Goal: Task Accomplishment & Management: Manage account settings

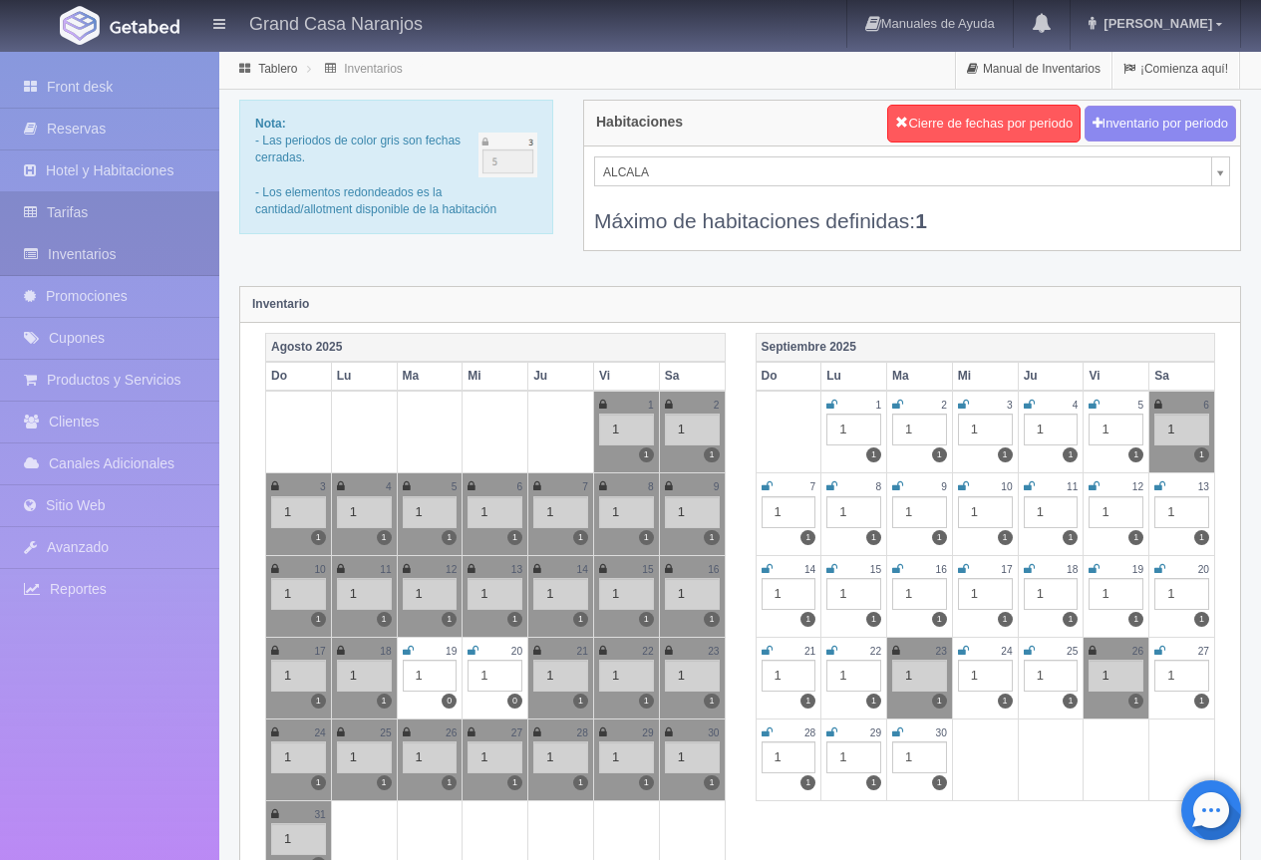
click at [121, 203] on link "Tarifas" at bounding box center [109, 212] width 219 height 41
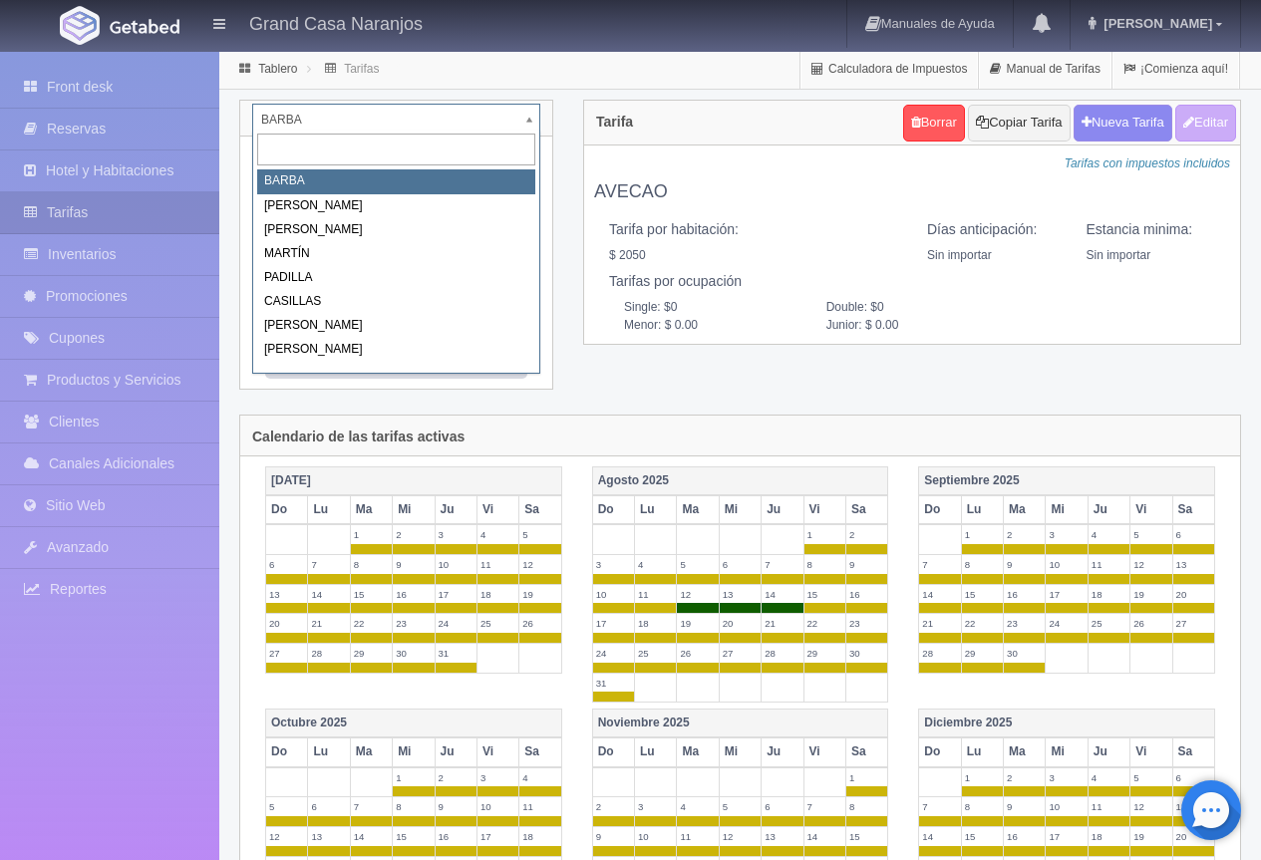
click at [412, 121] on body "Grand Casa Naranjos Manuales de Ayuda Actualizaciones recientes [PERSON_NAME] M…" at bounding box center [630, 762] width 1261 height 1425
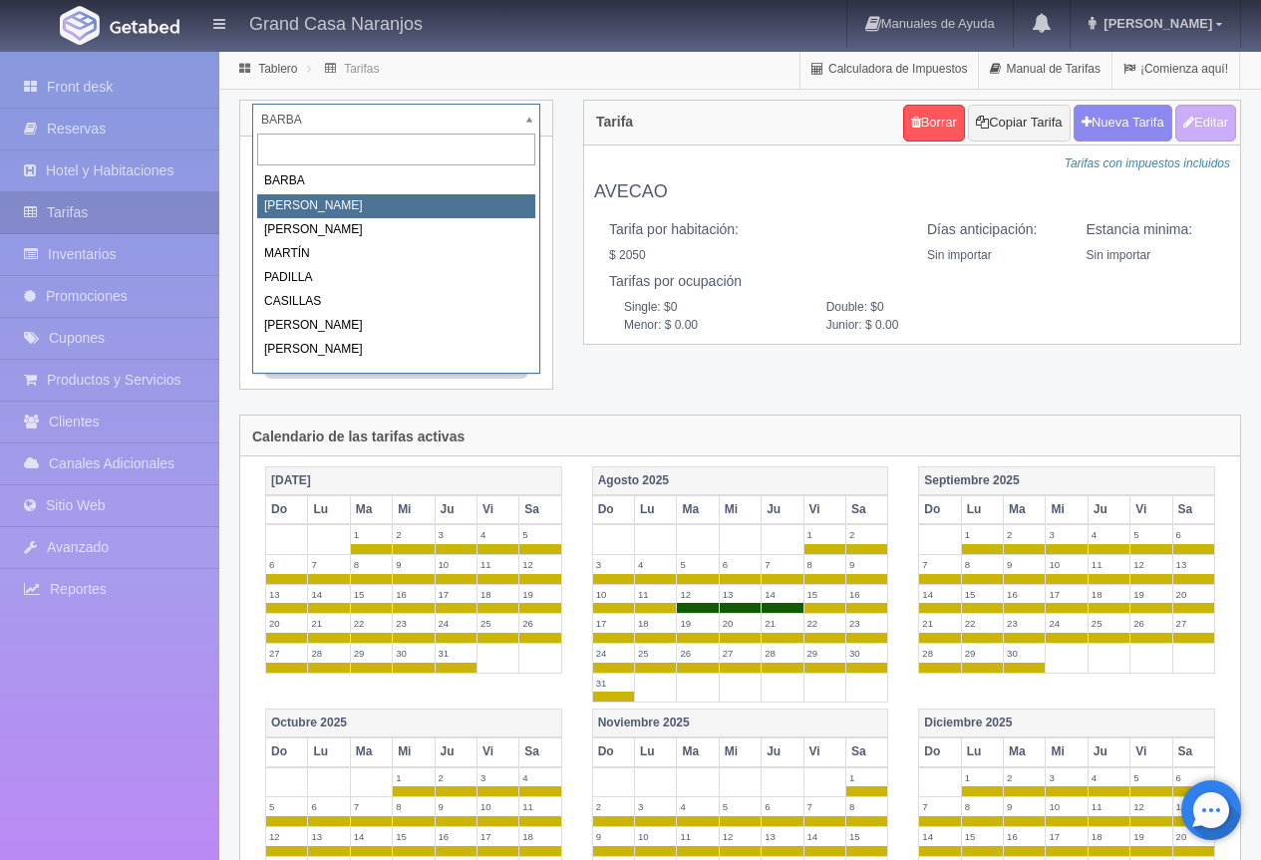
select select "2060"
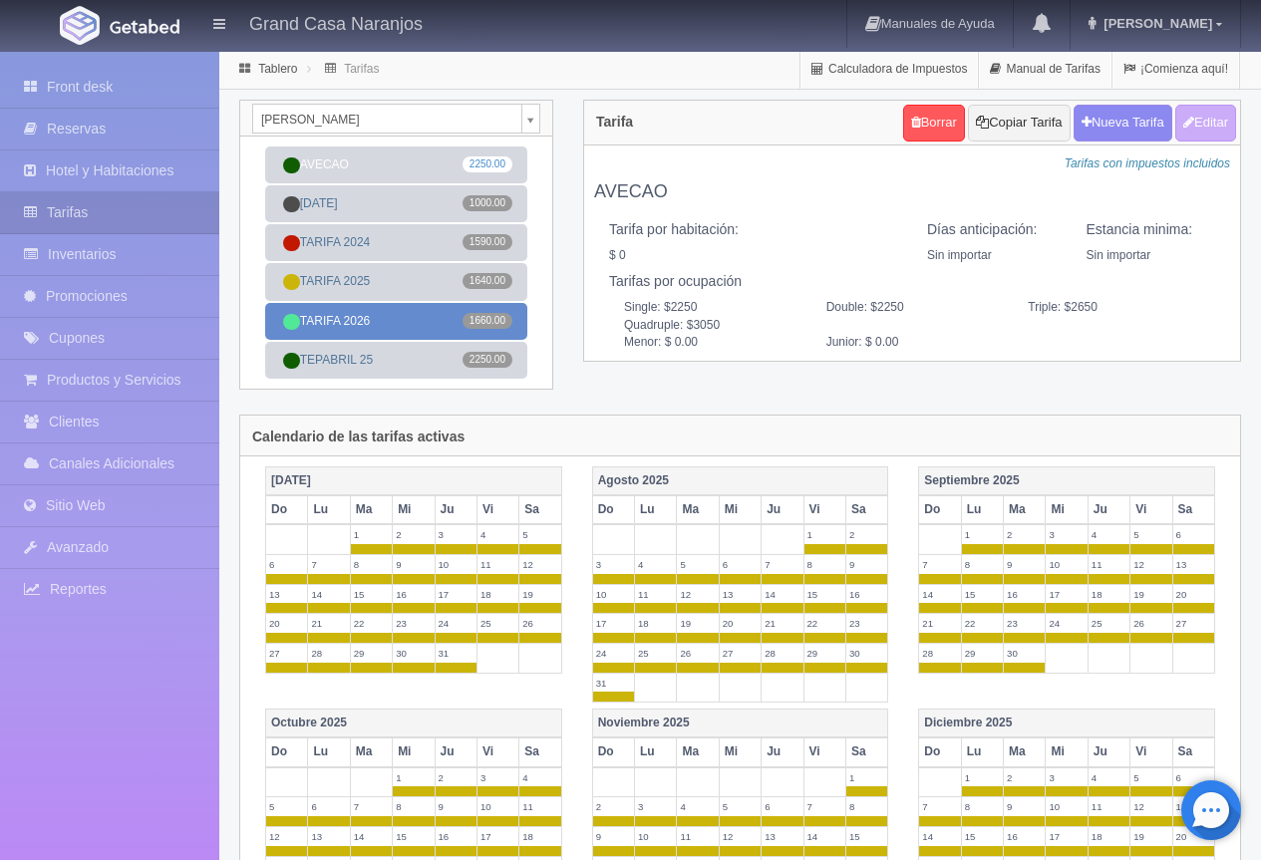
click at [415, 326] on link "TARIFA 2026 1660.00" at bounding box center [396, 321] width 262 height 37
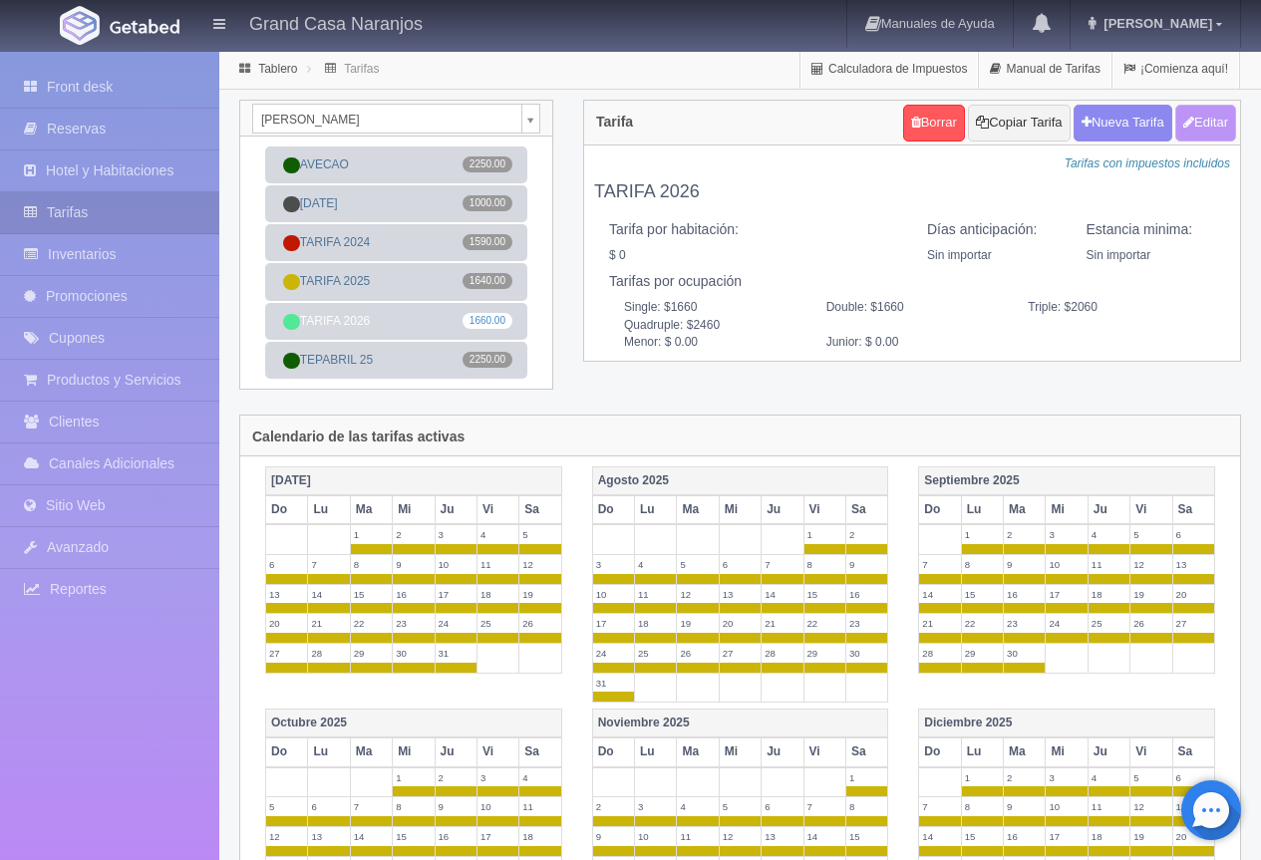
click at [1214, 128] on button "Editar" at bounding box center [1205, 123] width 61 height 37
type input "TARIFA 2026"
select select "0"
type input "0"
checkbox input "false"
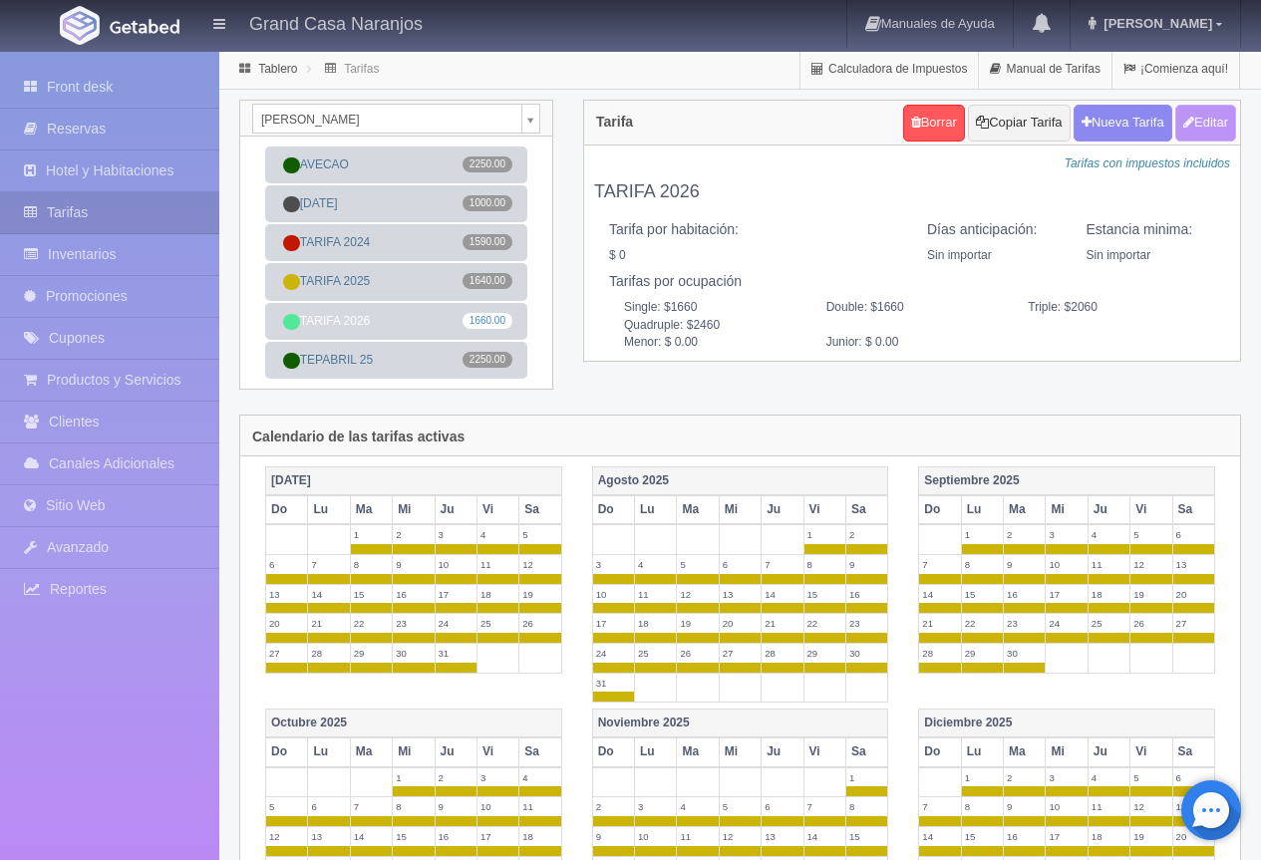
type input "1660"
type input "2060"
type input "2460"
type input "0.00"
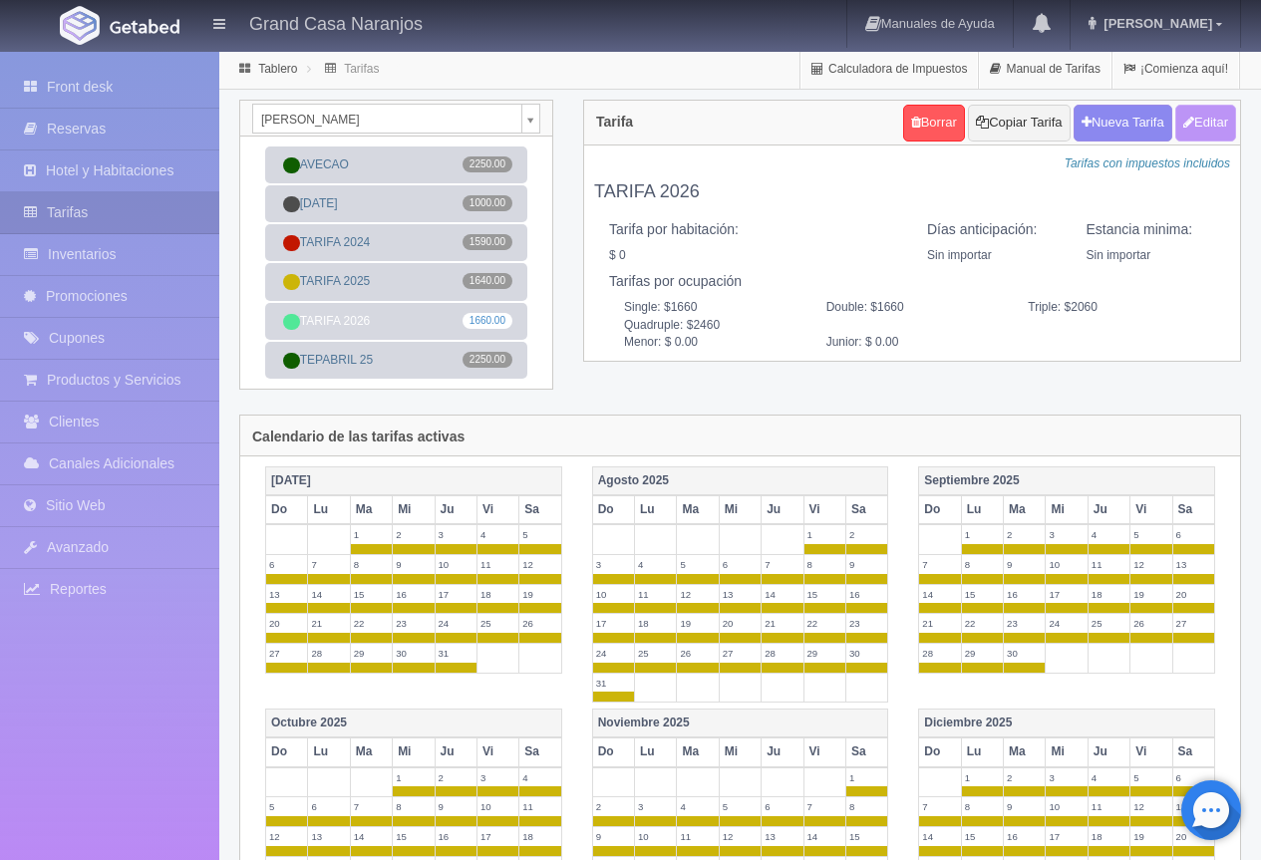
type input "0.00"
checkbox input "true"
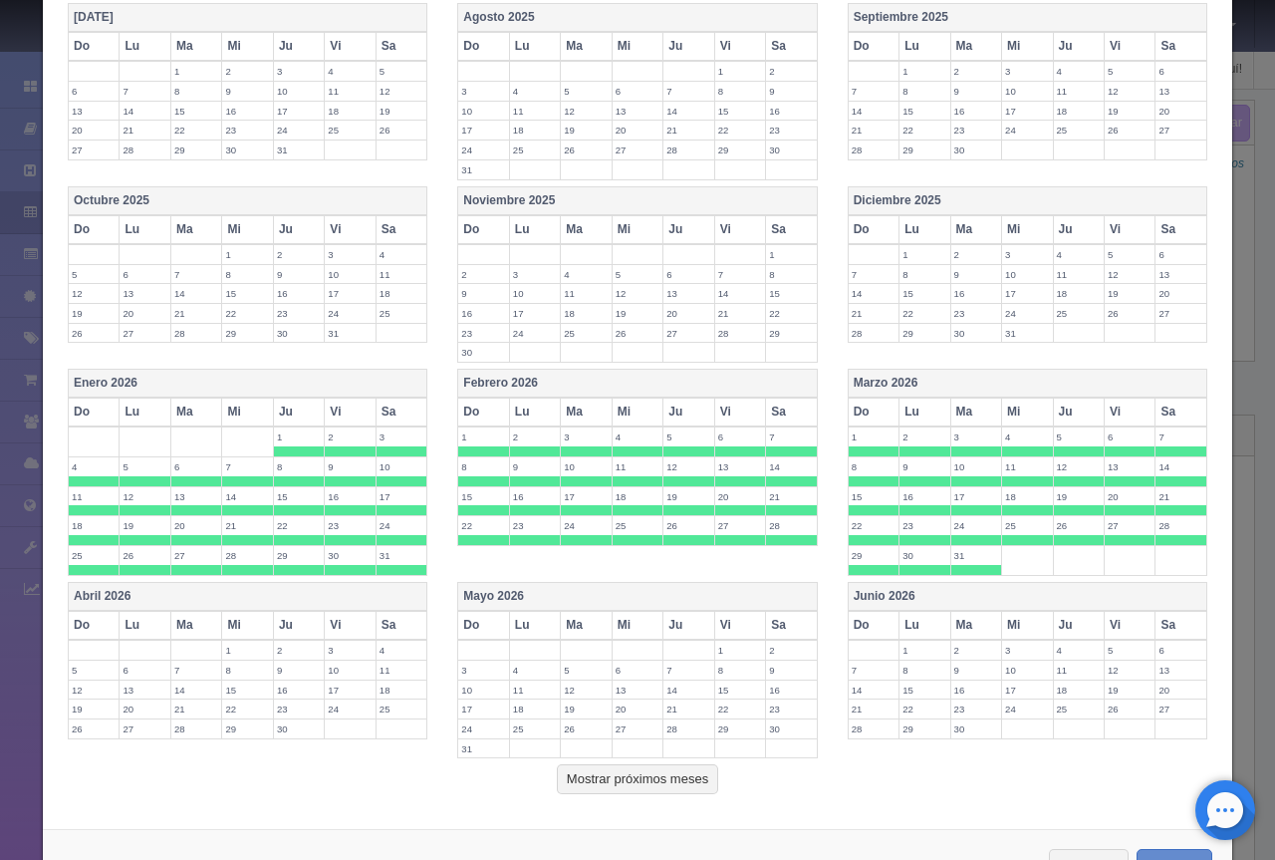
scroll to position [570, 0]
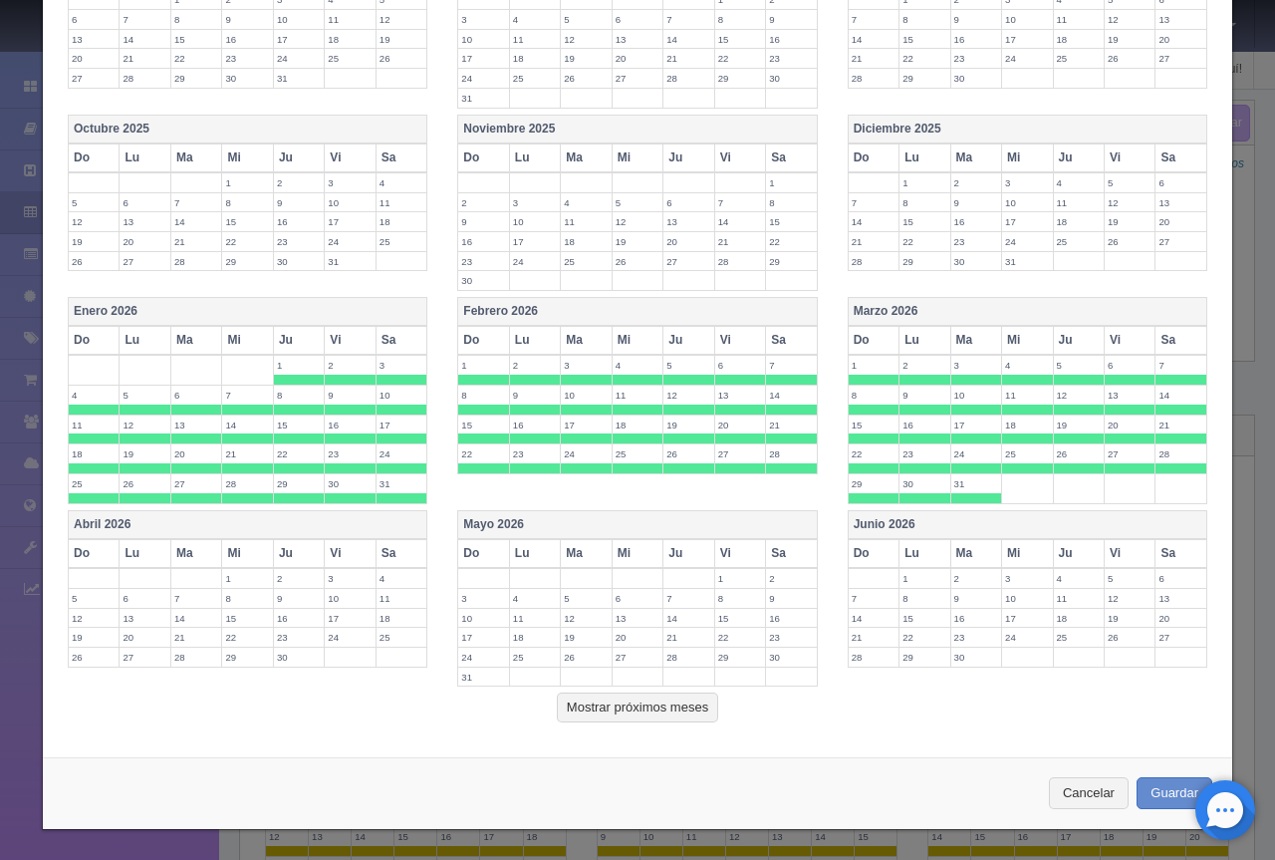
click at [307, 530] on th "Abril 2026" at bounding box center [248, 524] width 359 height 29
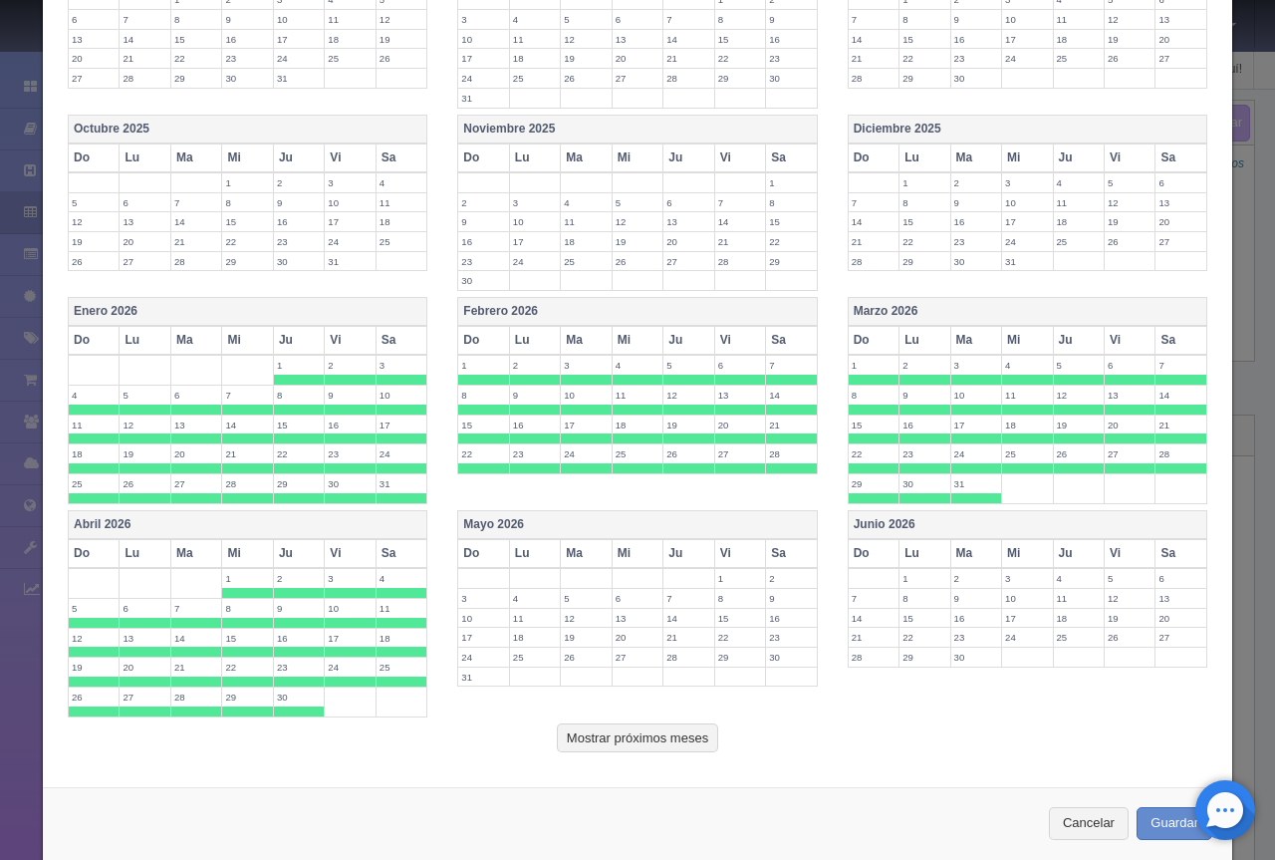
drag, startPoint x: 548, startPoint y: 525, endPoint x: 569, endPoint y: 524, distance: 20.9
click at [548, 524] on th "Mayo 2026" at bounding box center [637, 524] width 359 height 29
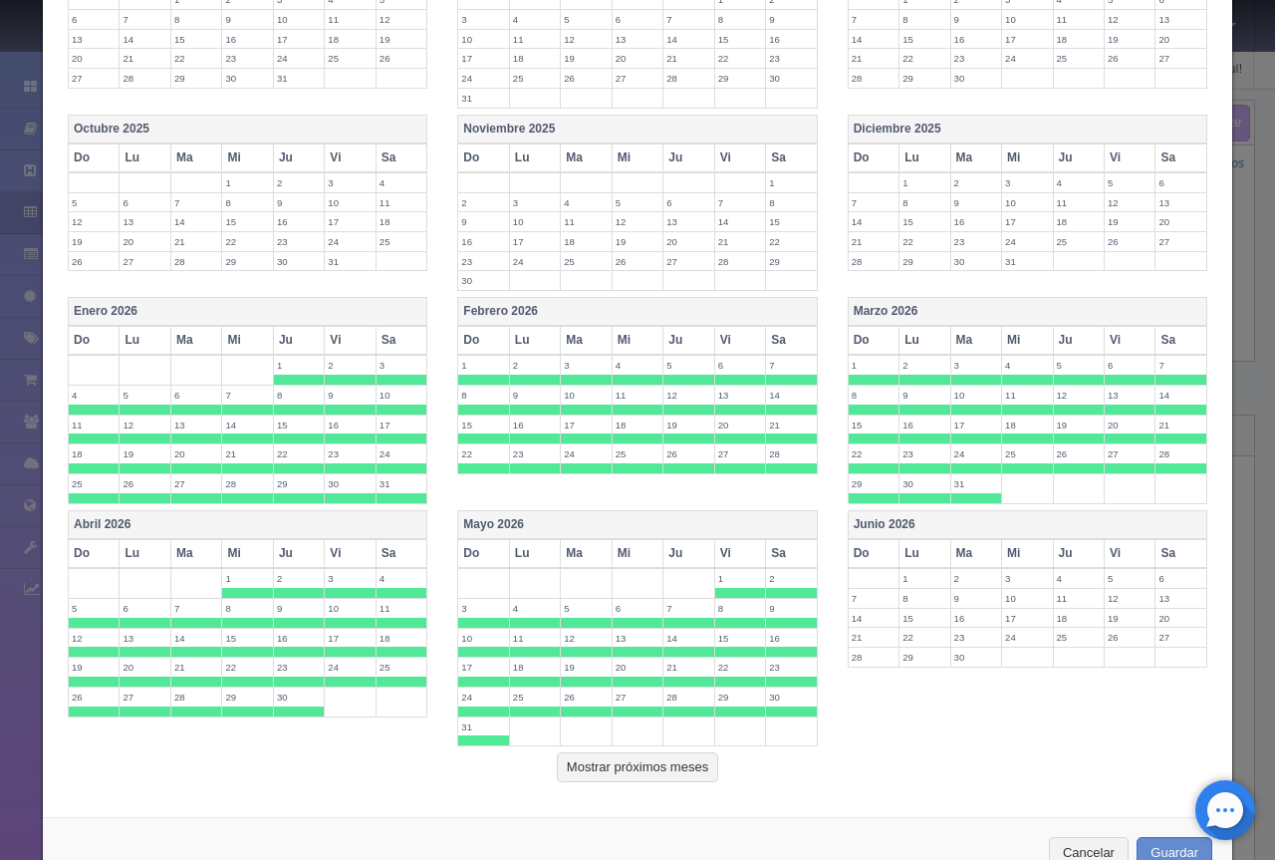
click at [915, 519] on th "Junio 2026" at bounding box center [1027, 524] width 359 height 29
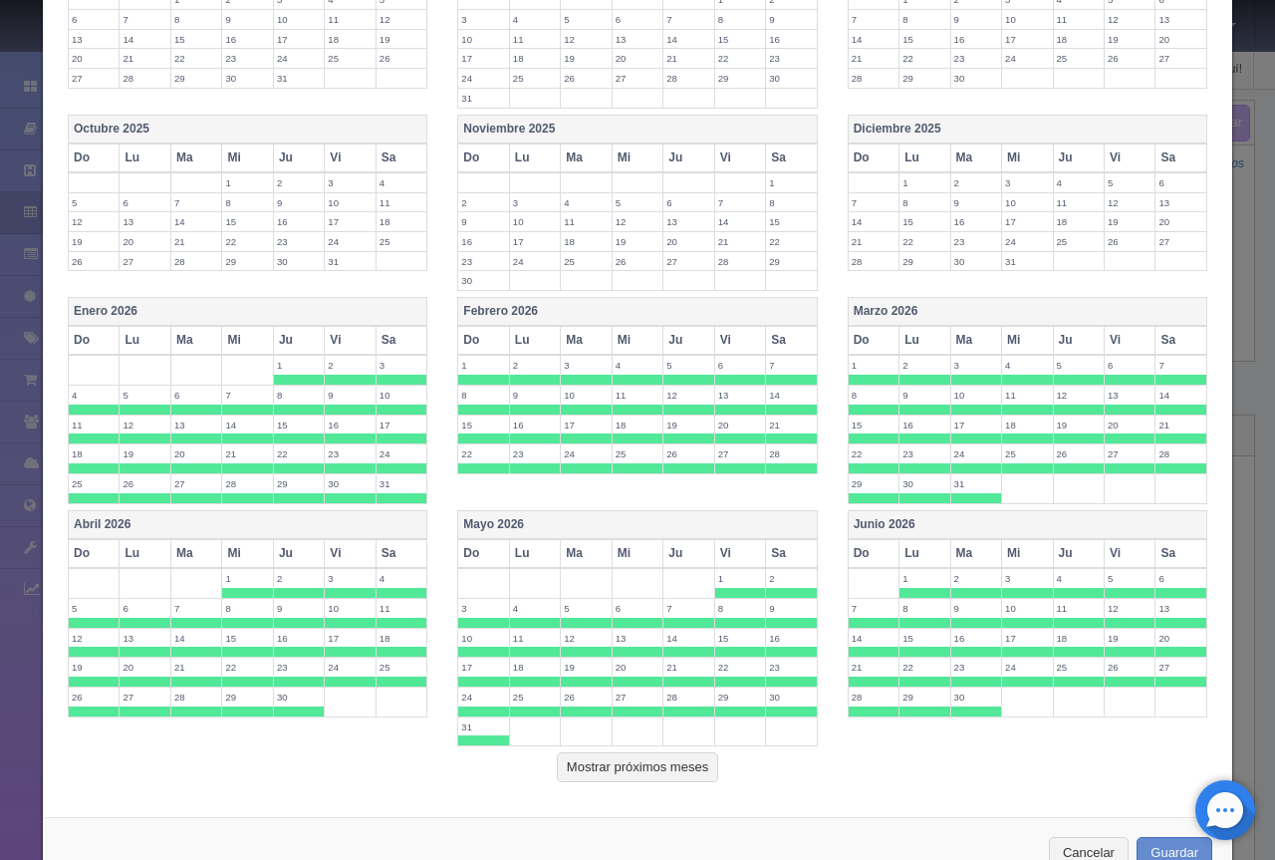
scroll to position [630, 0]
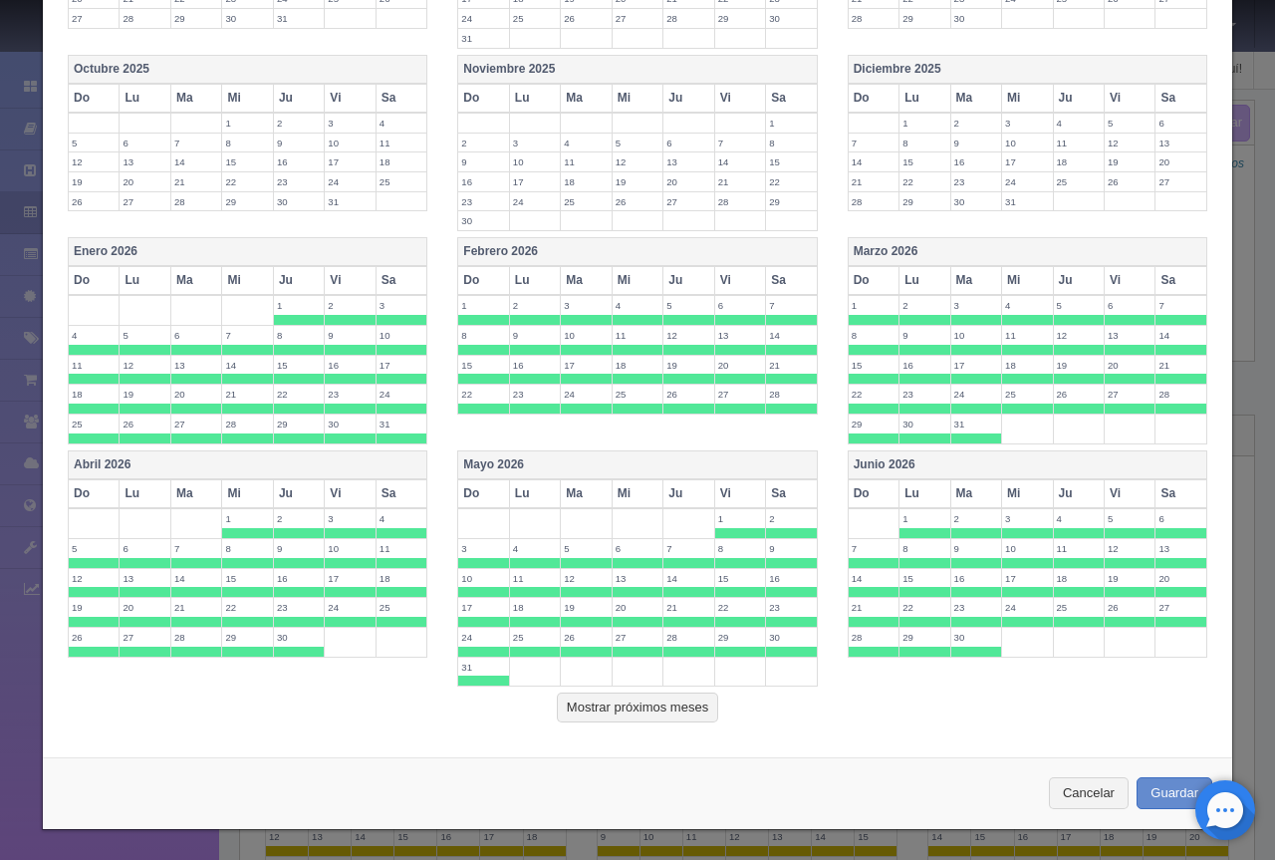
click at [227, 463] on th "Abril 2026" at bounding box center [248, 464] width 359 height 29
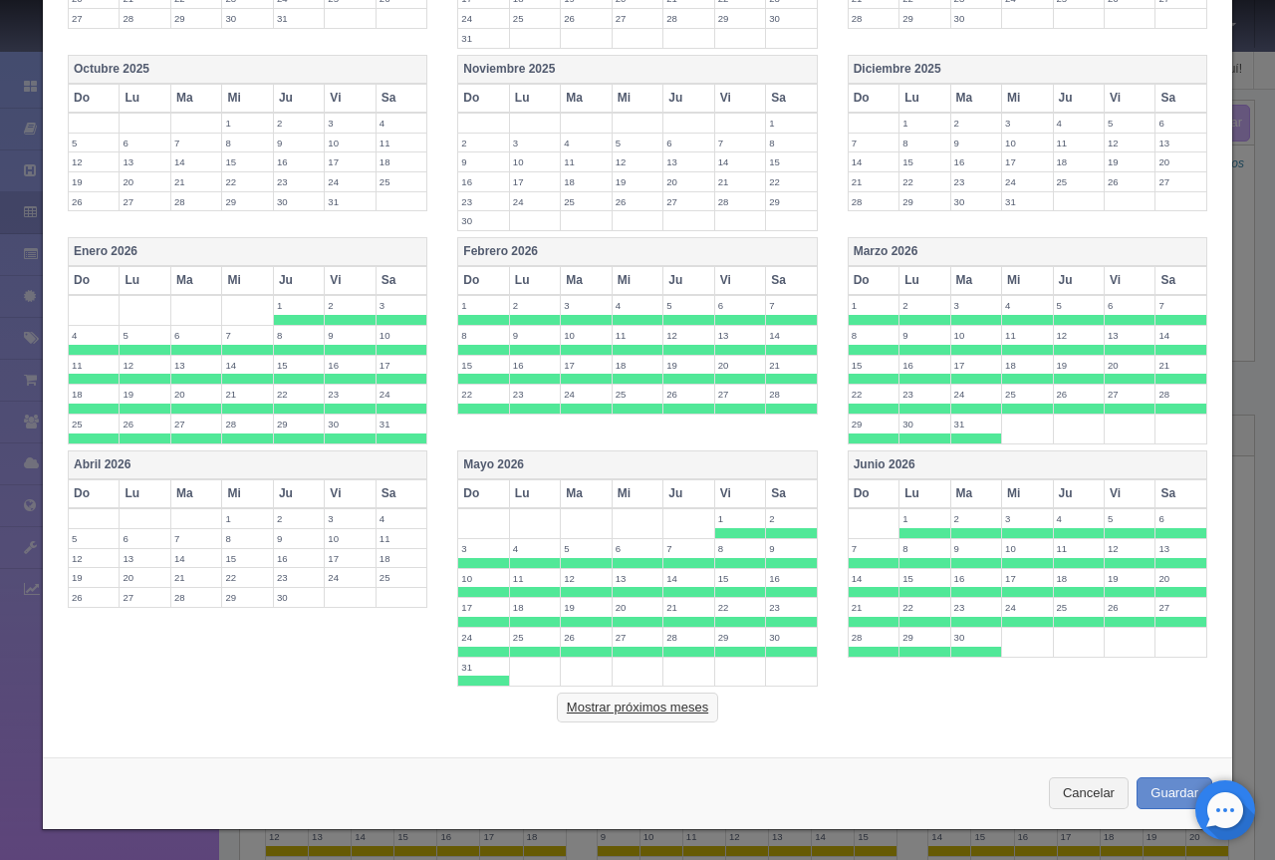
click at [670, 706] on button "Mostrar próximos meses" at bounding box center [637, 708] width 161 height 30
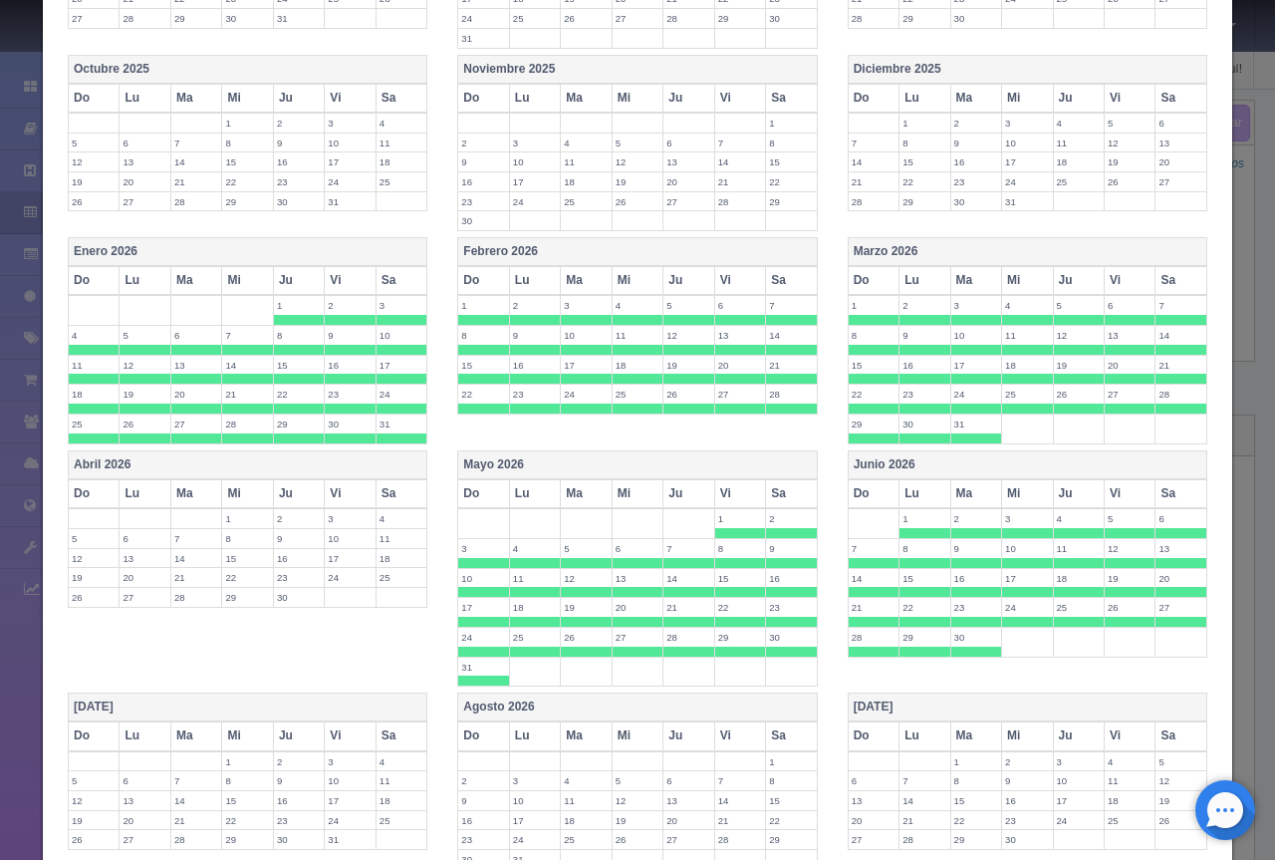
scroll to position [929, 0]
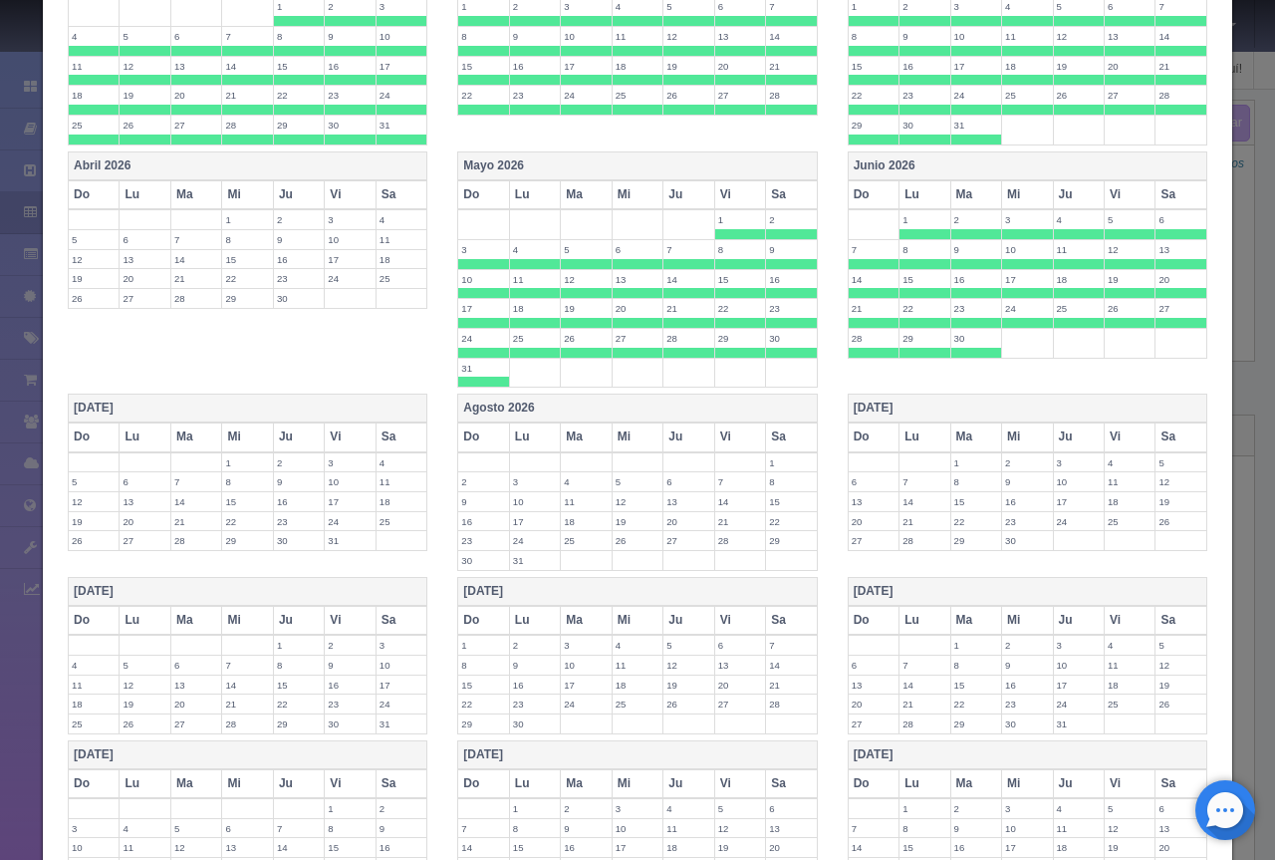
click at [279, 400] on th "[DATE]" at bounding box center [248, 409] width 359 height 29
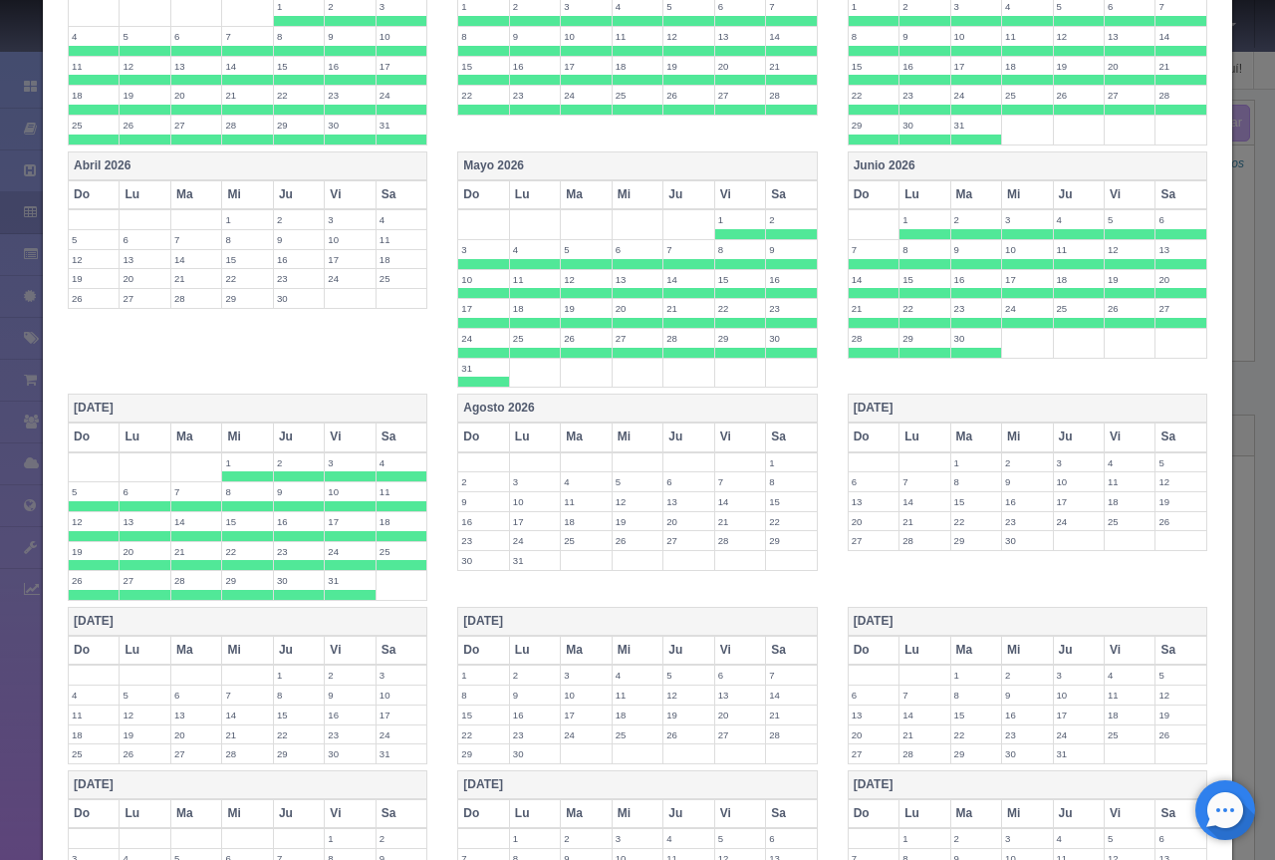
click at [556, 398] on th "Agosto 2026" at bounding box center [637, 409] width 359 height 29
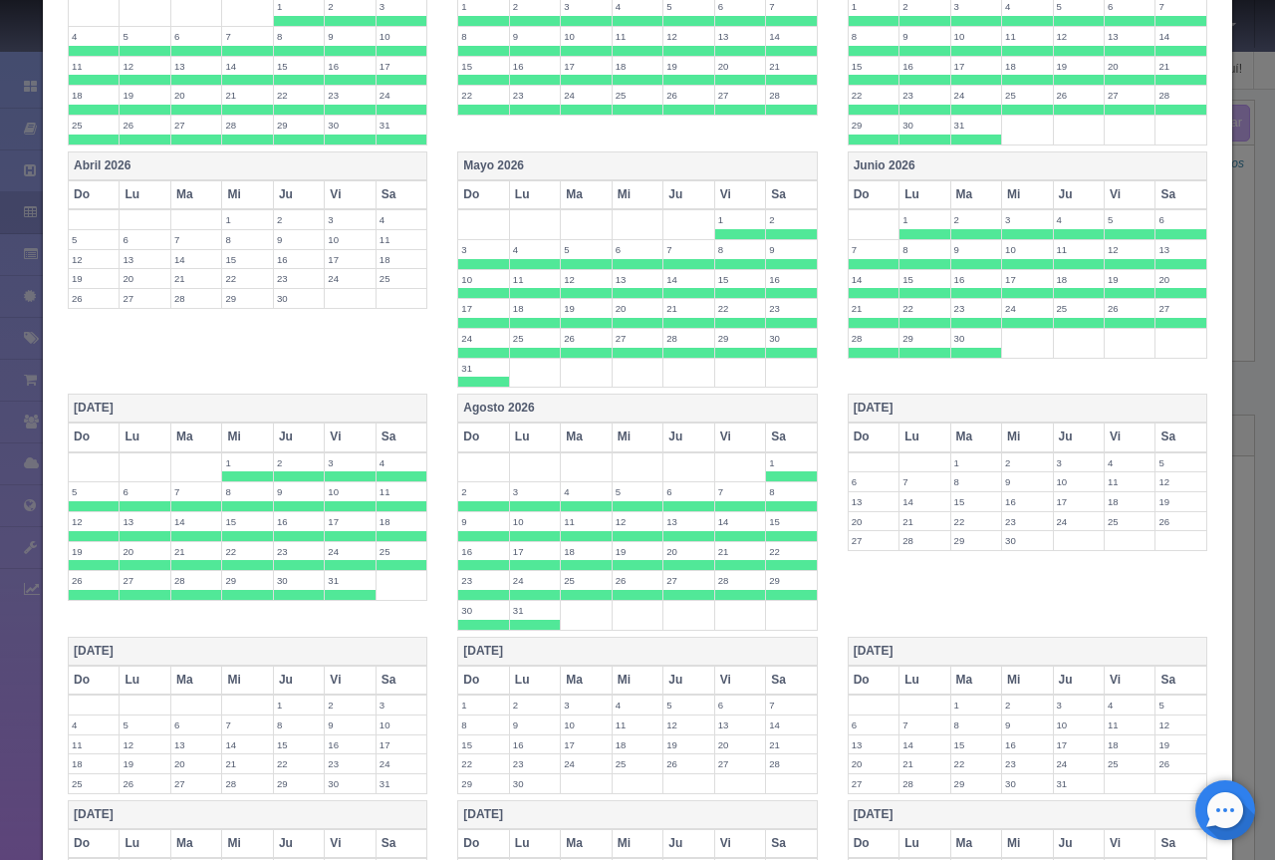
drag, startPoint x: 941, startPoint y: 404, endPoint x: 929, endPoint y: 408, distance: 12.6
click at [942, 404] on th "[DATE]" at bounding box center [1027, 409] width 359 height 29
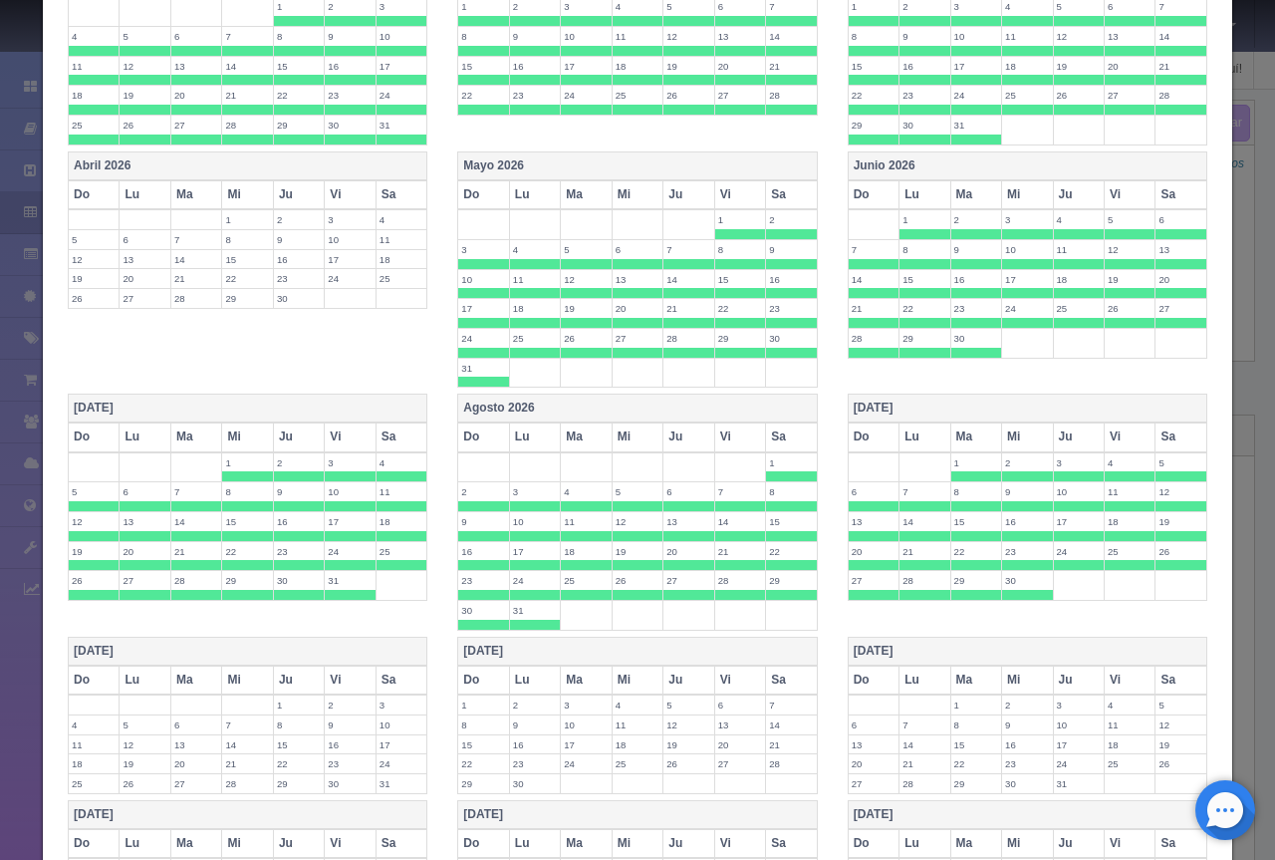
drag, startPoint x: 273, startPoint y: 649, endPoint x: 454, endPoint y: 646, distance: 181.4
click at [274, 649] on th "[DATE]" at bounding box center [248, 651] width 359 height 29
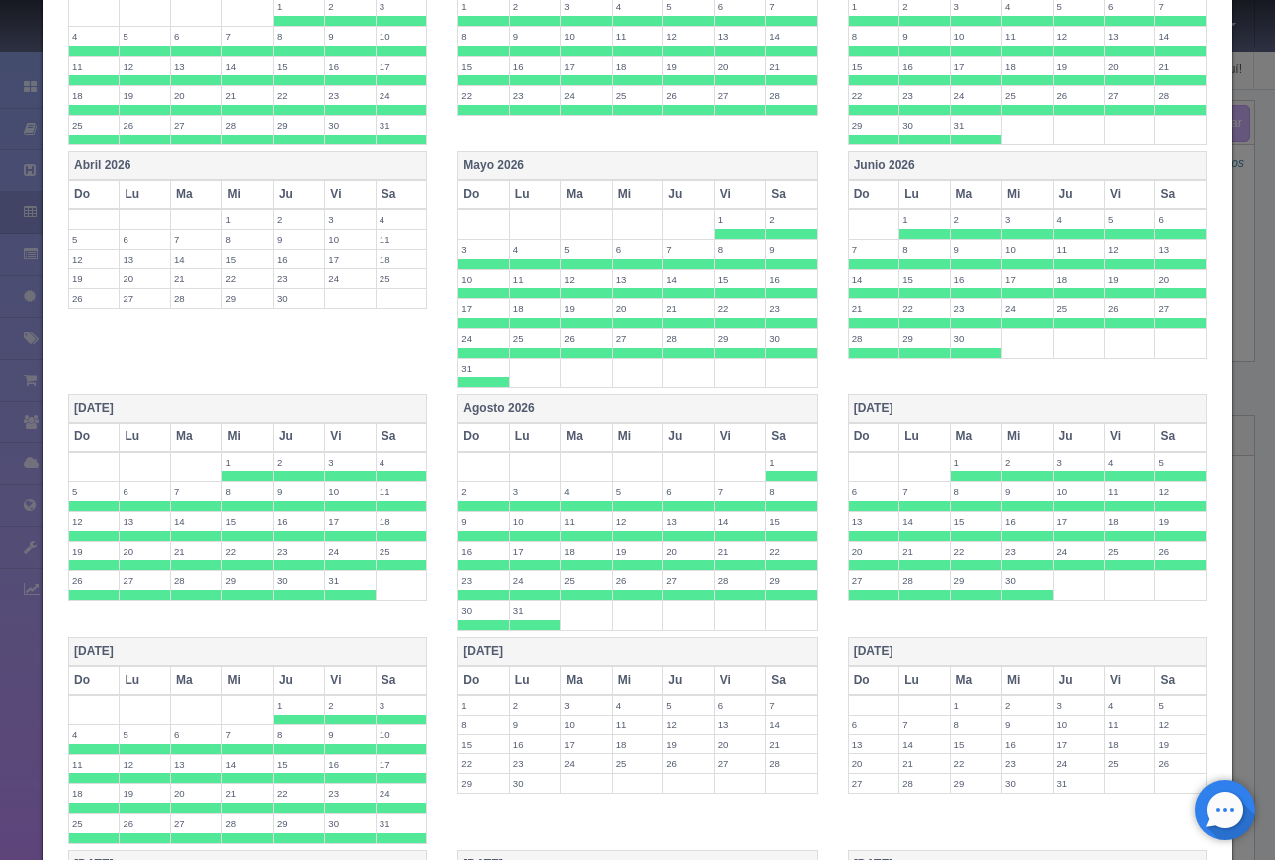
click at [572, 646] on th "[DATE]" at bounding box center [637, 651] width 359 height 29
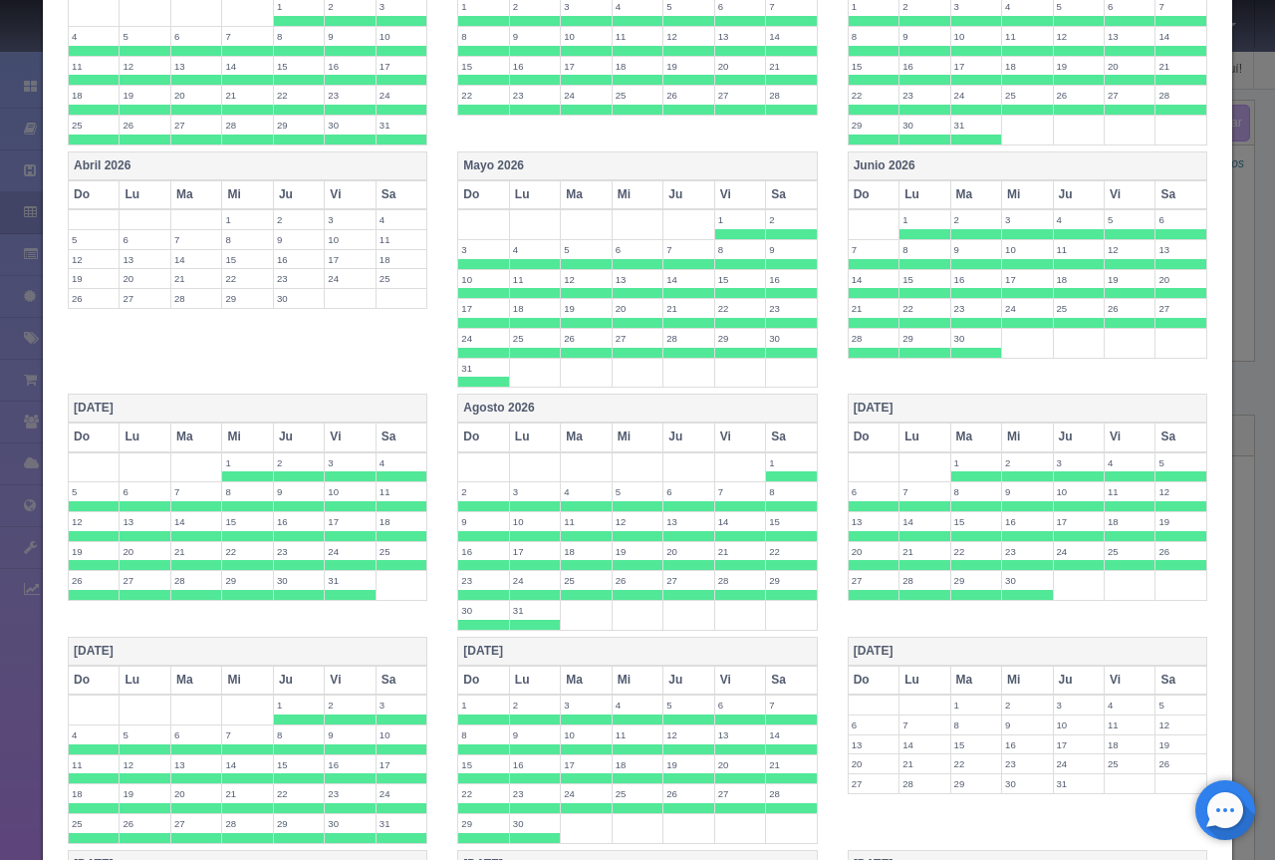
click at [939, 643] on th "[DATE]" at bounding box center [1027, 651] width 359 height 29
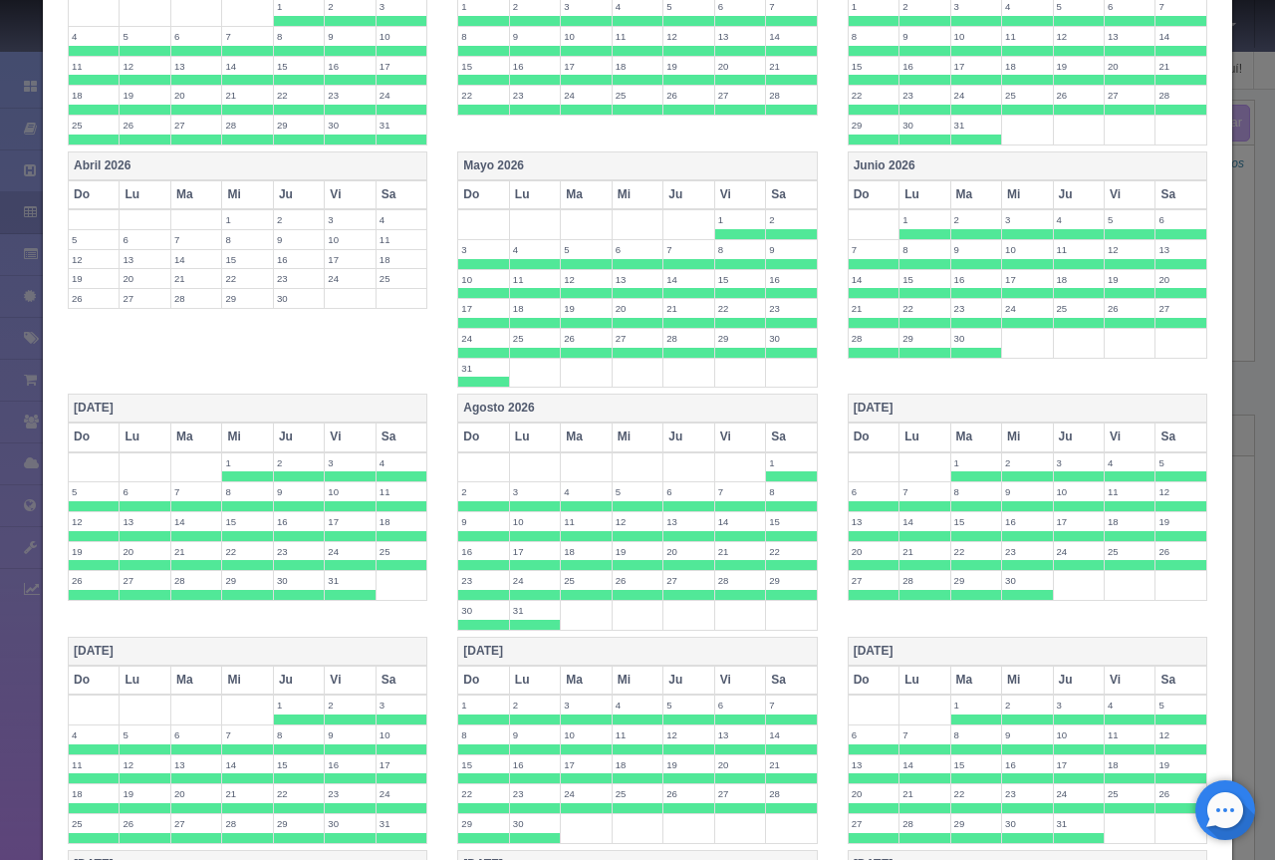
scroll to position [1452, 0]
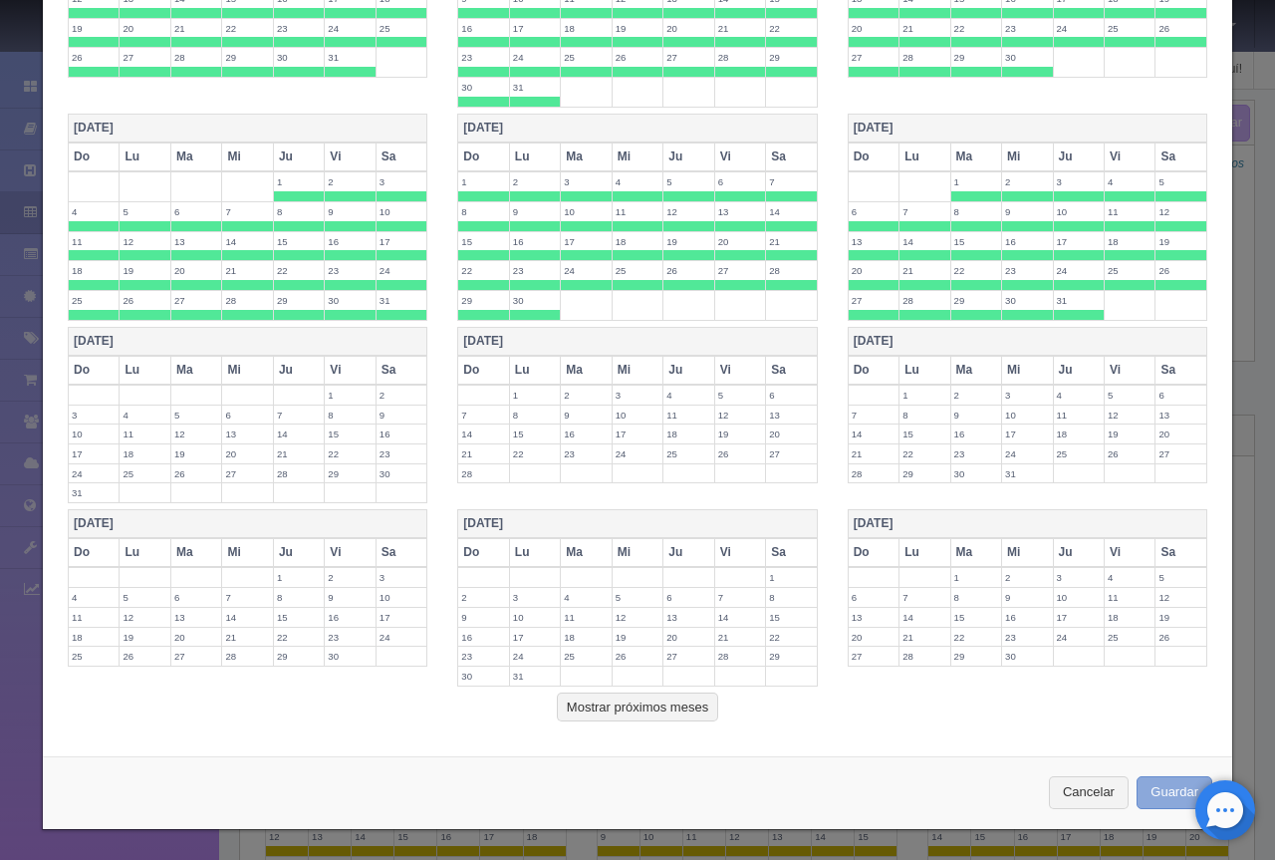
click at [1176, 793] on button "Guardar" at bounding box center [1175, 792] width 76 height 33
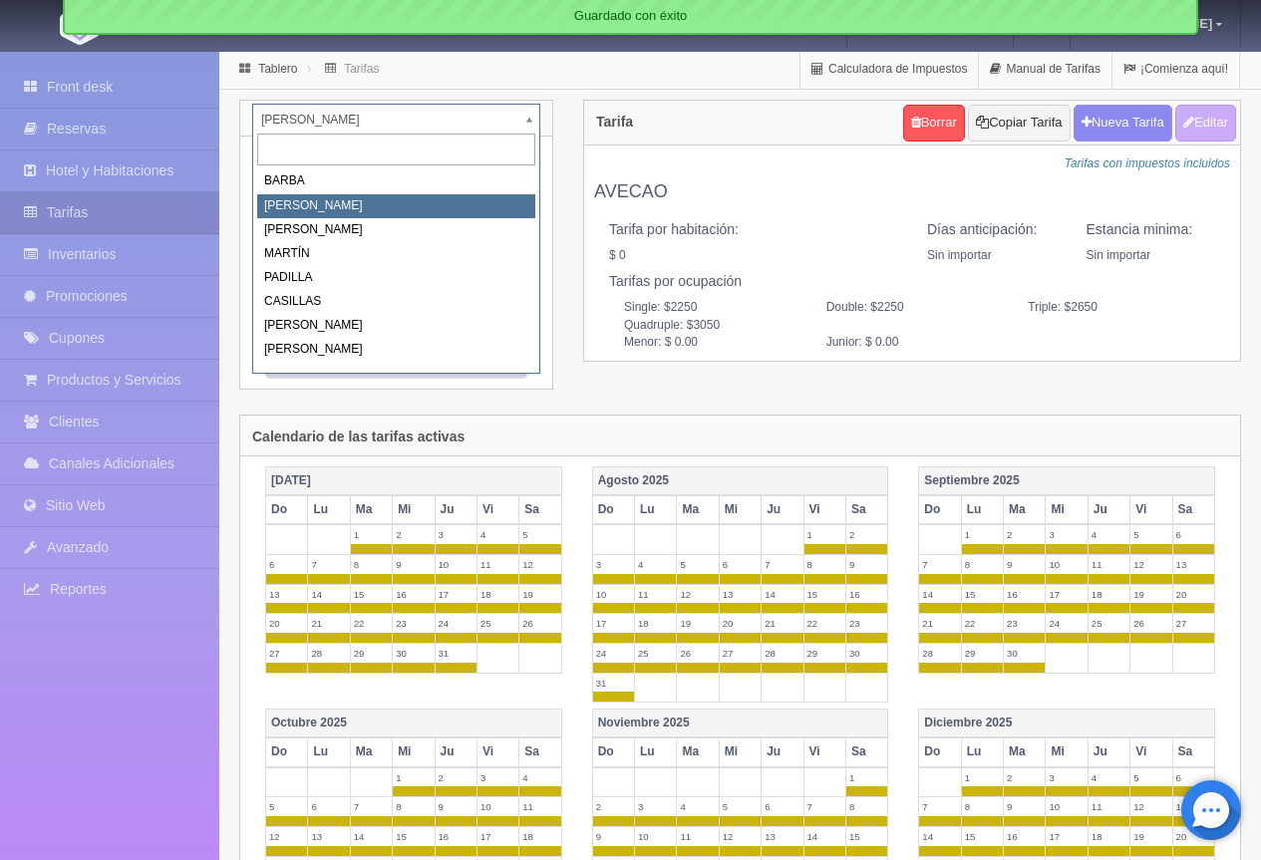
click at [379, 125] on body "Grand Casa Naranjos Manuales de Ayuda Actualizaciones recientes [PERSON_NAME] M…" at bounding box center [630, 762] width 1261 height 1425
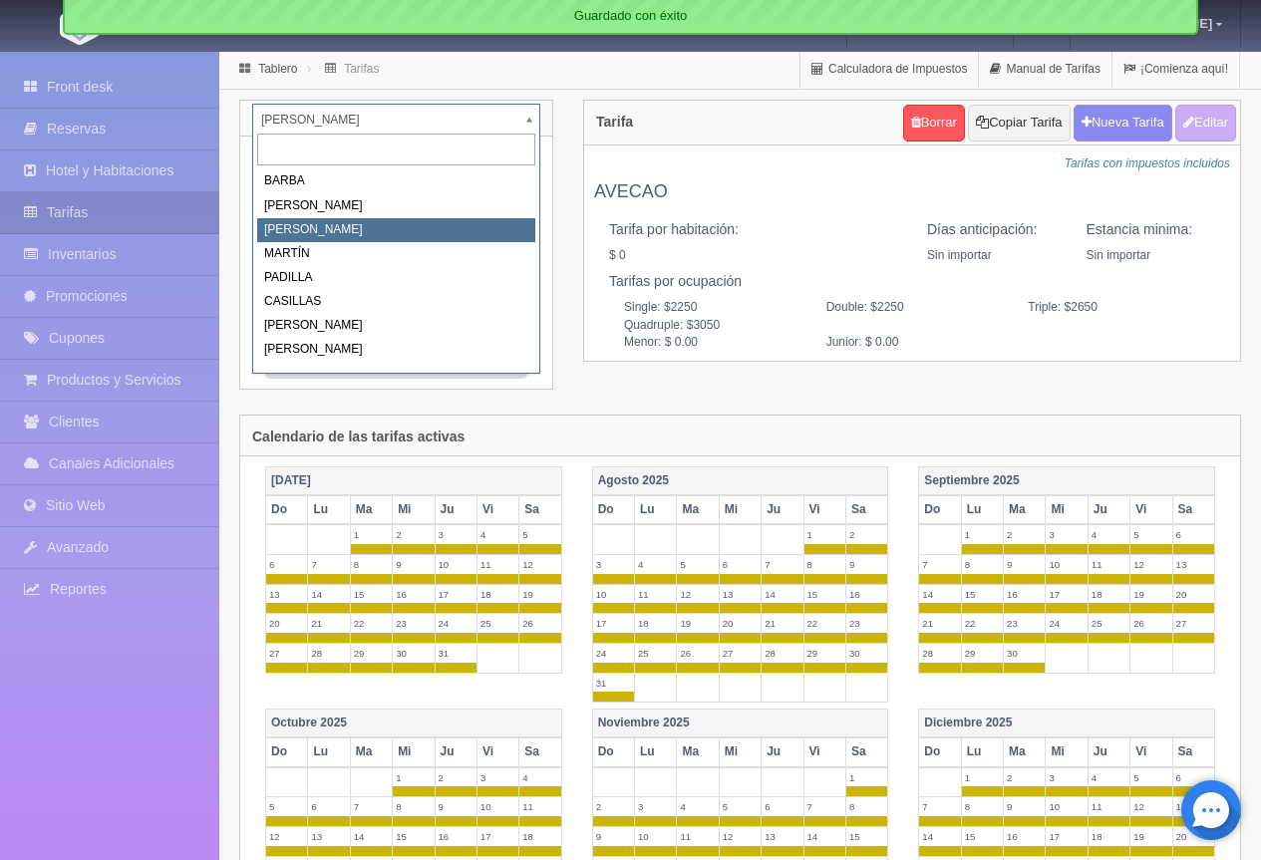
select select "2062"
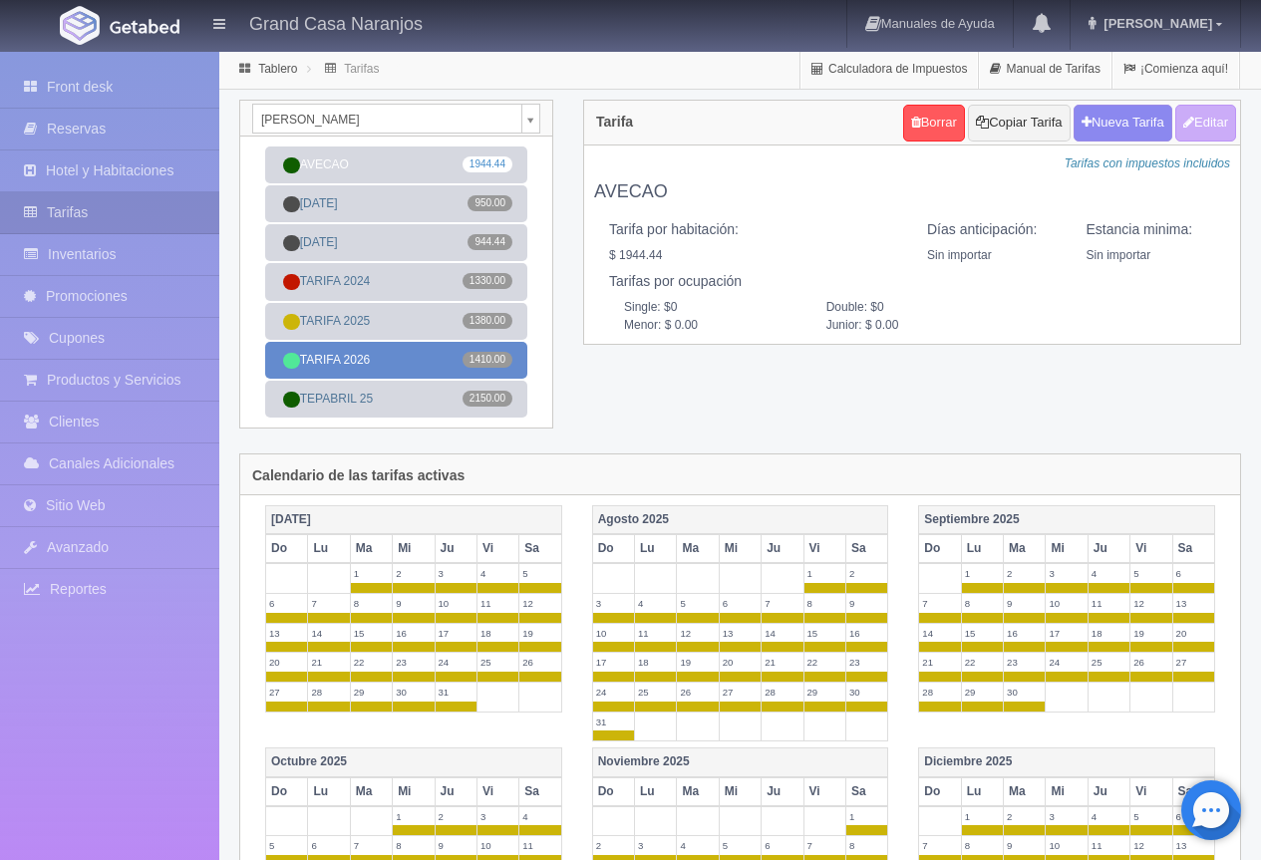
click at [357, 355] on link "TARIFA 2026 1410.00" at bounding box center [396, 360] width 262 height 37
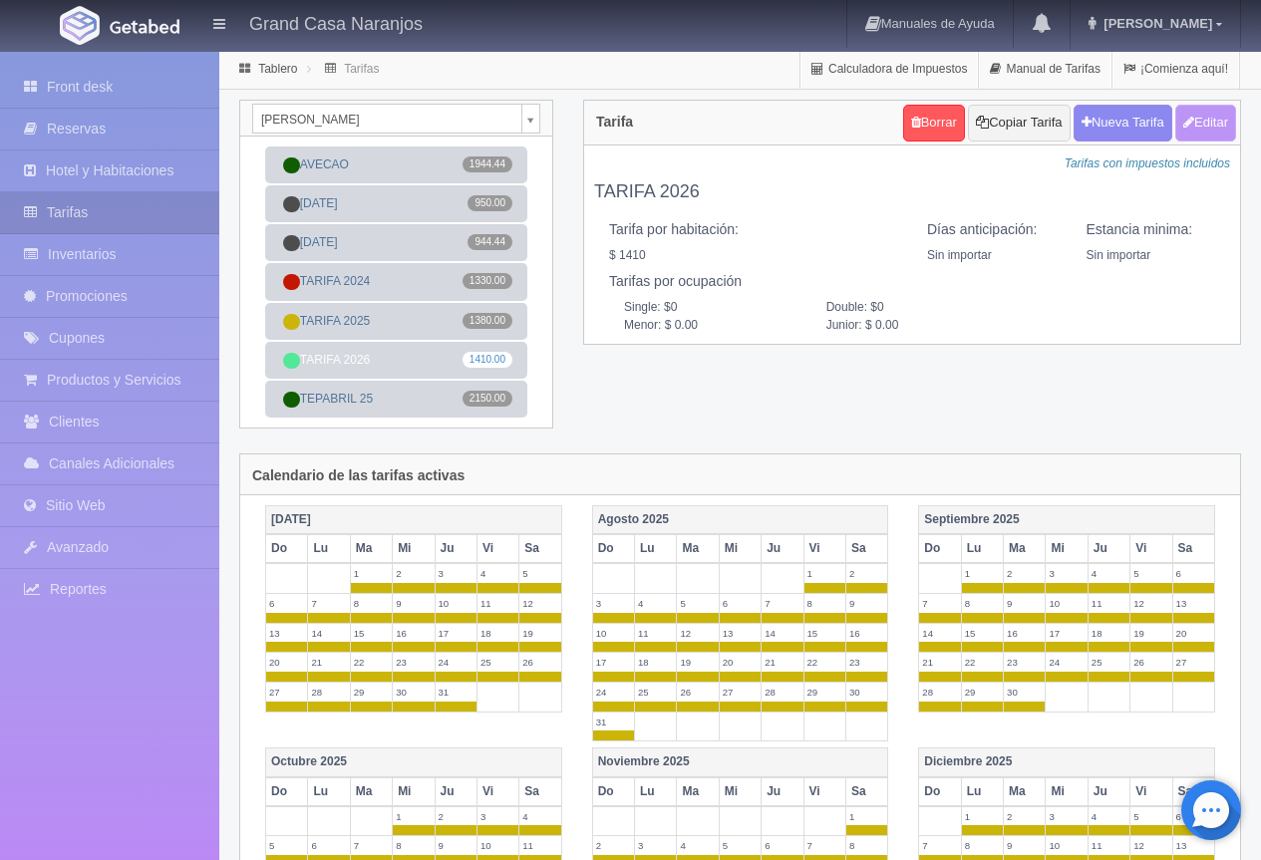
click at [1195, 125] on button "Editar" at bounding box center [1205, 123] width 61 height 37
type input "TARIFA 2026"
select select "0"
type input "0"
checkbox input "true"
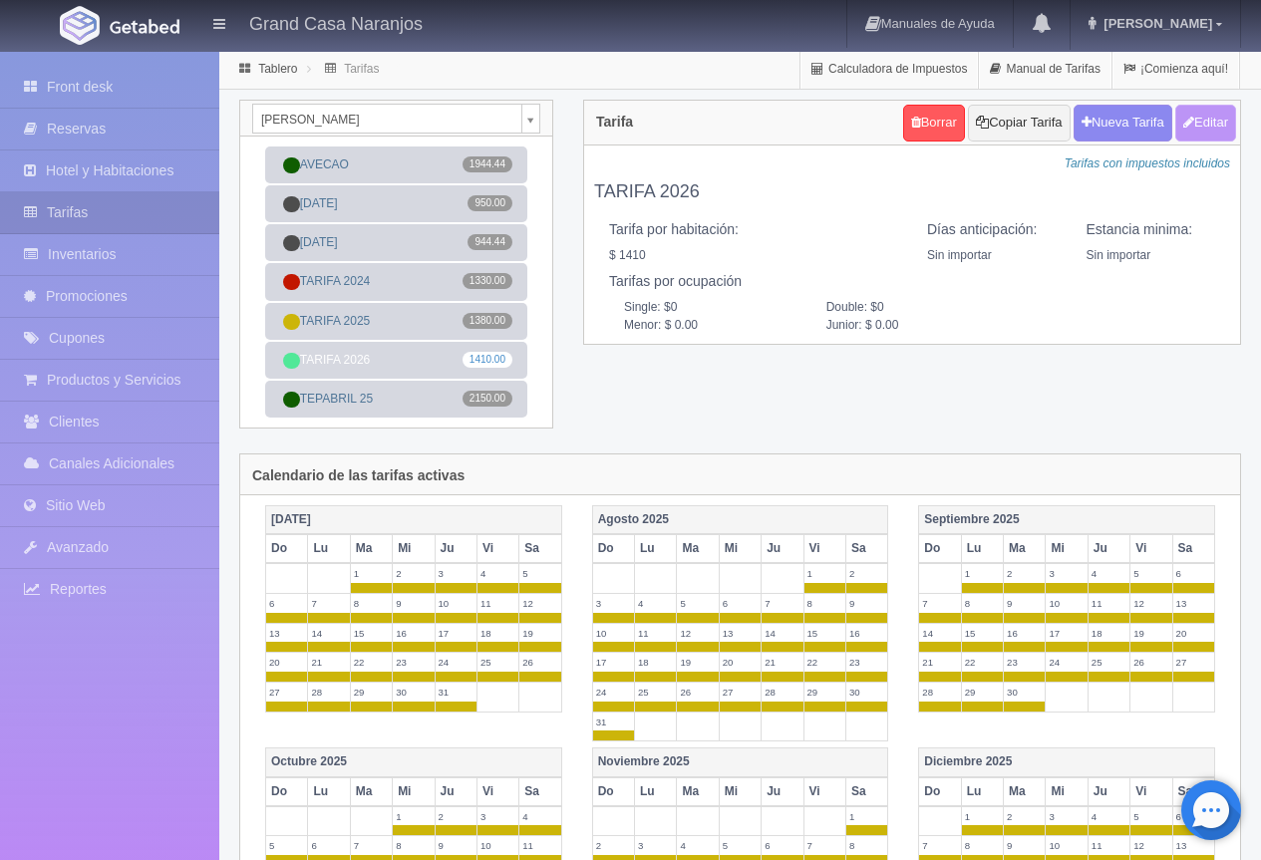
type input "1410.00"
checkbox input "true"
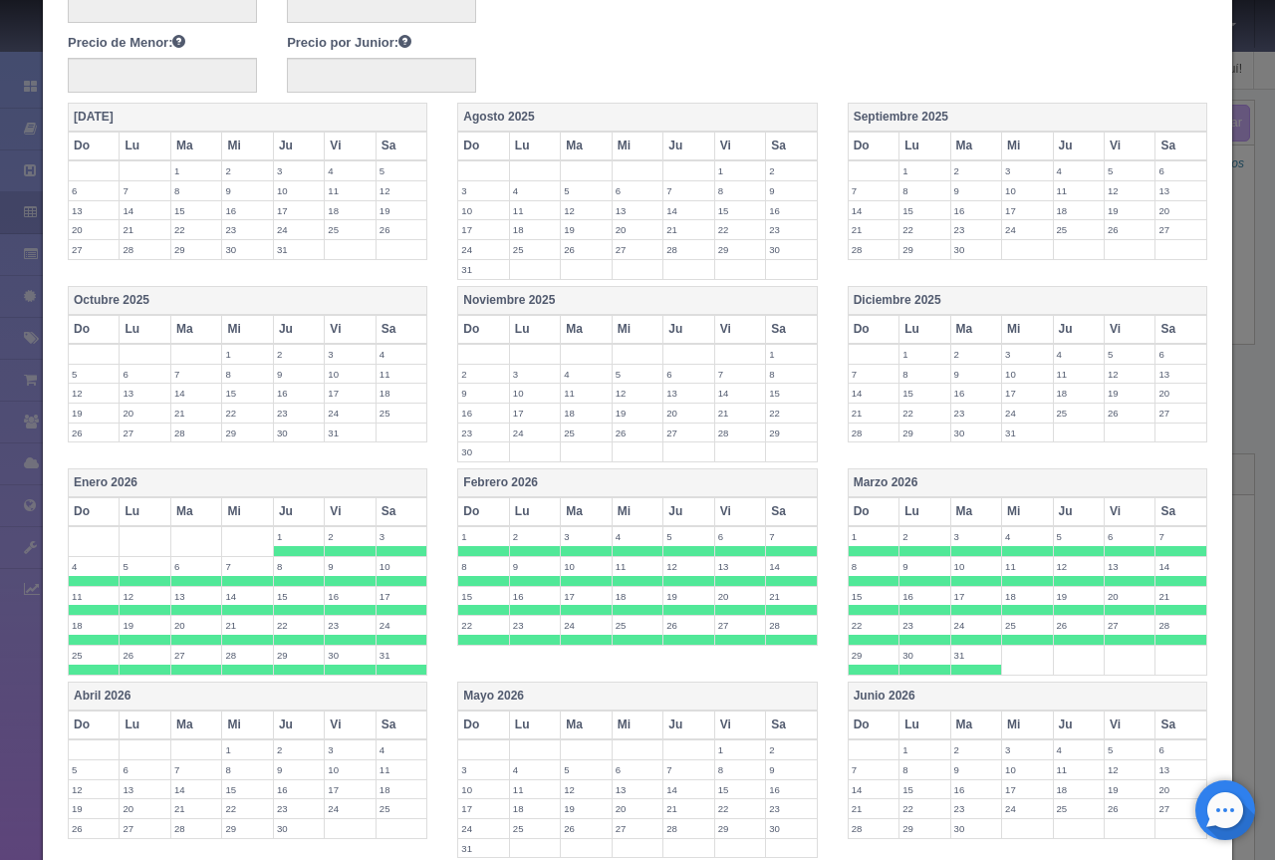
scroll to position [570, 0]
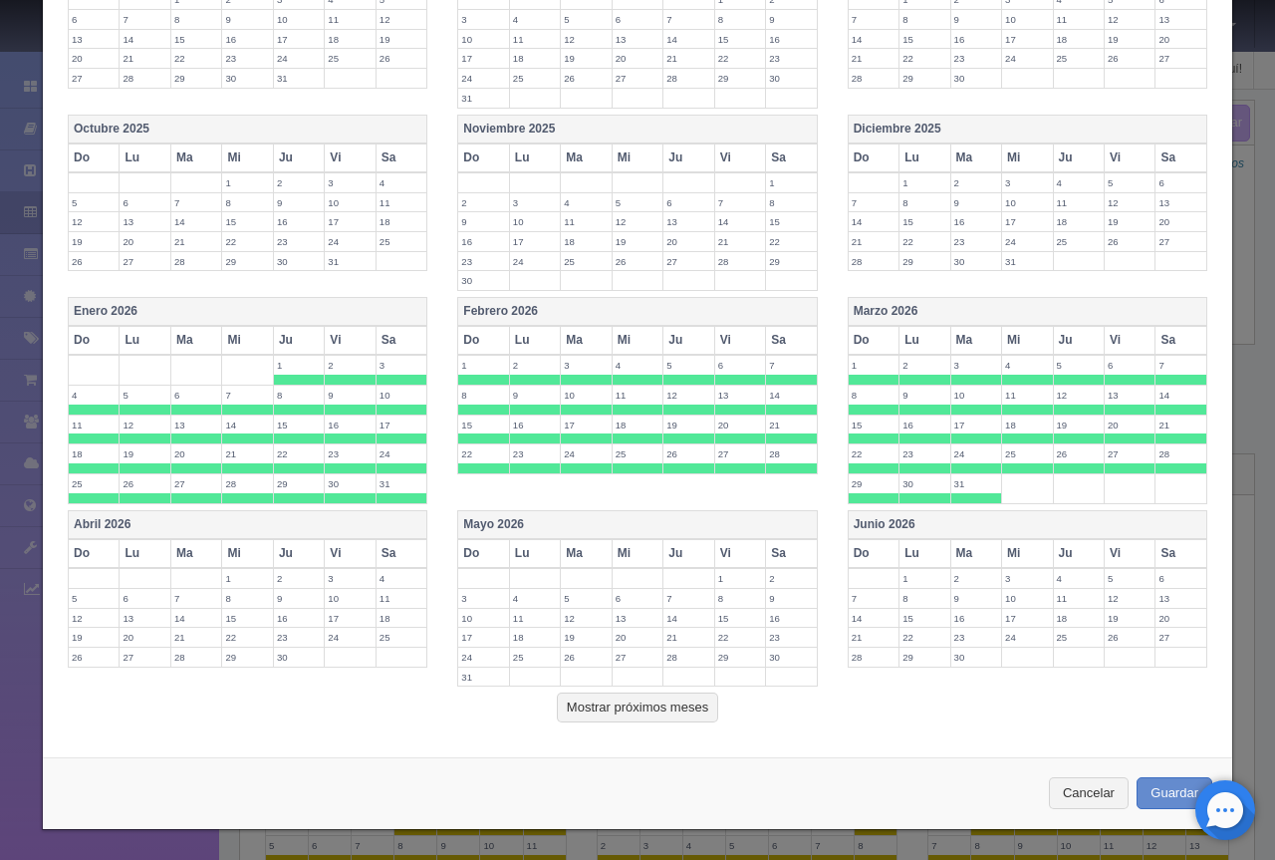
click at [499, 519] on th "Mayo 2026" at bounding box center [637, 524] width 359 height 29
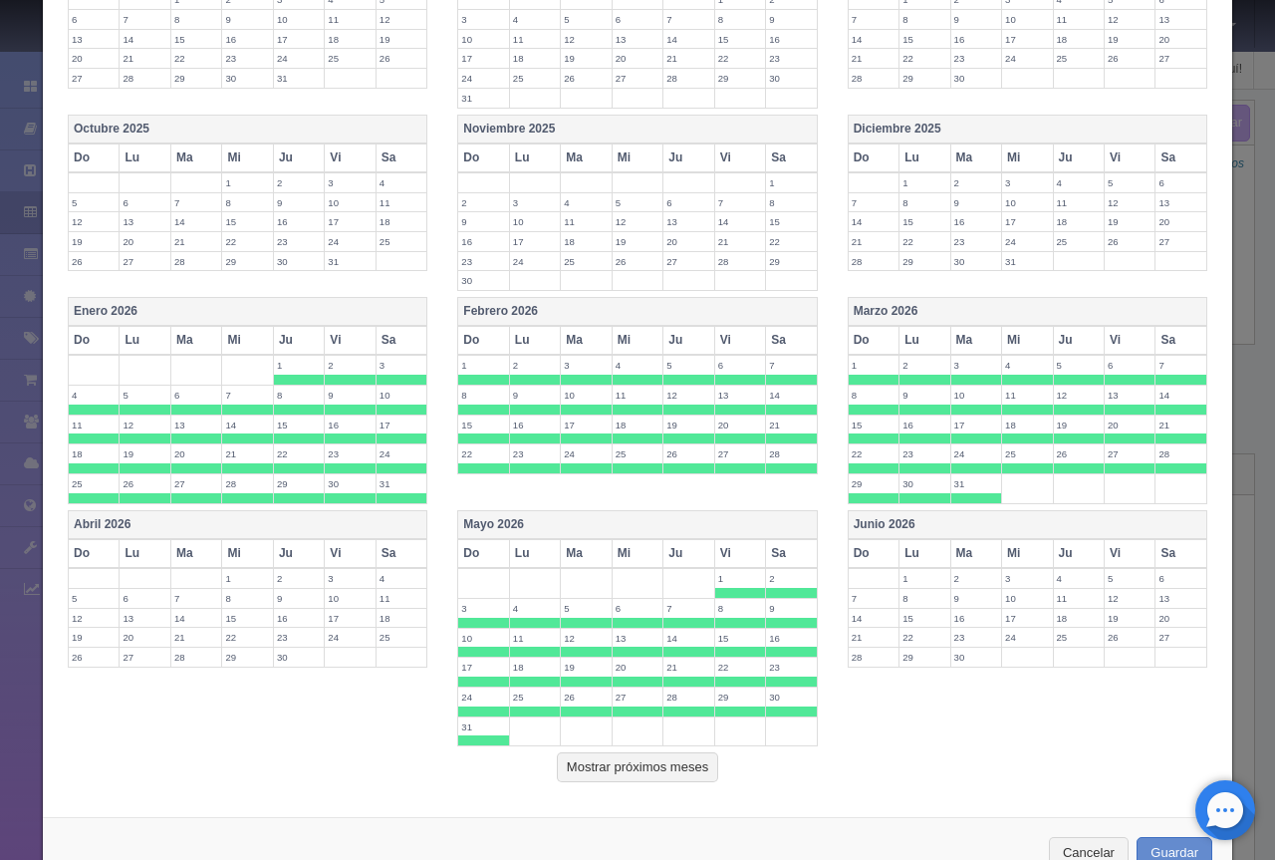
click at [884, 519] on th "Junio 2026" at bounding box center [1027, 524] width 359 height 29
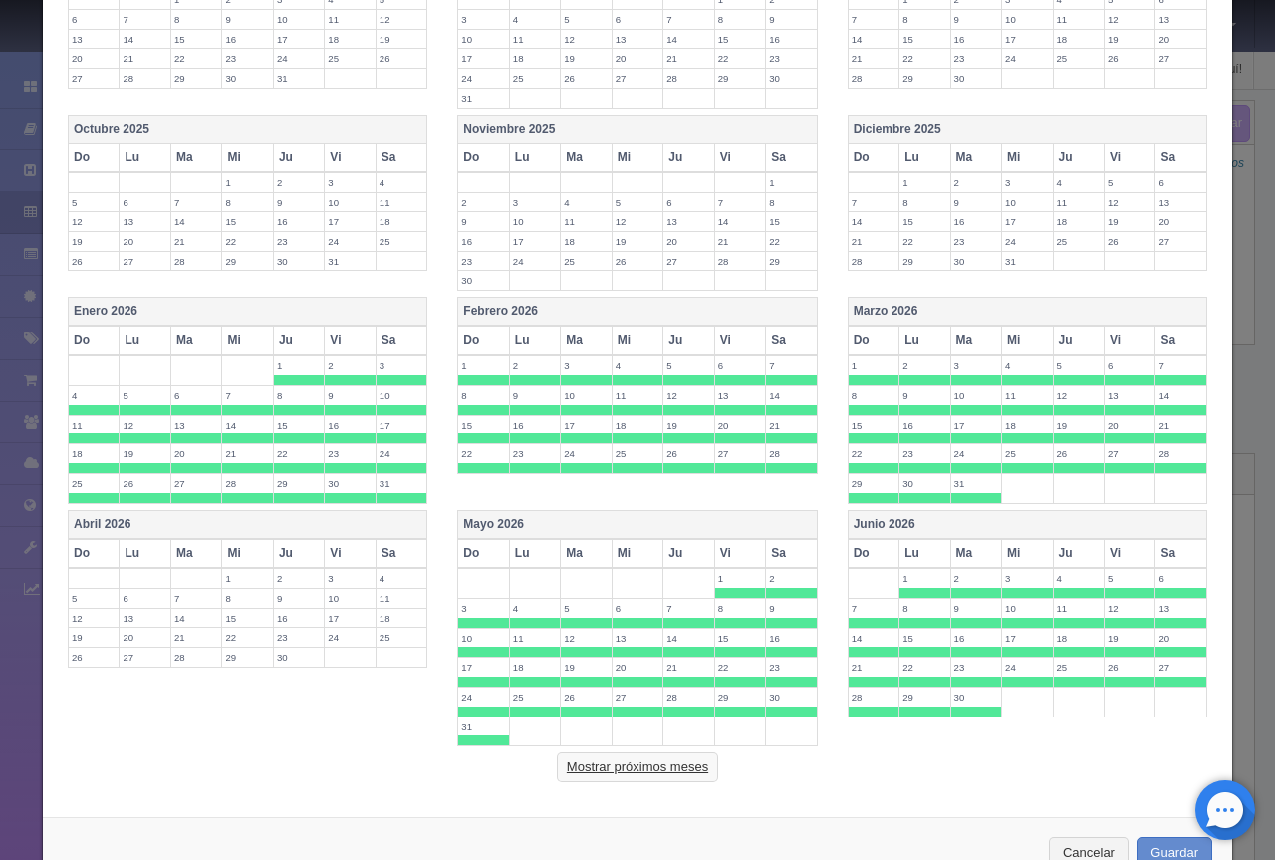
click at [655, 764] on button "Mostrar próximos meses" at bounding box center [637, 767] width 161 height 30
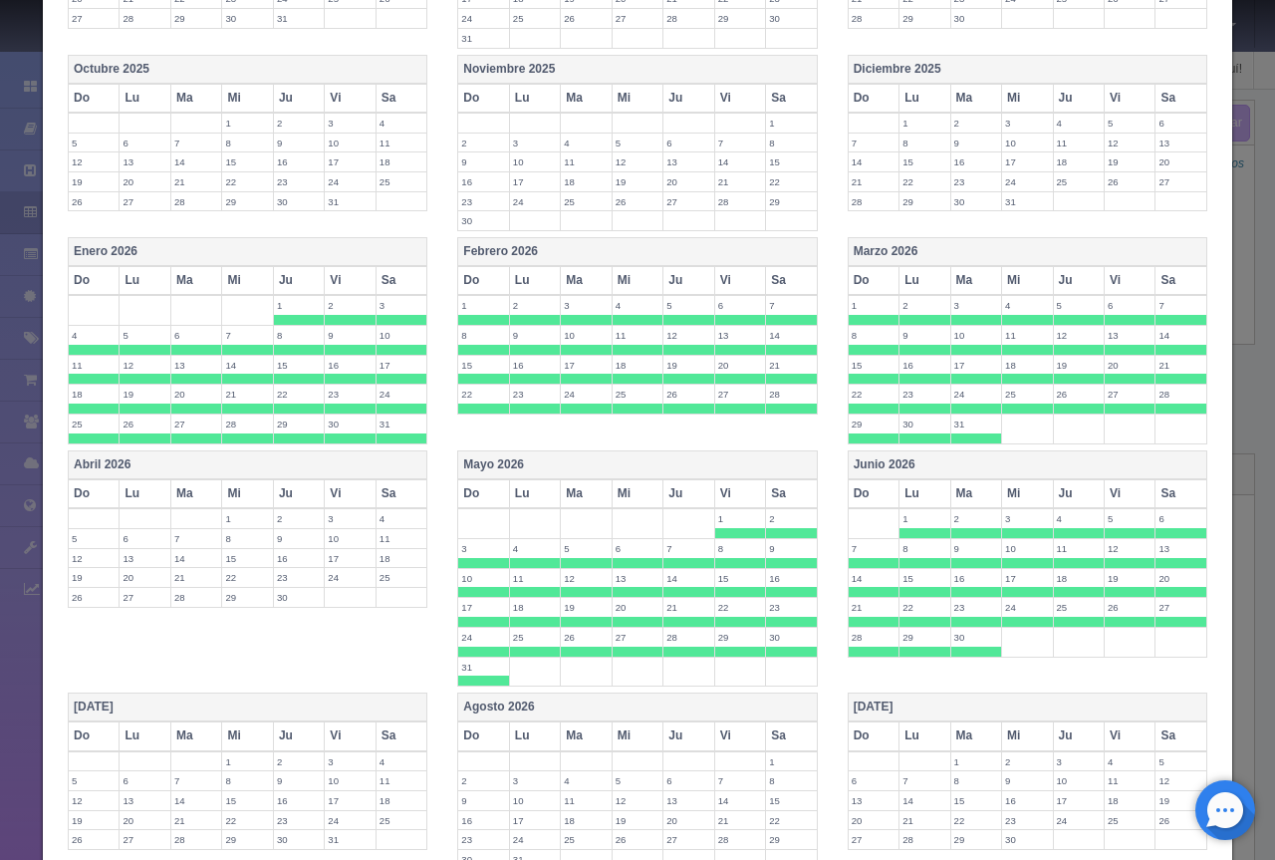
scroll to position [829, 0]
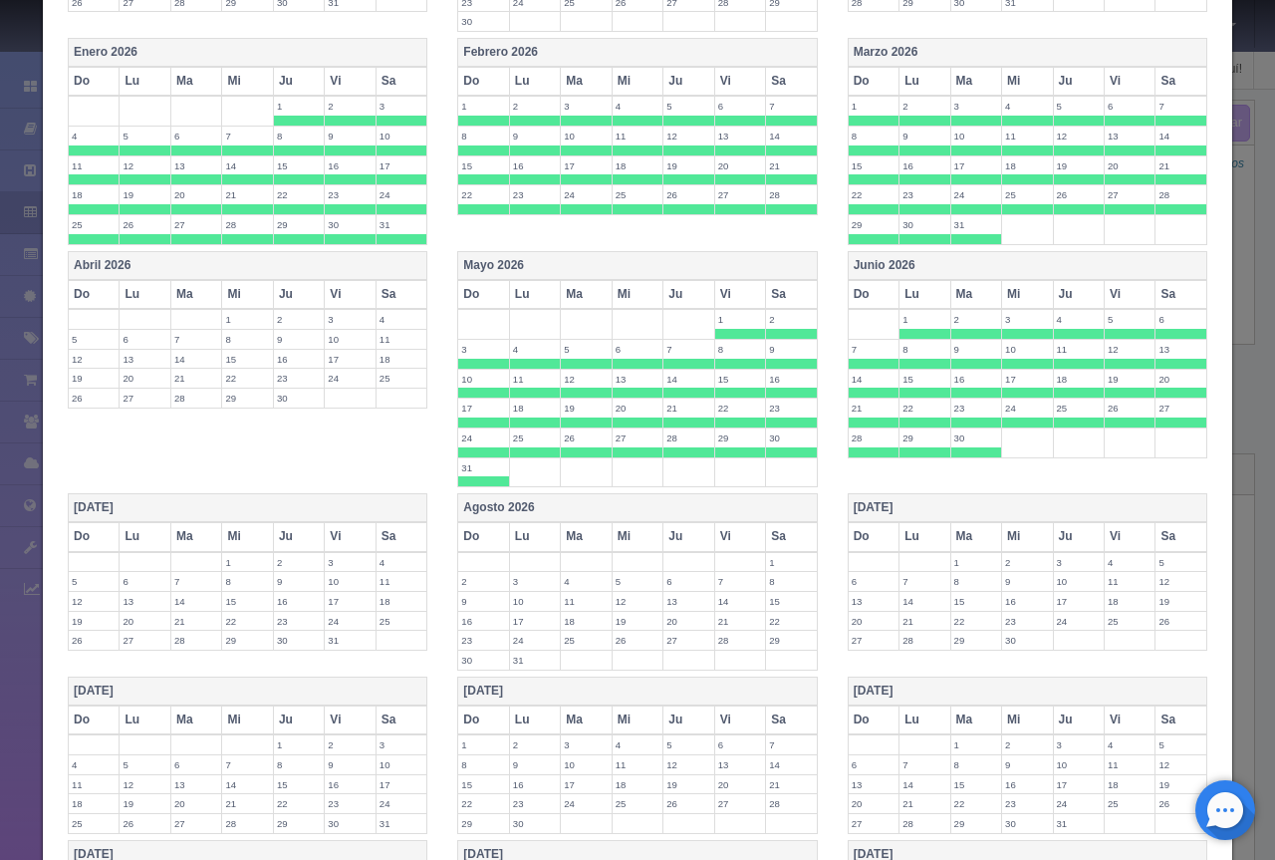
click at [269, 509] on th "[DATE]" at bounding box center [248, 508] width 359 height 29
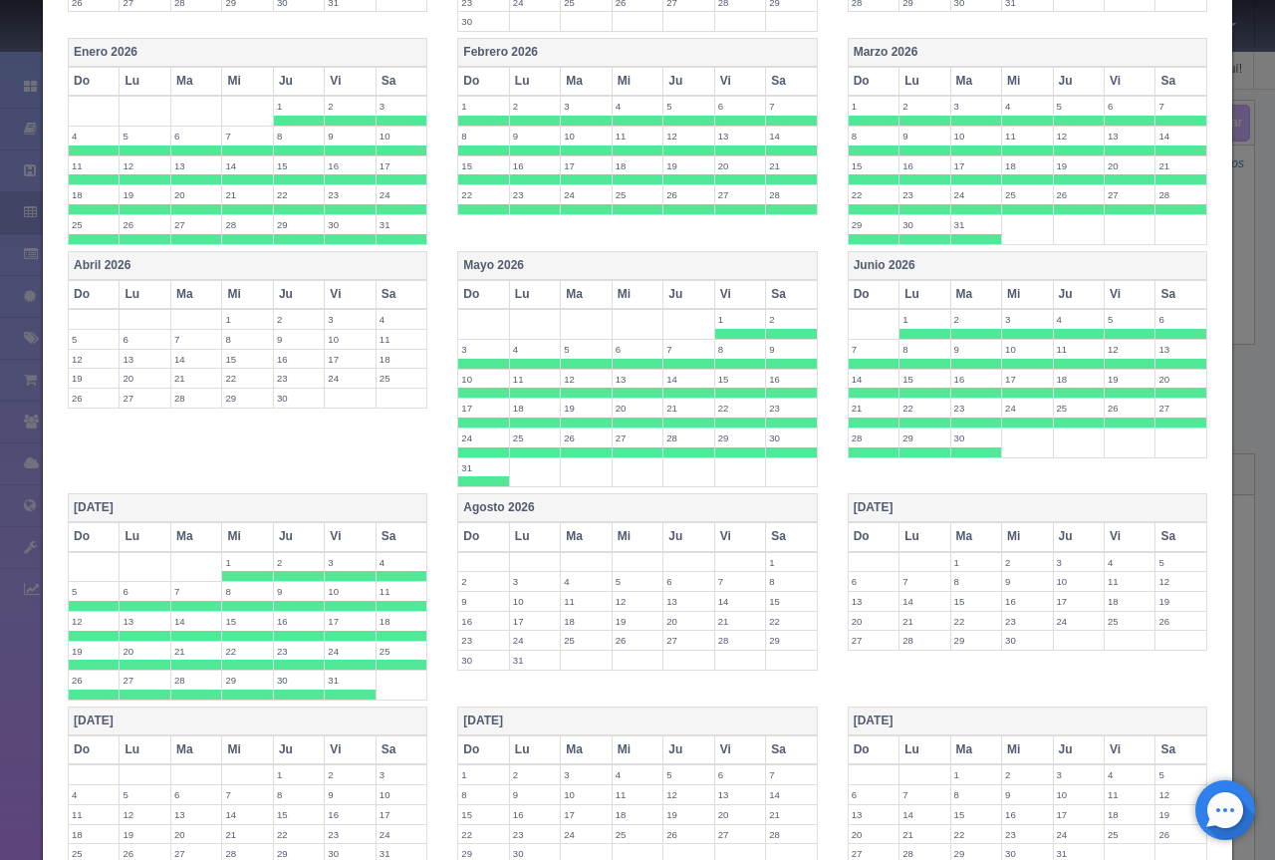
click at [575, 509] on th "Agosto 2026" at bounding box center [637, 508] width 359 height 29
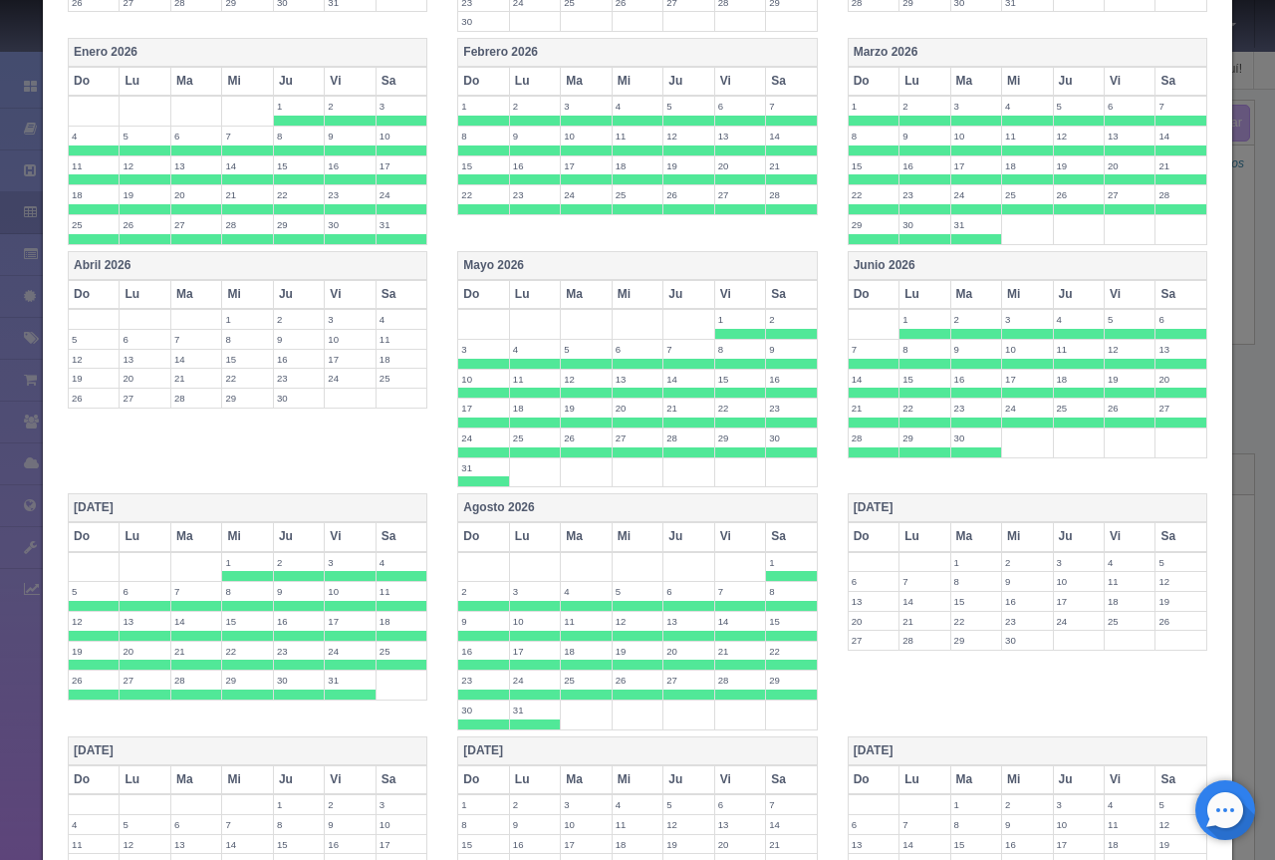
click at [930, 509] on th "Septiembre 2026" at bounding box center [1027, 508] width 359 height 29
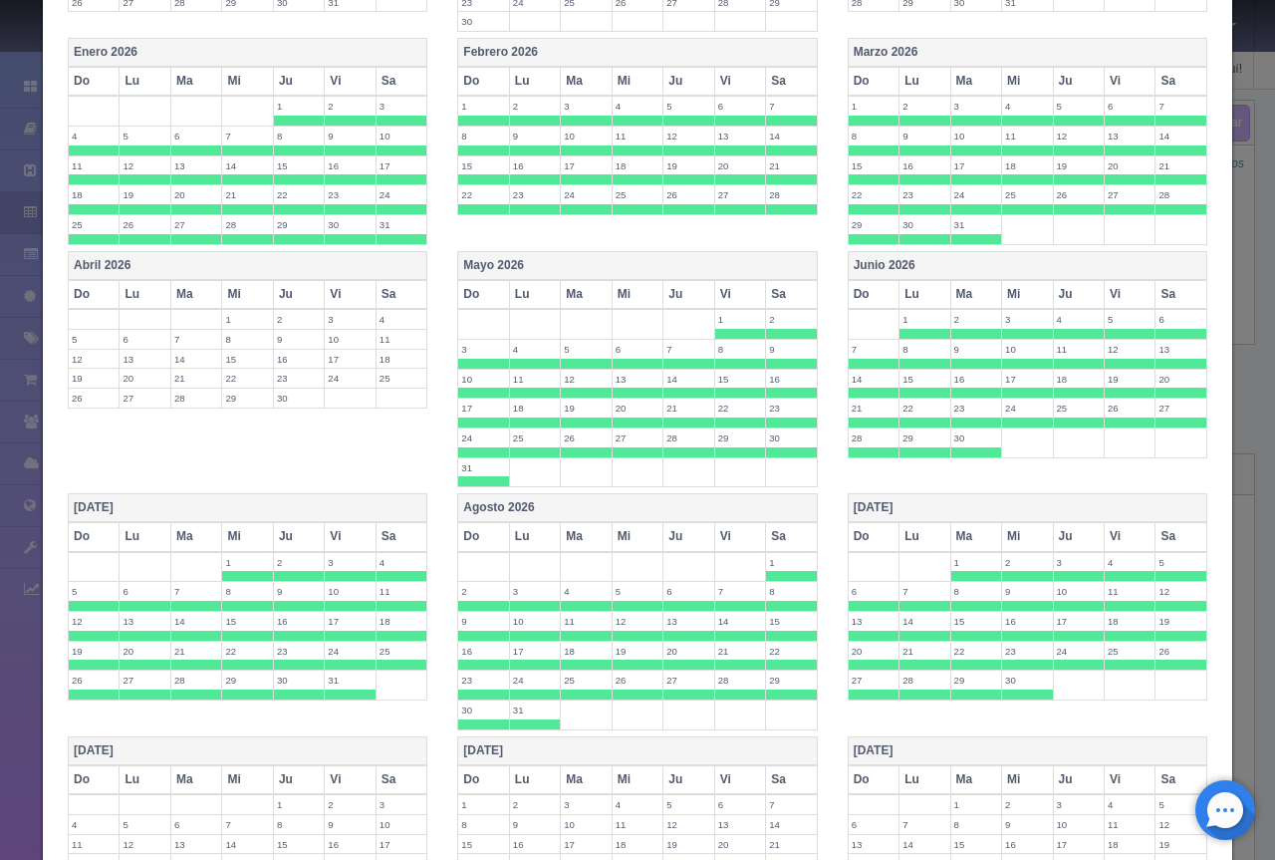
scroll to position [1128, 0]
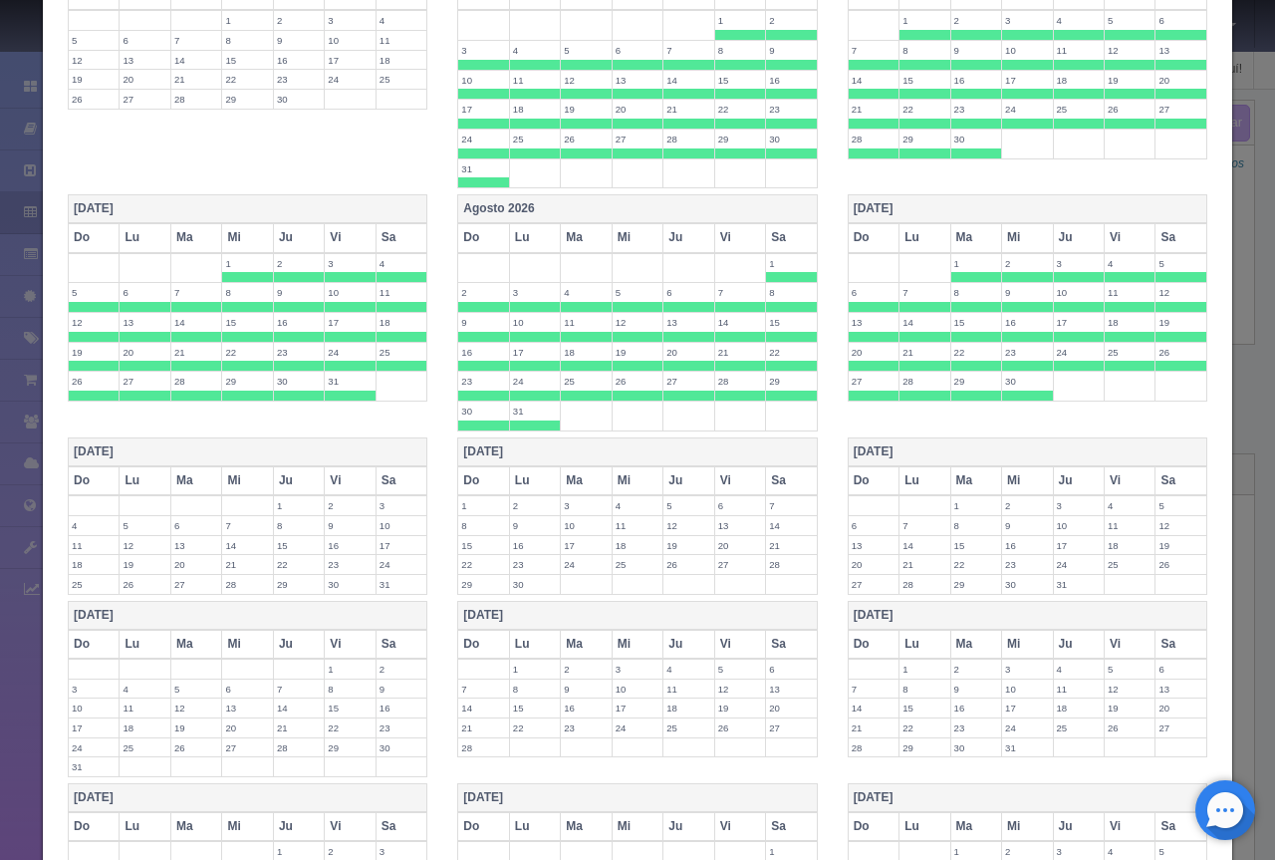
click at [291, 452] on th "Octubre 2026" at bounding box center [248, 451] width 359 height 29
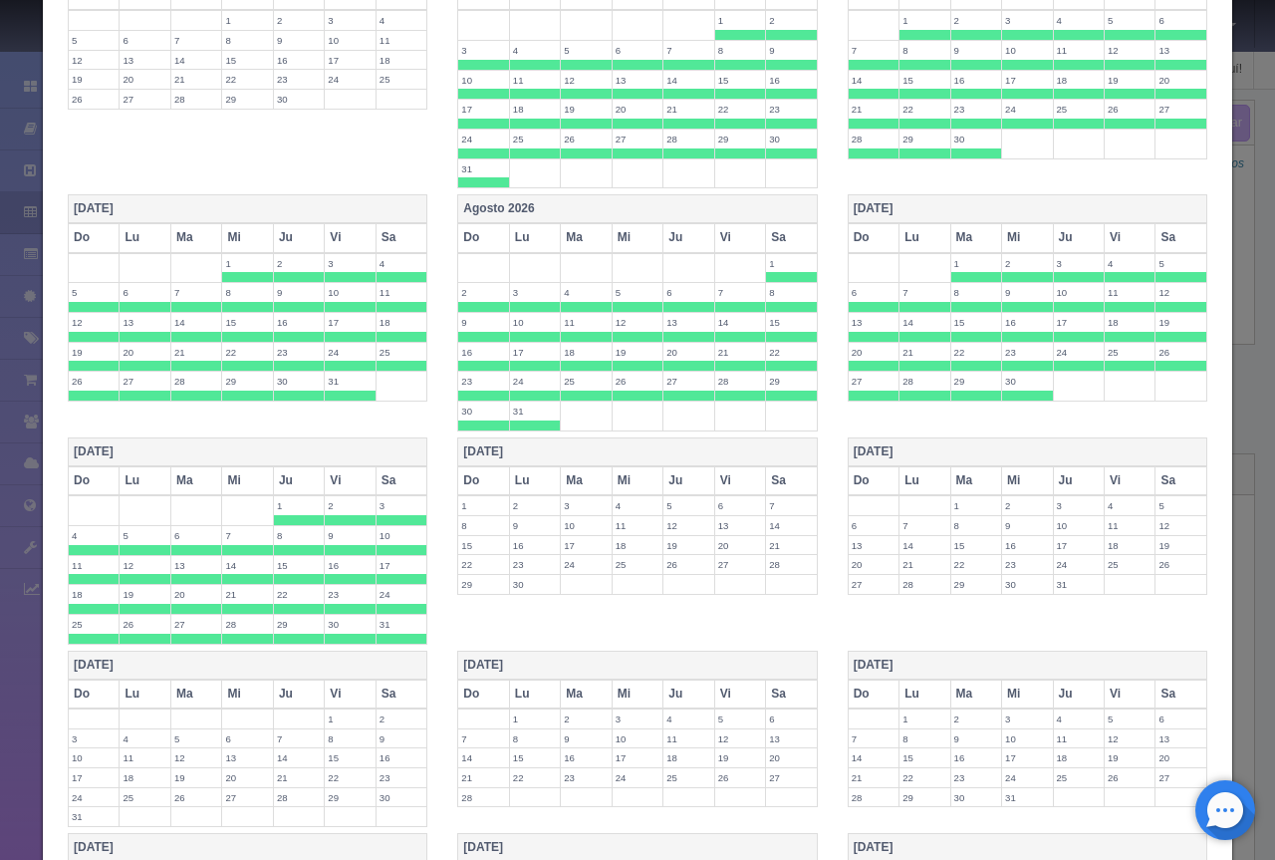
click at [602, 452] on th "[DATE]" at bounding box center [637, 451] width 359 height 29
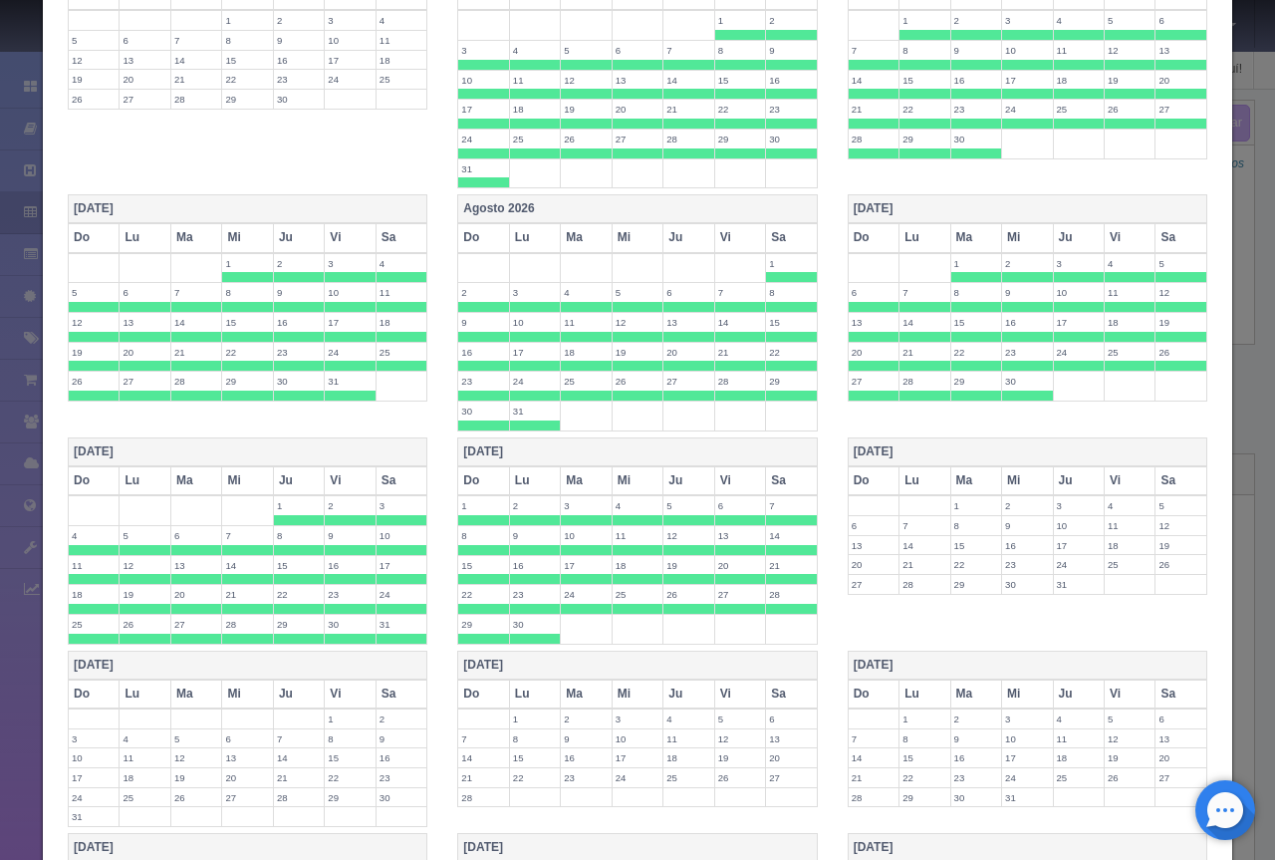
click at [882, 451] on th "[DATE]" at bounding box center [1027, 451] width 359 height 29
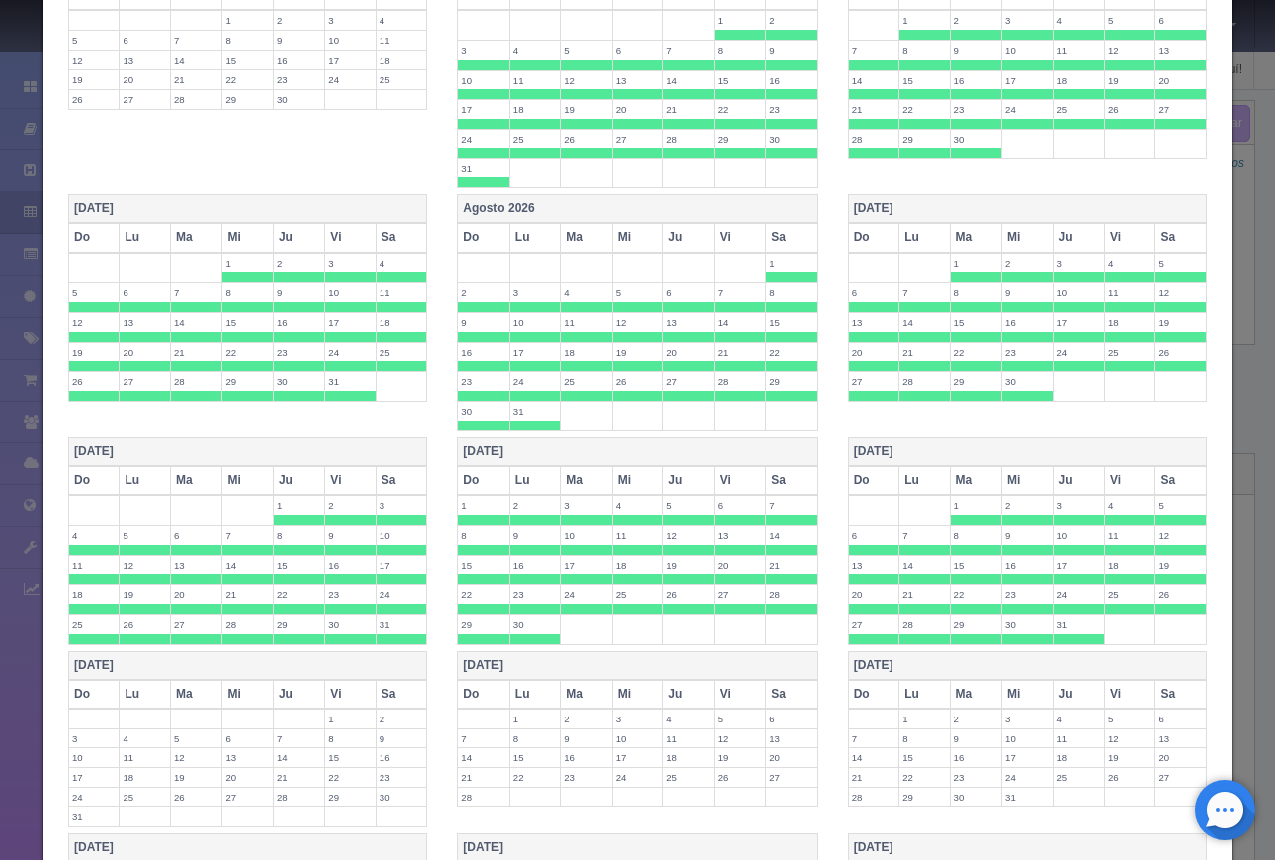
scroll to position [1452, 0]
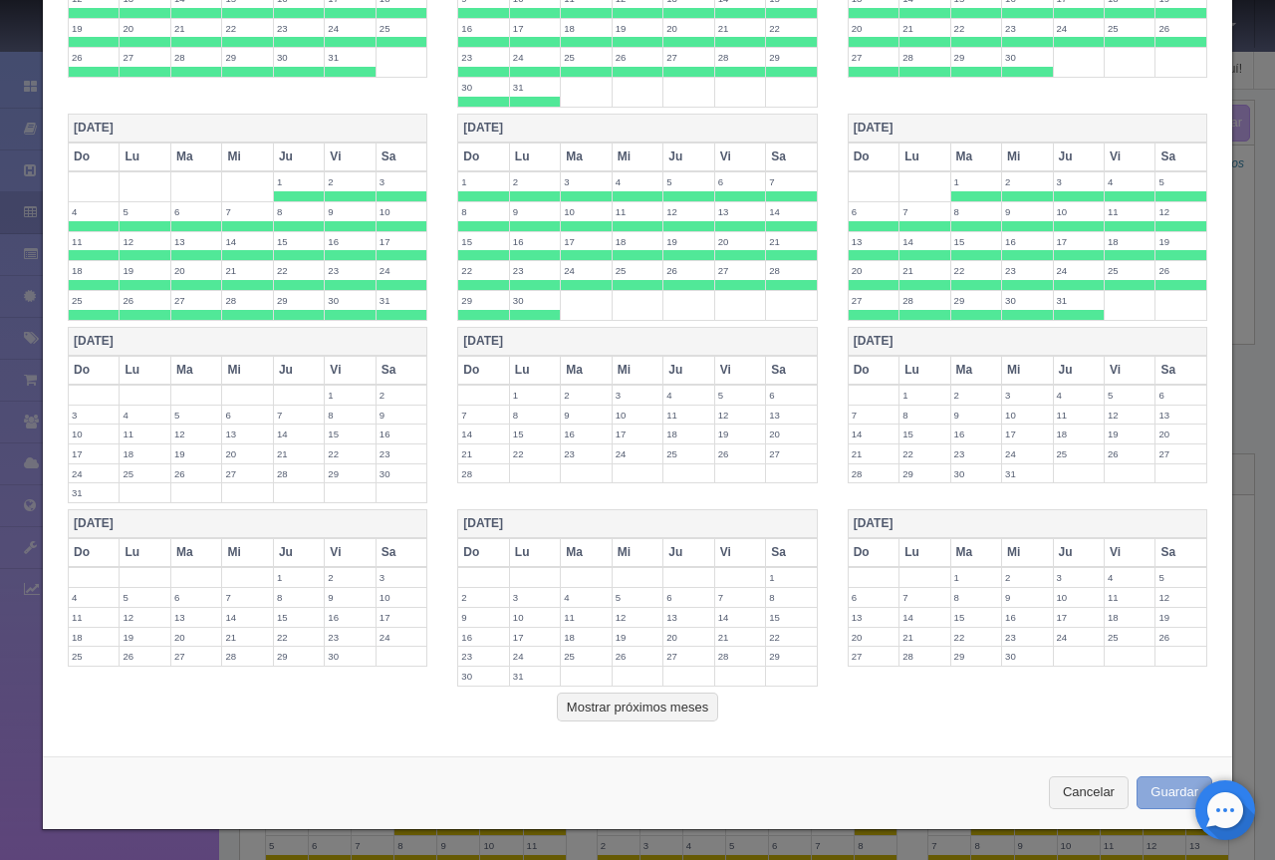
click at [1150, 788] on button "Guardar" at bounding box center [1175, 792] width 76 height 33
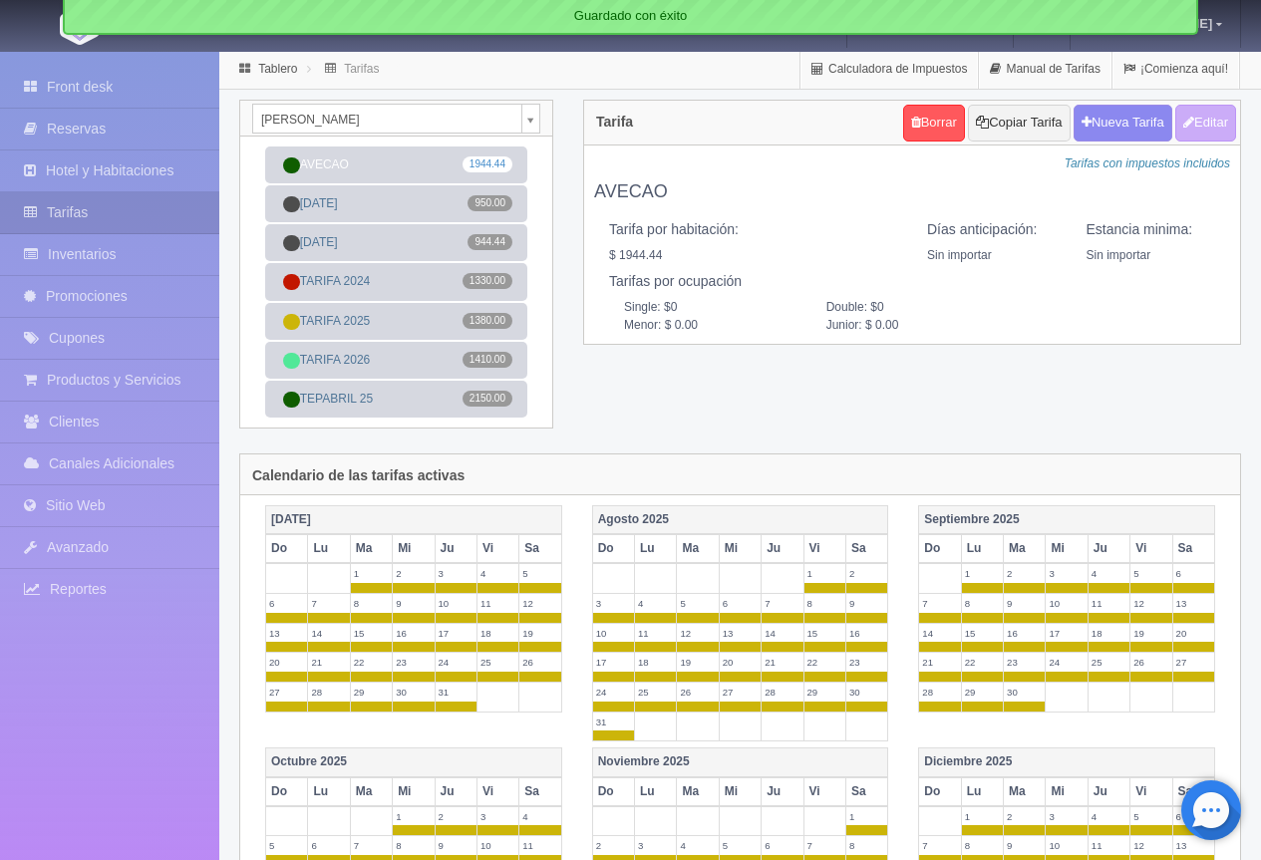
click at [433, 128] on body "Grand Casa Naranjos Manuales de Ayuda Actualizaciones recientes Mathilde Mi Per…" at bounding box center [630, 782] width 1261 height 1464
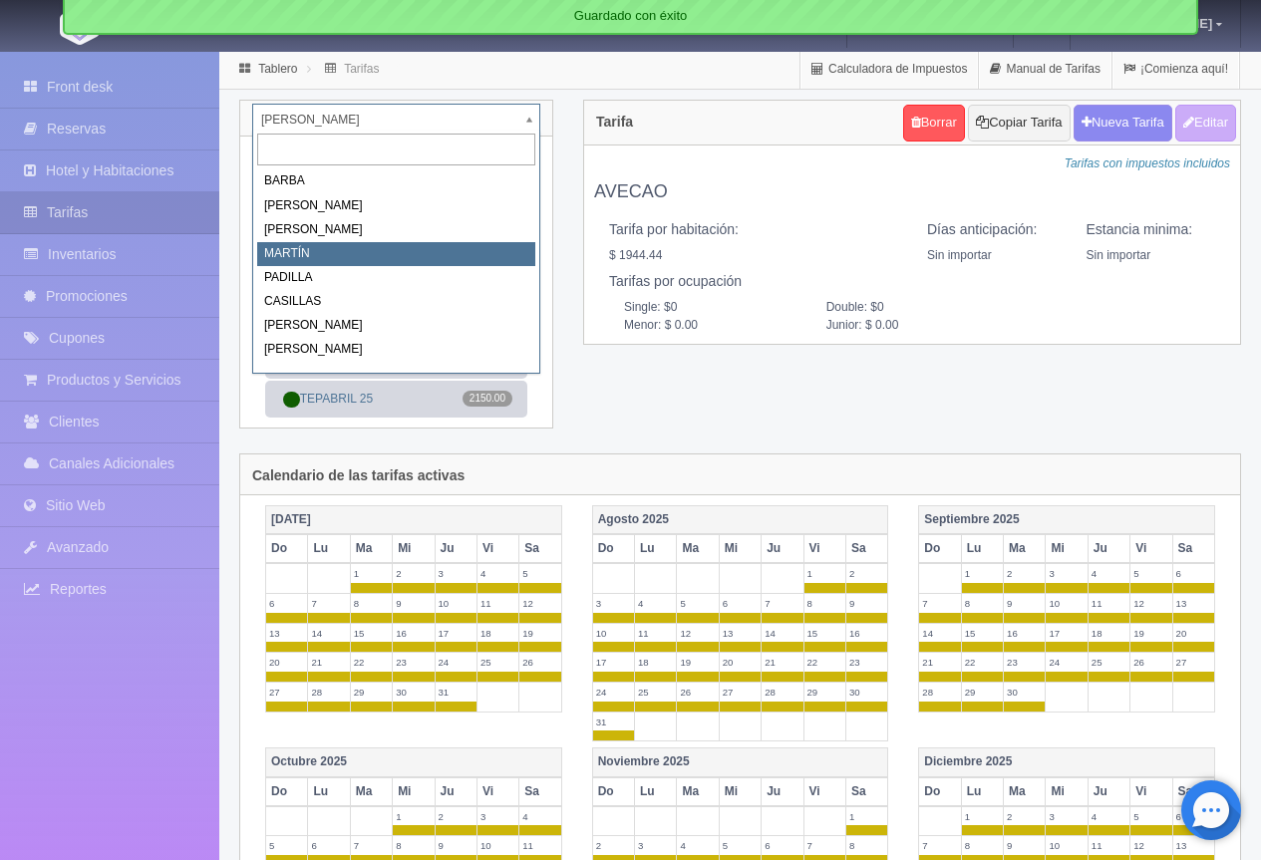
select select "2063"
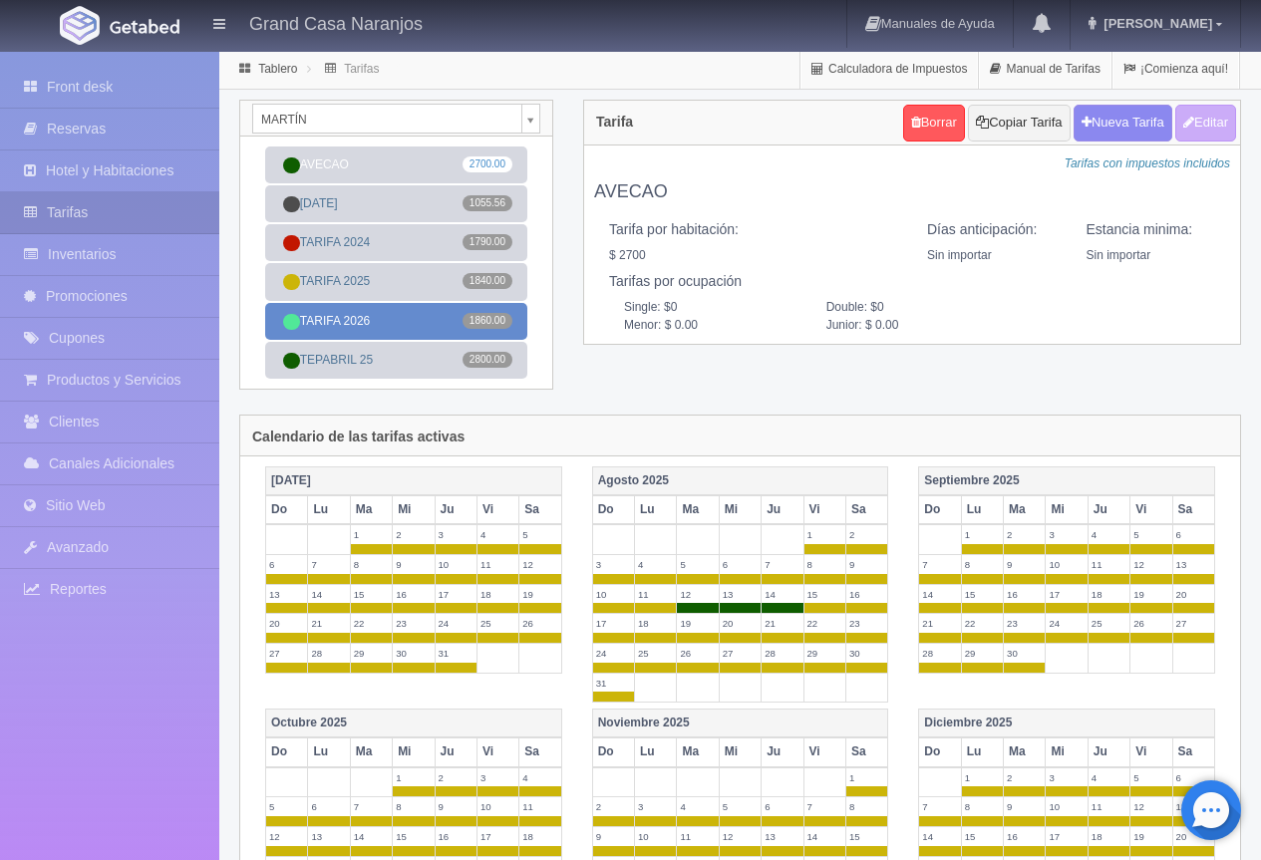
click at [355, 319] on link "TARIFA 2026 1860.00" at bounding box center [396, 321] width 262 height 37
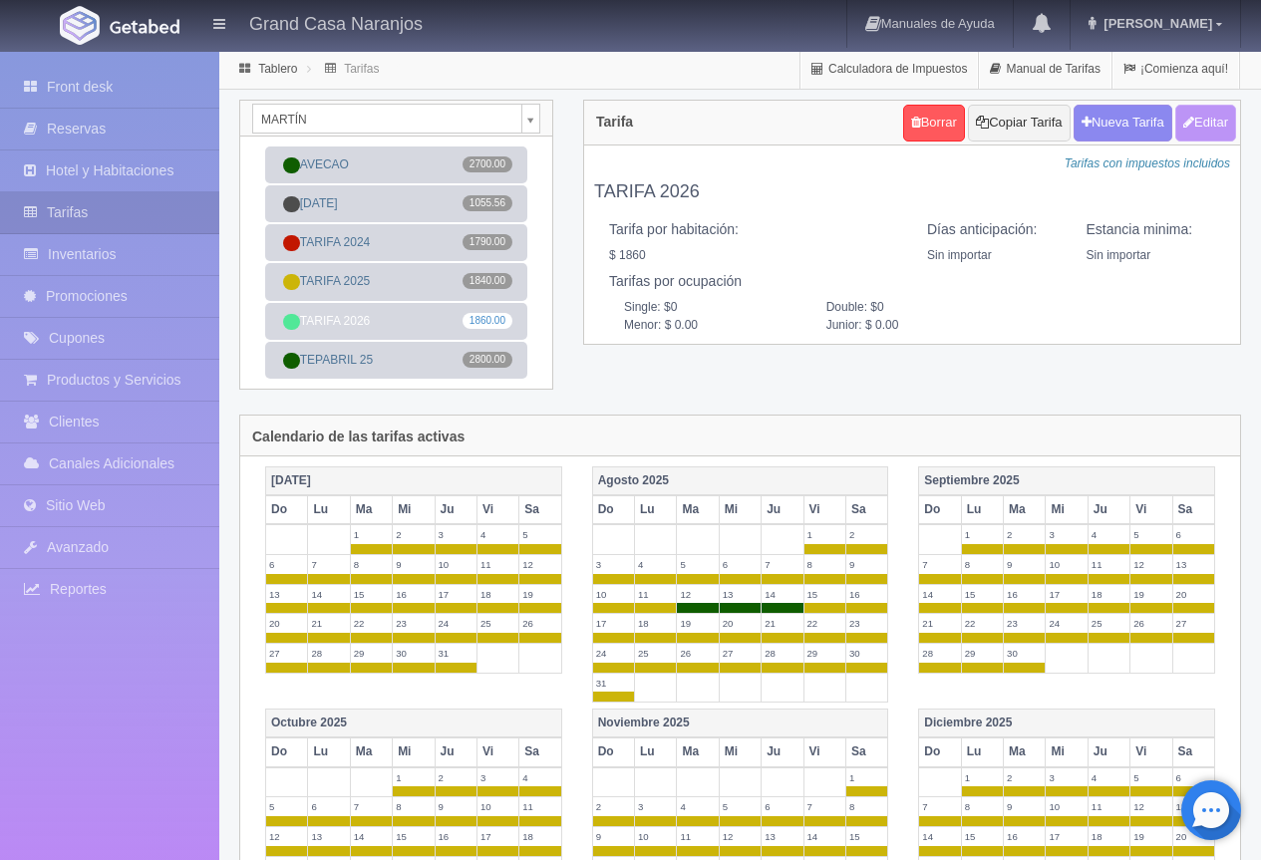
click at [1215, 120] on button "Editar" at bounding box center [1205, 123] width 61 height 37
type input "TARIFA 2026"
select select "0"
type input "0"
checkbox input "true"
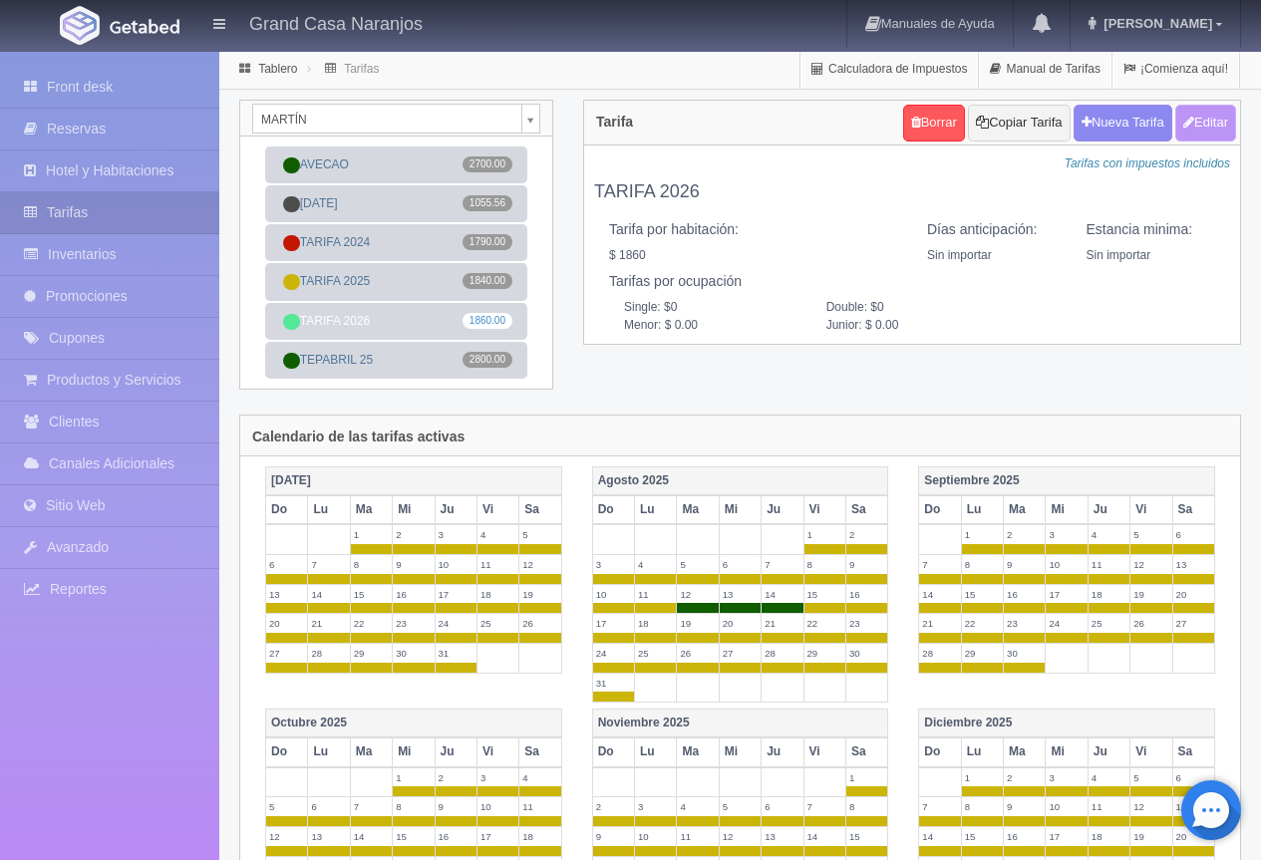
type input "1860.00"
checkbox input "true"
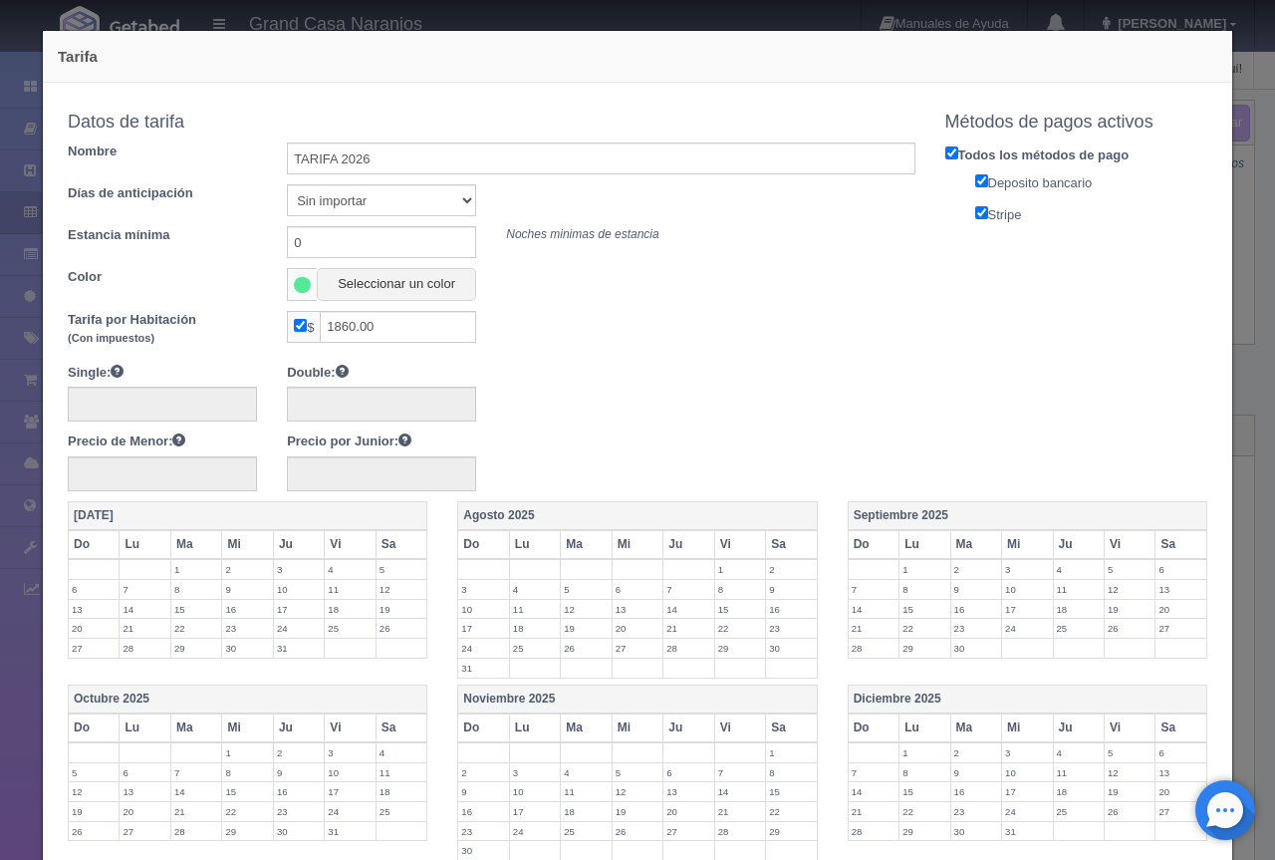
scroll to position [570, 0]
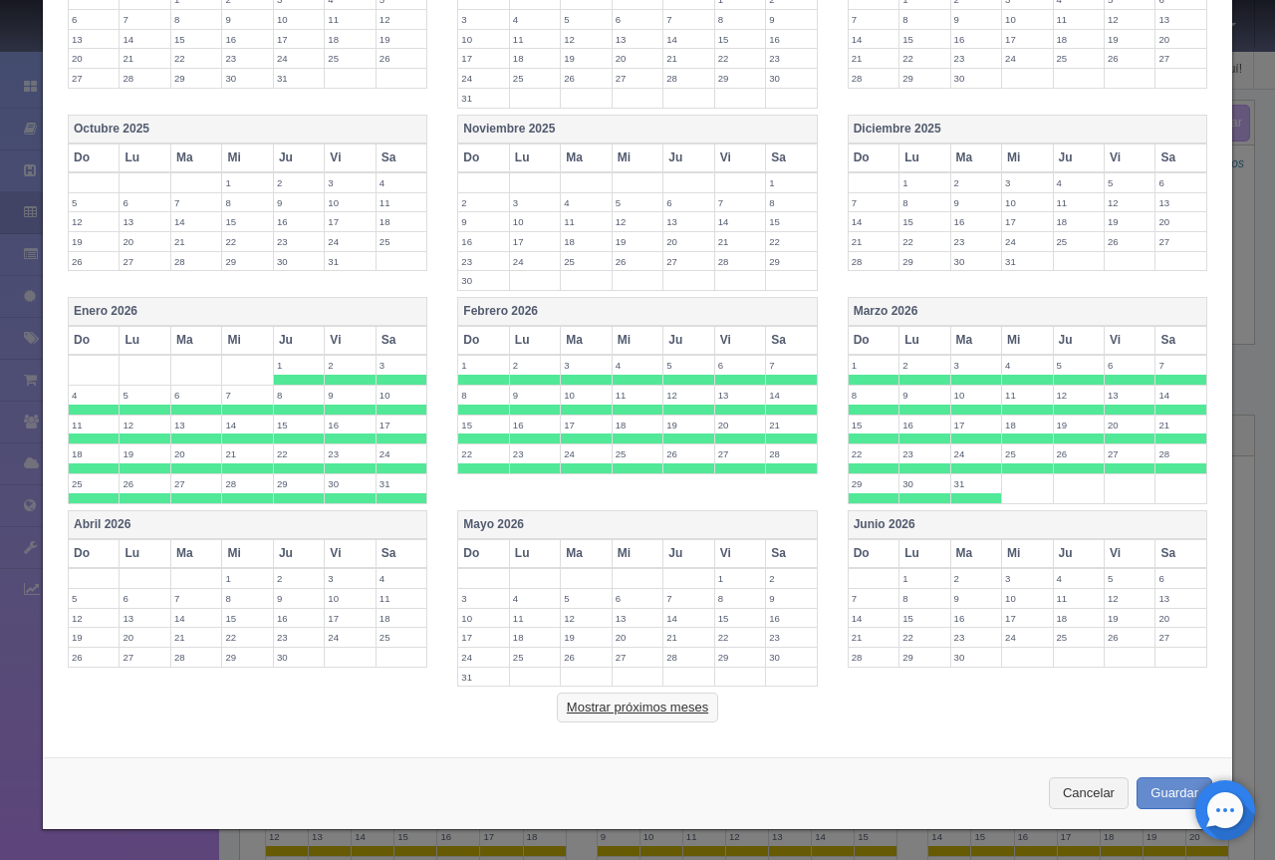
click at [608, 704] on button "Mostrar próximos meses" at bounding box center [637, 708] width 161 height 30
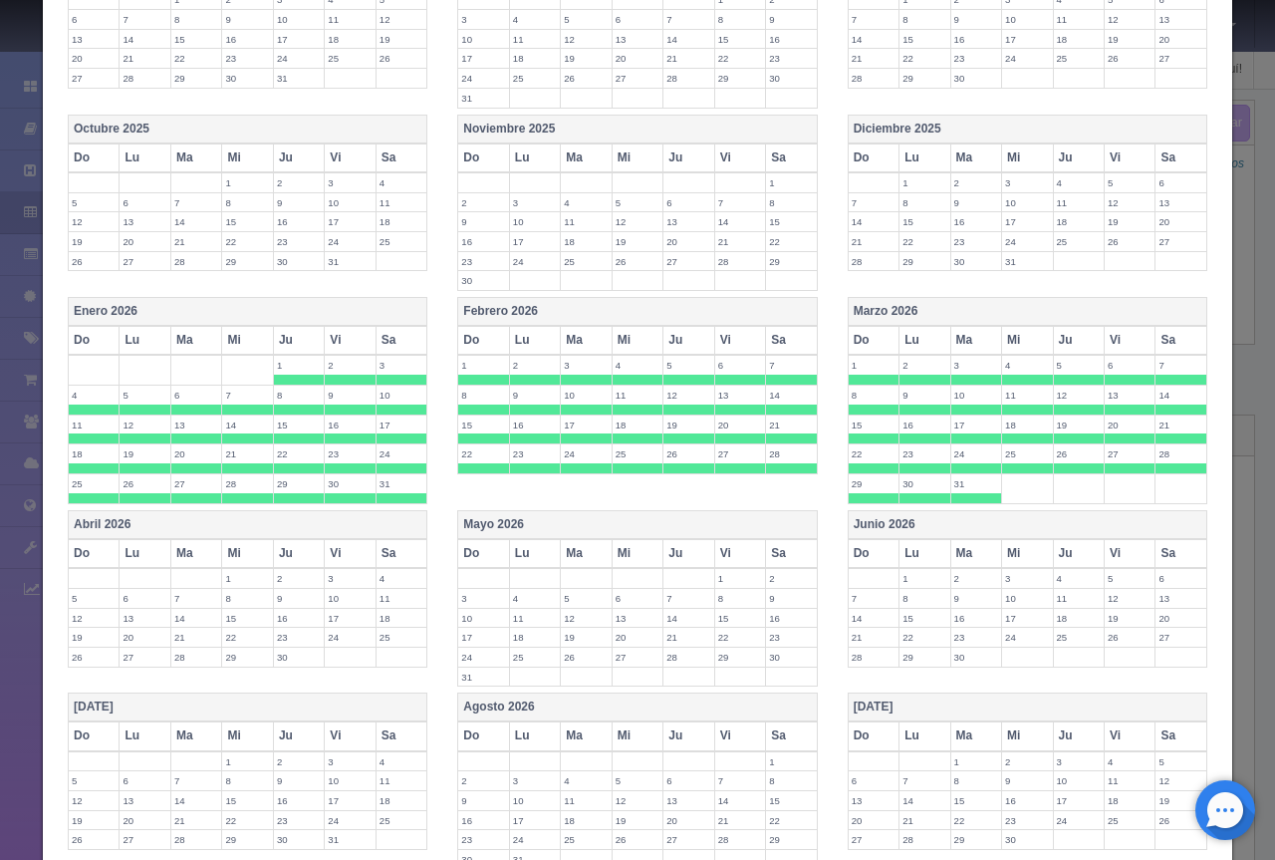
click at [573, 526] on th "Mayo 2026" at bounding box center [637, 524] width 359 height 29
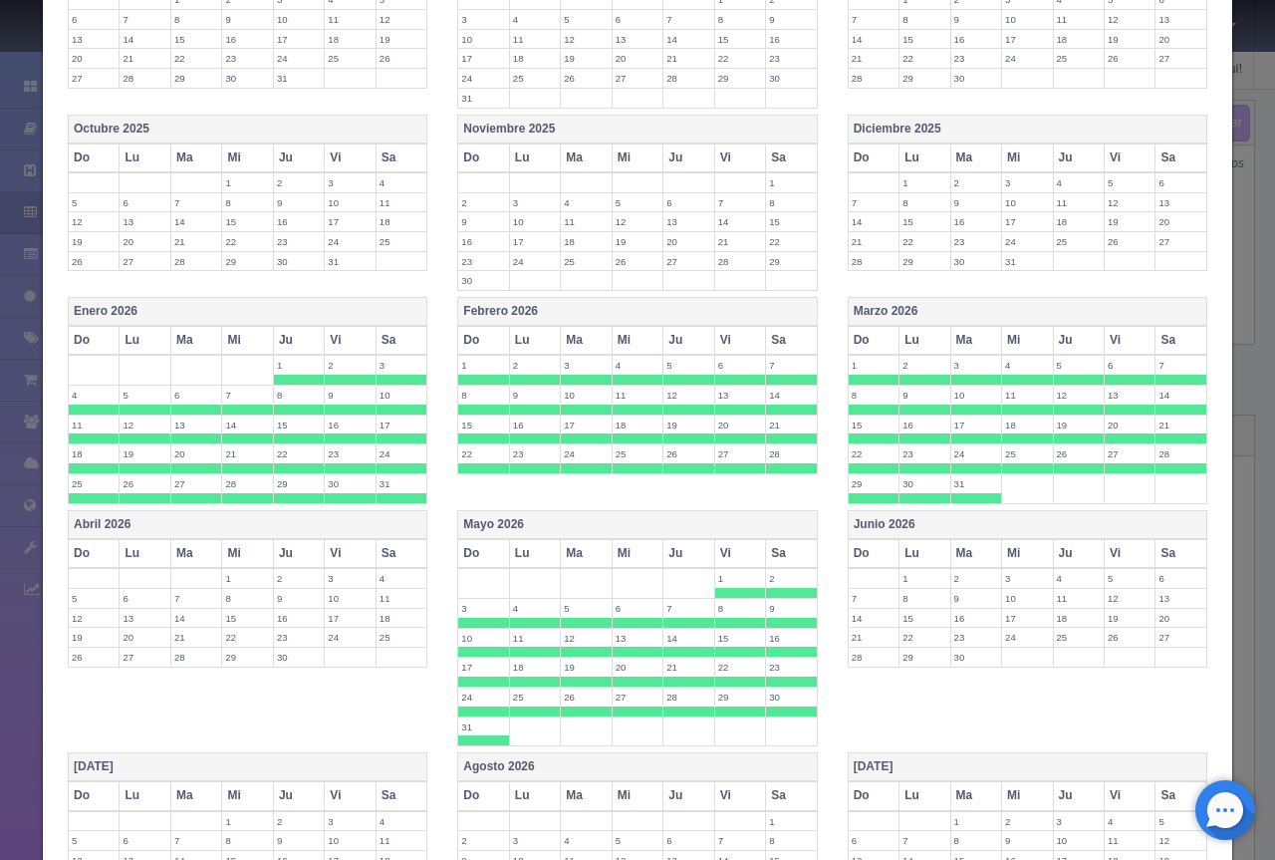
click at [899, 521] on th "Junio 2026" at bounding box center [1027, 524] width 359 height 29
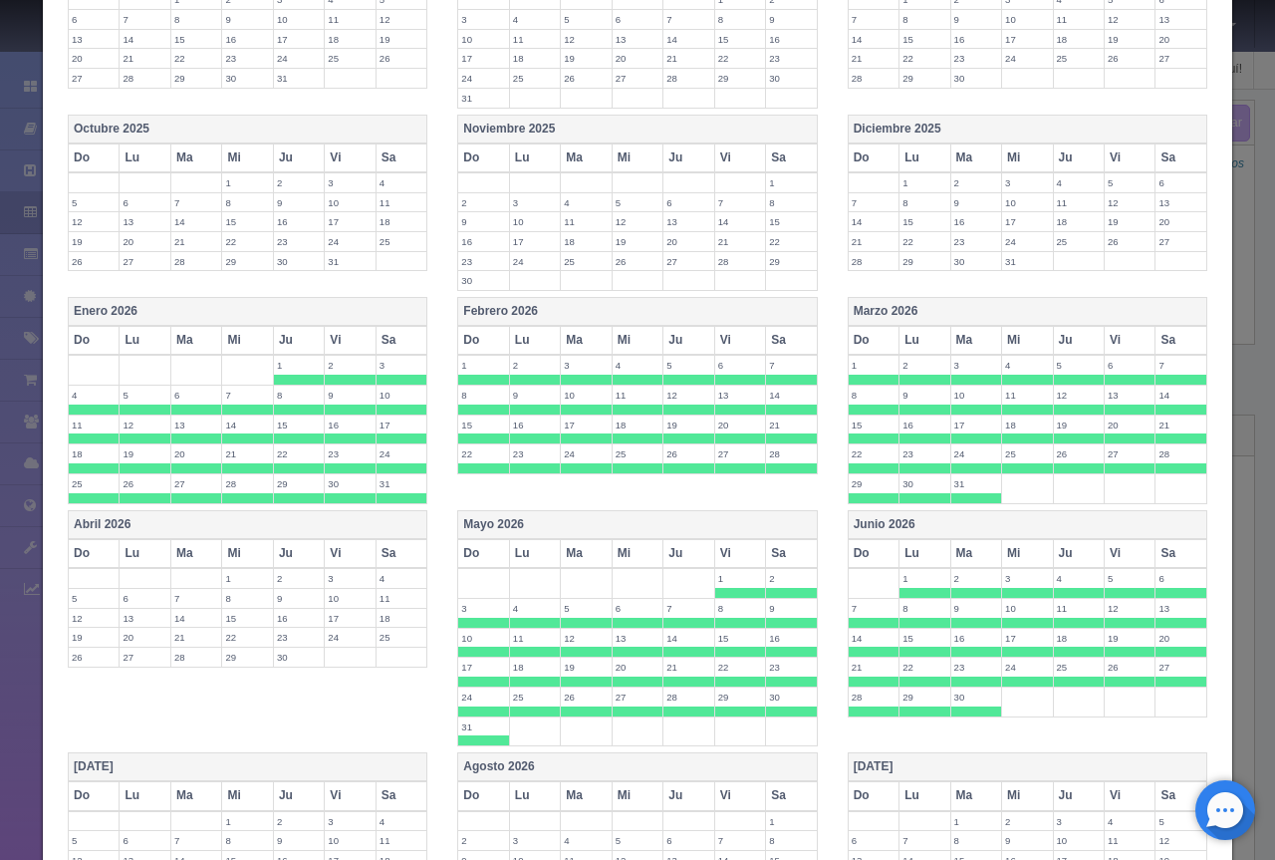
scroll to position [969, 0]
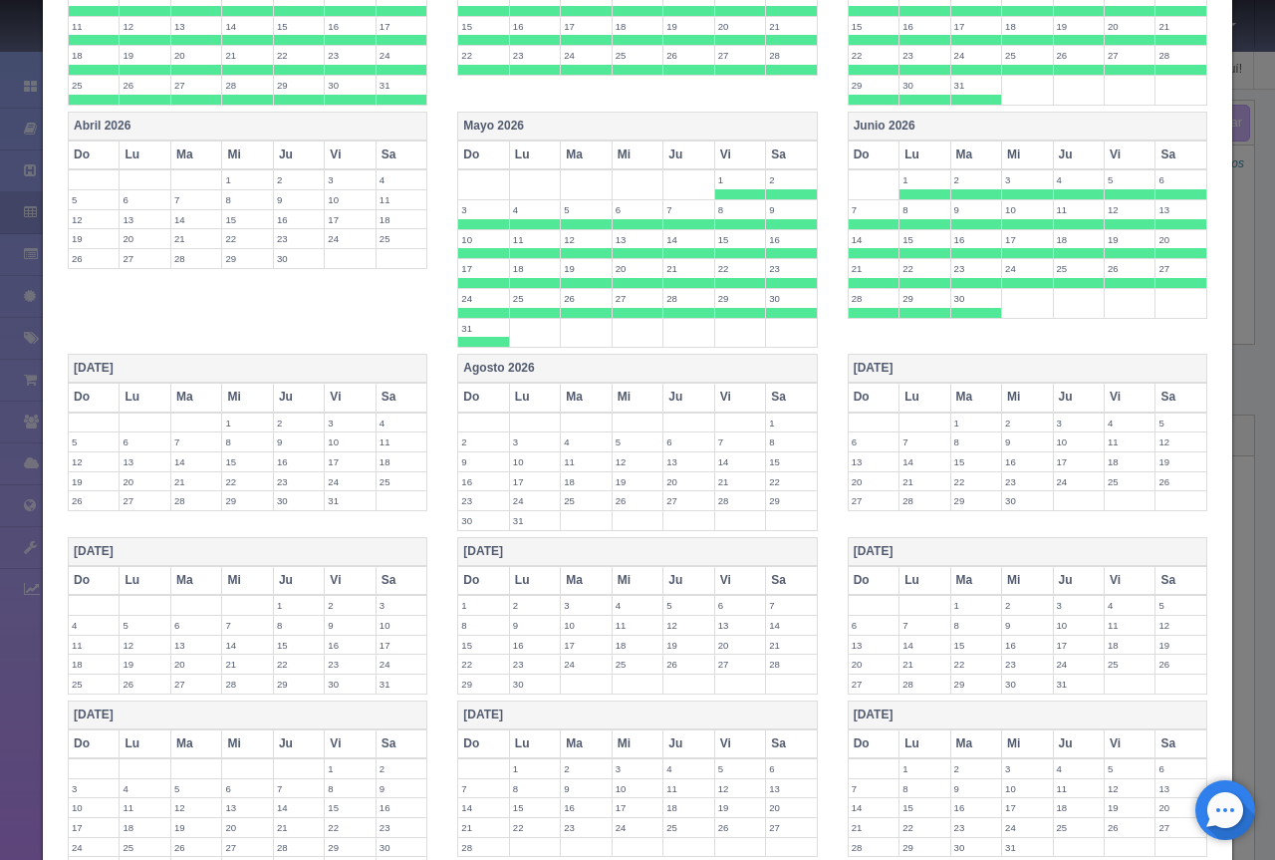
click at [232, 369] on th "[DATE]" at bounding box center [248, 369] width 359 height 29
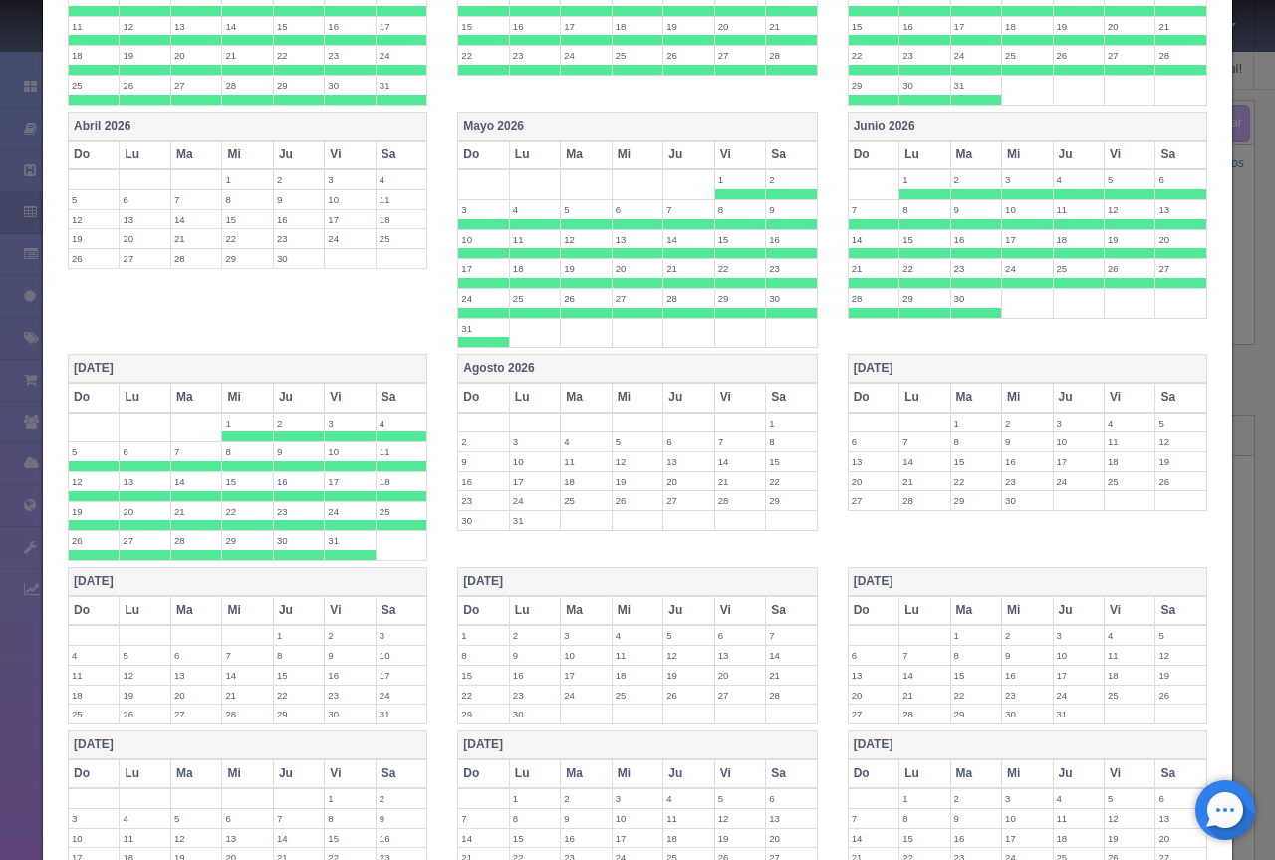
click at [504, 366] on th "Agosto 2026" at bounding box center [637, 369] width 359 height 29
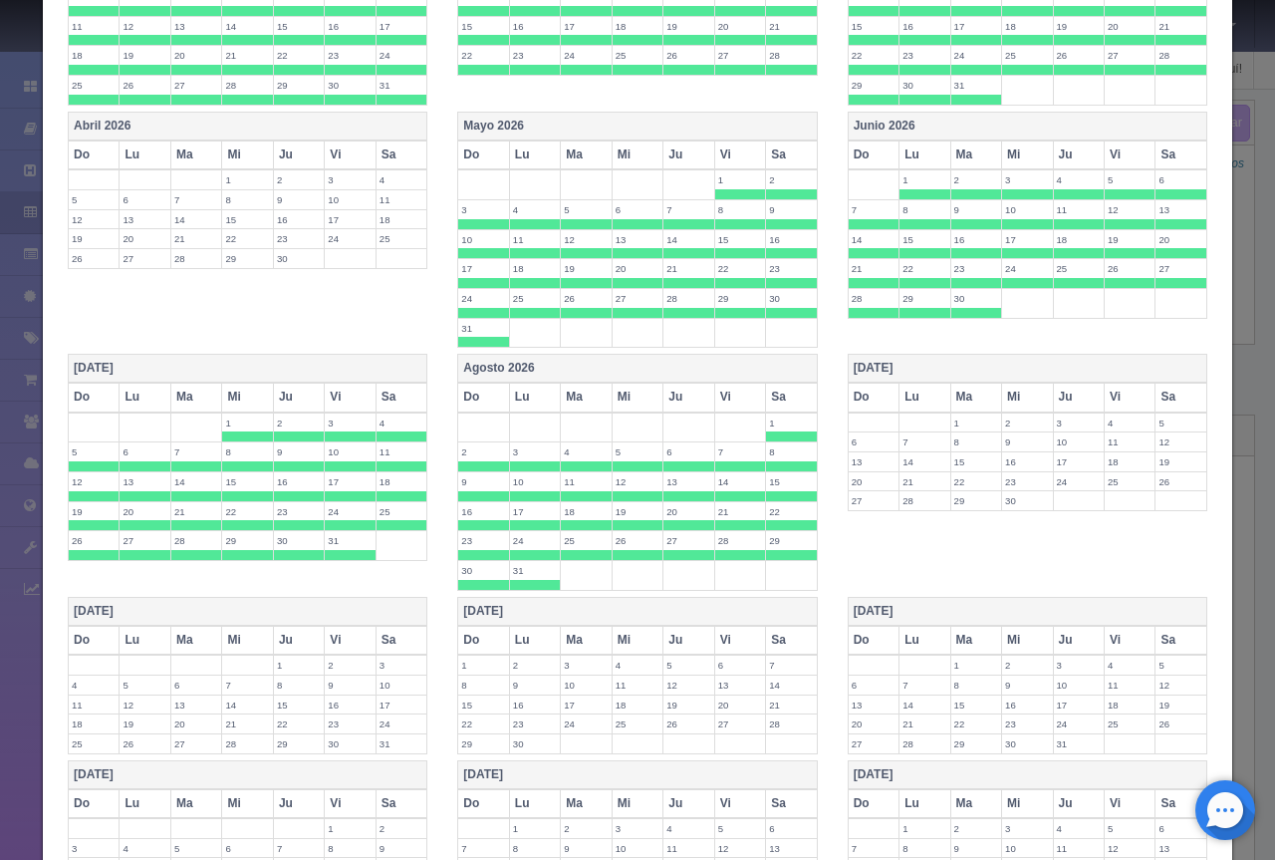
click at [903, 364] on th "[DATE]" at bounding box center [1027, 369] width 359 height 29
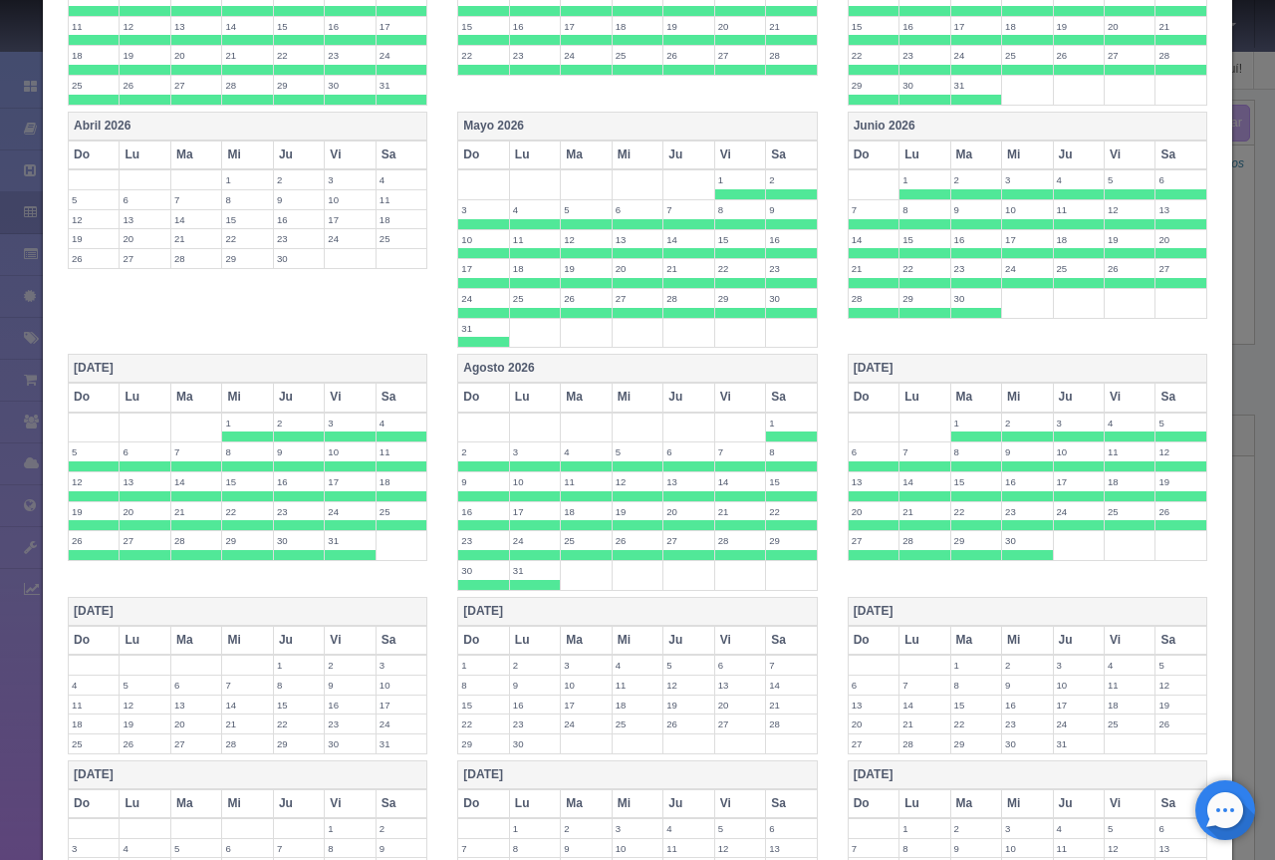
click at [175, 606] on th "[DATE]" at bounding box center [248, 611] width 359 height 29
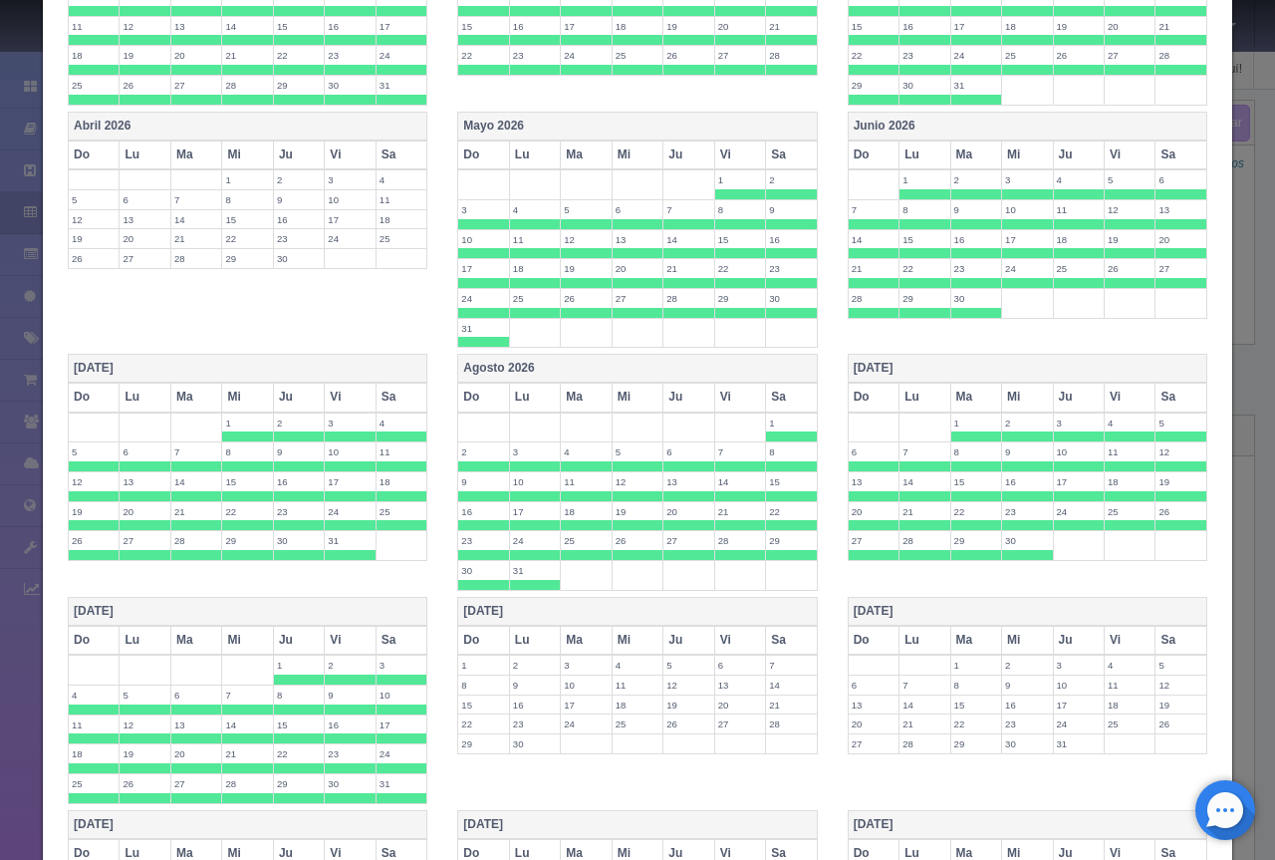
click at [547, 610] on th "[DATE]" at bounding box center [637, 611] width 359 height 29
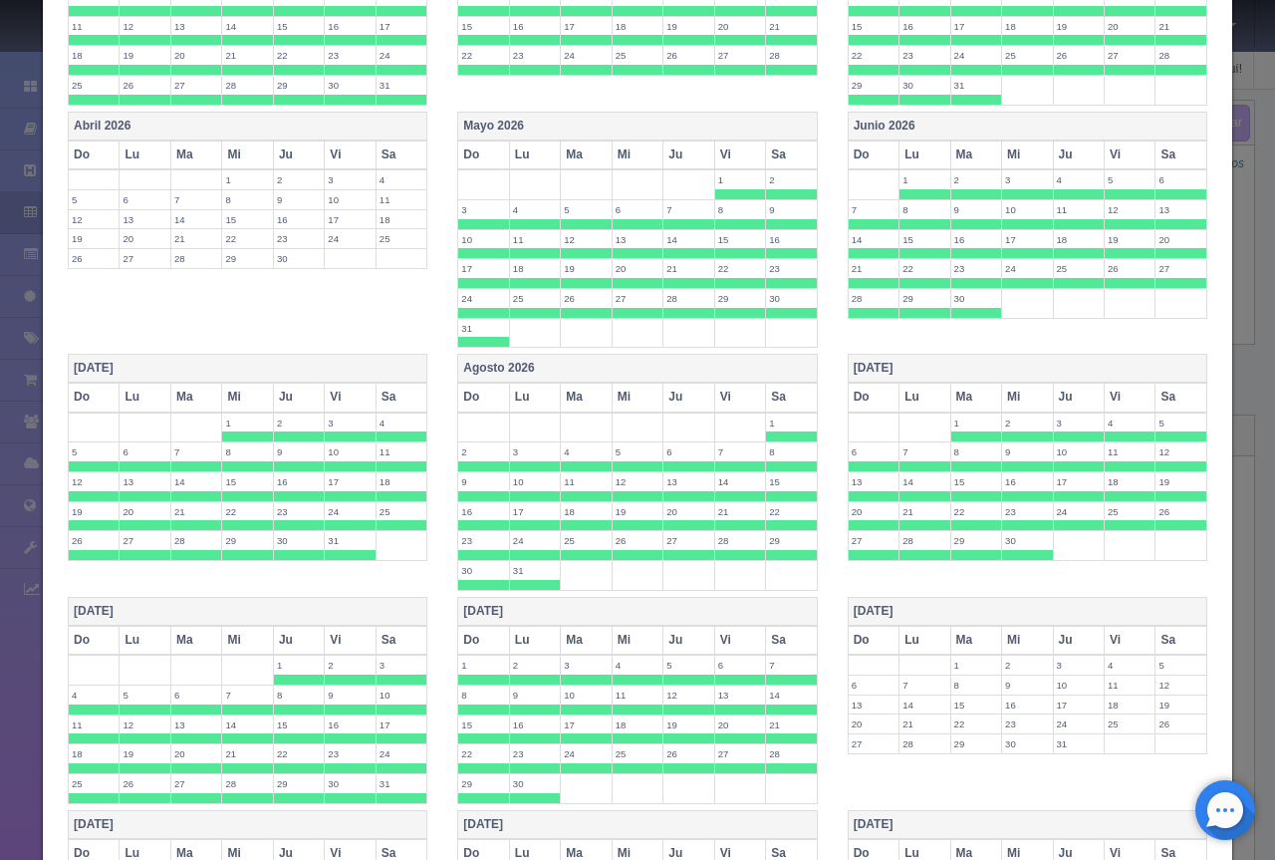
click at [856, 605] on th "Diciembre 2026" at bounding box center [1027, 611] width 359 height 29
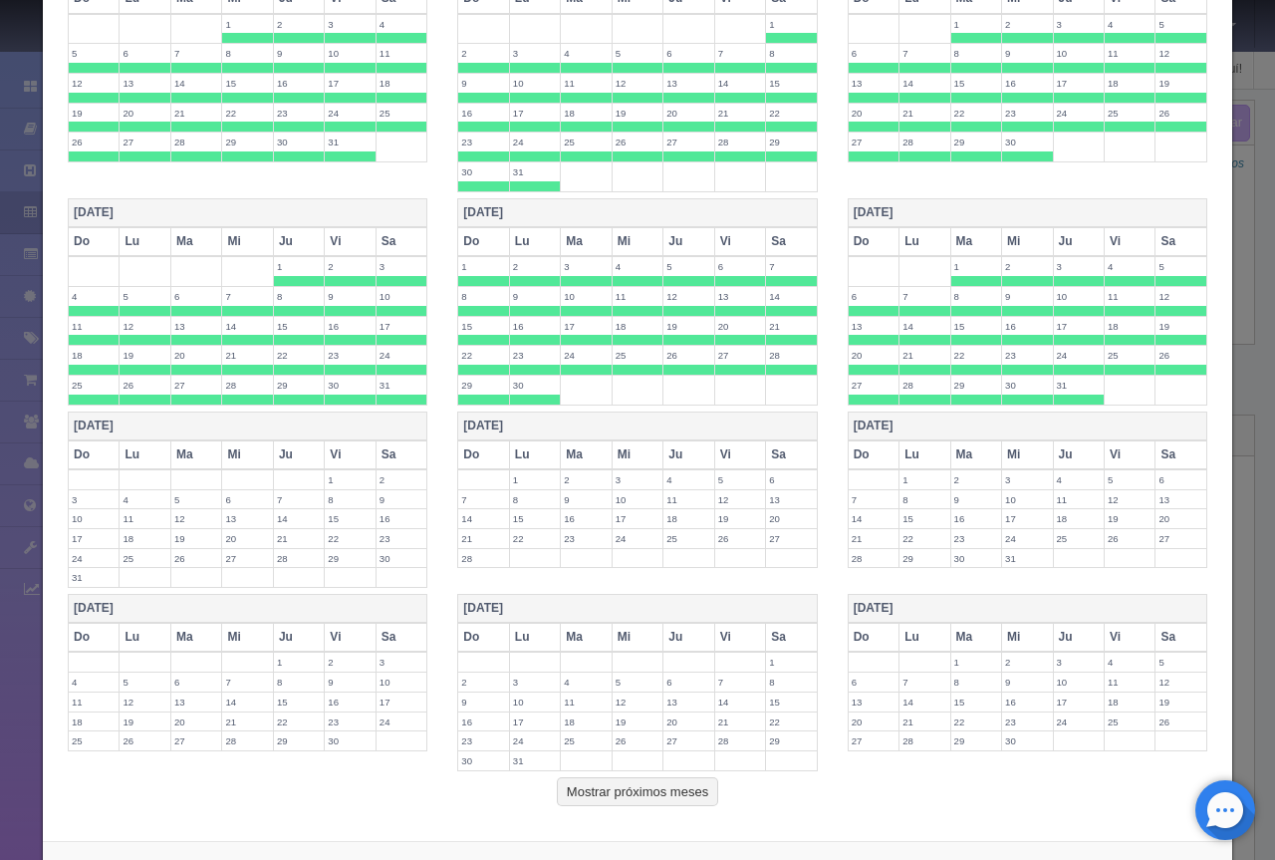
scroll to position [1452, 0]
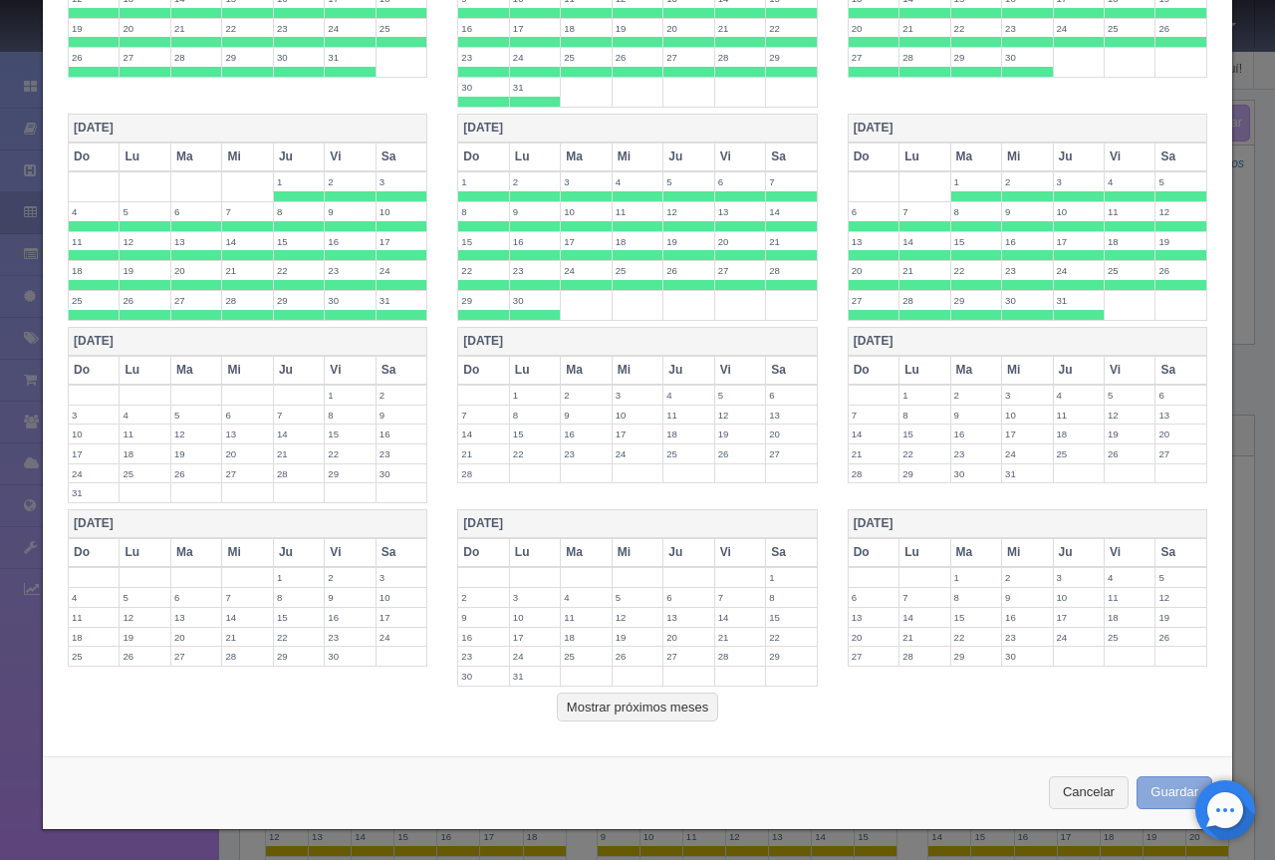
click at [1161, 785] on button "Guardar" at bounding box center [1175, 792] width 76 height 33
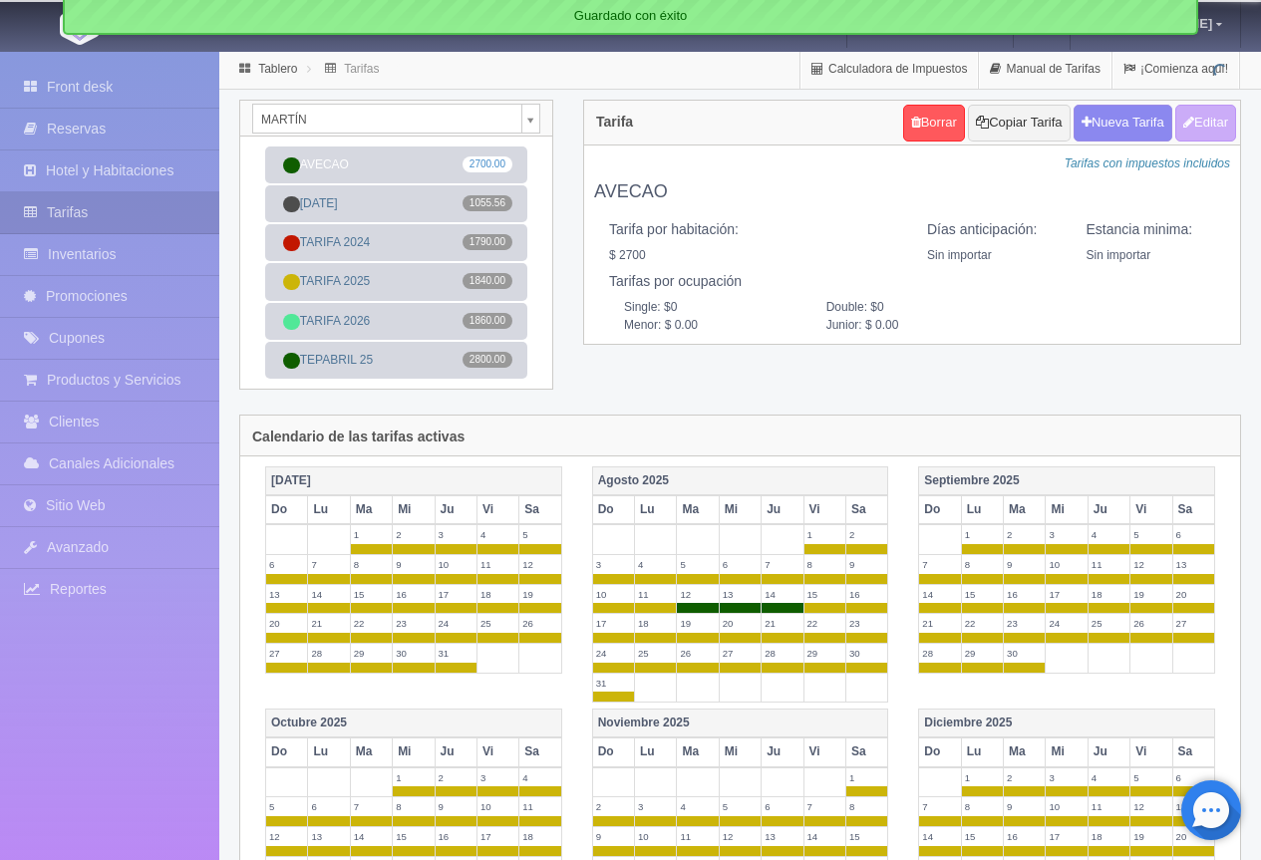
click at [476, 116] on body "Grand Casa Naranjos Manuales de Ayuda Actualizaciones recientes [PERSON_NAME] M…" at bounding box center [630, 762] width 1261 height 1425
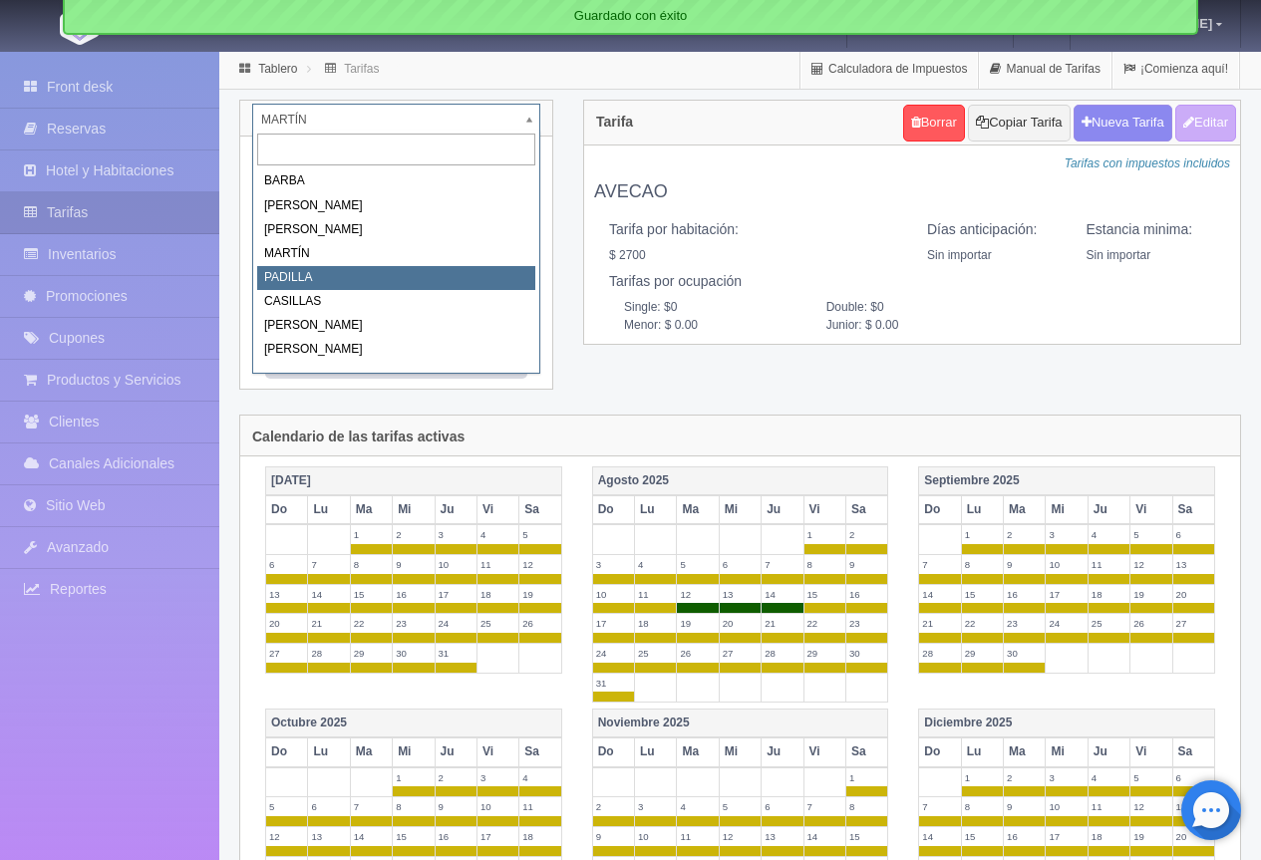
select select "2064"
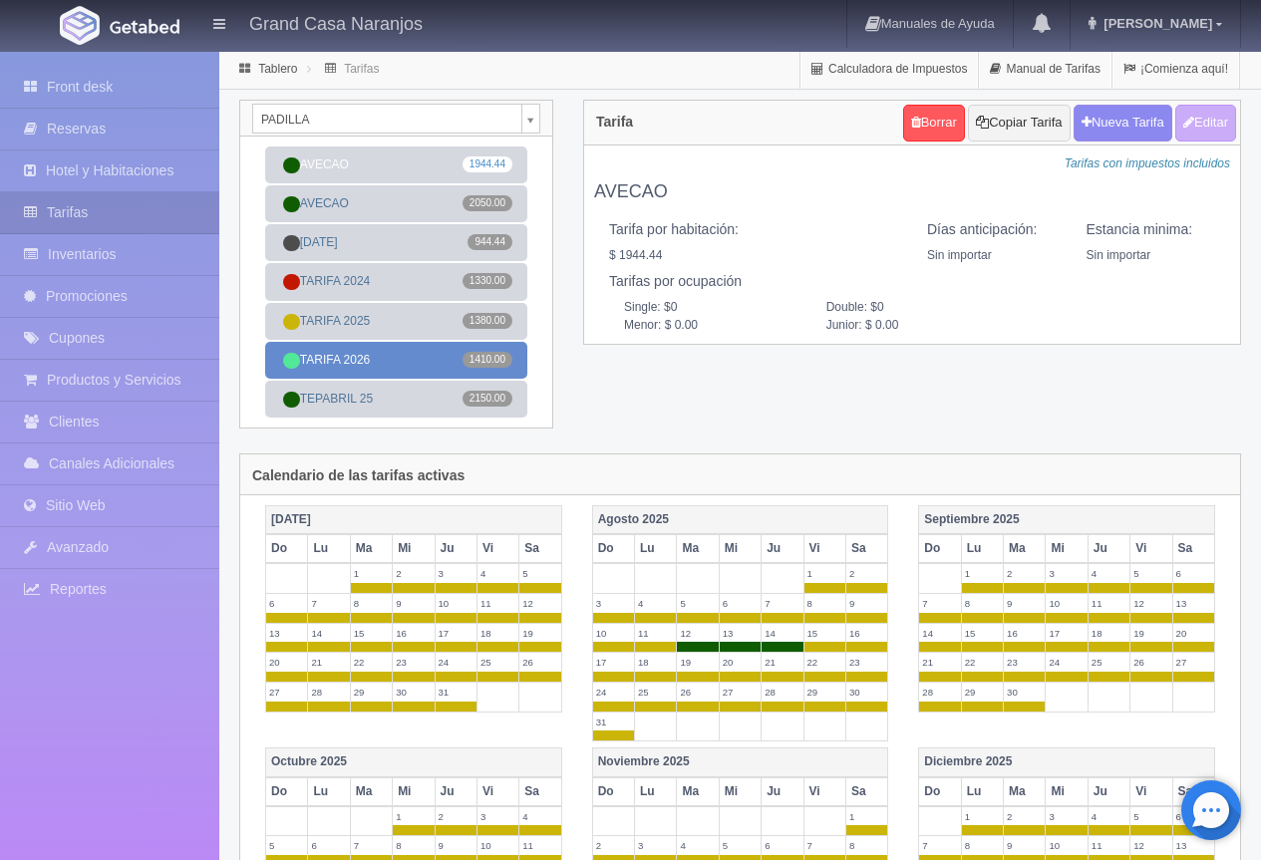
click at [366, 360] on link "TARIFA 2026 1410.00" at bounding box center [396, 360] width 262 height 37
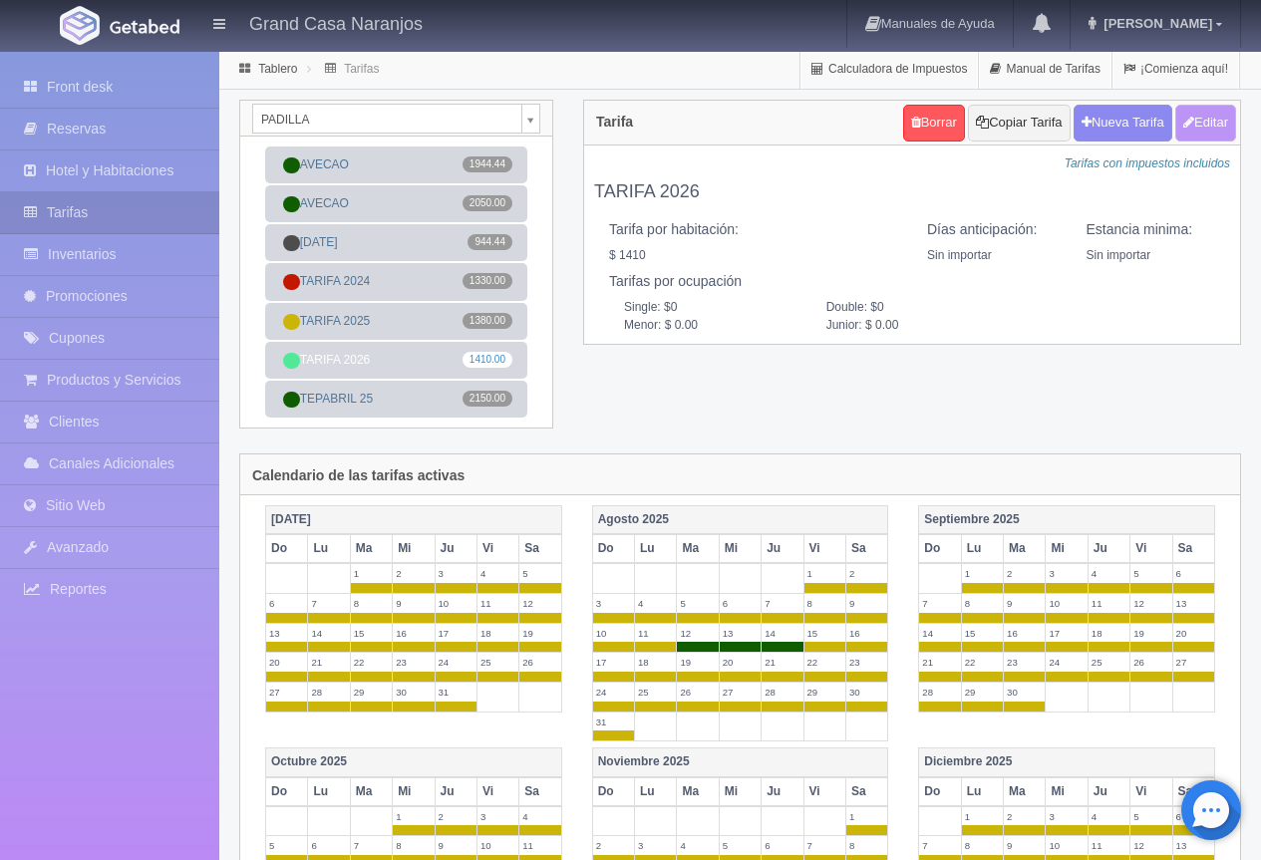
click at [1205, 127] on button "Editar" at bounding box center [1205, 123] width 61 height 37
type input "TARIFA 2026"
select select "0"
type input "0"
checkbox input "true"
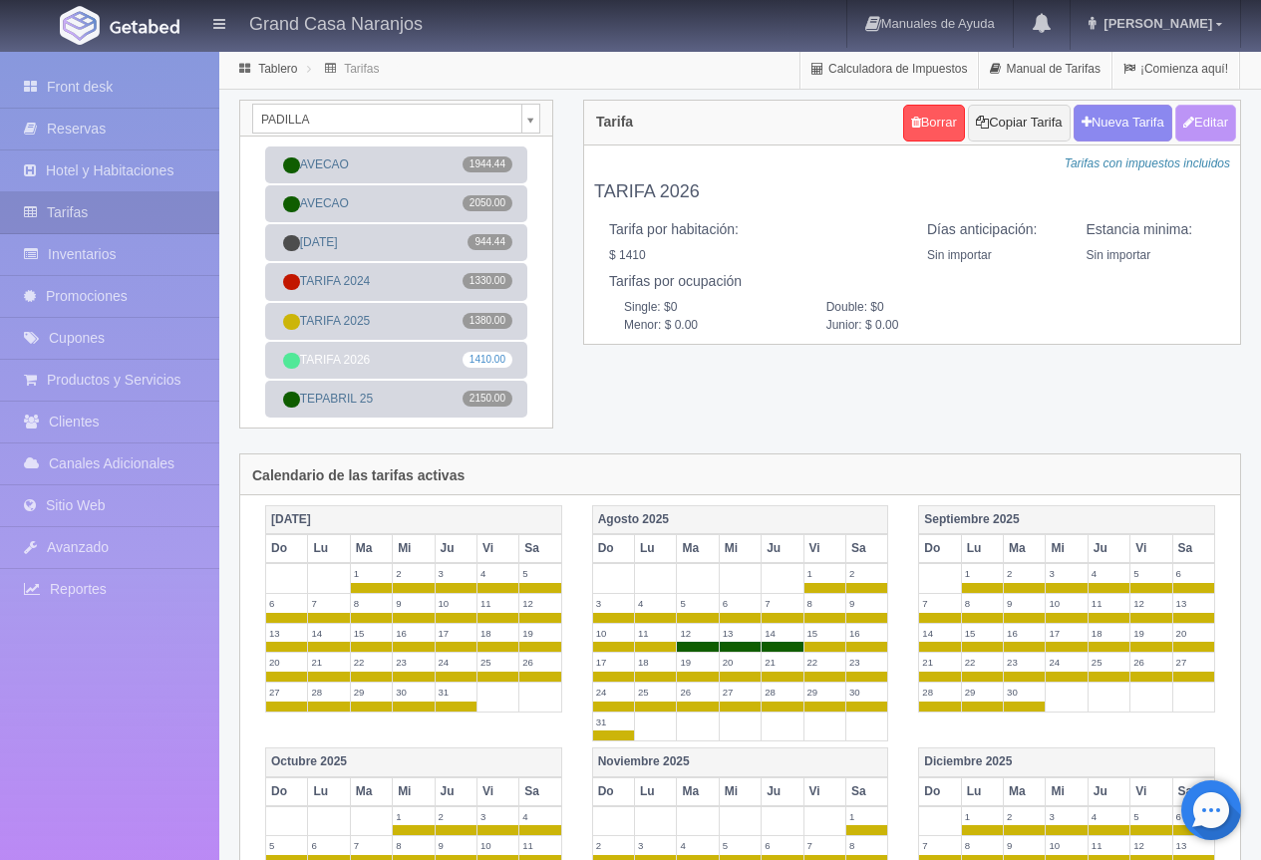
type input "1410.00"
checkbox input "true"
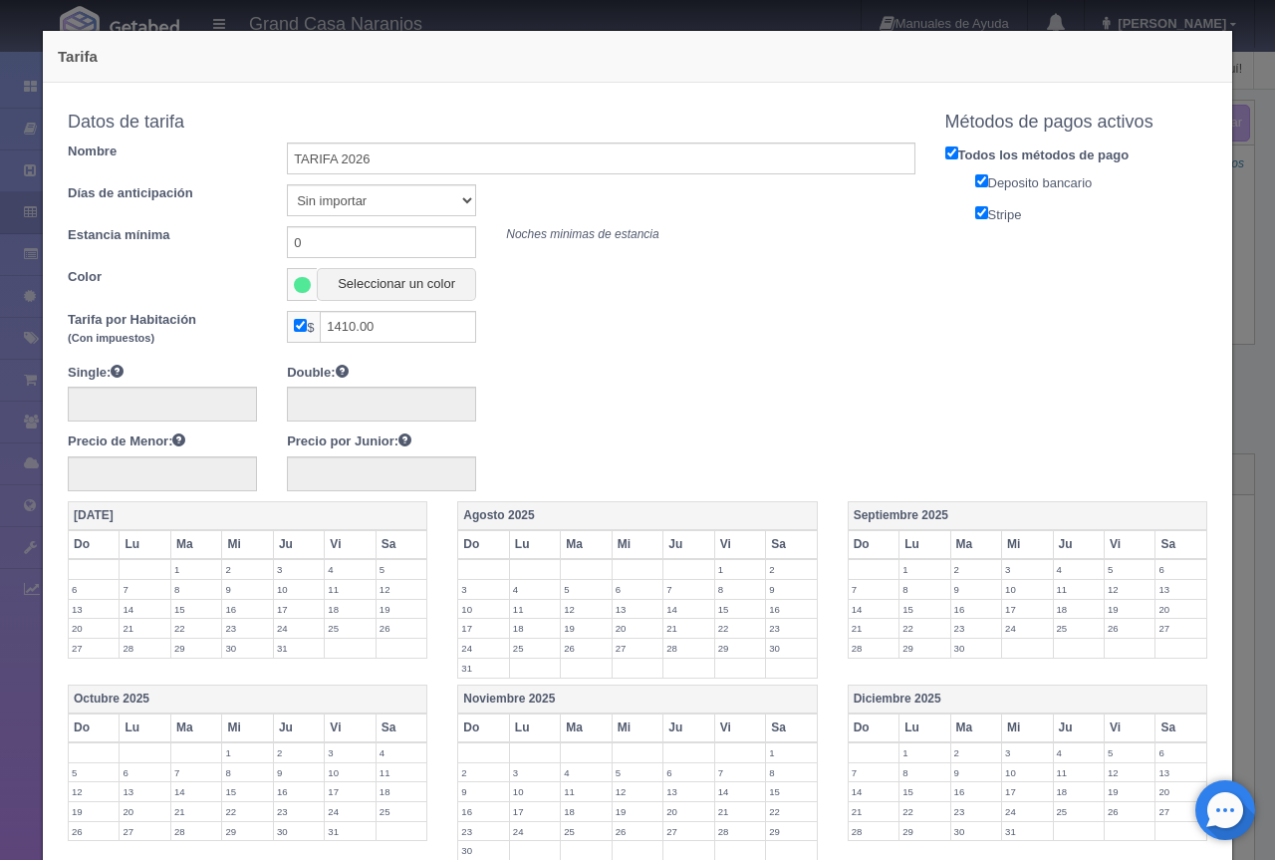
scroll to position [570, 0]
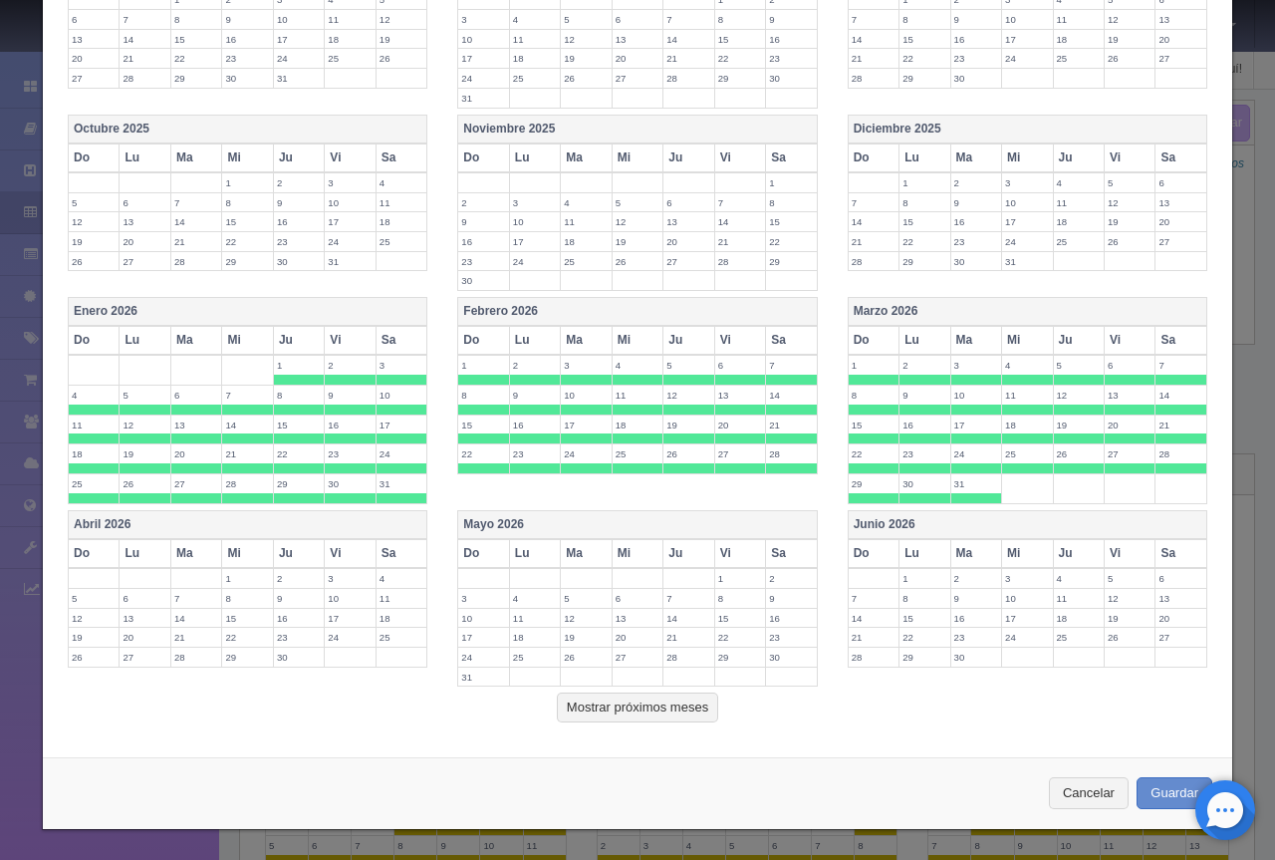
click at [515, 541] on th "Lu" at bounding box center [534, 553] width 51 height 29
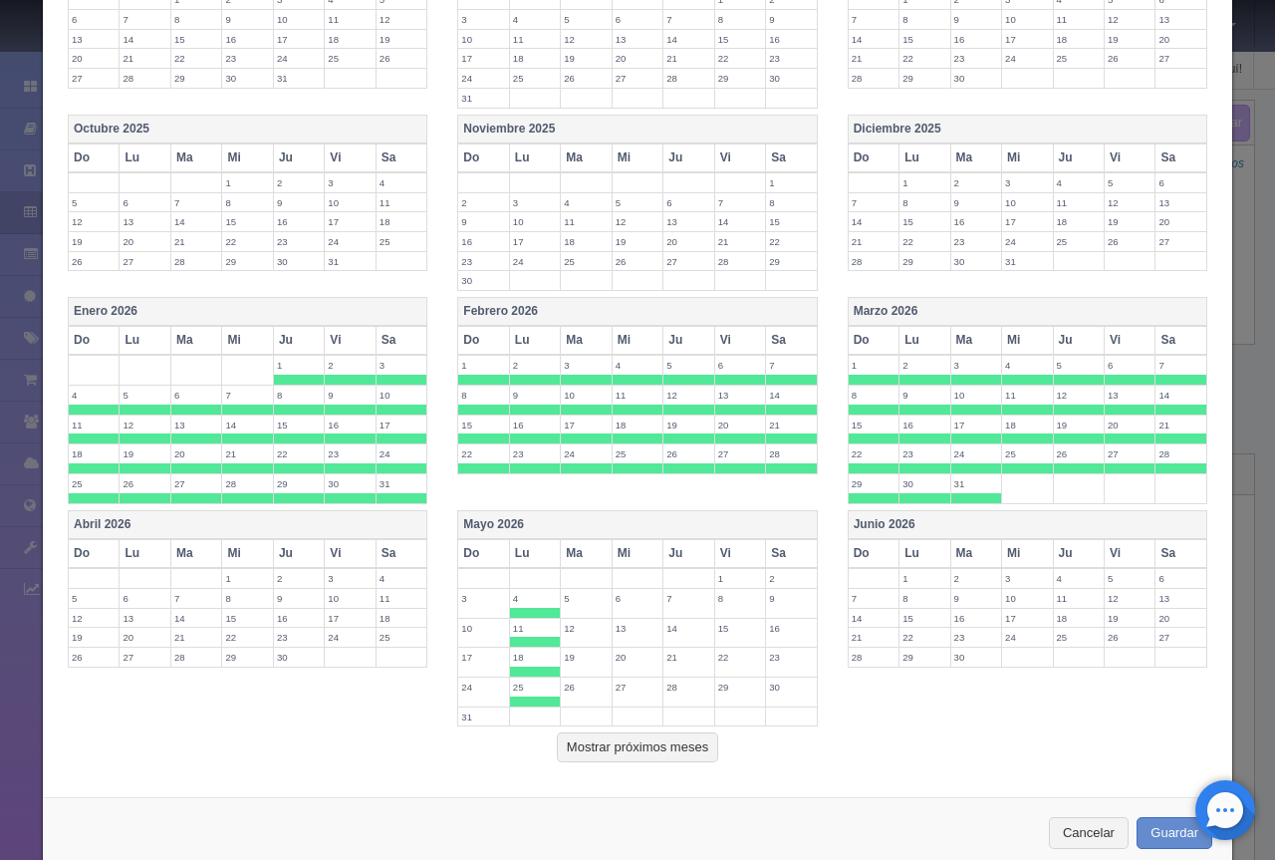
click at [534, 525] on th "Mayo 2026" at bounding box center [637, 524] width 359 height 29
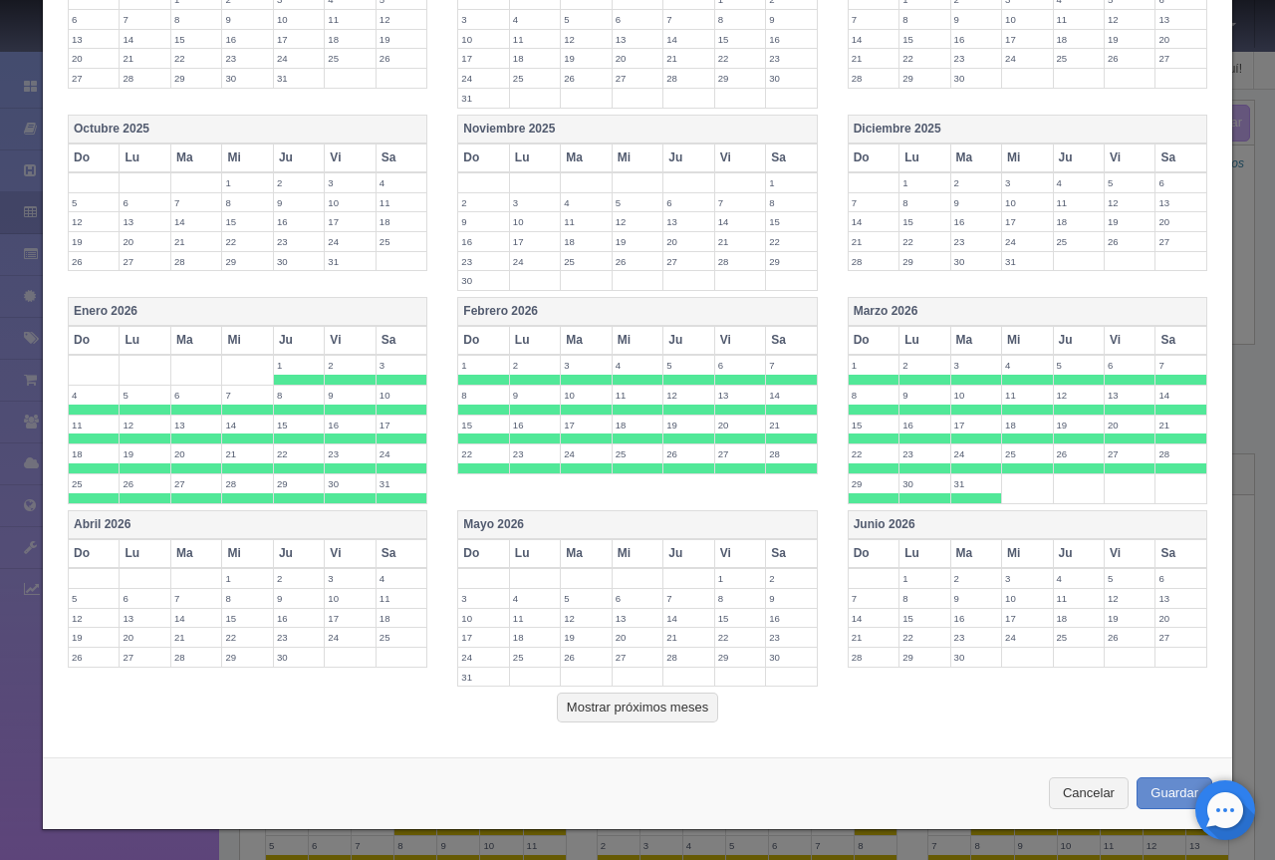
click at [750, 522] on th "Mayo 2026" at bounding box center [637, 524] width 359 height 29
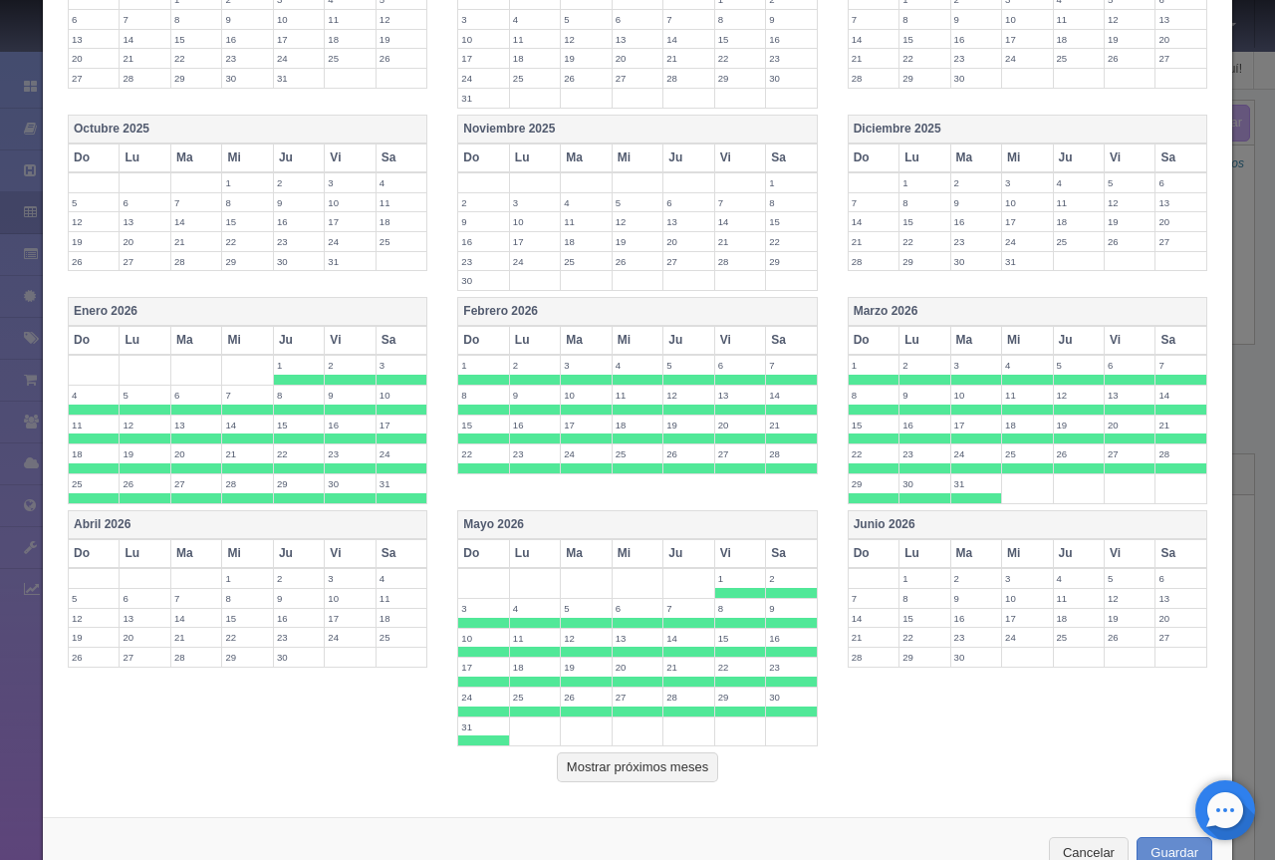
click at [911, 519] on th "Junio 2026" at bounding box center [1027, 524] width 359 height 29
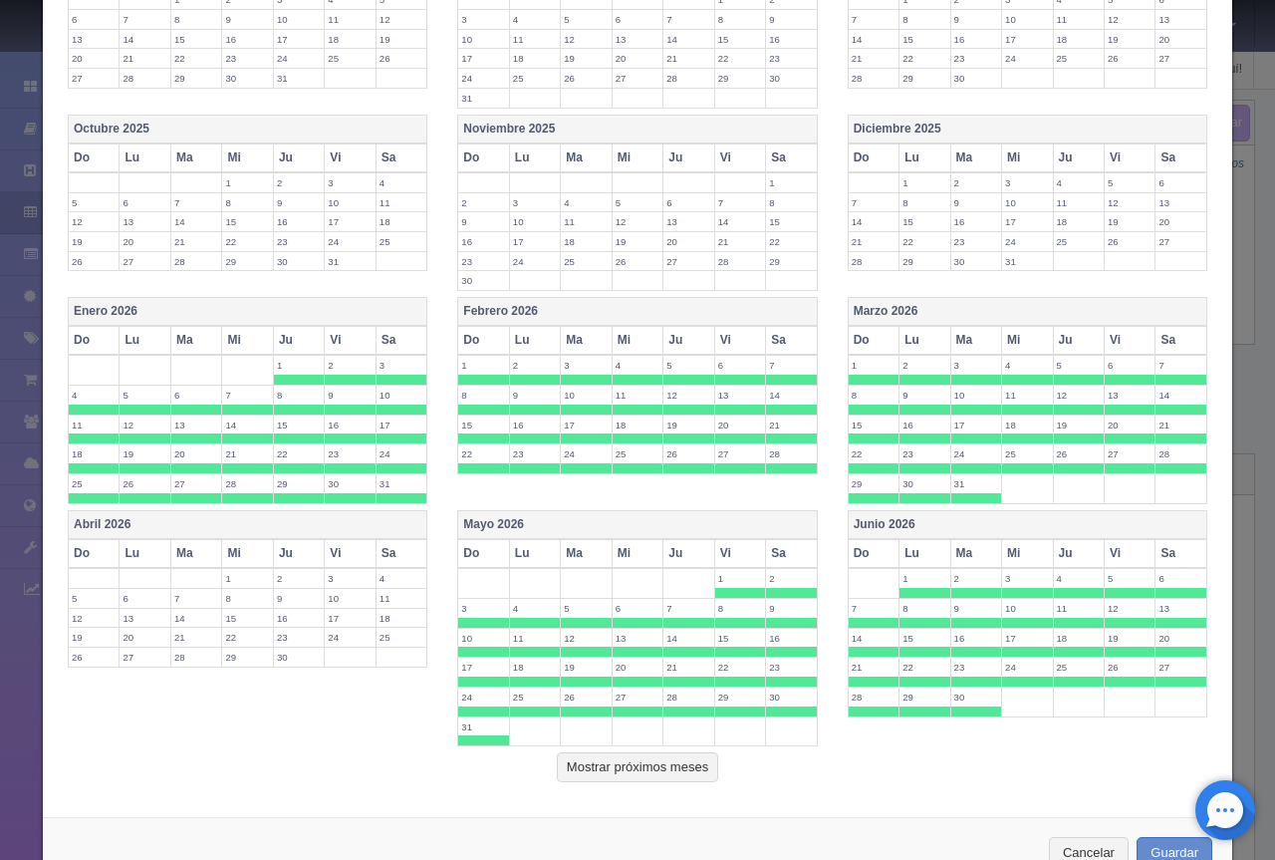
scroll to position [630, 0]
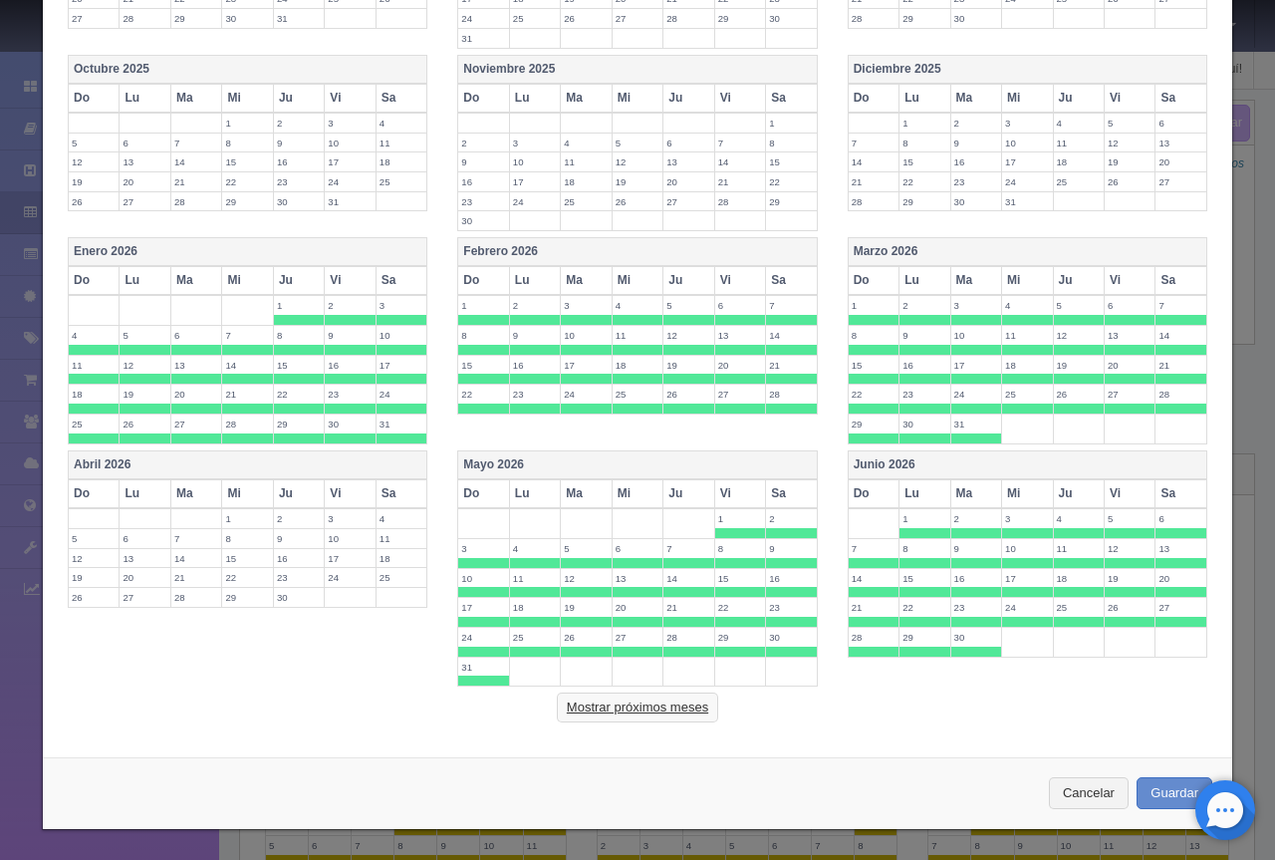
click at [627, 707] on button "Mostrar próximos meses" at bounding box center [637, 708] width 161 height 30
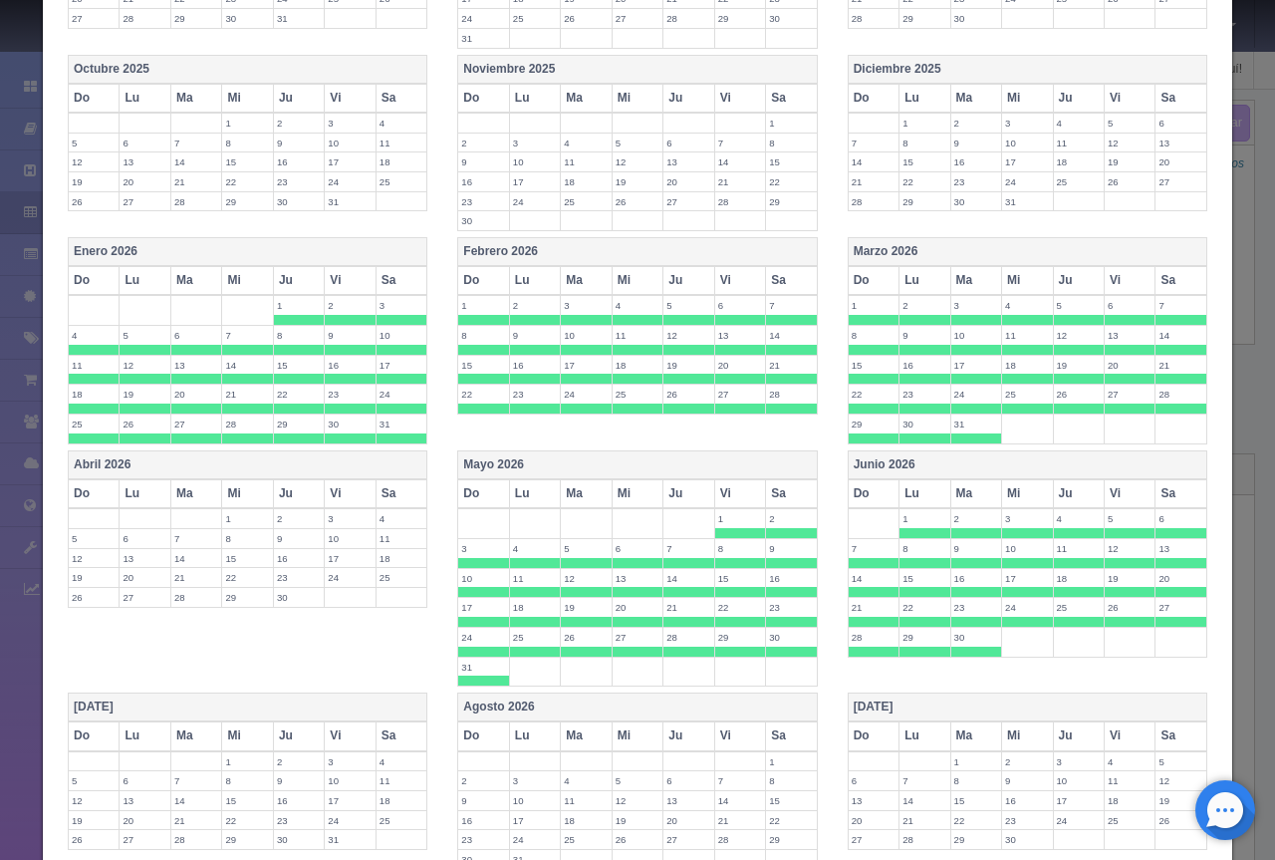
scroll to position [1128, 0]
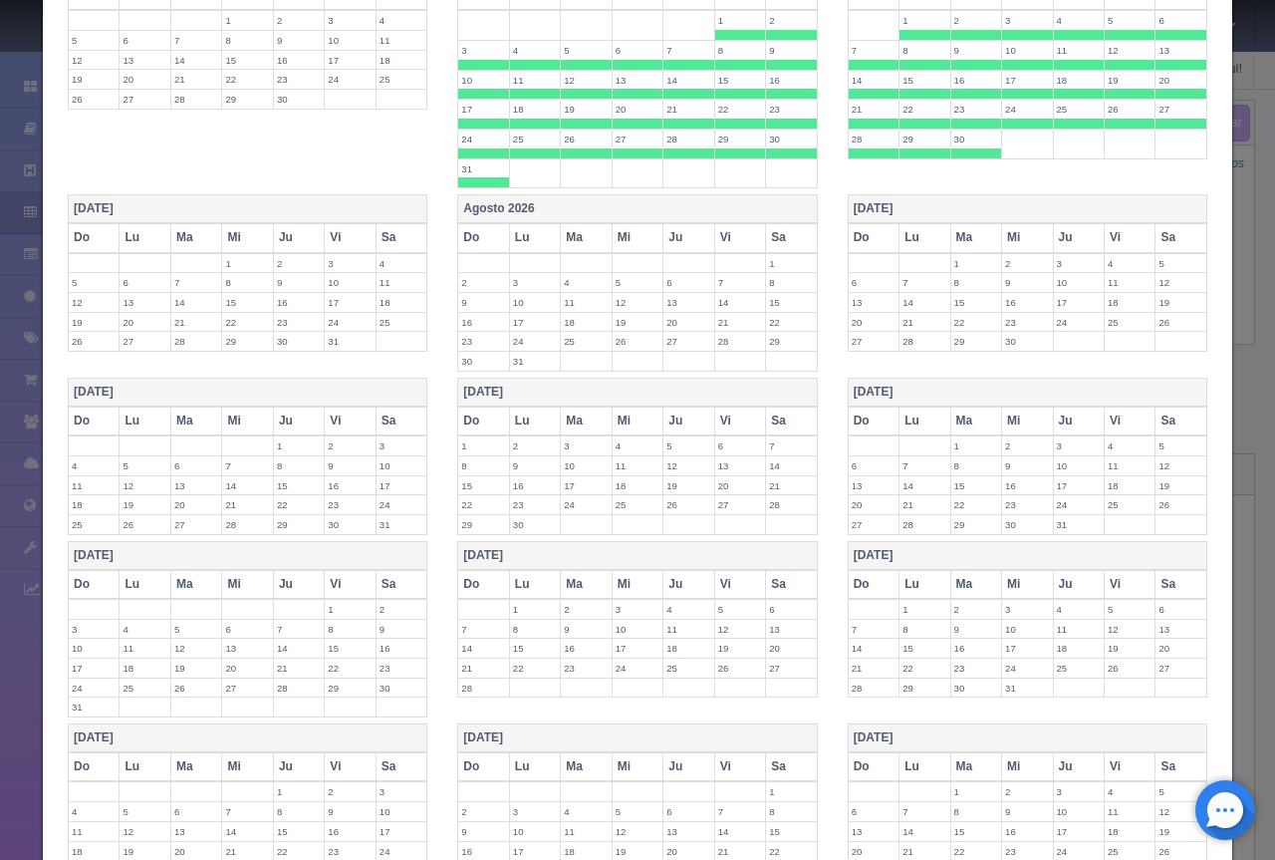
click at [236, 210] on th "[DATE]" at bounding box center [248, 209] width 359 height 29
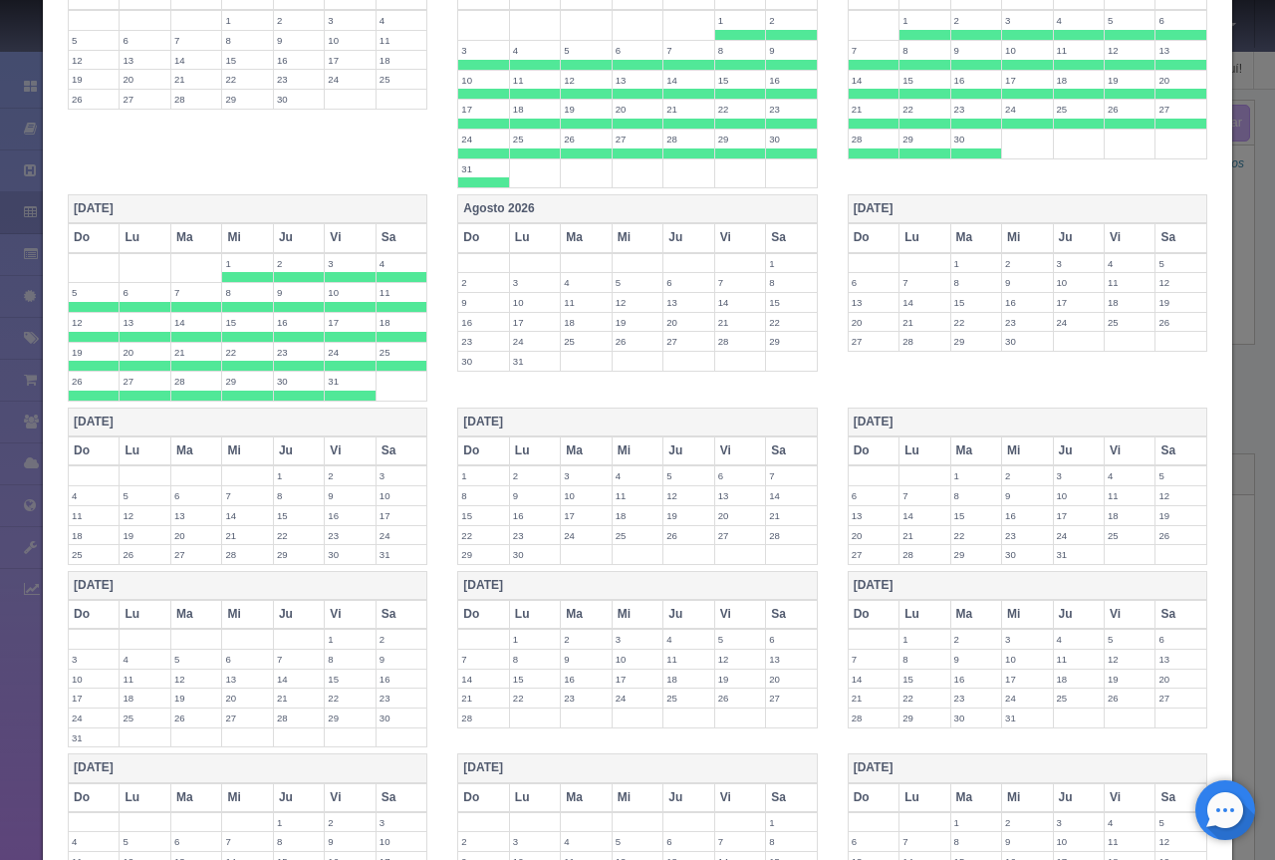
click at [533, 207] on th "Agosto 2026" at bounding box center [637, 209] width 359 height 29
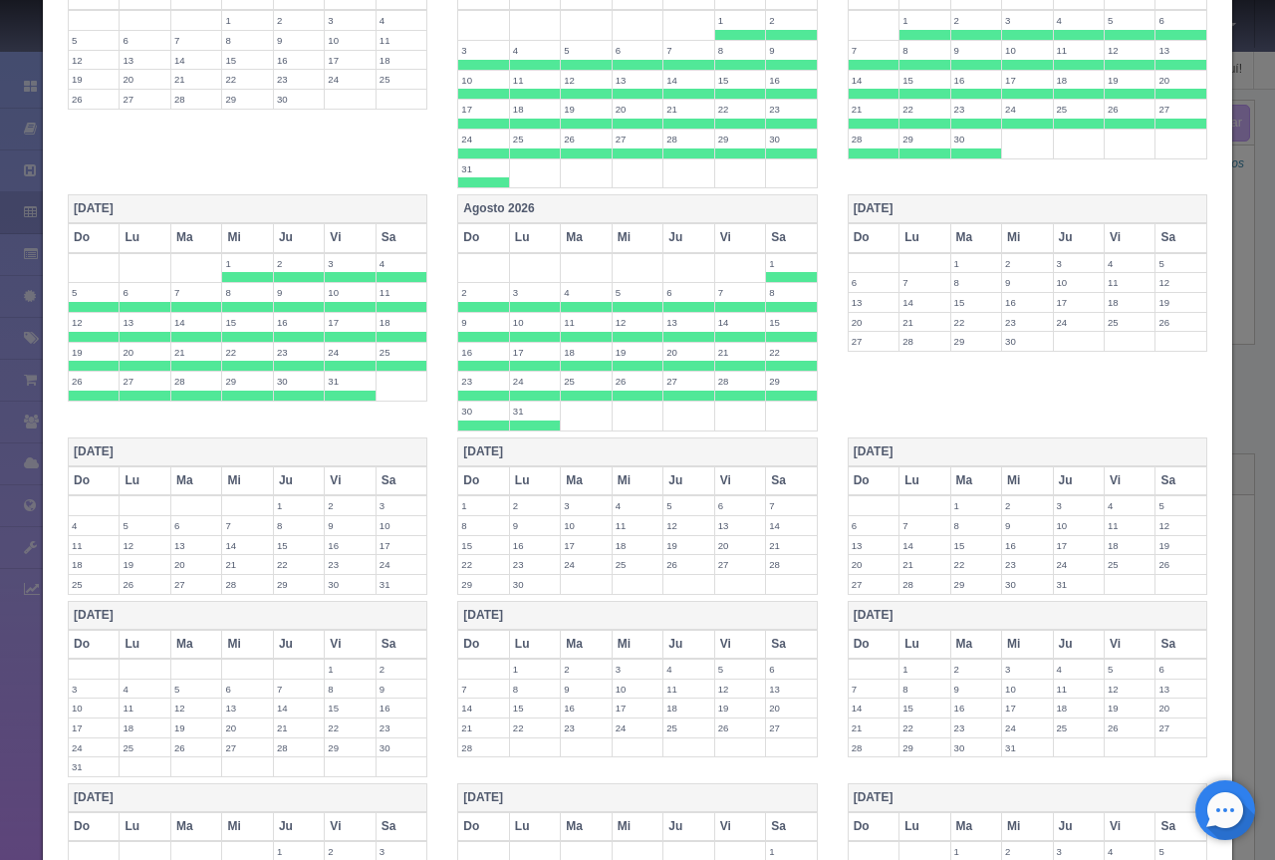
click at [931, 206] on th "[DATE]" at bounding box center [1027, 209] width 359 height 29
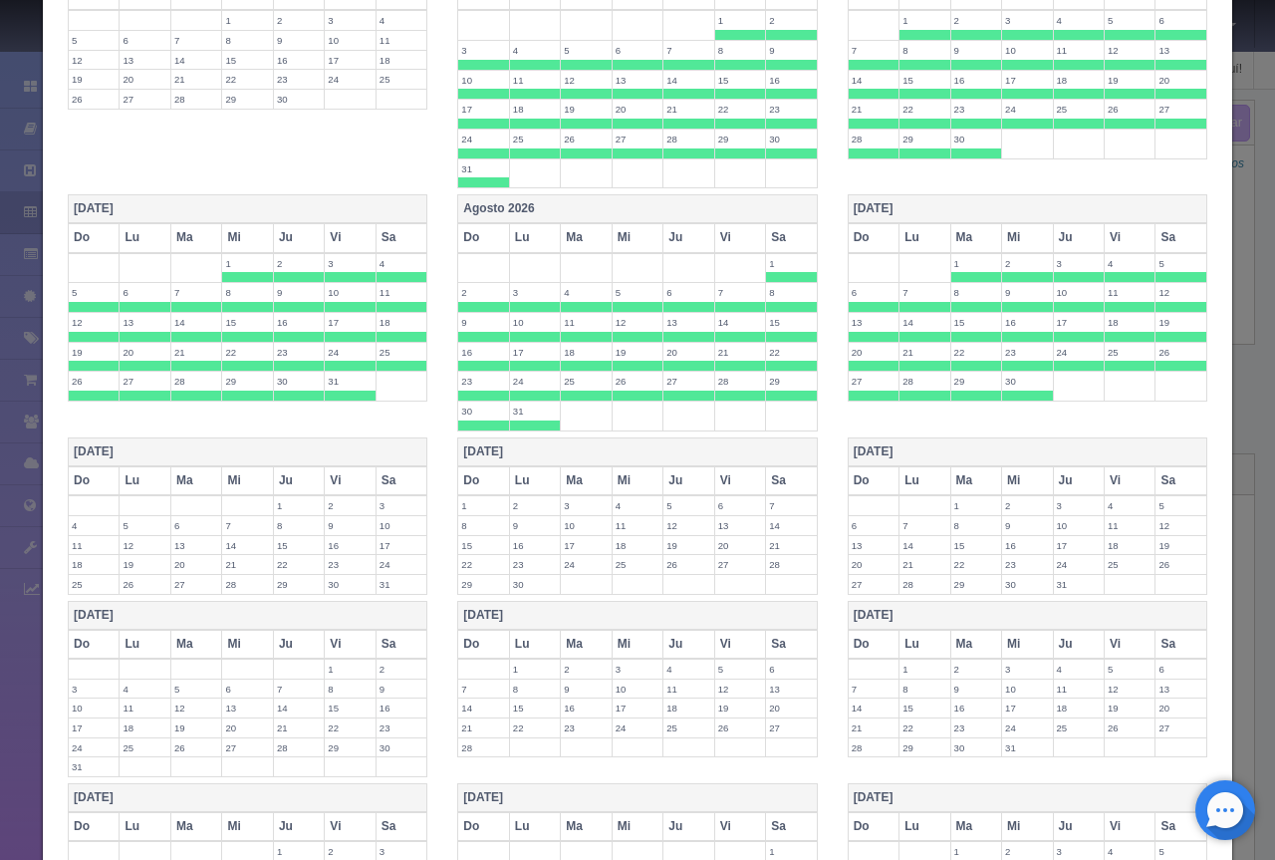
click at [235, 450] on th "[DATE]" at bounding box center [248, 451] width 359 height 29
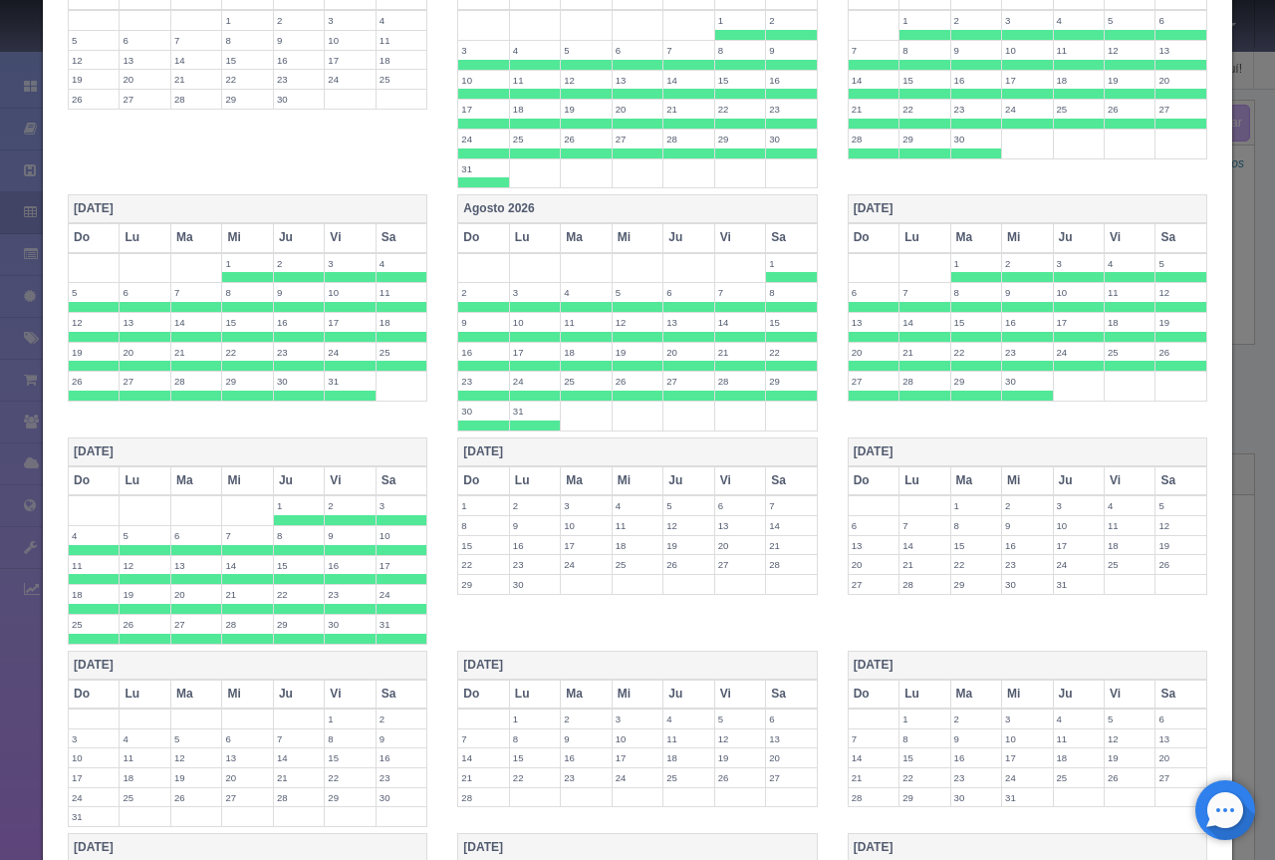
click at [560, 449] on th "[DATE]" at bounding box center [637, 451] width 359 height 29
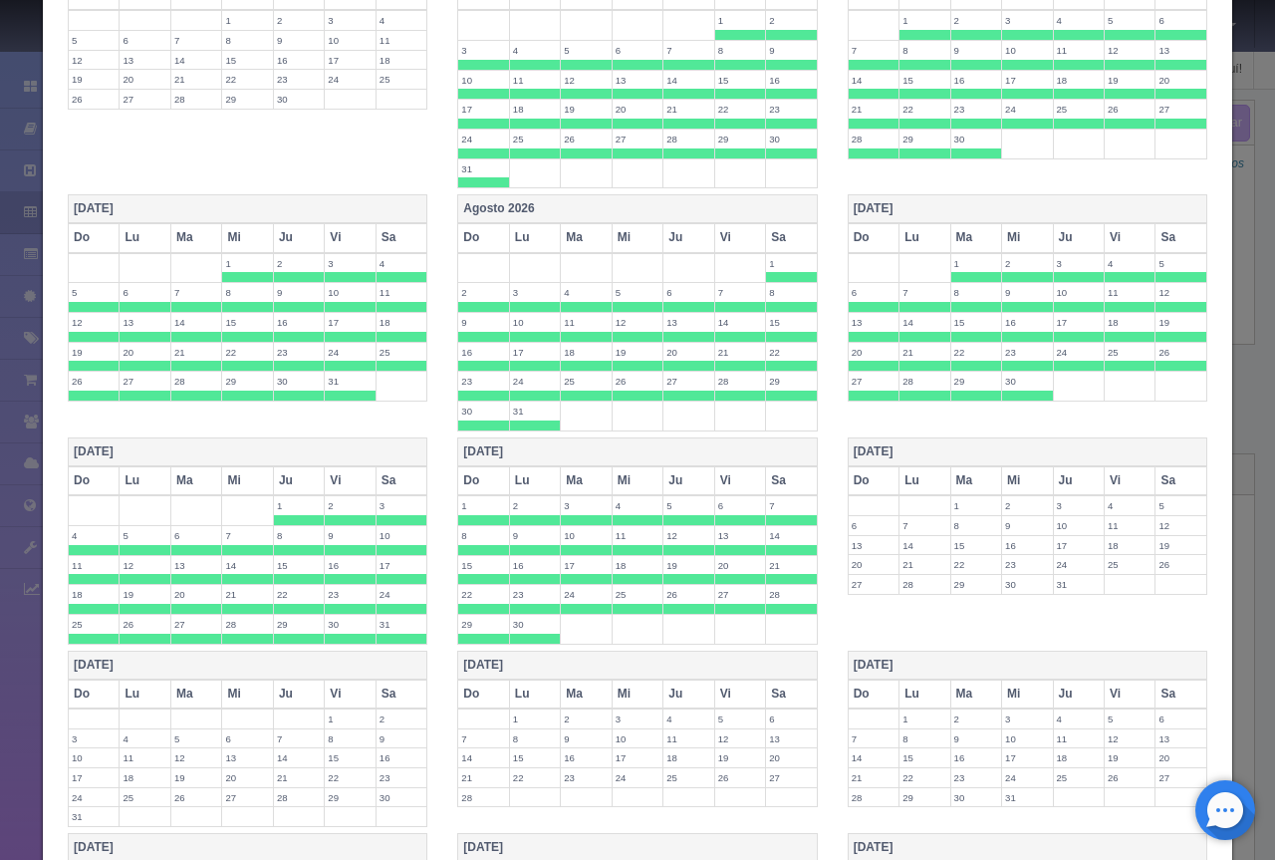
click at [967, 449] on th "[DATE]" at bounding box center [1027, 451] width 359 height 29
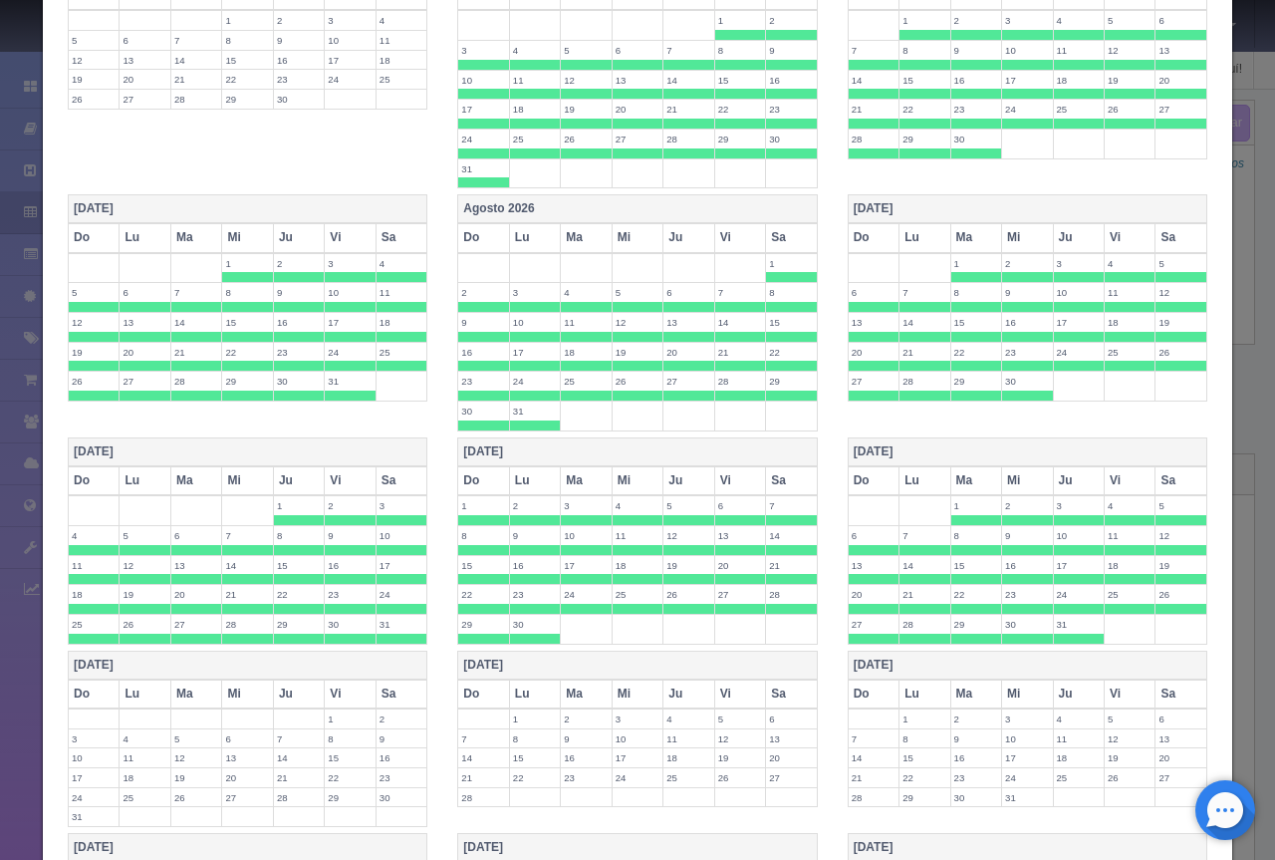
scroll to position [1452, 0]
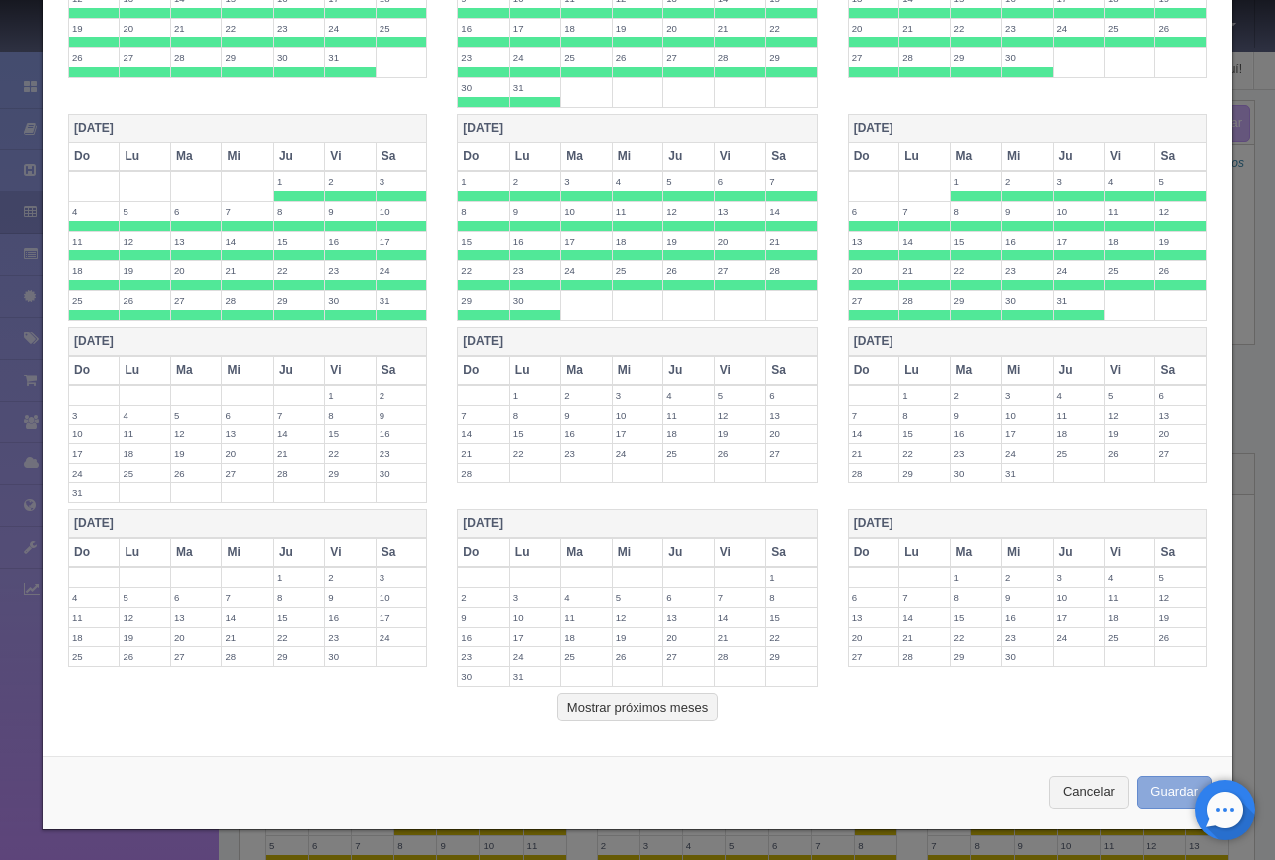
click at [1156, 793] on button "Guardar" at bounding box center [1175, 792] width 76 height 33
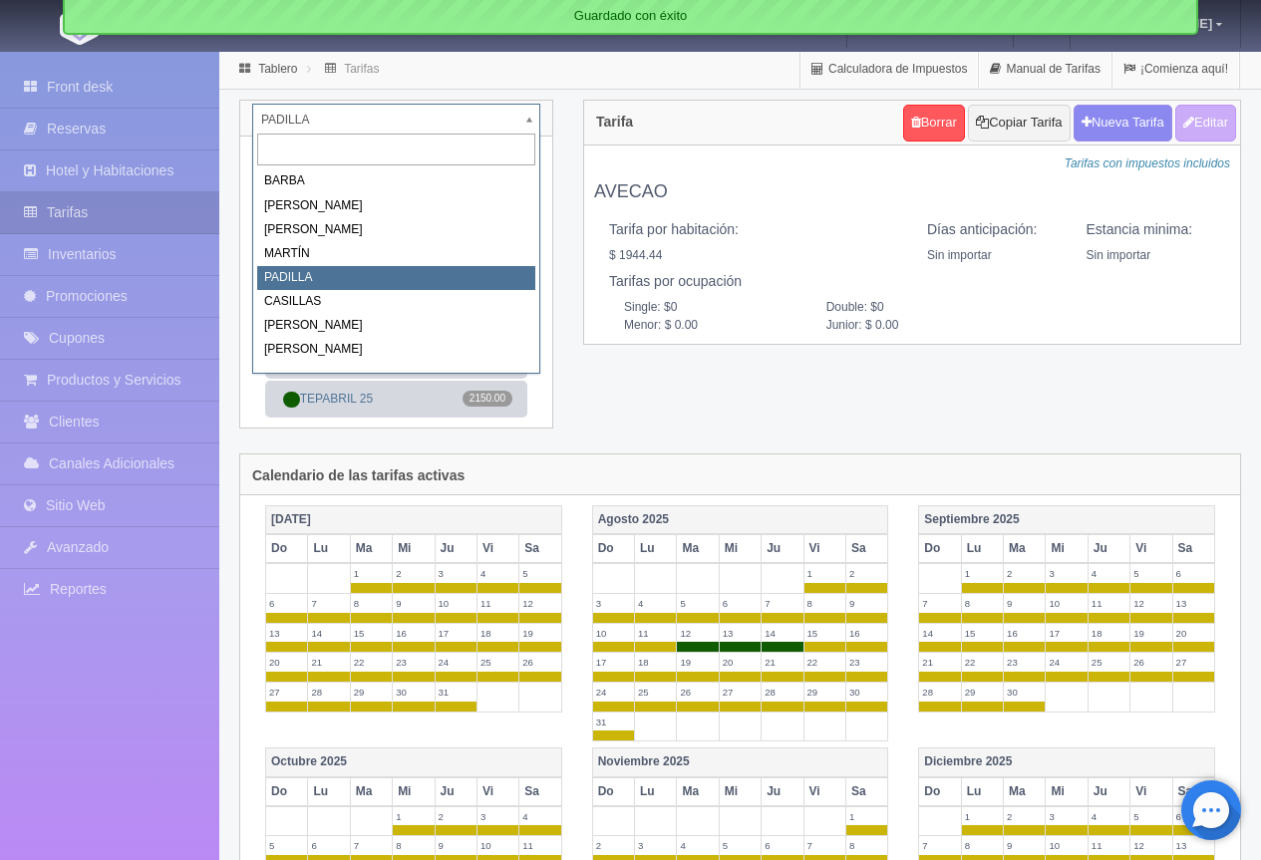
click at [358, 118] on body "Grand Casa Naranjos Manuales de Ayuda Actualizaciones recientes Mathilde Mi Per…" at bounding box center [630, 782] width 1261 height 1464
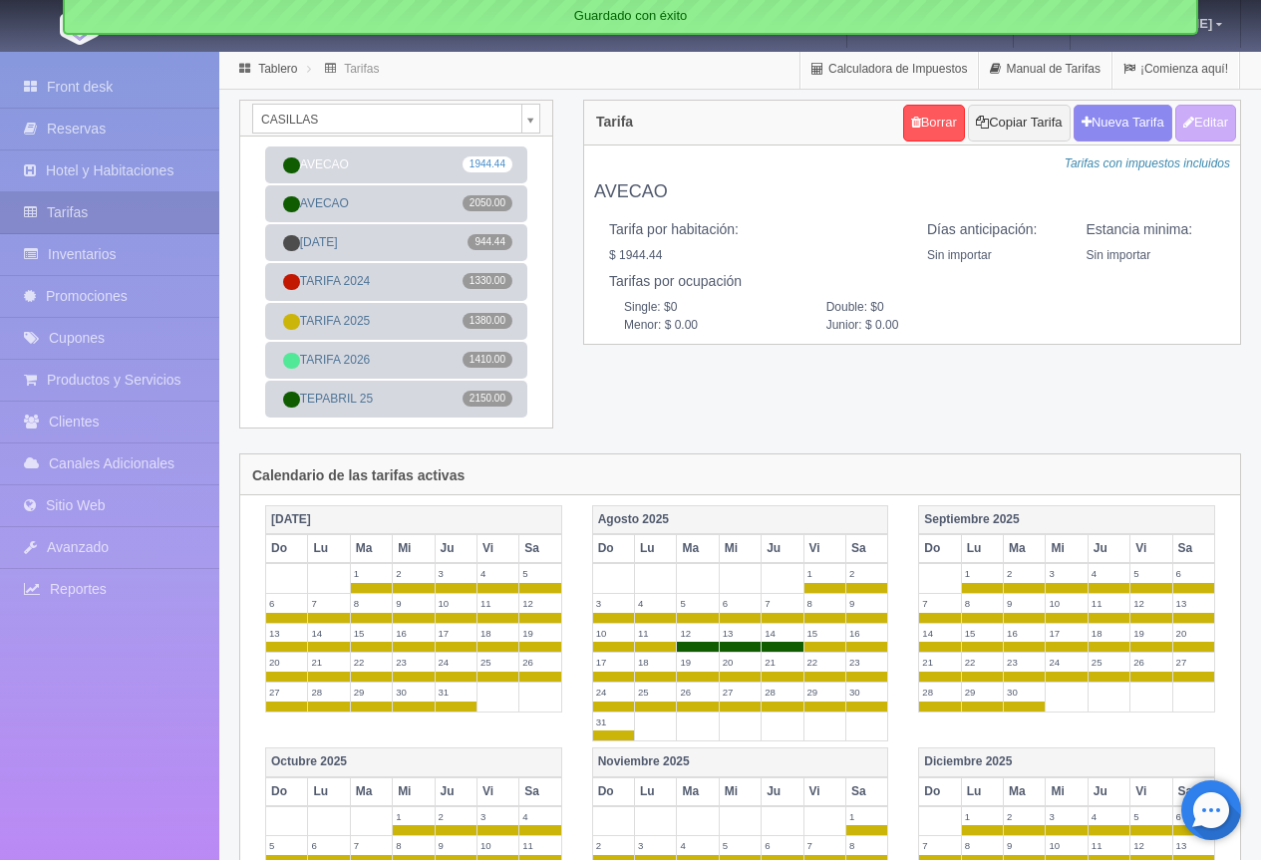
select select "2065"
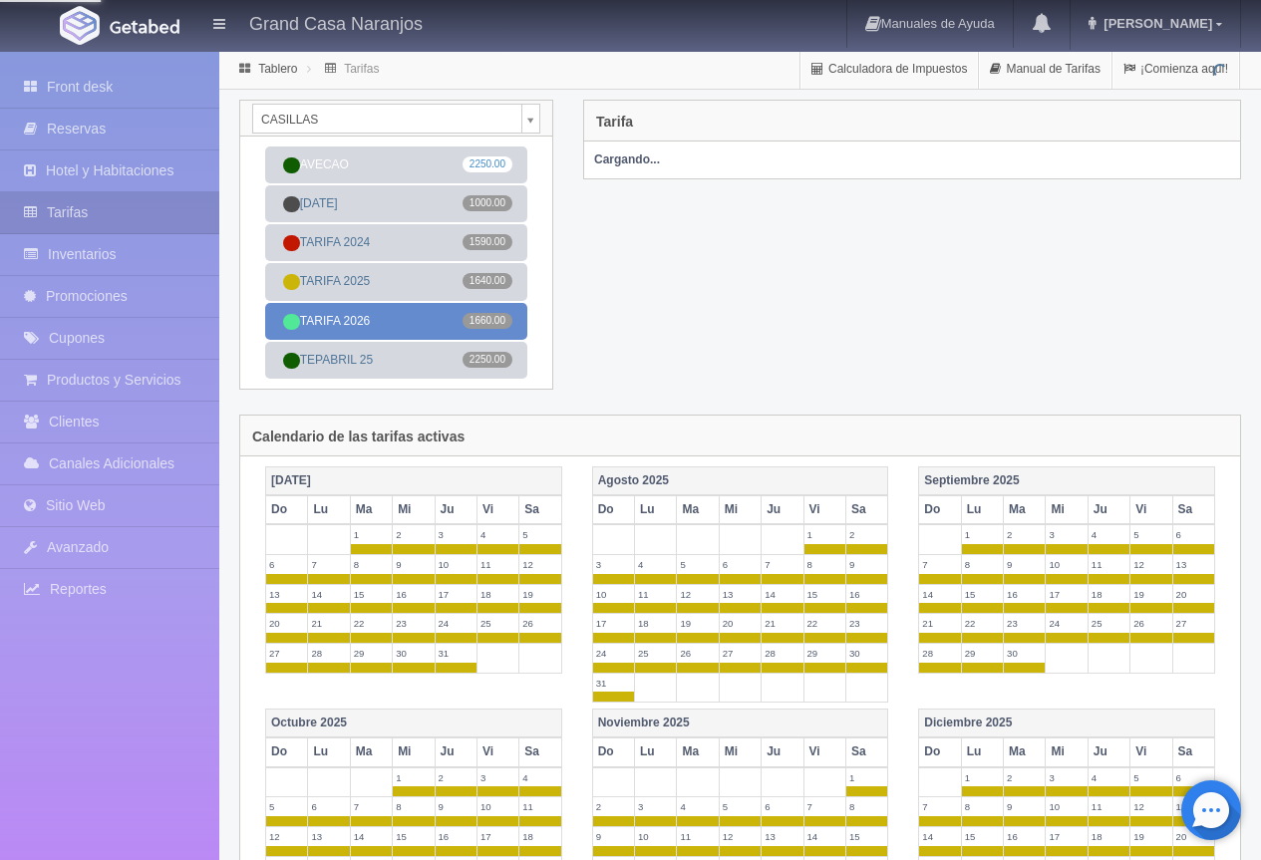
click at [354, 316] on link "TARIFA 2026 1660.00" at bounding box center [396, 321] width 262 height 37
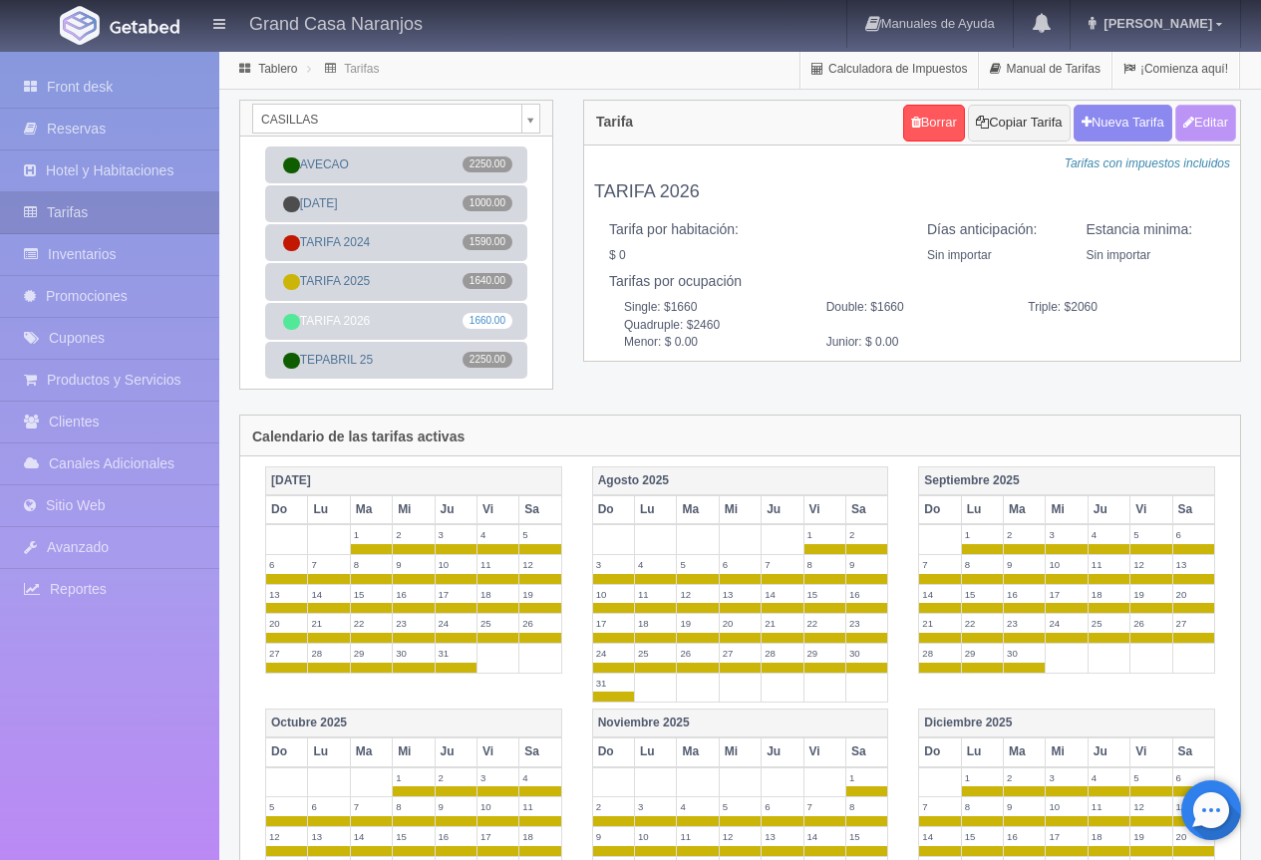
click at [1215, 123] on button "Editar" at bounding box center [1205, 123] width 61 height 37
type input "TARIFA 2026"
select select "0"
type input "0"
checkbox input "false"
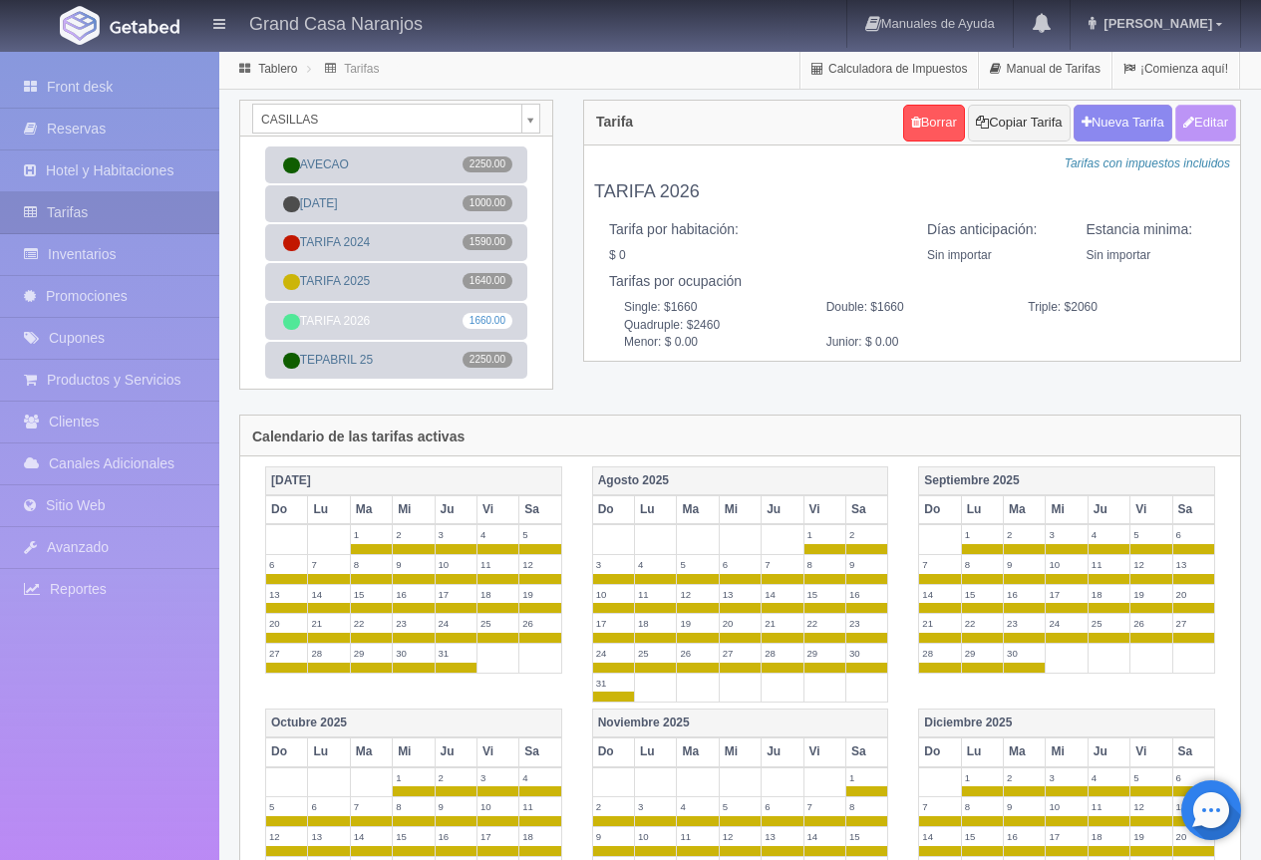
type input "1660"
type input "2060"
type input "2460"
type input "0.00"
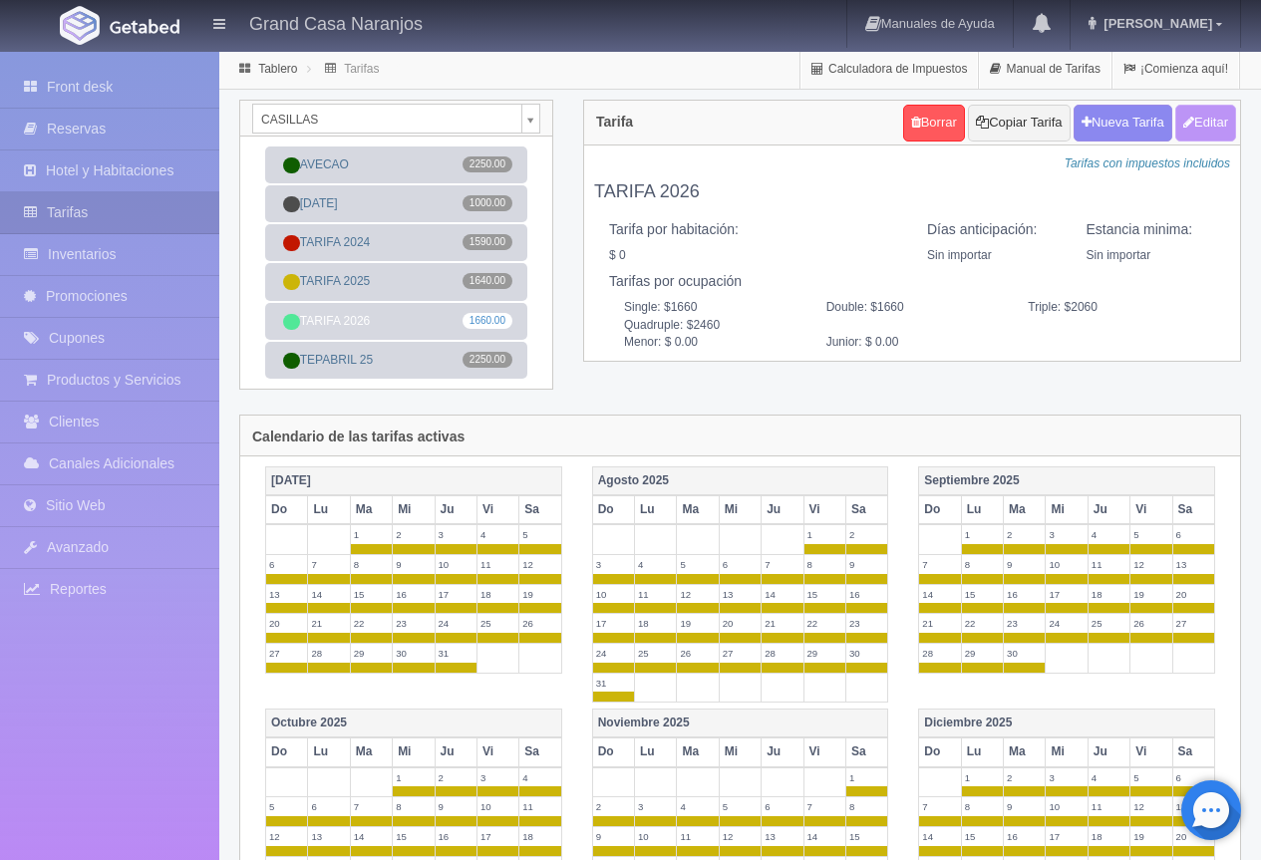
type input "0.00"
checkbox input "true"
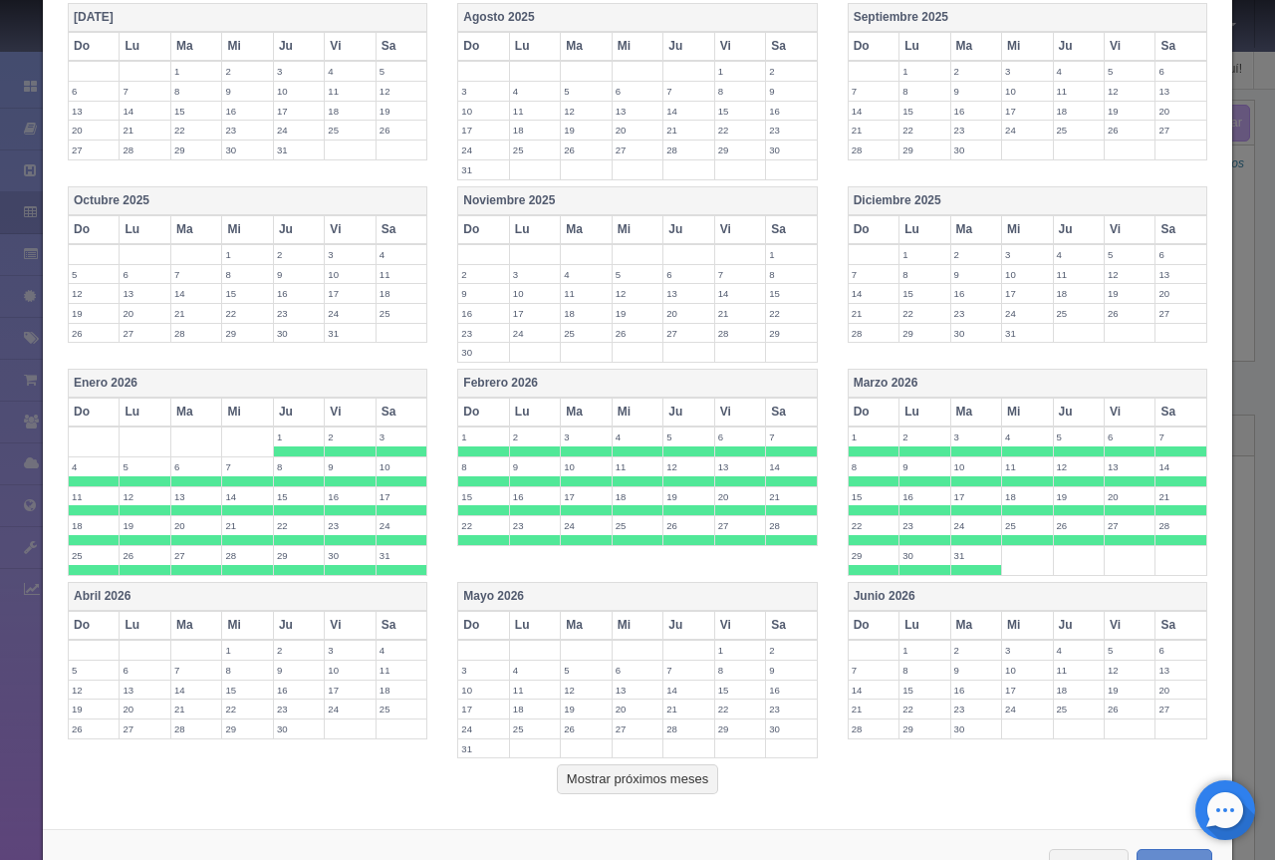
scroll to position [570, 0]
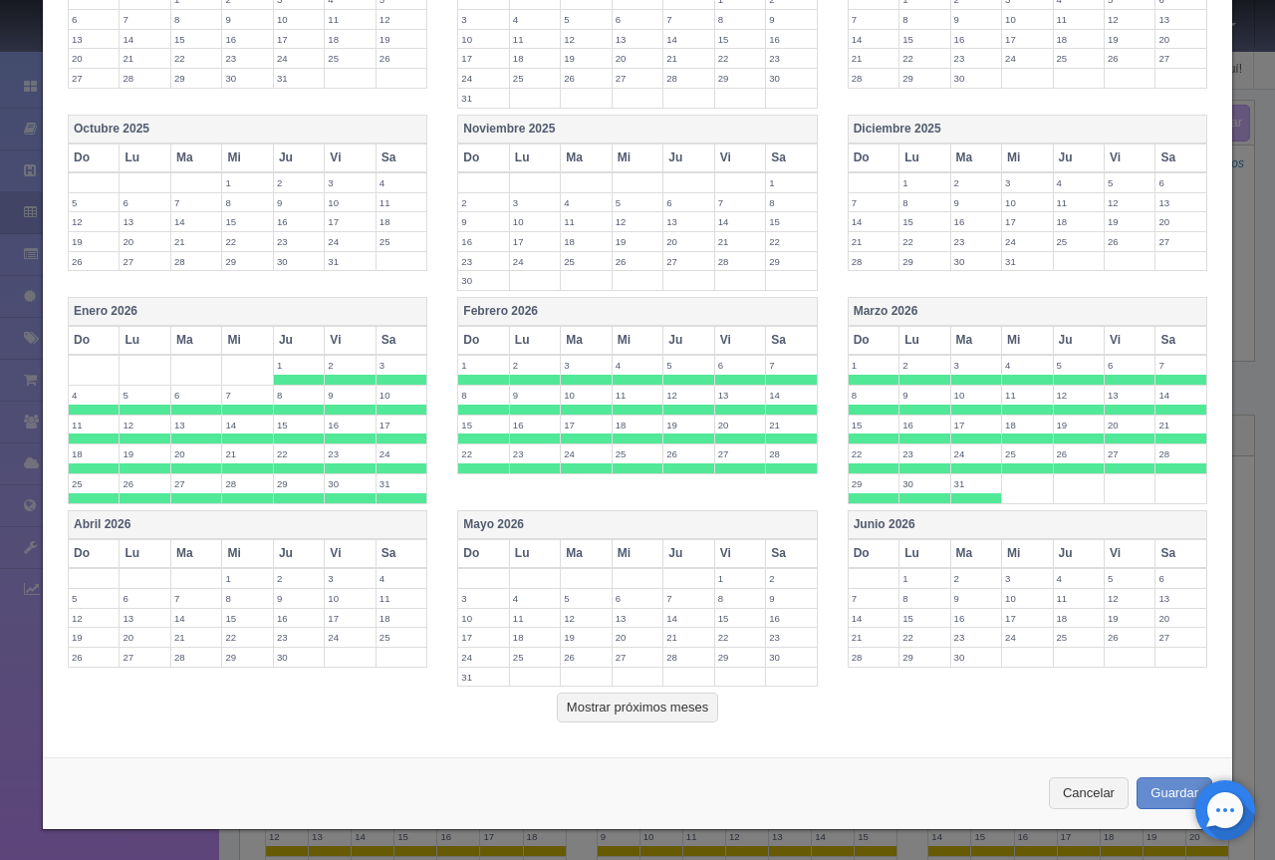
drag, startPoint x: 522, startPoint y: 522, endPoint x: 567, endPoint y: 522, distance: 44.8
click at [523, 522] on th "Mayo 2026" at bounding box center [637, 524] width 359 height 29
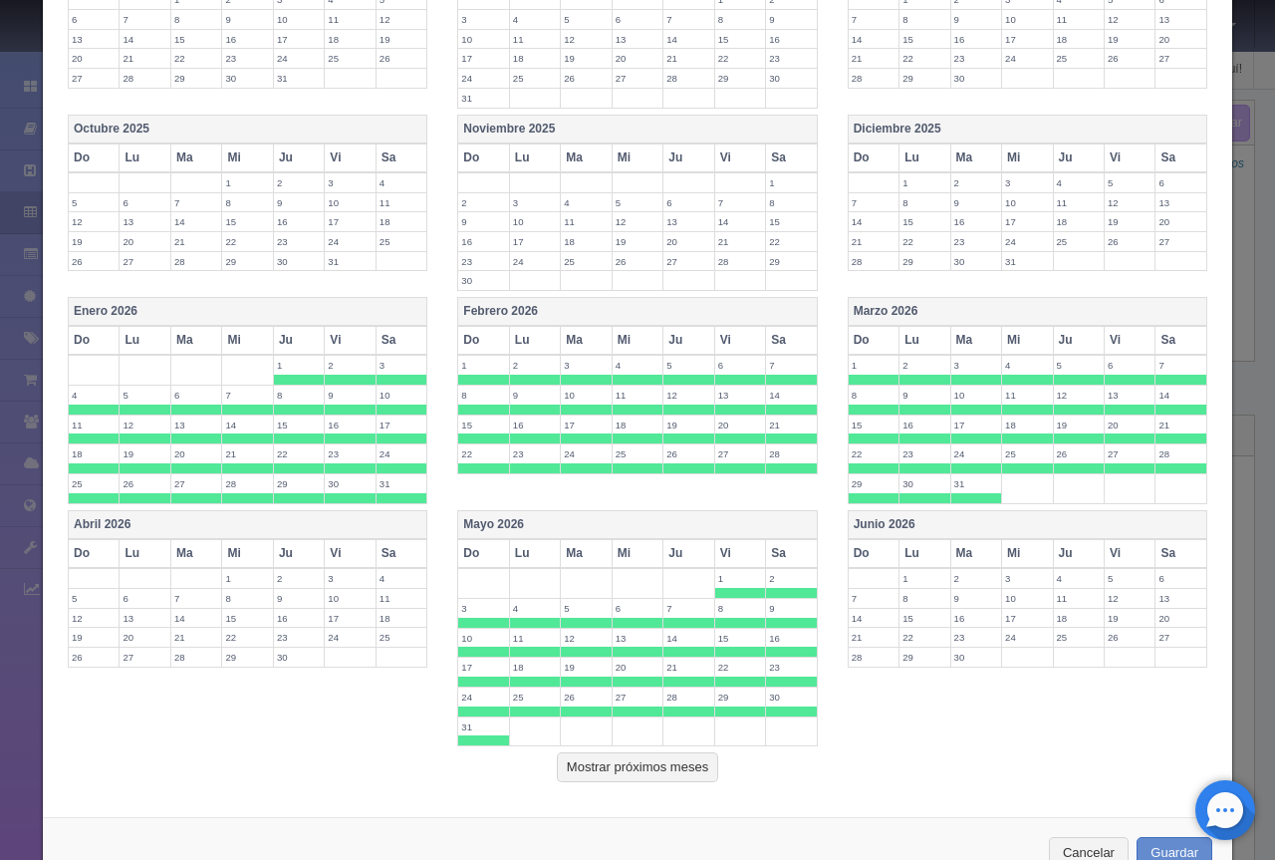
click at [885, 522] on th "Junio 2026" at bounding box center [1027, 524] width 359 height 29
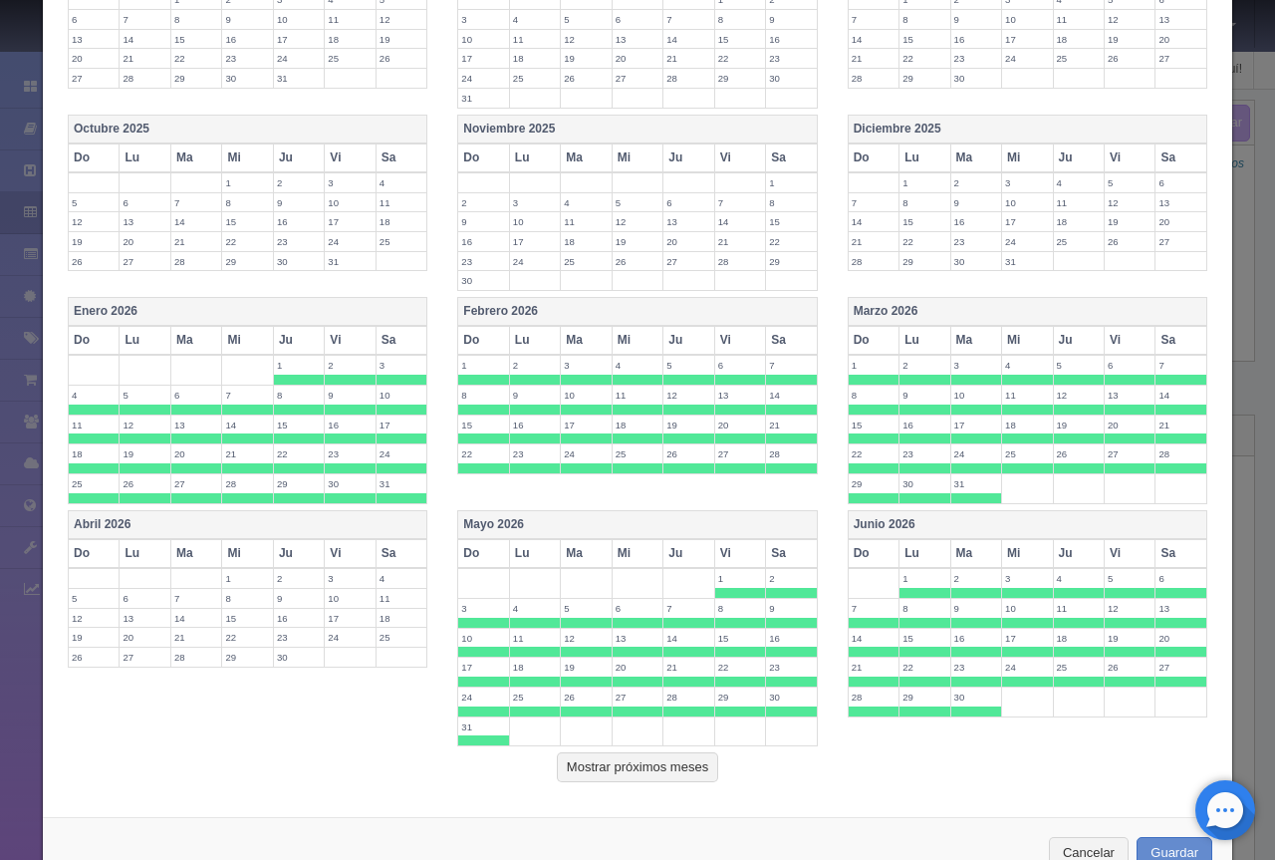
scroll to position [630, 0]
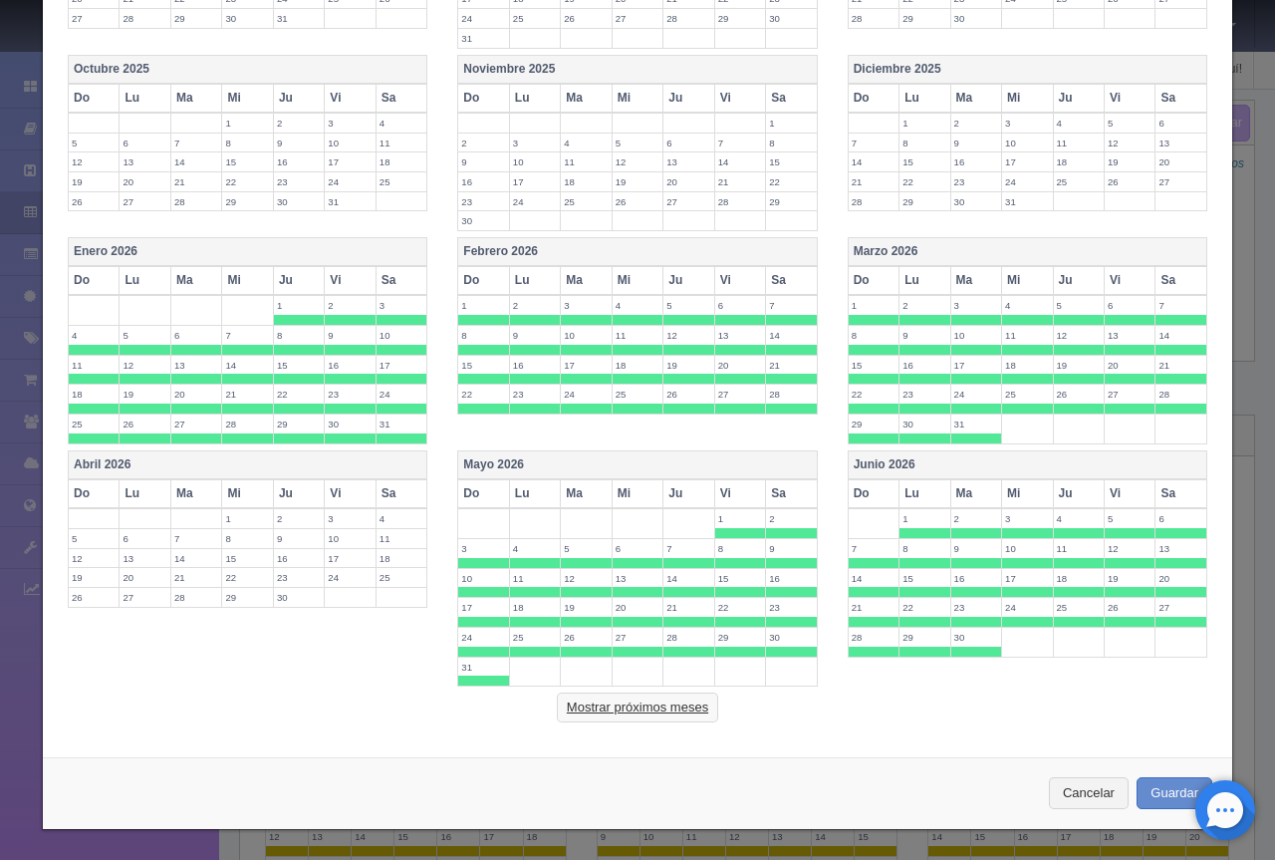
click at [631, 697] on button "Mostrar próximos meses" at bounding box center [637, 708] width 161 height 30
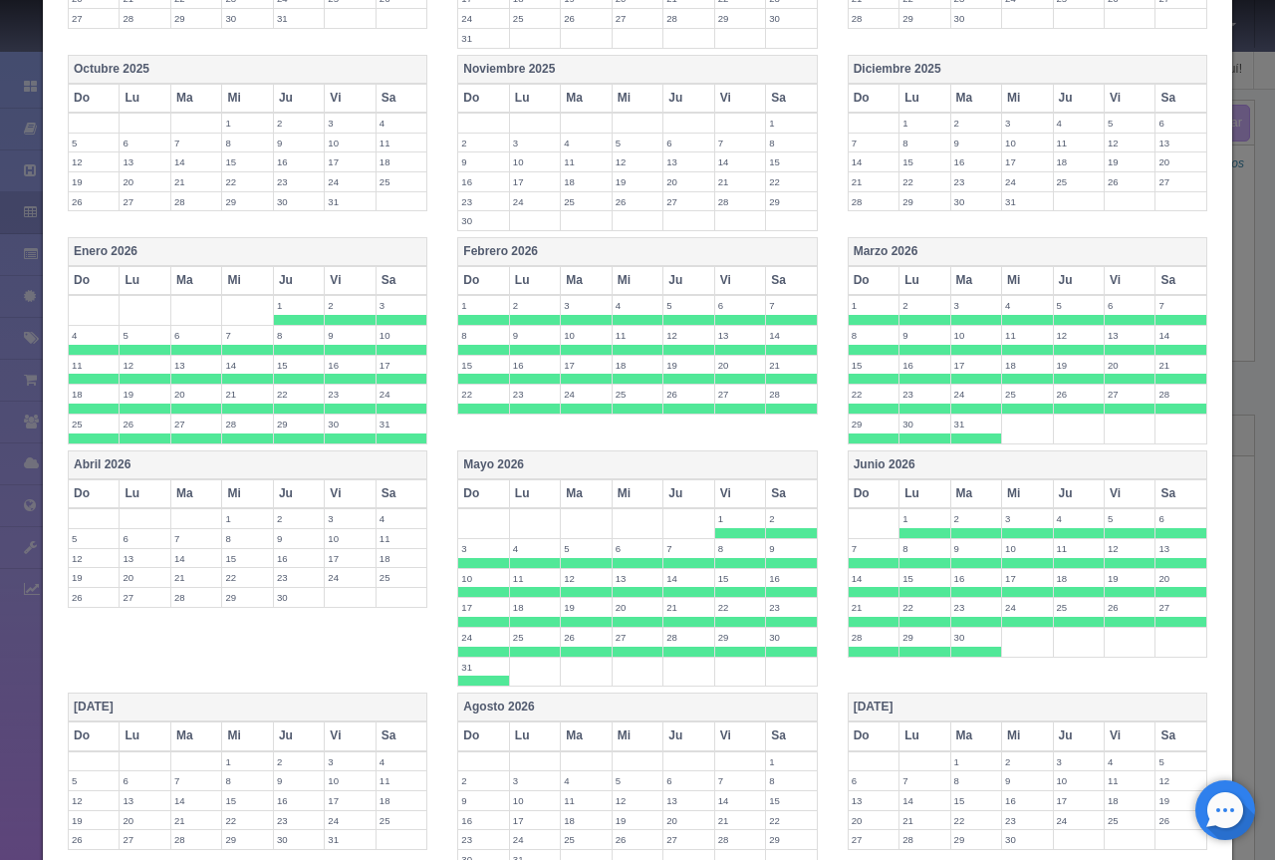
scroll to position [929, 0]
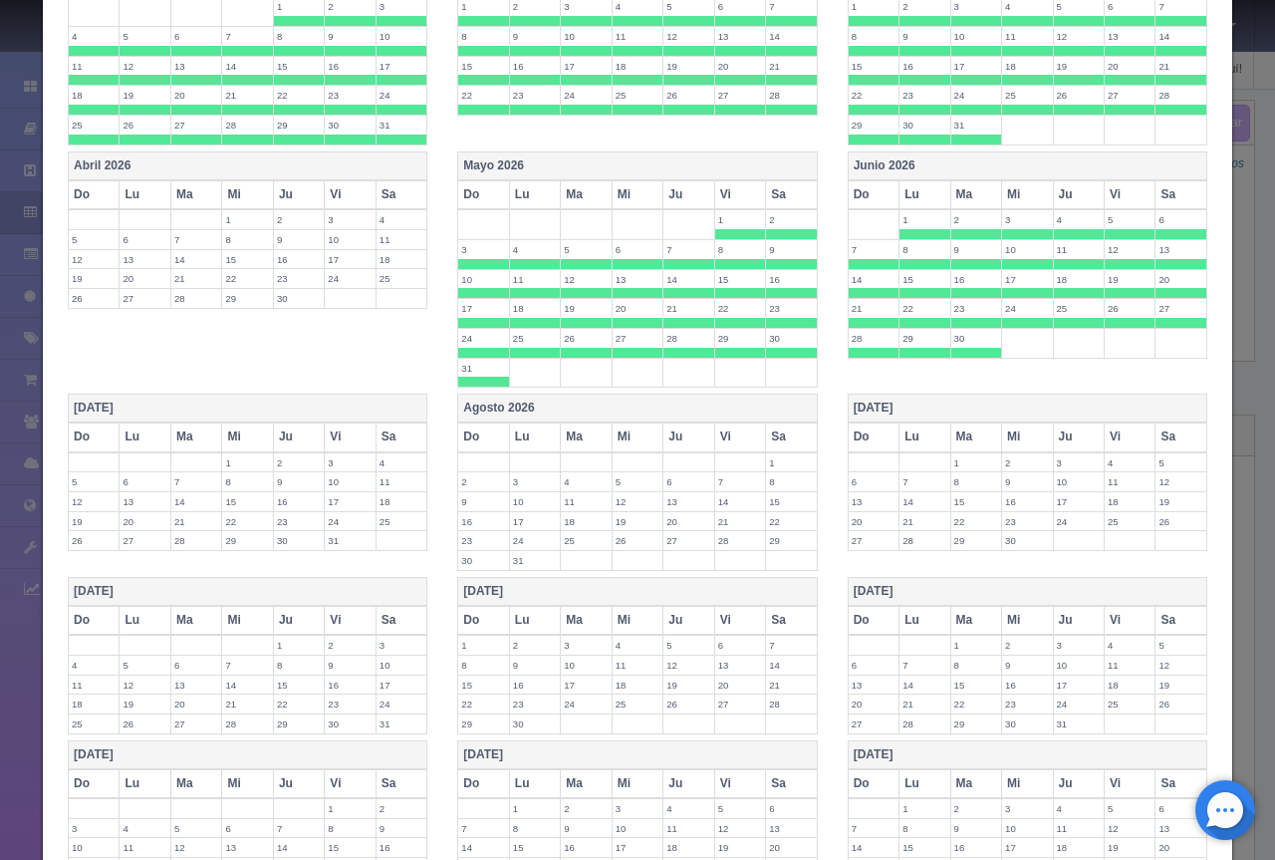
click at [341, 409] on th "[DATE]" at bounding box center [248, 409] width 359 height 29
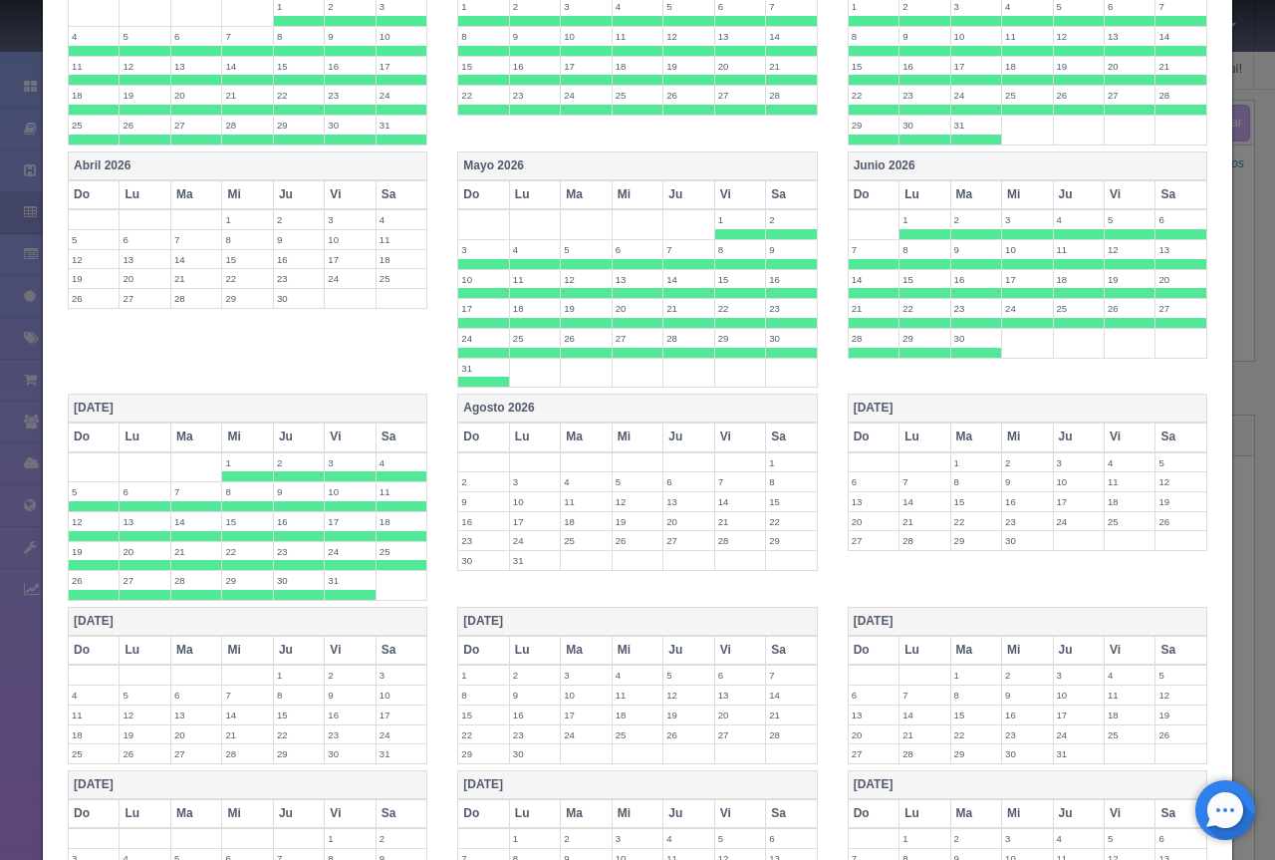
click at [583, 413] on th "Agosto 2026" at bounding box center [637, 409] width 359 height 29
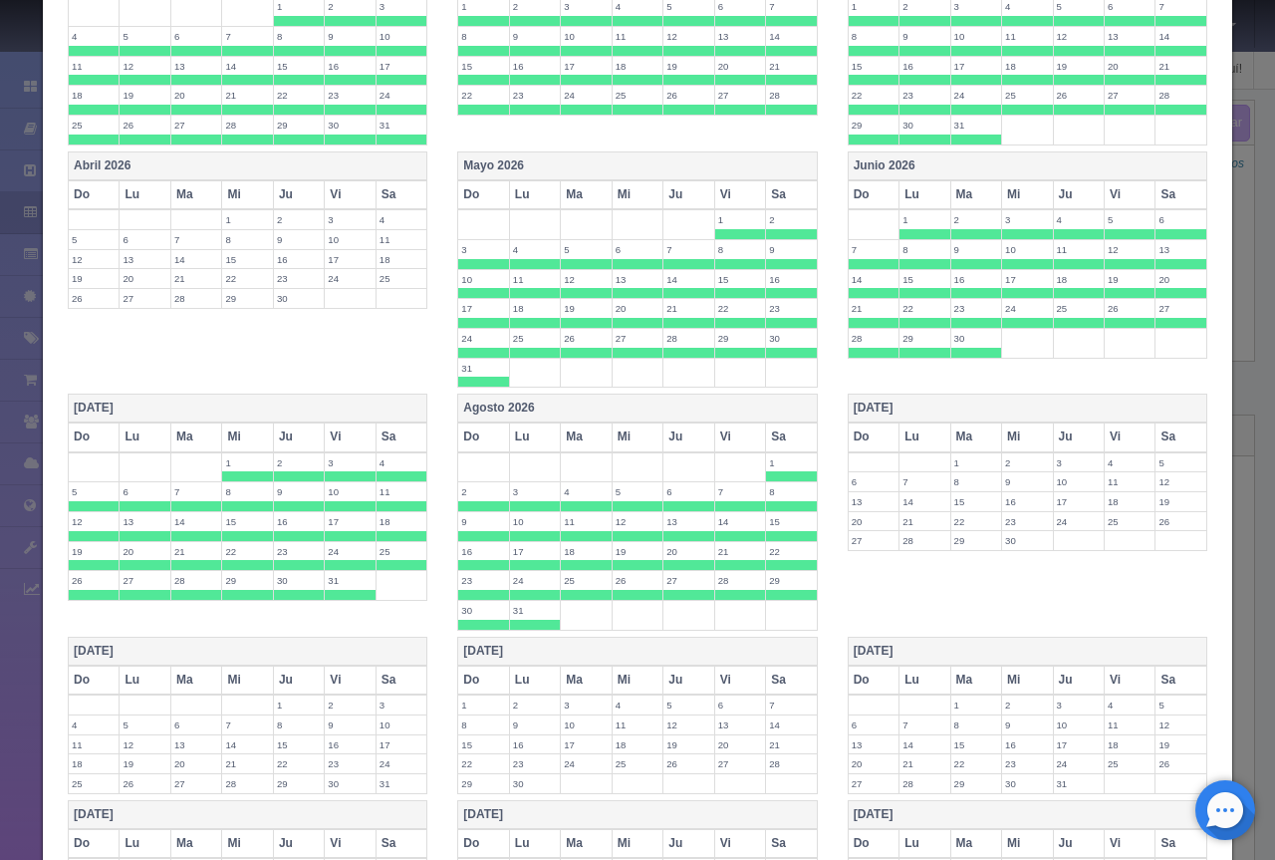
click at [914, 412] on th "[DATE]" at bounding box center [1027, 409] width 359 height 29
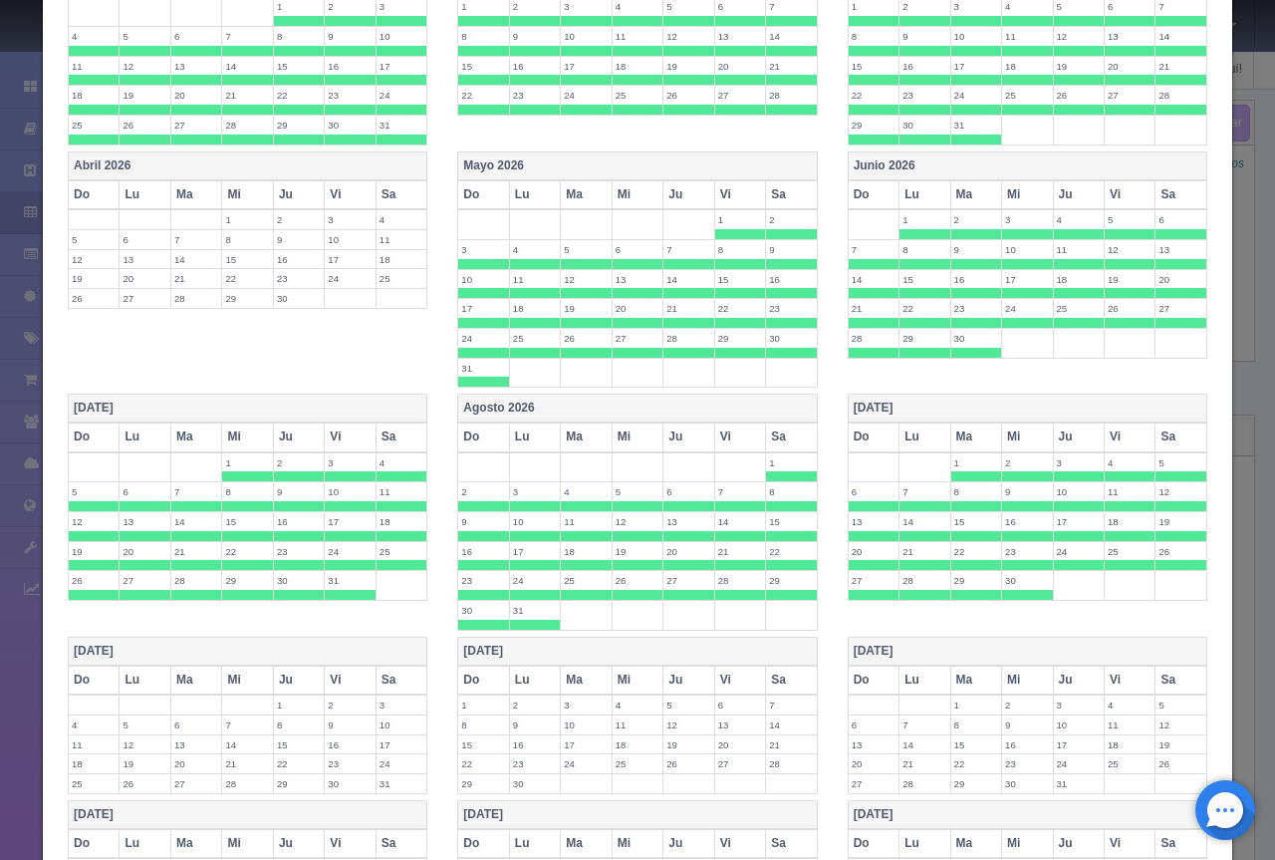
click at [290, 649] on th "[DATE]" at bounding box center [248, 651] width 359 height 29
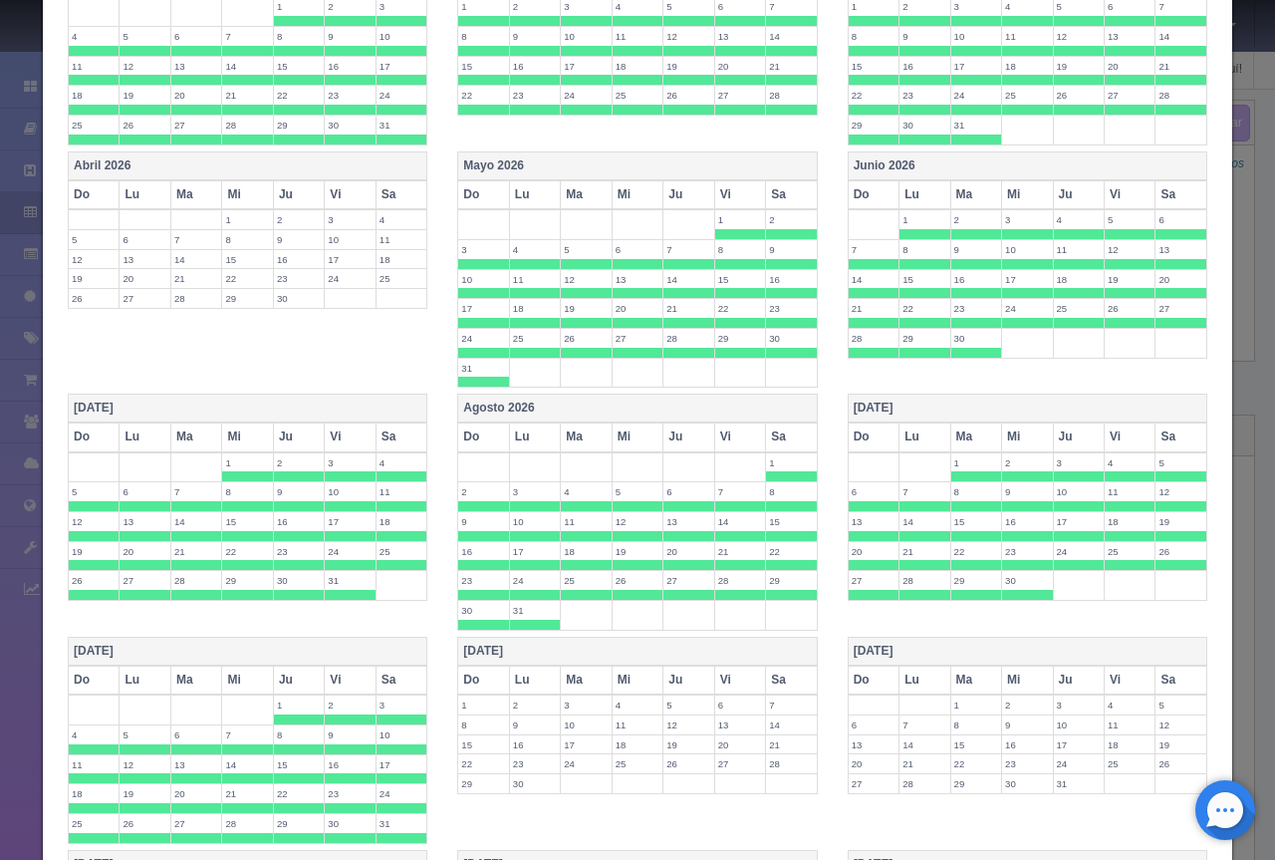
click at [562, 644] on th "[DATE]" at bounding box center [637, 651] width 359 height 29
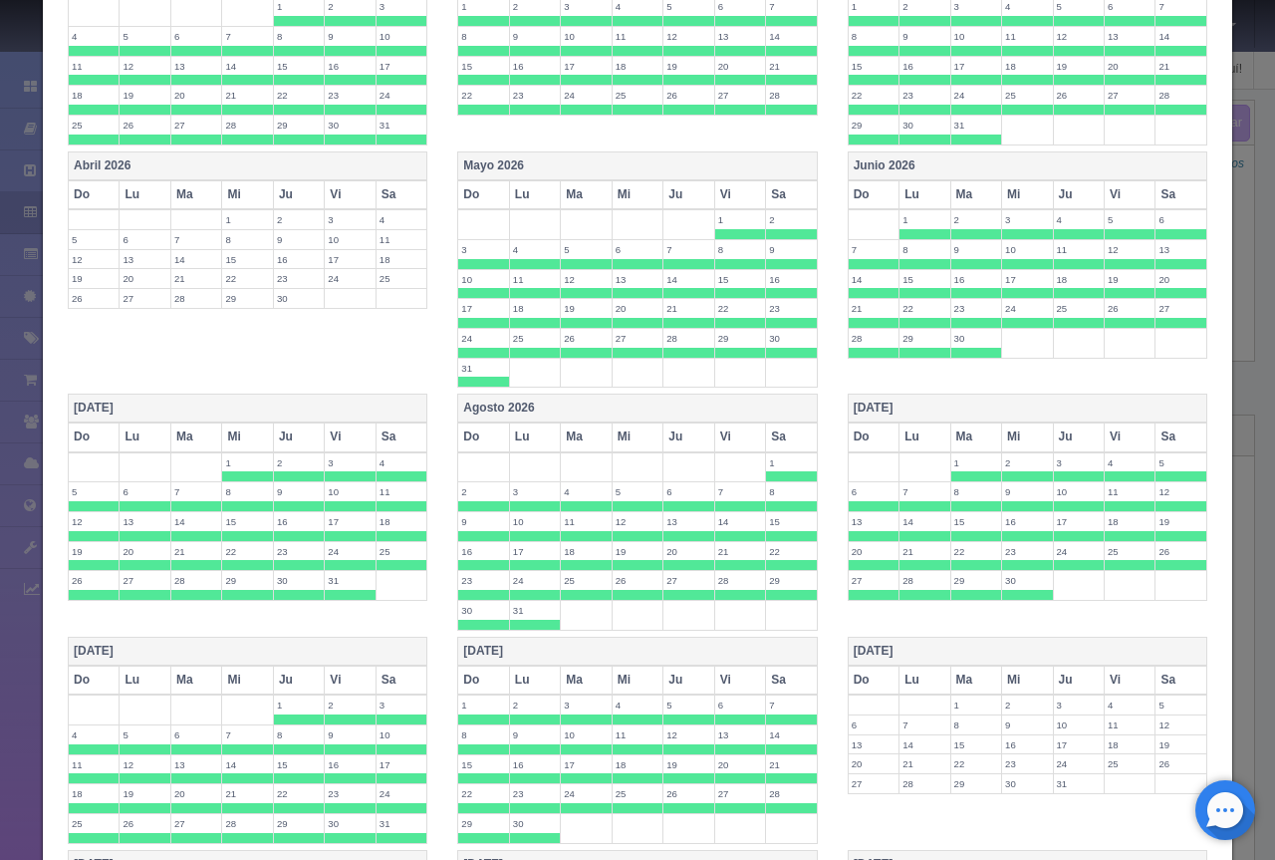
drag, startPoint x: 901, startPoint y: 642, endPoint x: 881, endPoint y: 643, distance: 20.0
click at [902, 642] on th "[DATE]" at bounding box center [1027, 651] width 359 height 29
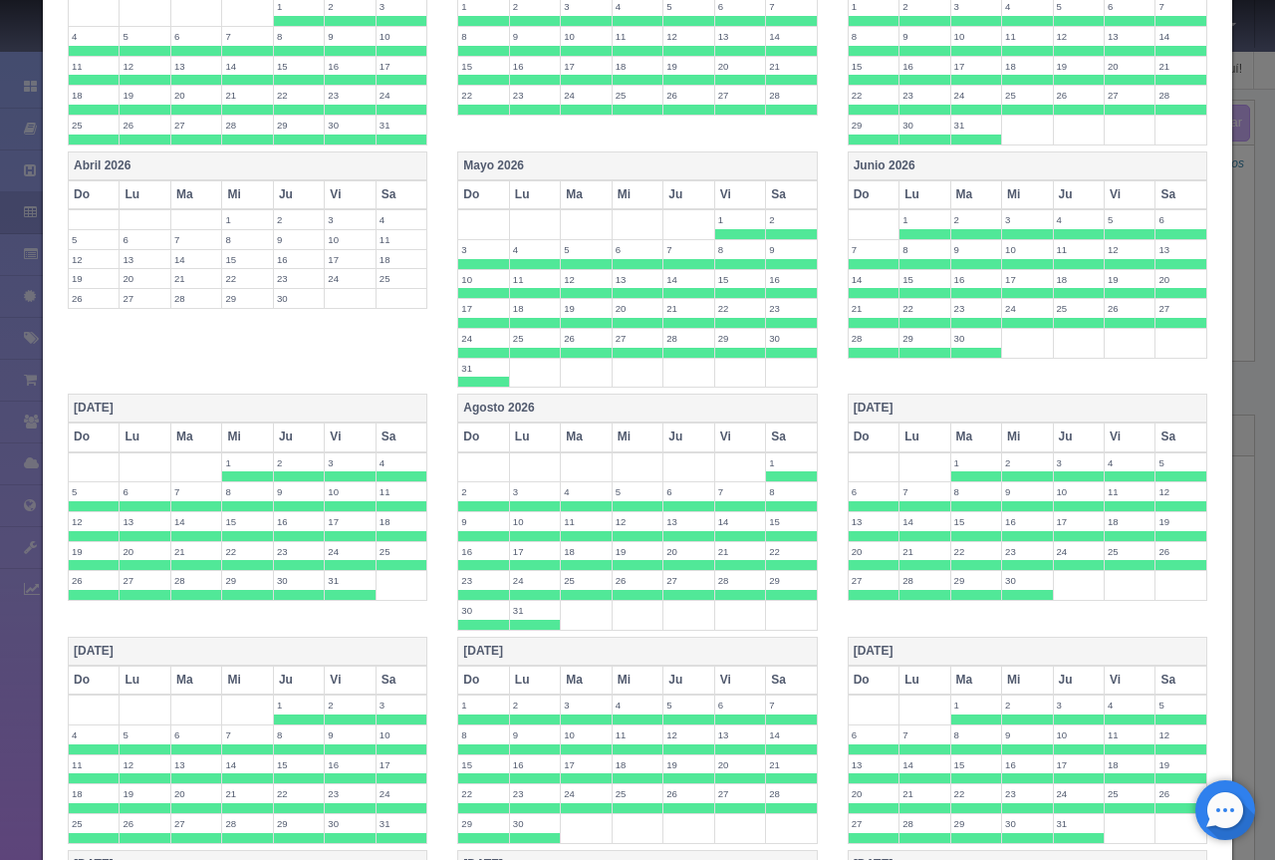
scroll to position [1452, 0]
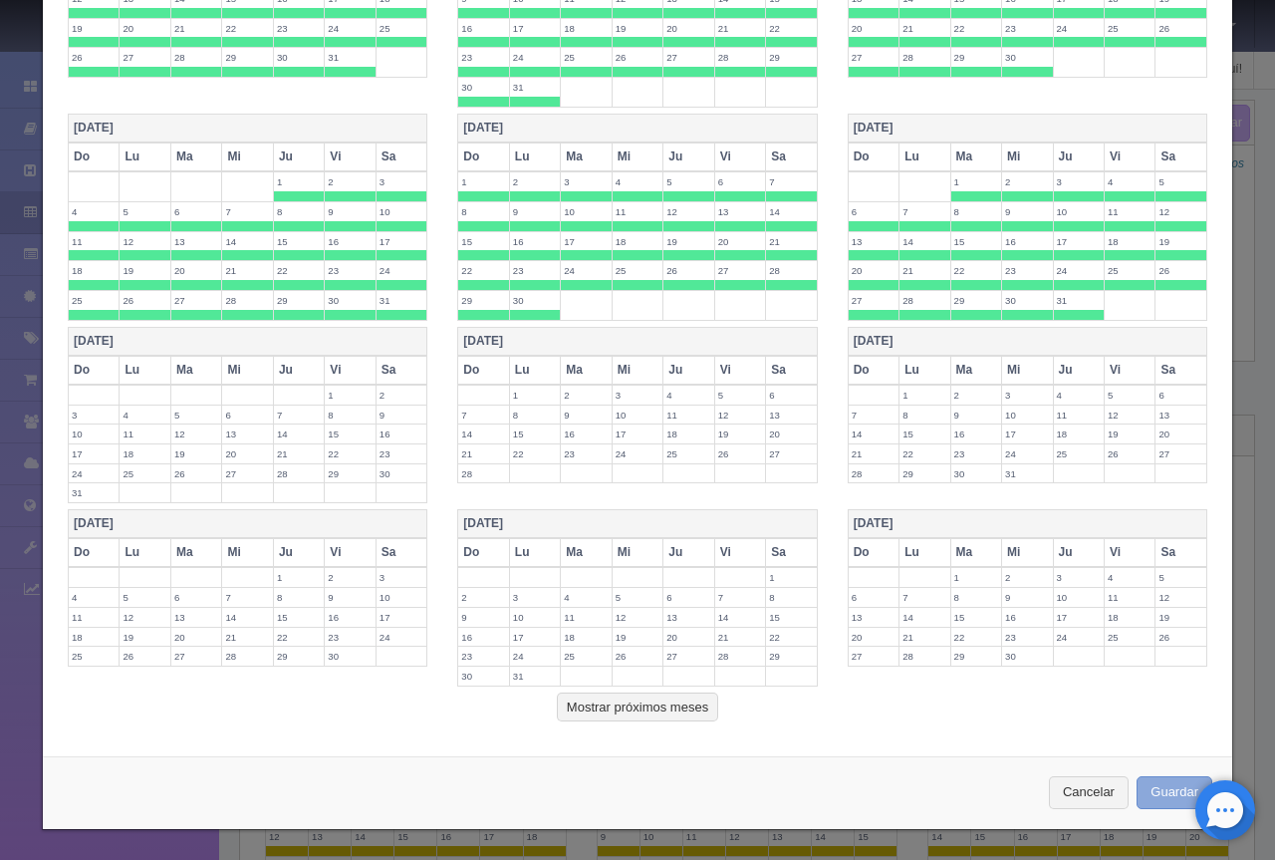
click at [1166, 782] on button "Guardar" at bounding box center [1175, 792] width 76 height 33
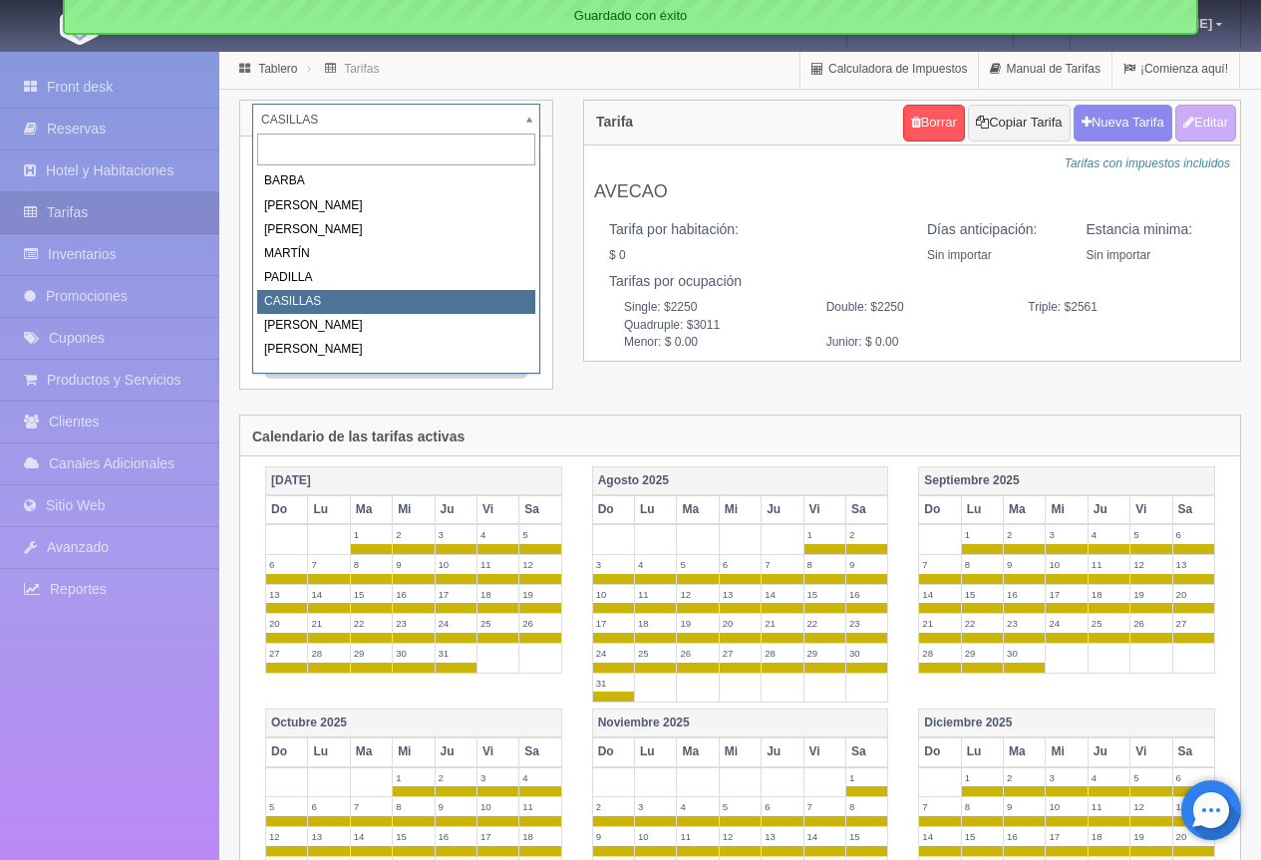
click at [292, 111] on body "Grand Casa Naranjos Manuales de Ayuda Actualizaciones recientes Mathilde Mi Per…" at bounding box center [630, 762] width 1261 height 1425
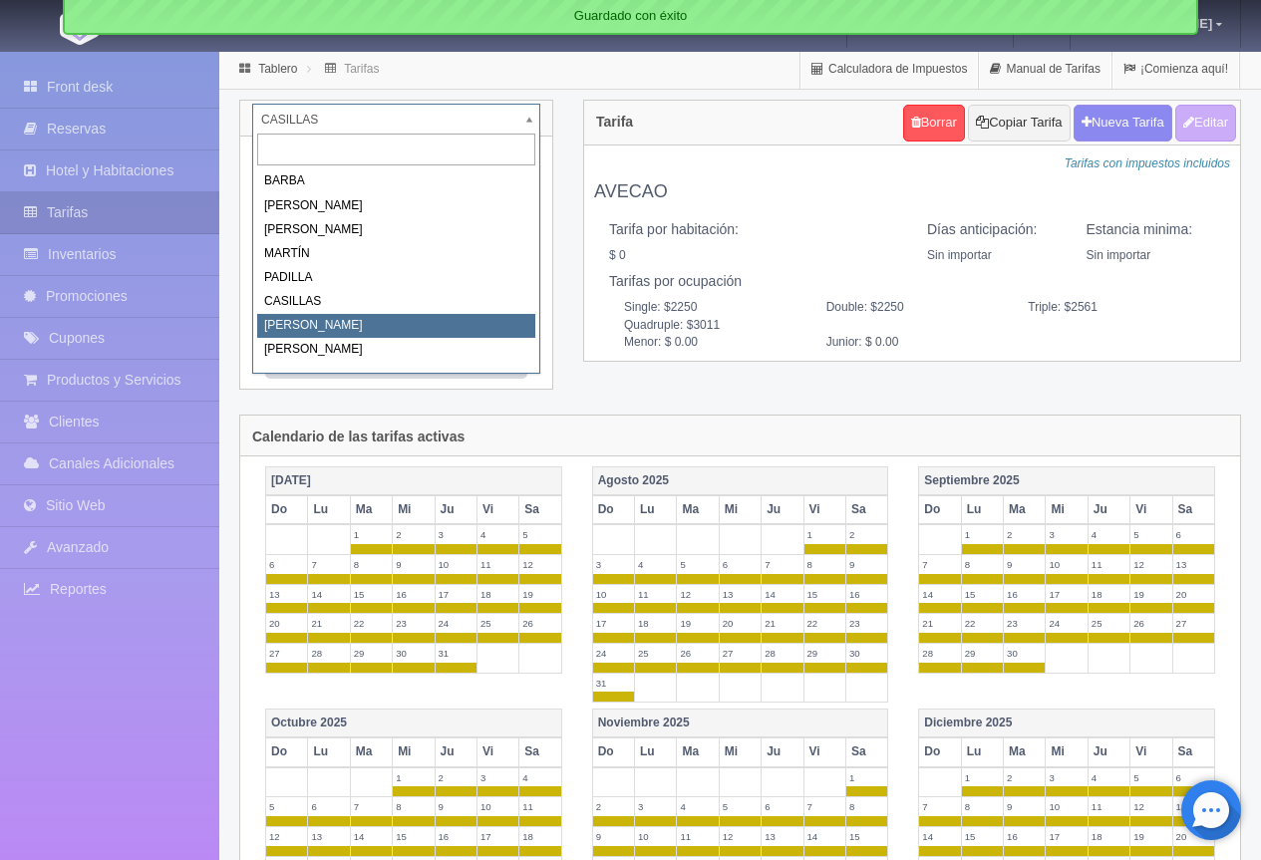
select select "2066"
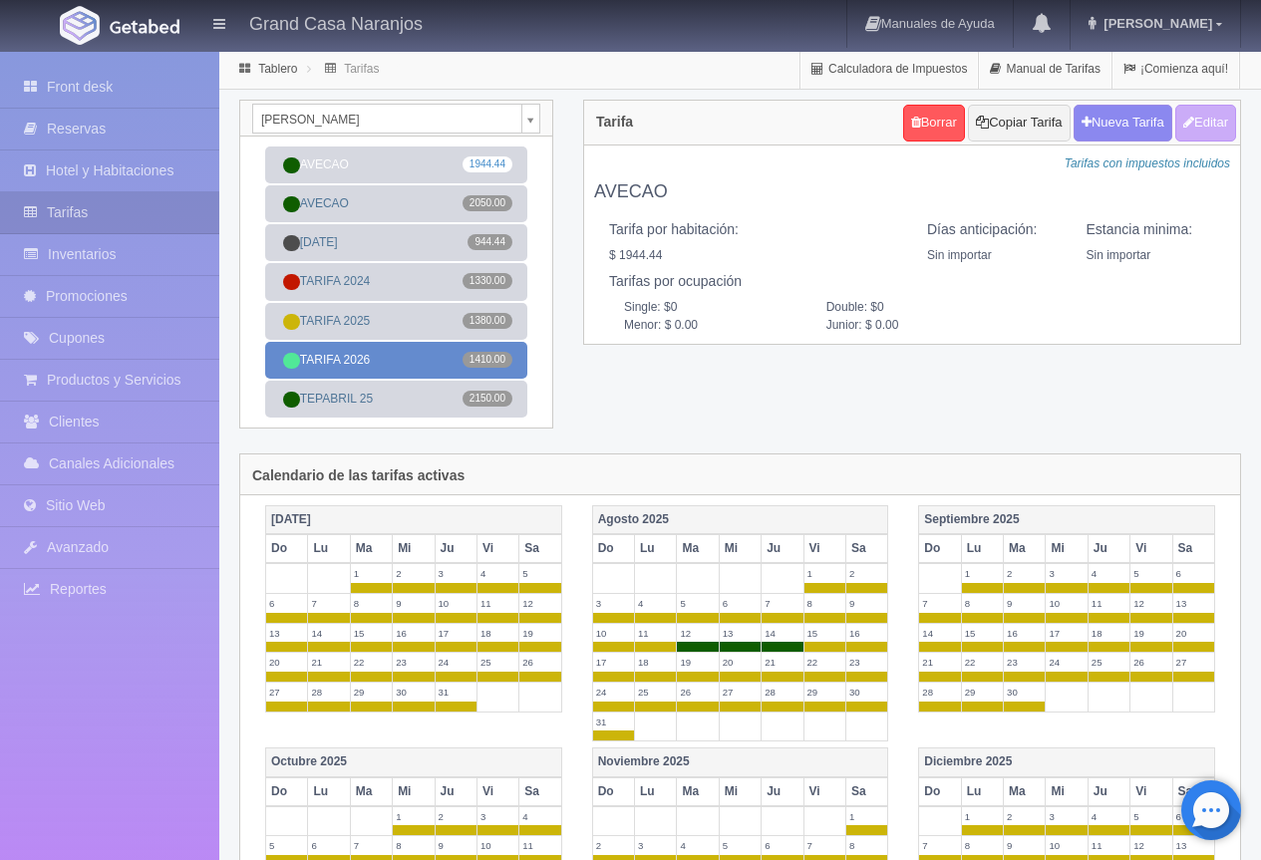
click at [387, 364] on link "TARIFA 2026 1410.00" at bounding box center [396, 360] width 262 height 37
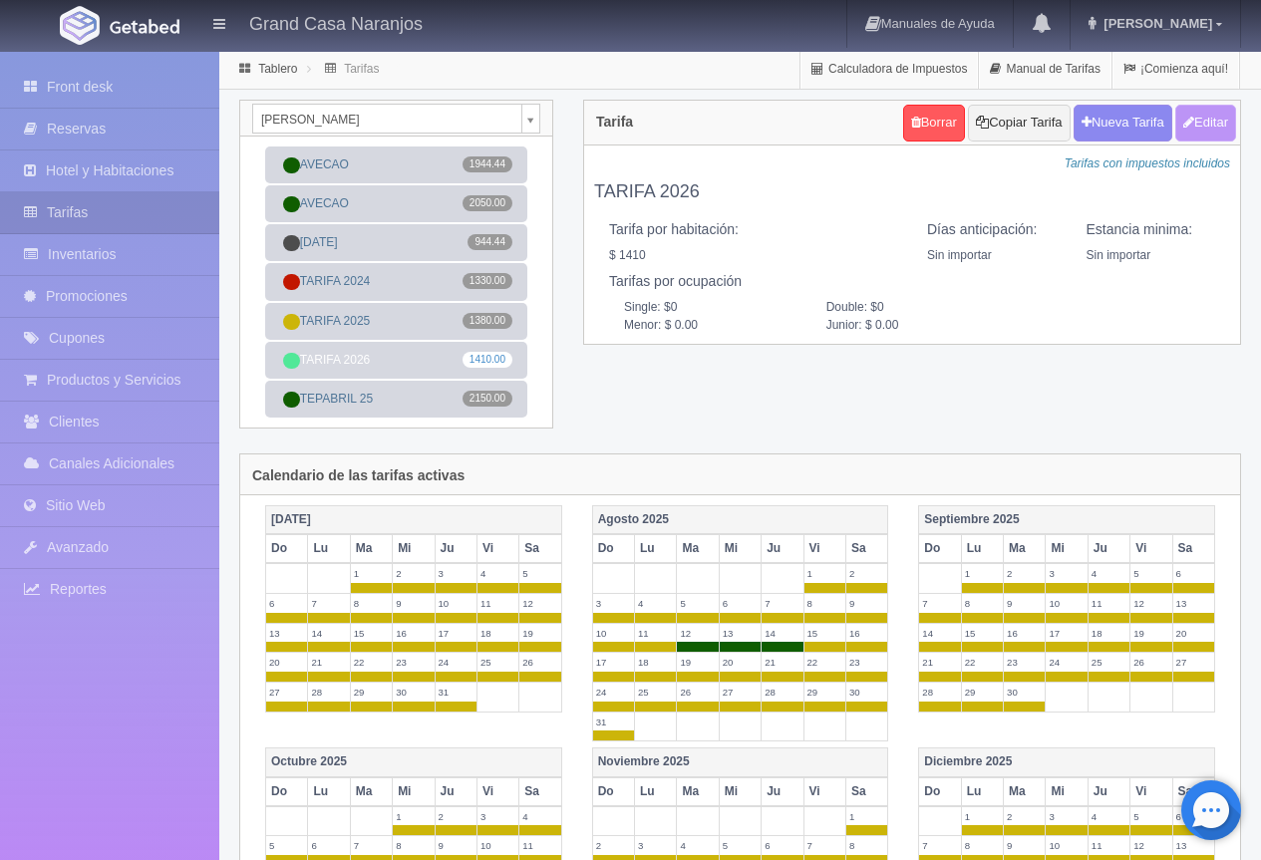
click at [1218, 127] on button "Editar" at bounding box center [1205, 123] width 61 height 37
type input "TARIFA 2026"
select select "0"
type input "0"
checkbox input "true"
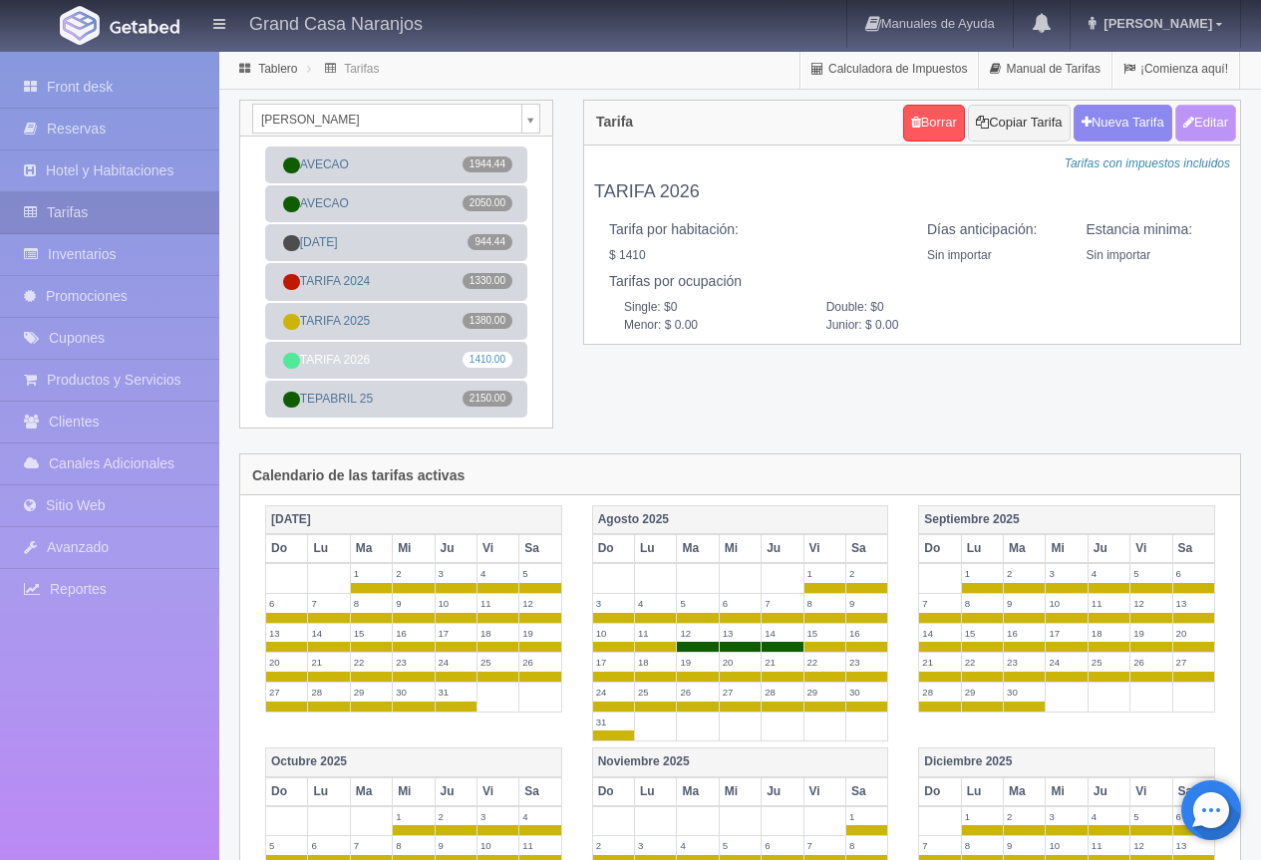
type input "1410.00"
checkbox input "true"
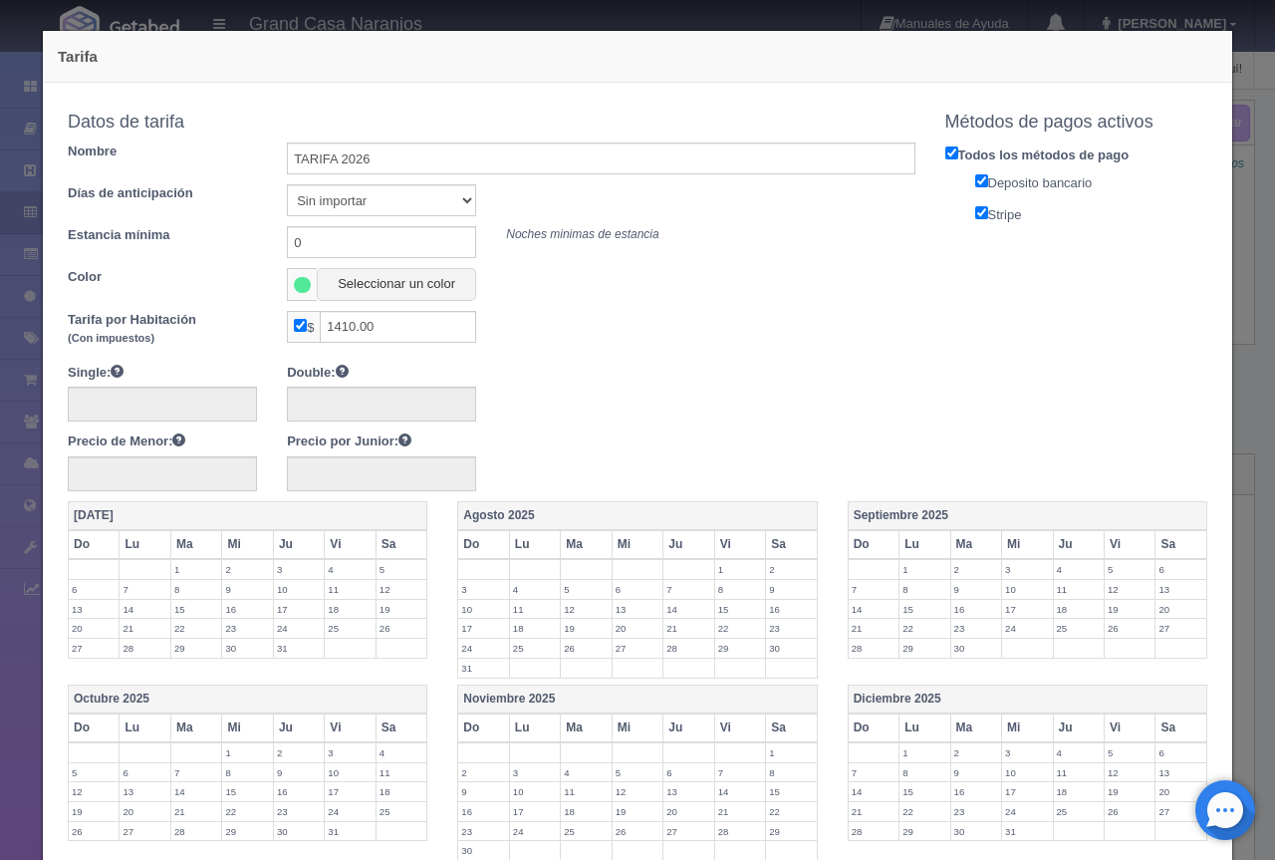
scroll to position [570, 0]
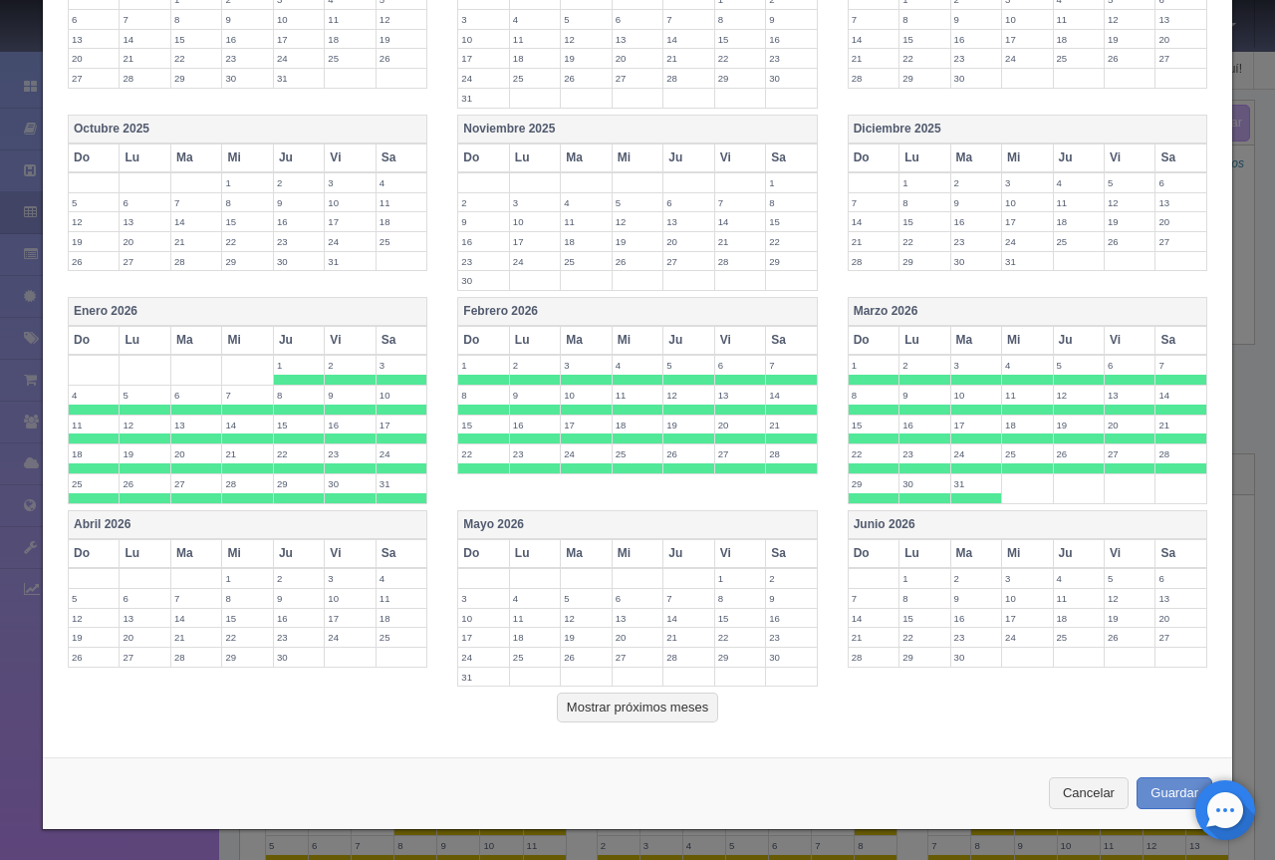
click at [533, 518] on th "Mayo 2026" at bounding box center [637, 524] width 359 height 29
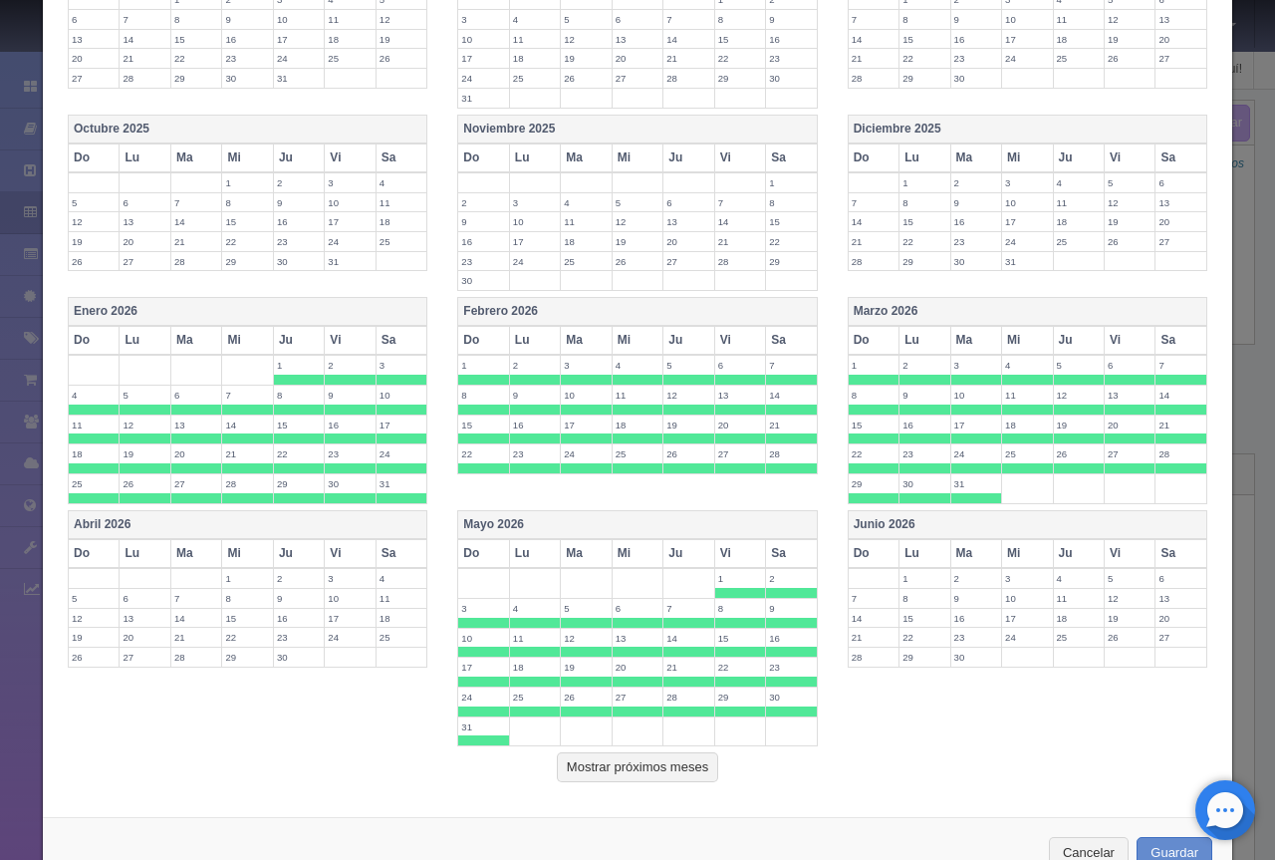
click at [879, 518] on th "Junio 2026" at bounding box center [1027, 524] width 359 height 29
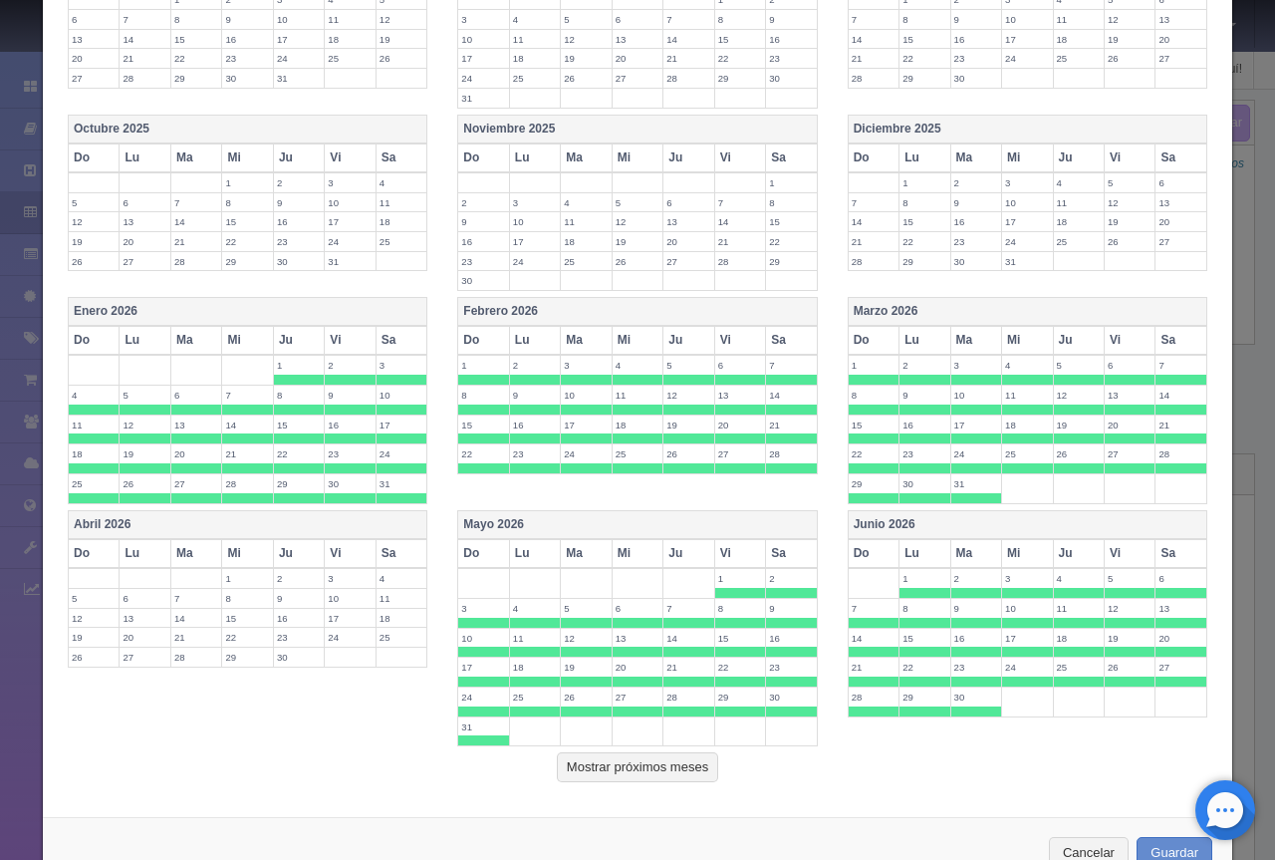
scroll to position [630, 0]
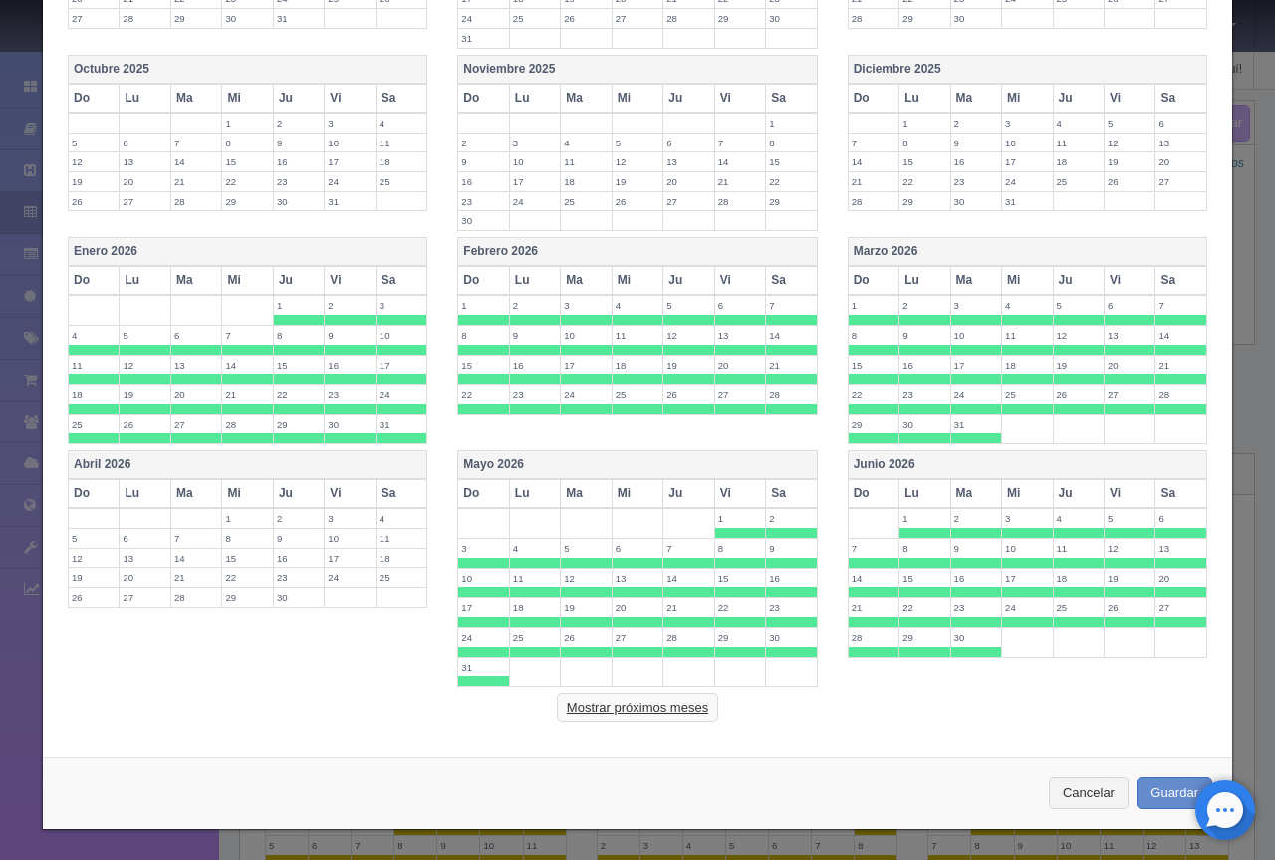
click at [622, 715] on button "Mostrar próximos meses" at bounding box center [637, 708] width 161 height 30
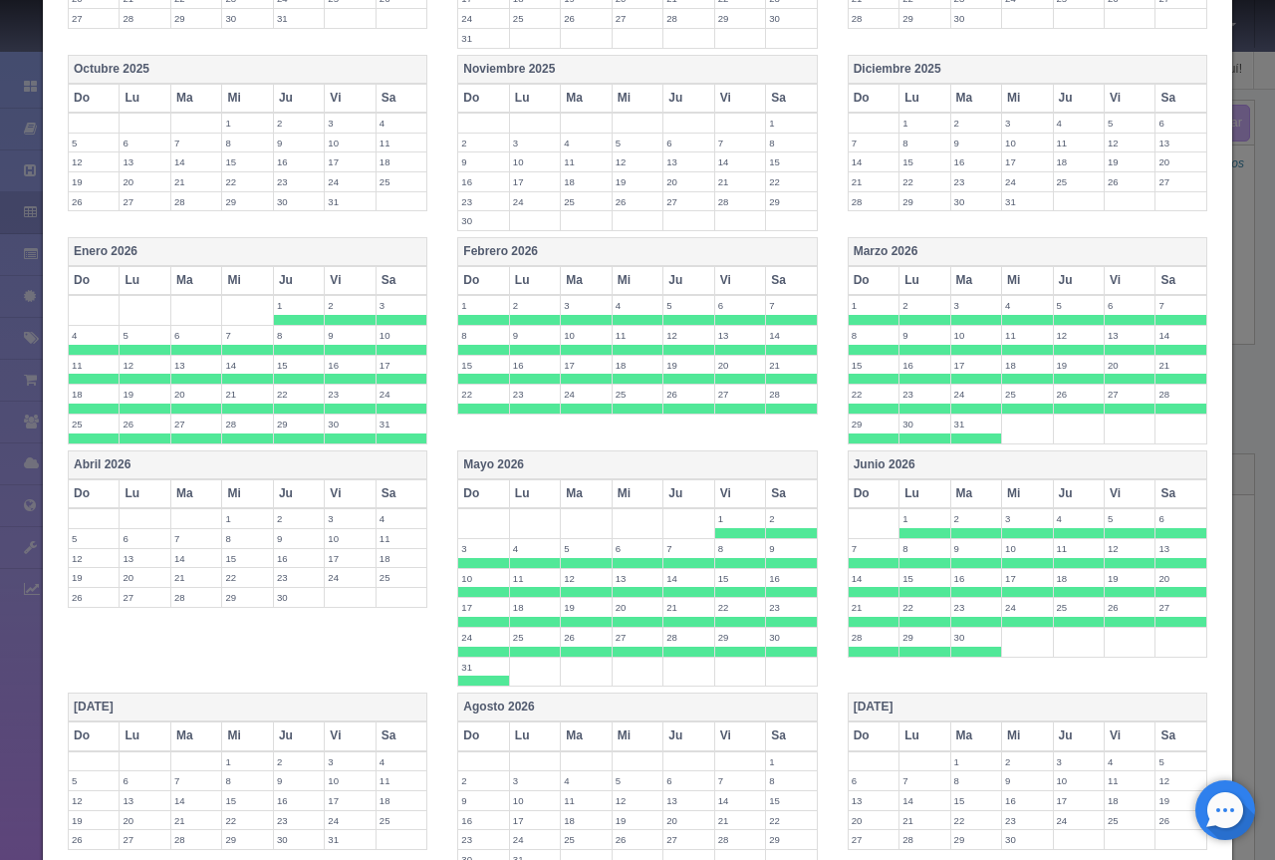
scroll to position [1028, 0]
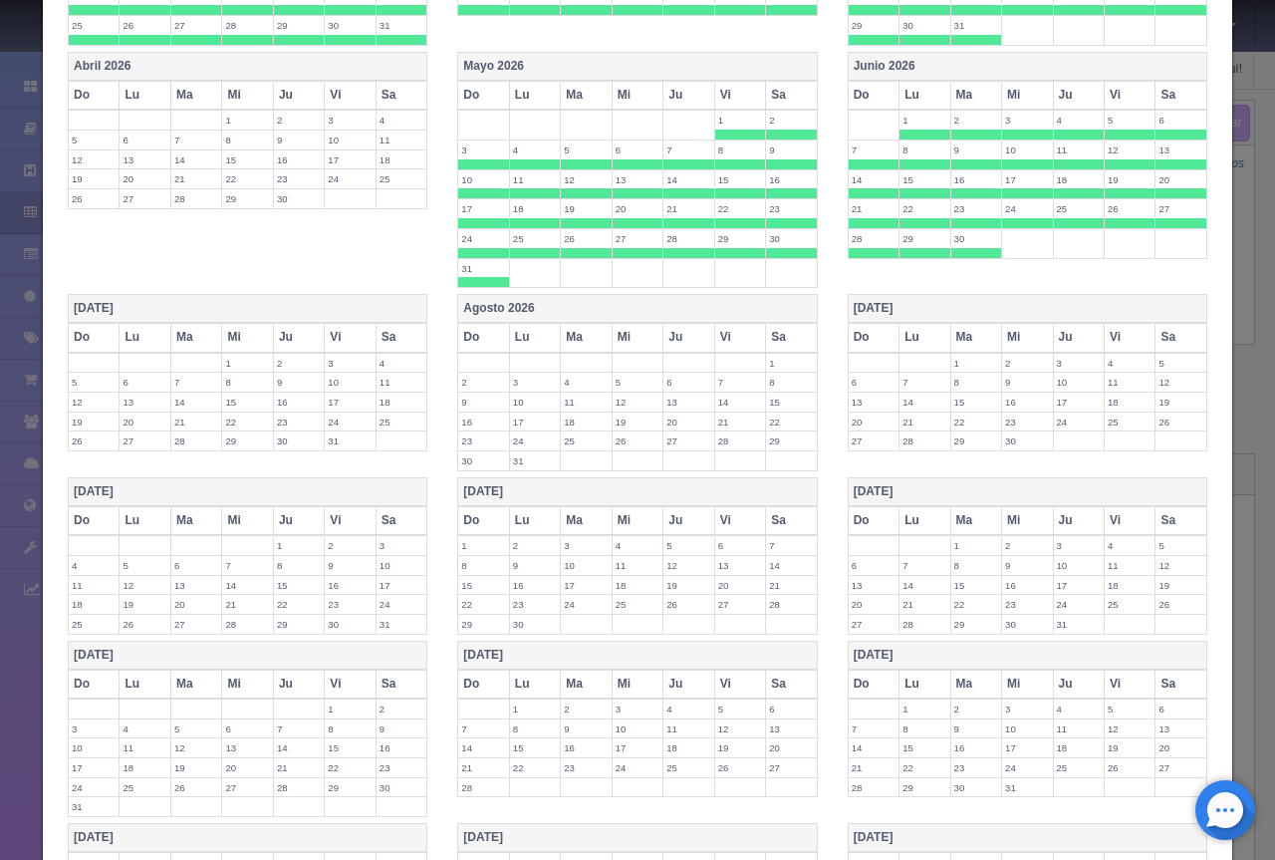
click at [249, 311] on th "[DATE]" at bounding box center [248, 309] width 359 height 29
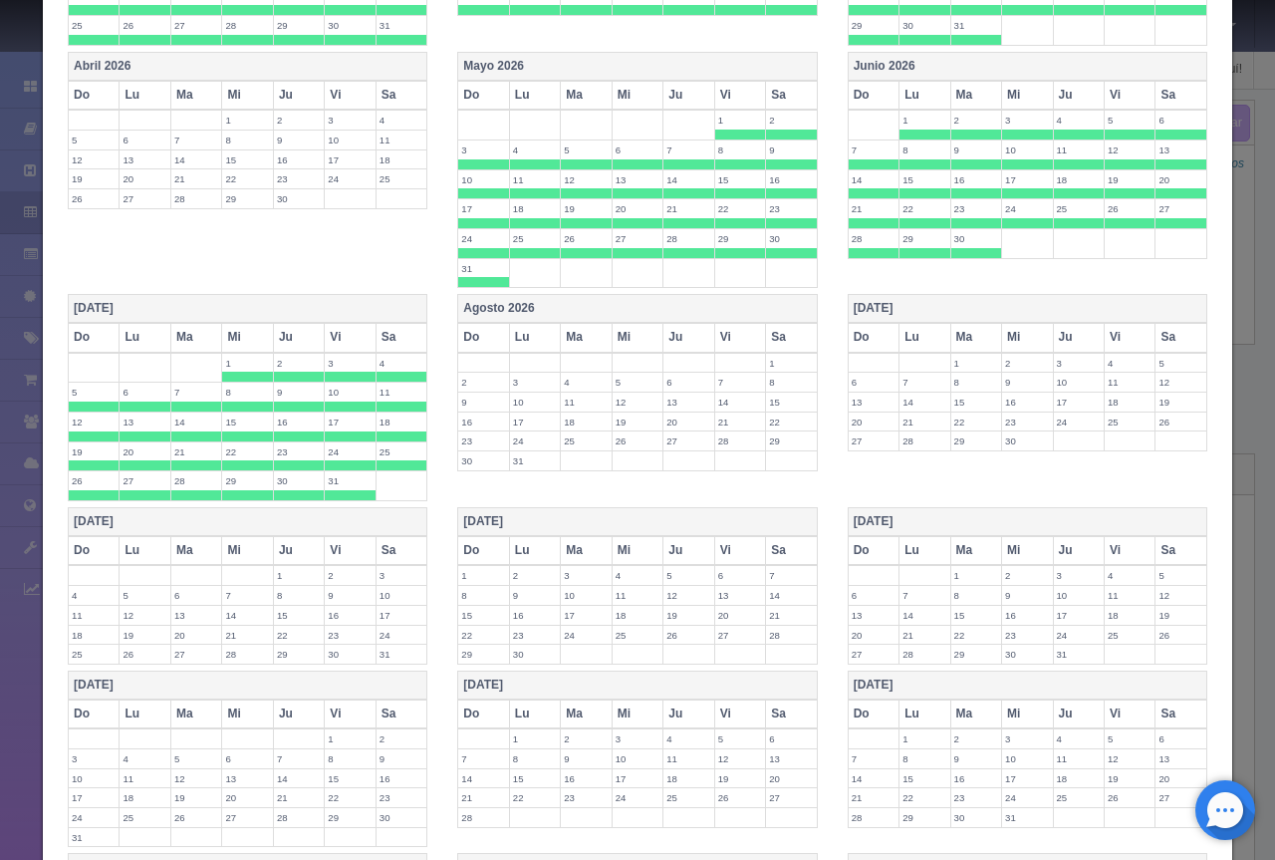
click at [534, 308] on th "Agosto 2026" at bounding box center [637, 309] width 359 height 29
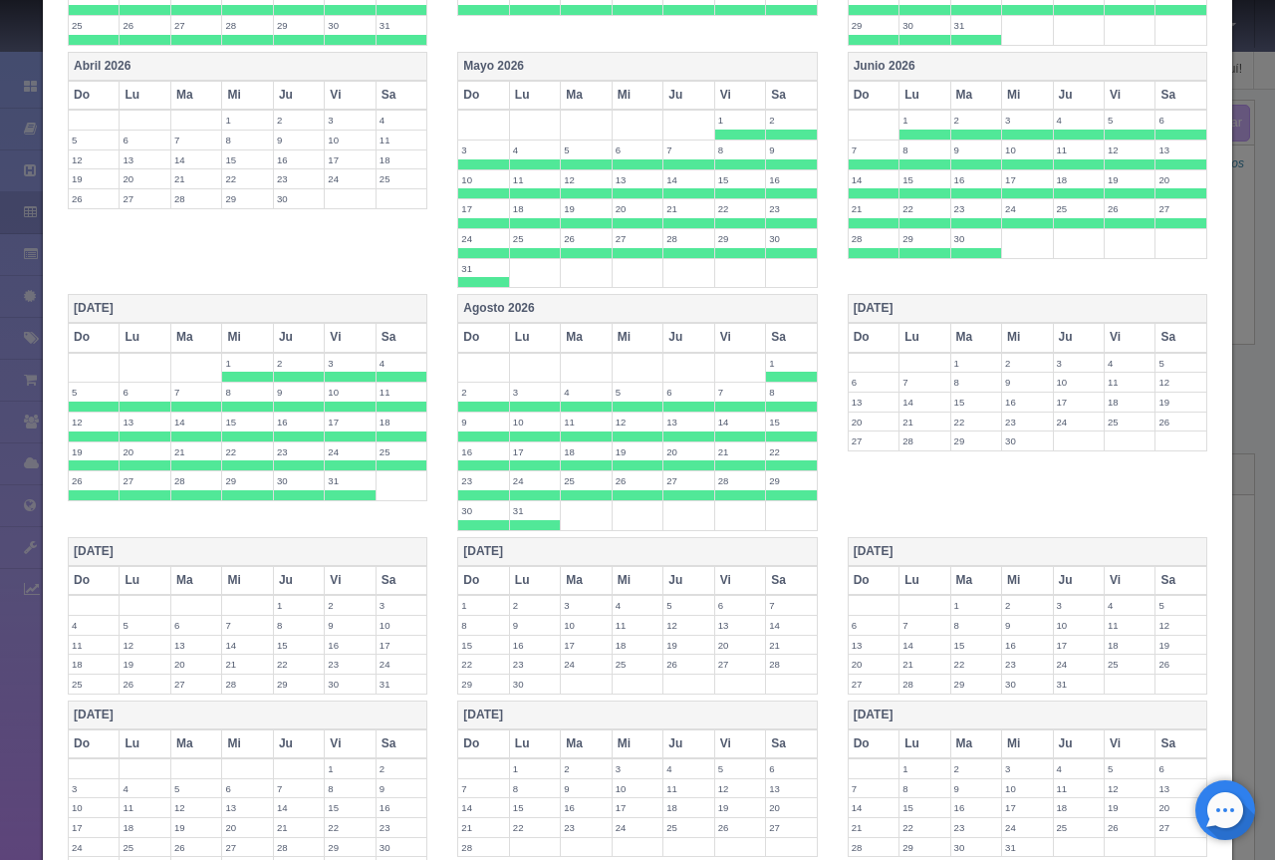
click at [924, 308] on th "[DATE]" at bounding box center [1027, 309] width 359 height 29
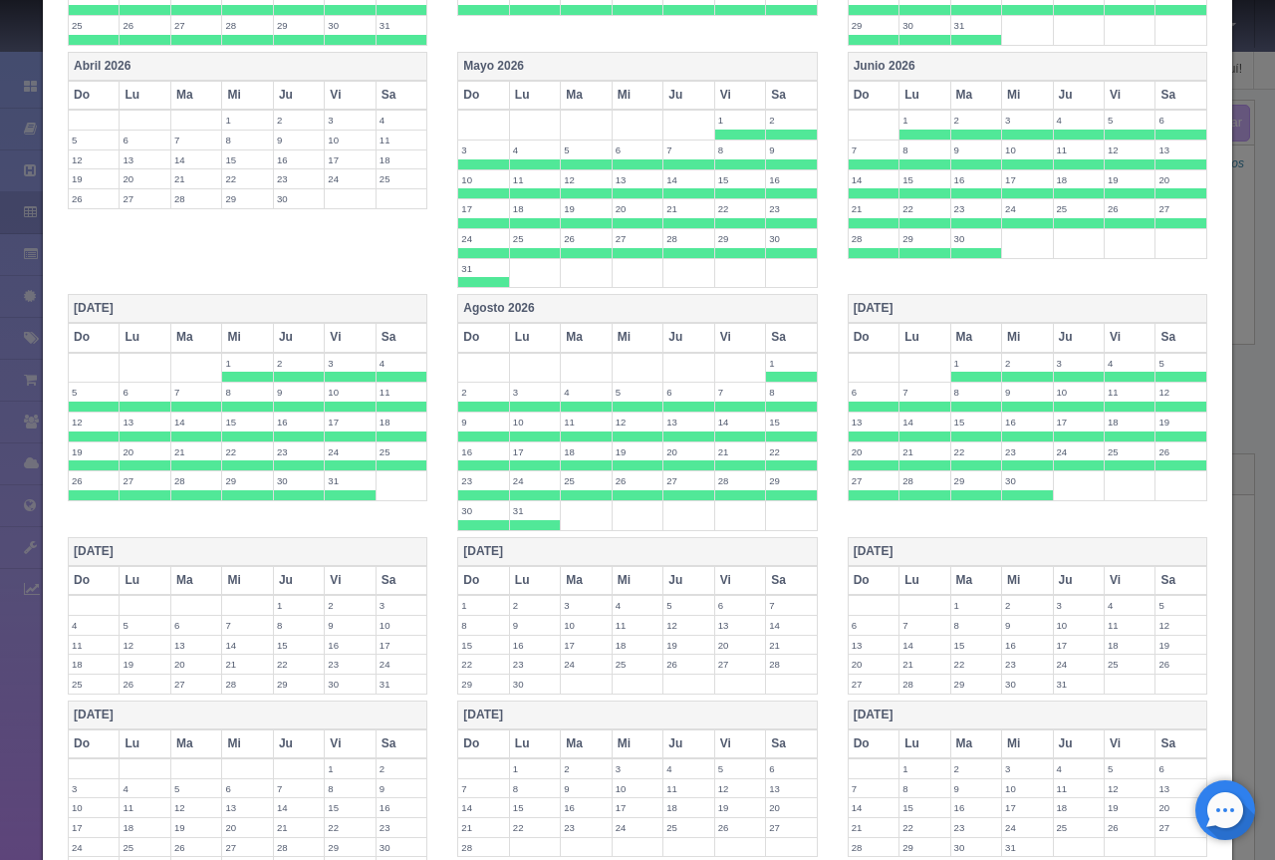
click at [280, 553] on th "[DATE]" at bounding box center [248, 551] width 359 height 29
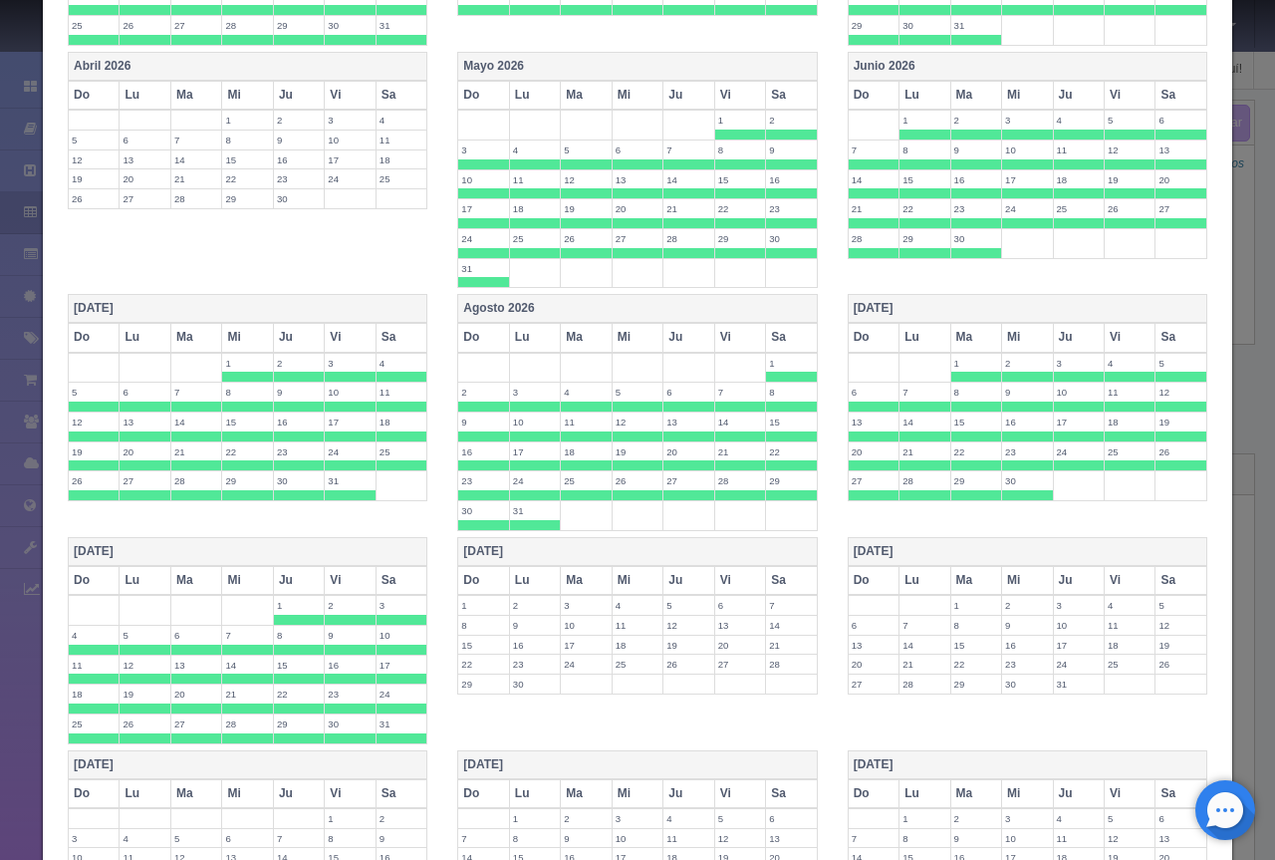
click at [532, 553] on th "[DATE]" at bounding box center [637, 551] width 359 height 29
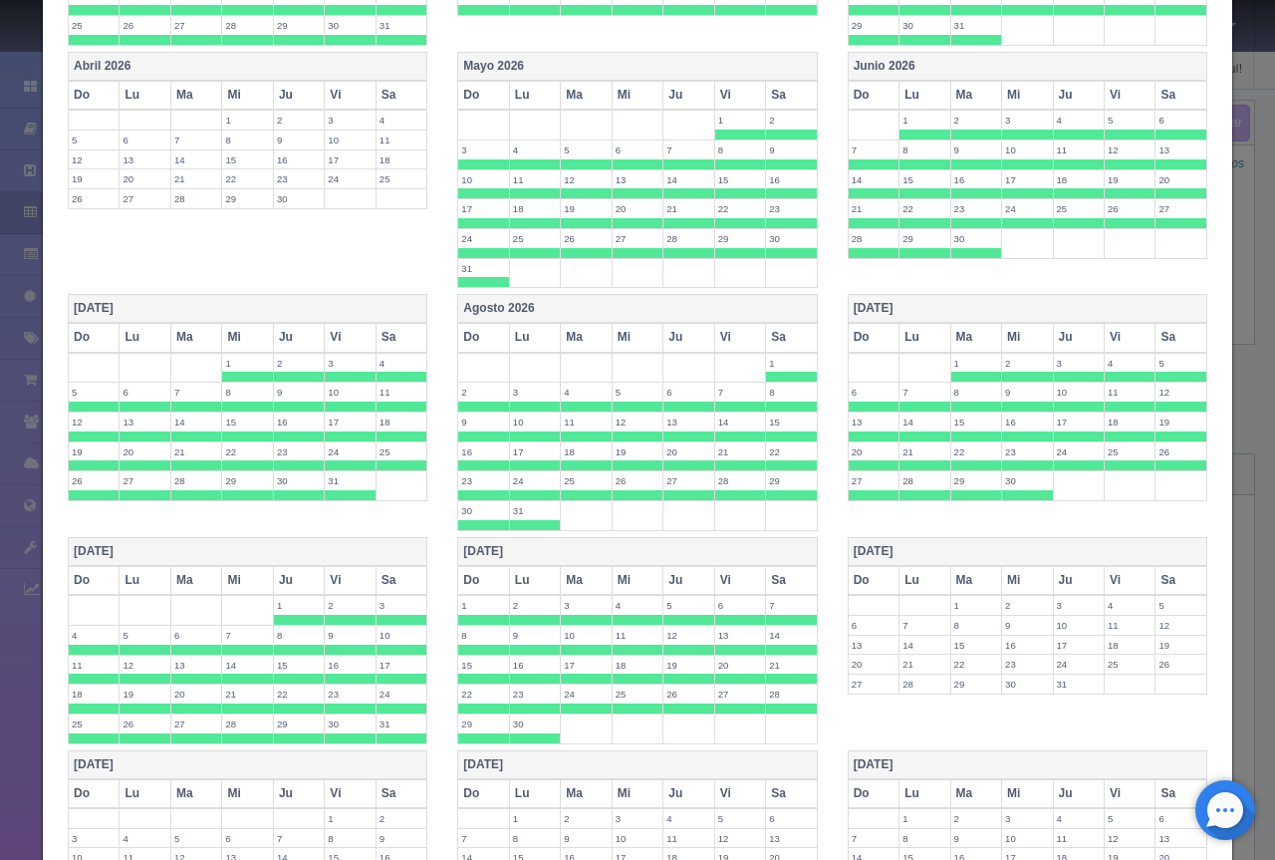
click at [915, 553] on th "[DATE]" at bounding box center [1027, 551] width 359 height 29
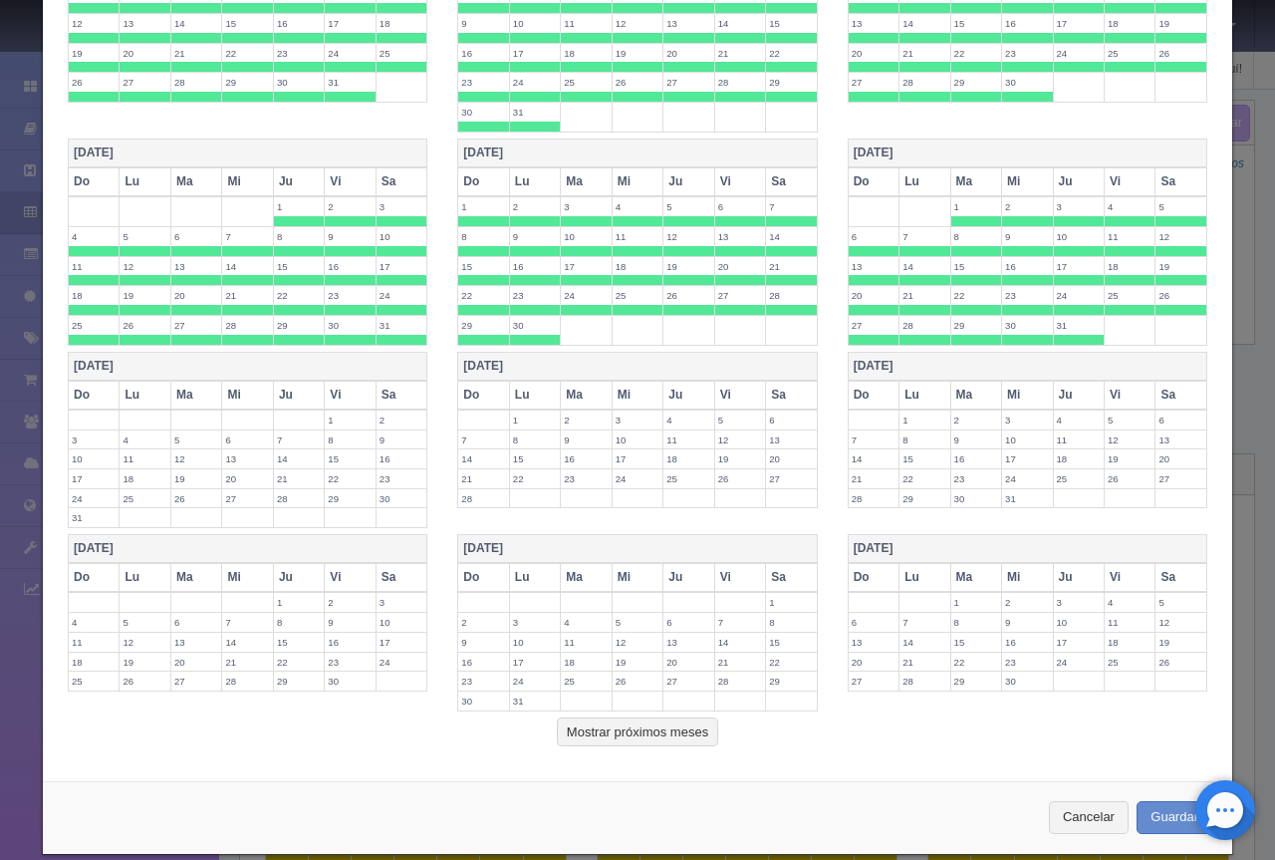
scroll to position [1452, 0]
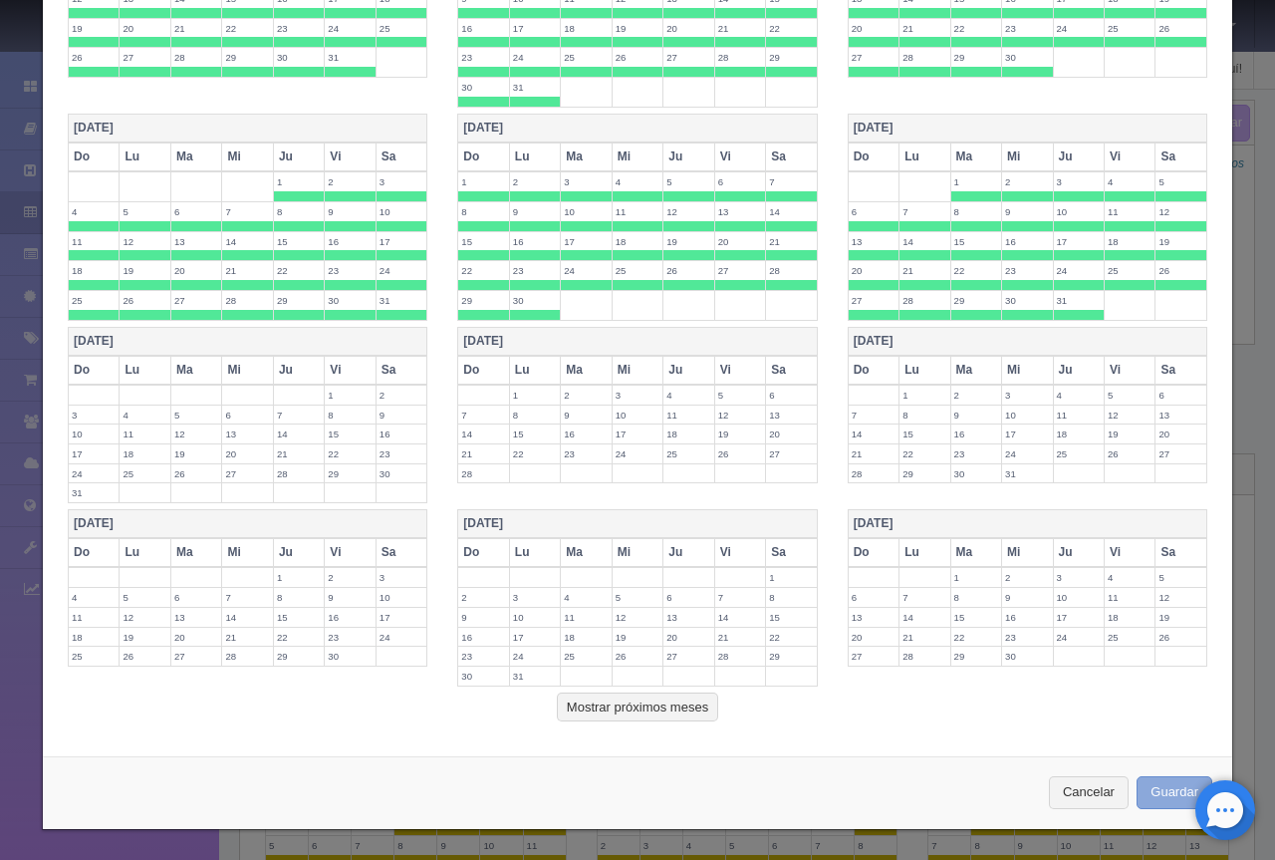
click at [1164, 798] on button "Guardar" at bounding box center [1175, 792] width 76 height 33
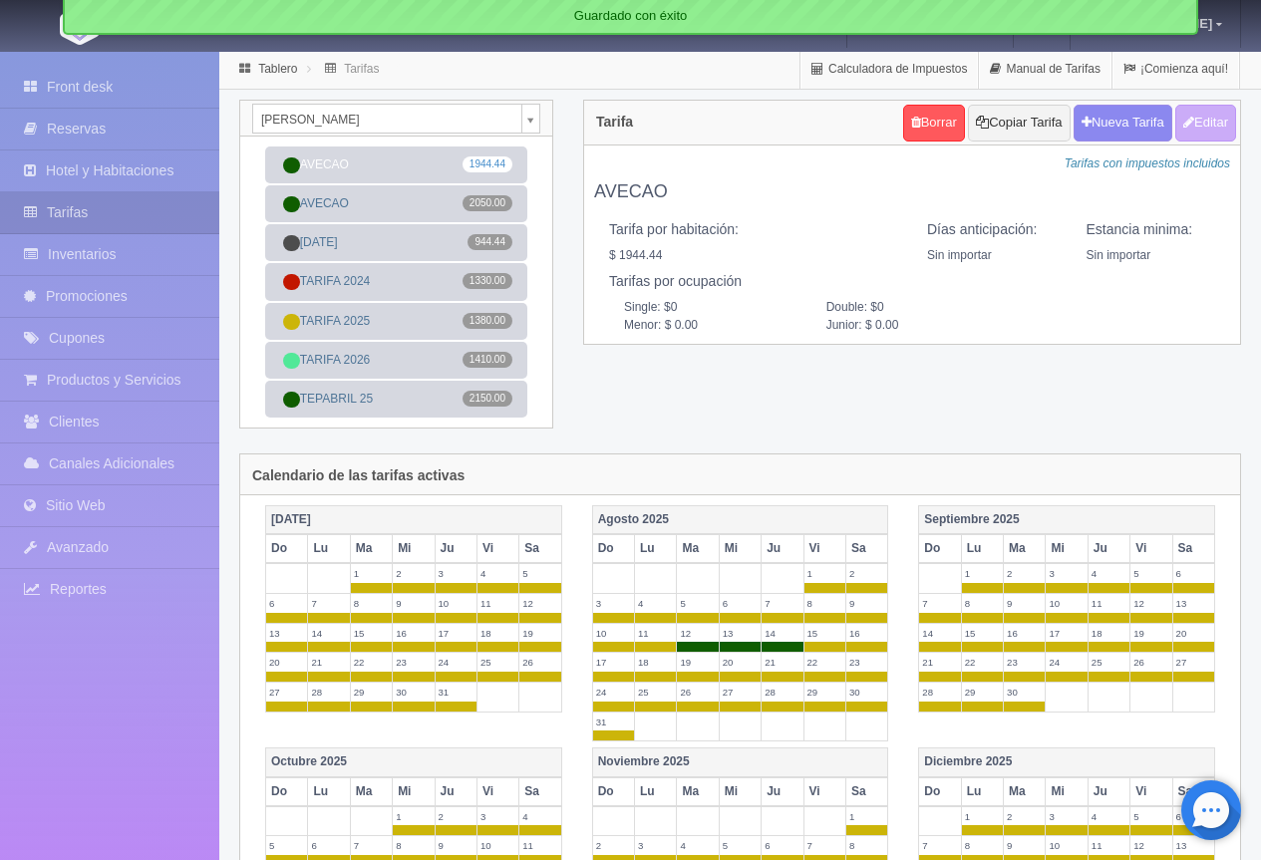
click at [387, 128] on body "Grand Casa Naranjos Manuales de Ayuda Actualizaciones recientes Mathilde Mi Per…" at bounding box center [630, 782] width 1261 height 1464
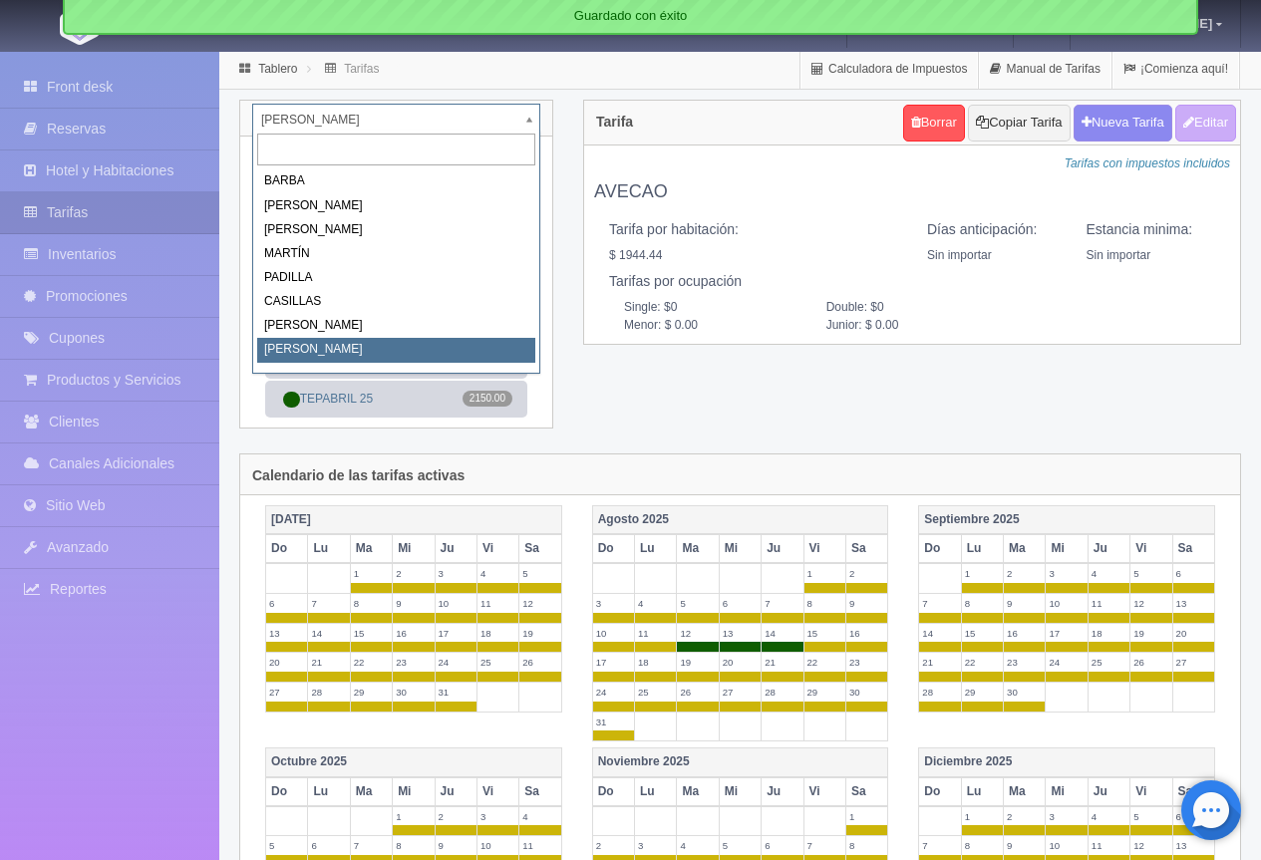
select select "2067"
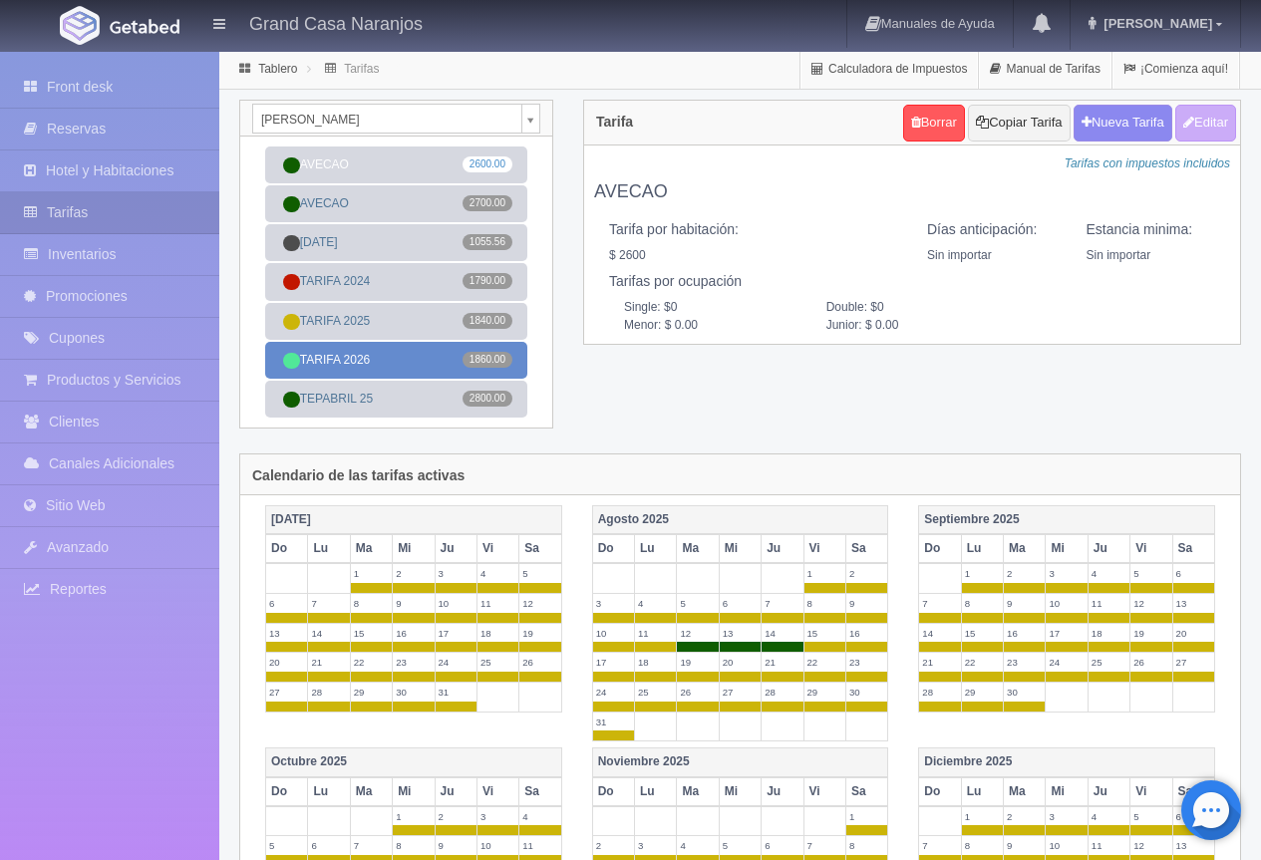
click at [390, 352] on link "TARIFA 2026 1860.00" at bounding box center [396, 360] width 262 height 37
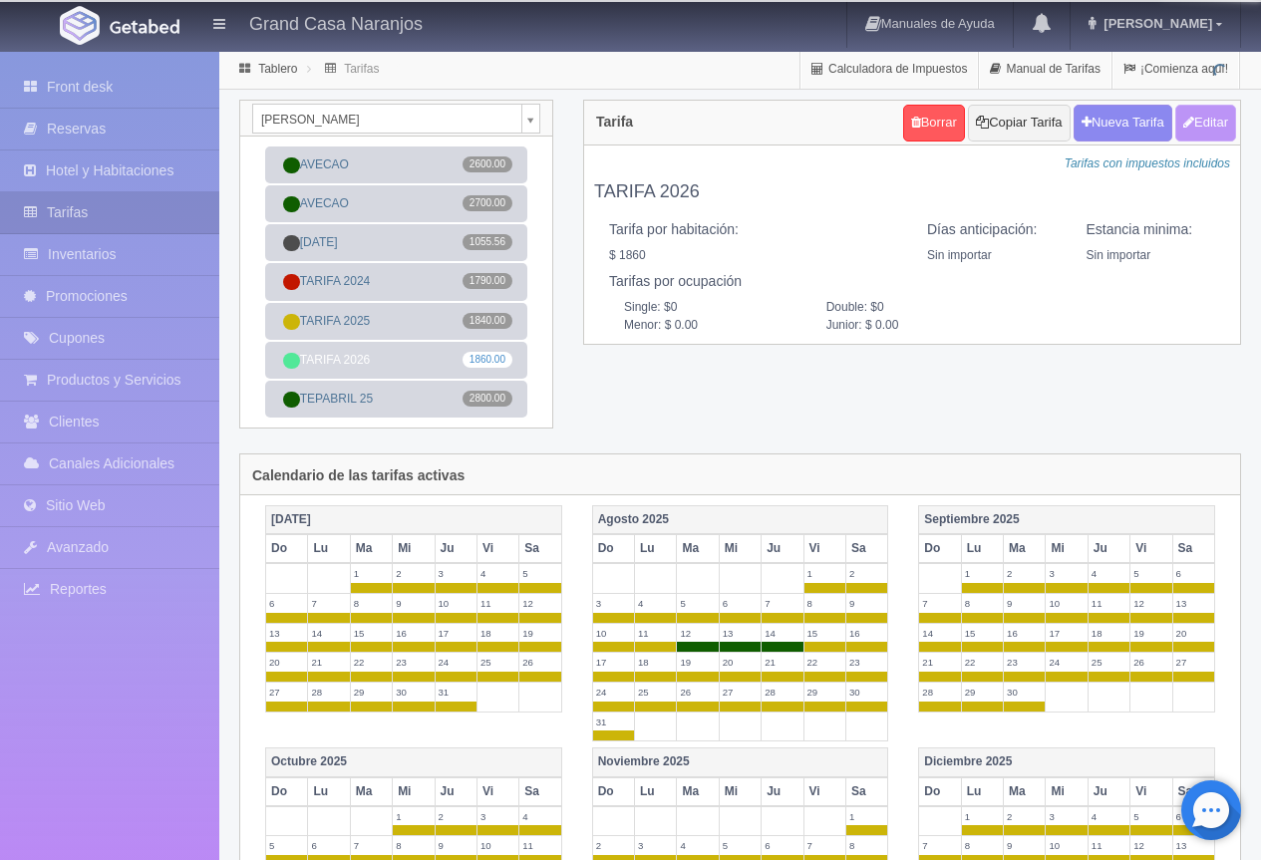
click at [1199, 123] on button "Editar" at bounding box center [1205, 123] width 61 height 37
type input "TARIFA 2026"
select select "0"
type input "0"
checkbox input "true"
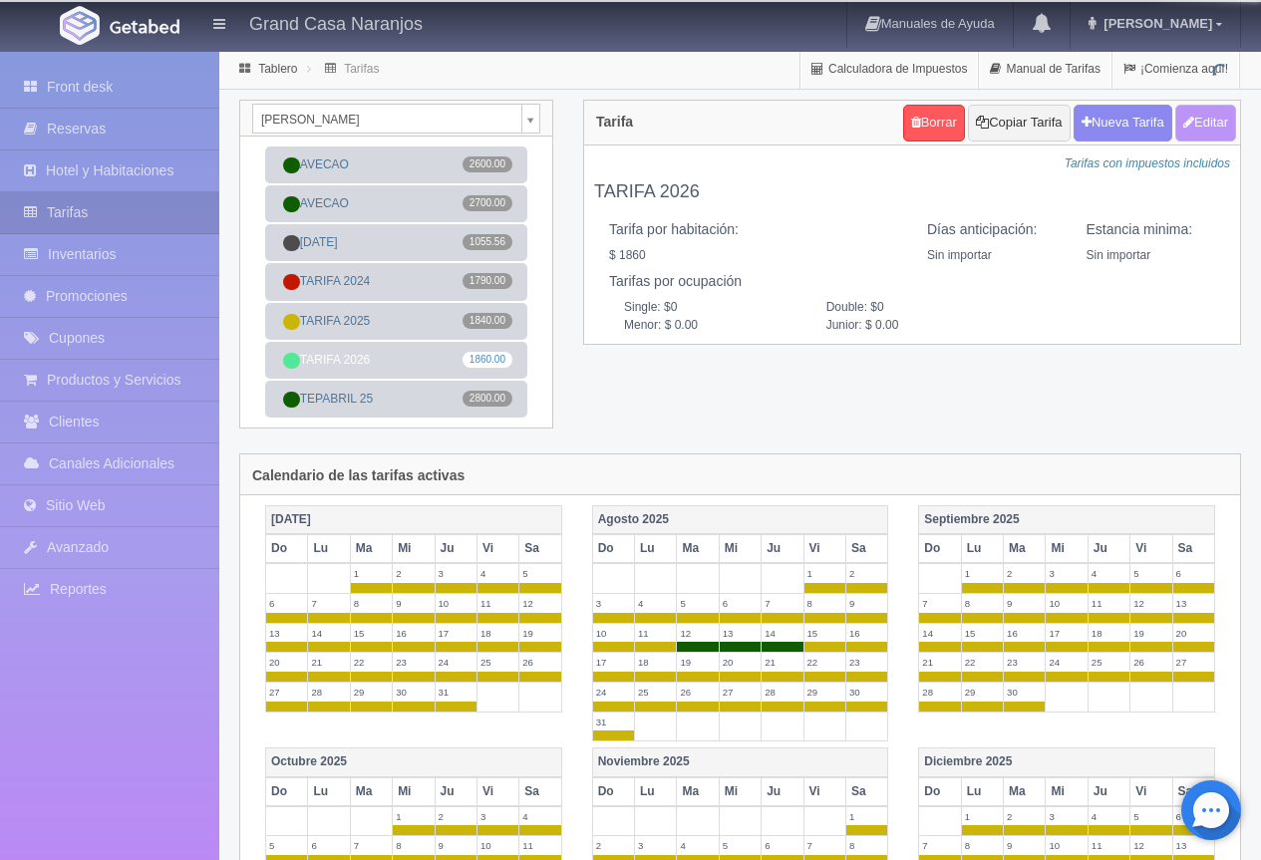
type input "1860.00"
checkbox input "true"
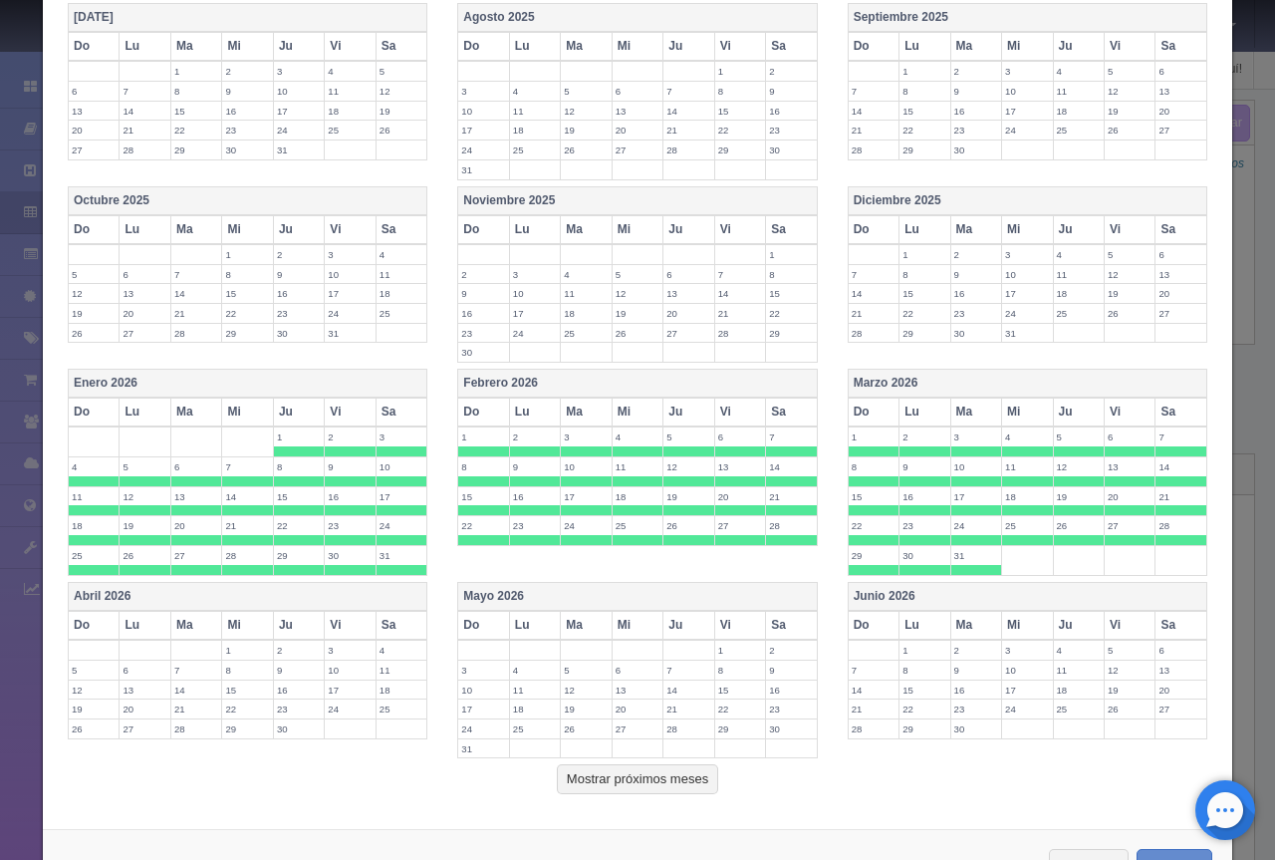
scroll to position [570, 0]
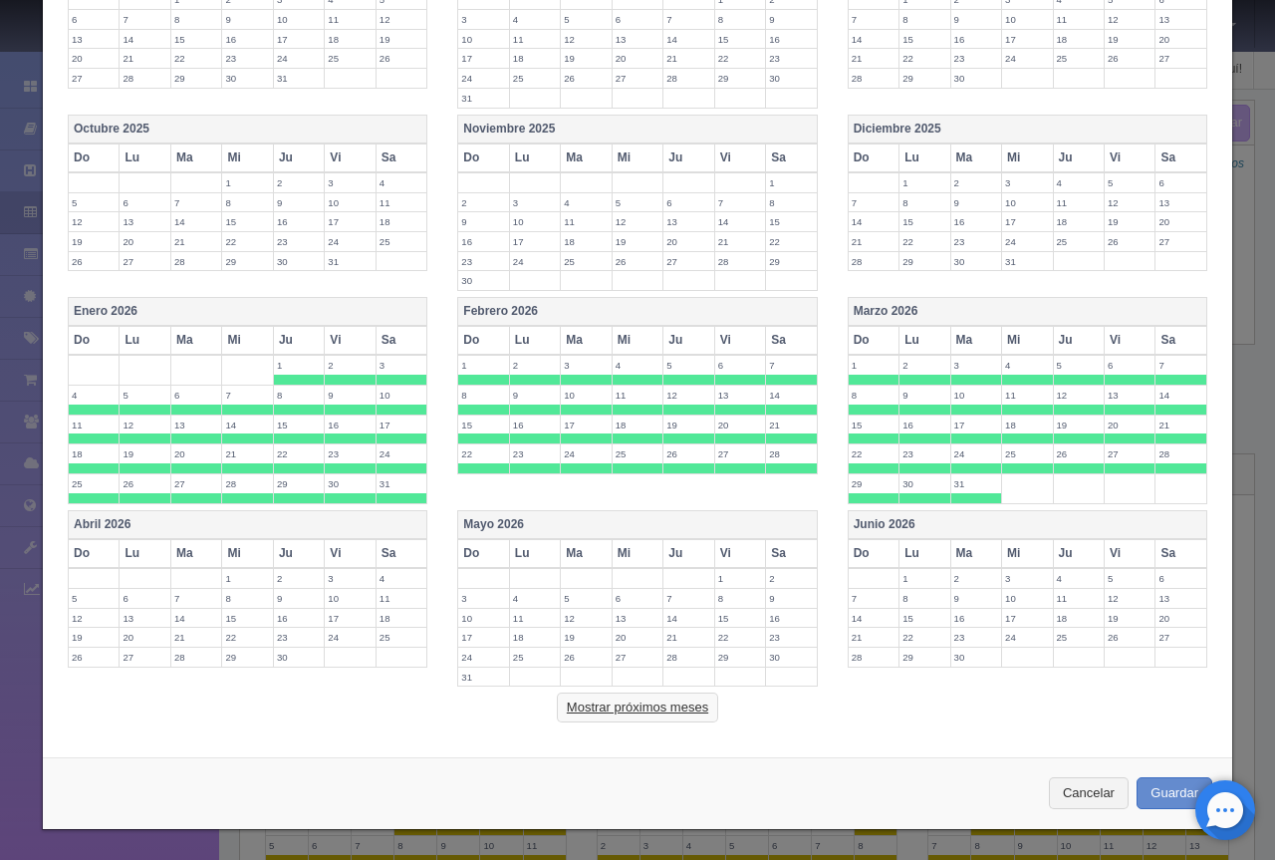
click at [641, 706] on button "Mostrar próximos meses" at bounding box center [637, 708] width 161 height 30
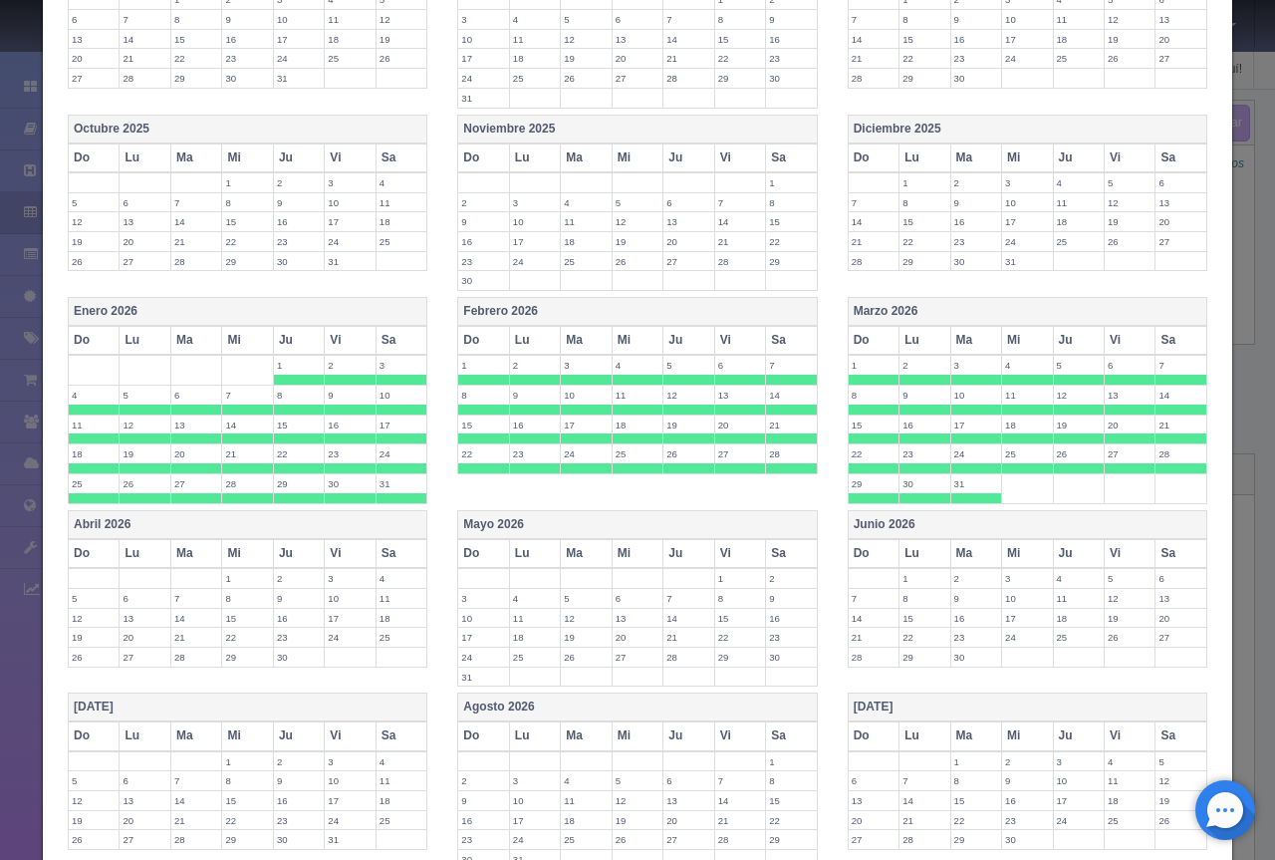
click at [644, 531] on th "Mayo 2026" at bounding box center [637, 524] width 359 height 29
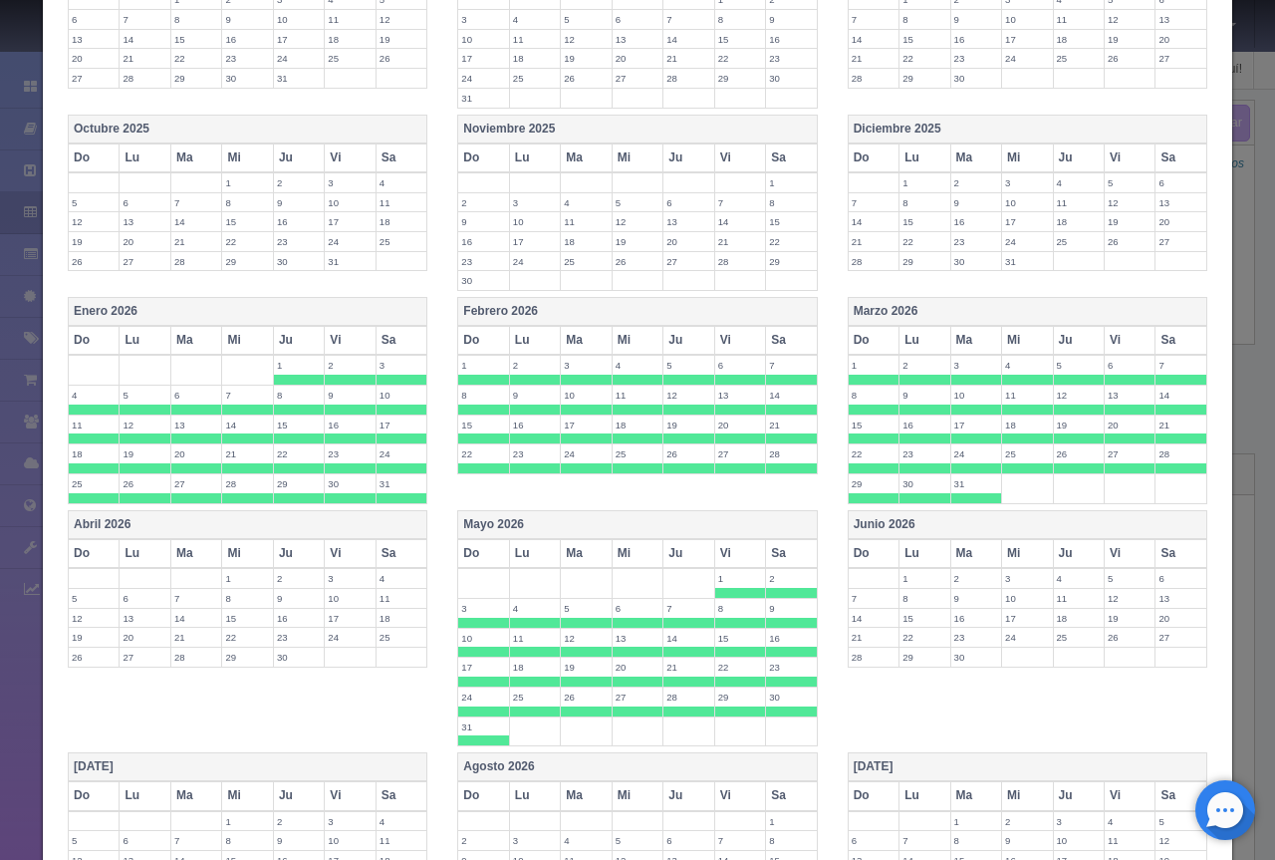
click at [913, 529] on th "Junio 2026" at bounding box center [1027, 524] width 359 height 29
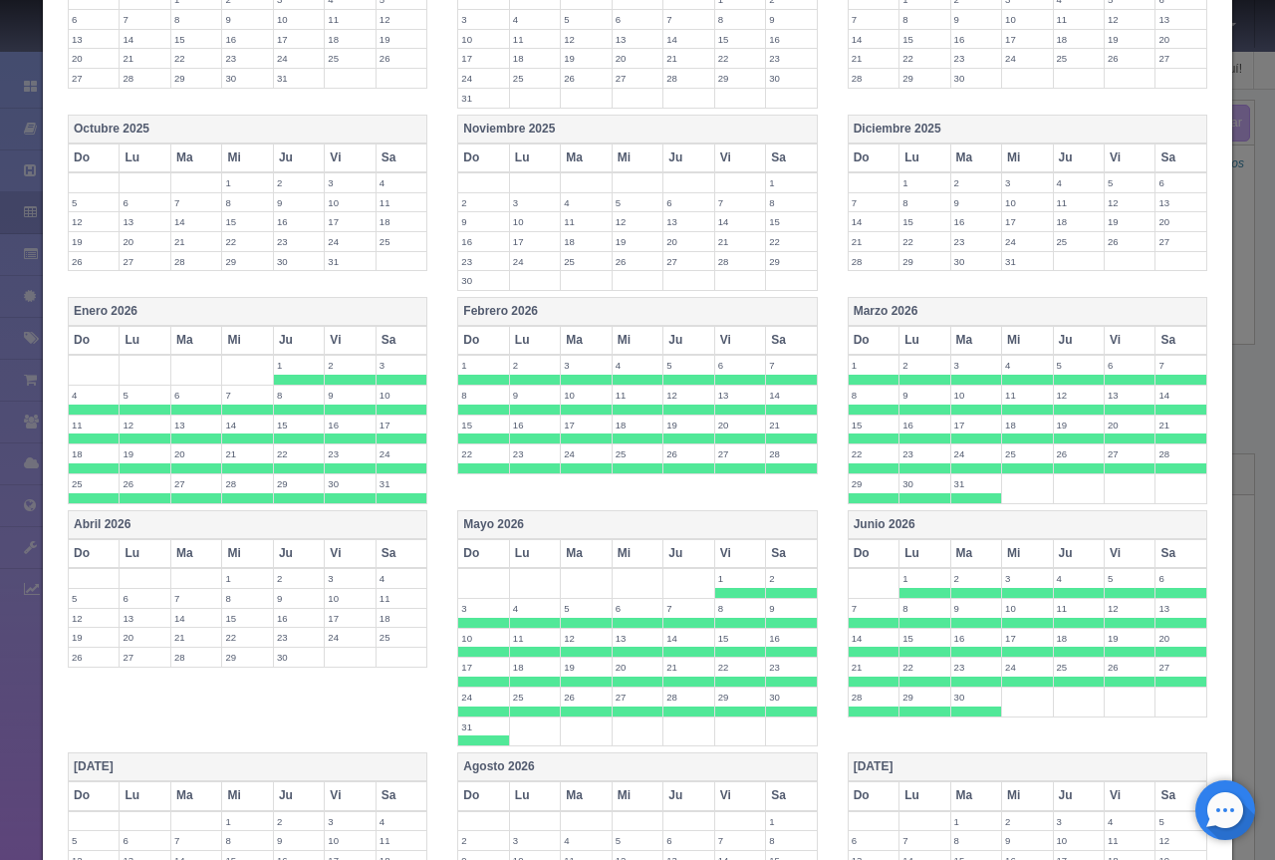
scroll to position [969, 0]
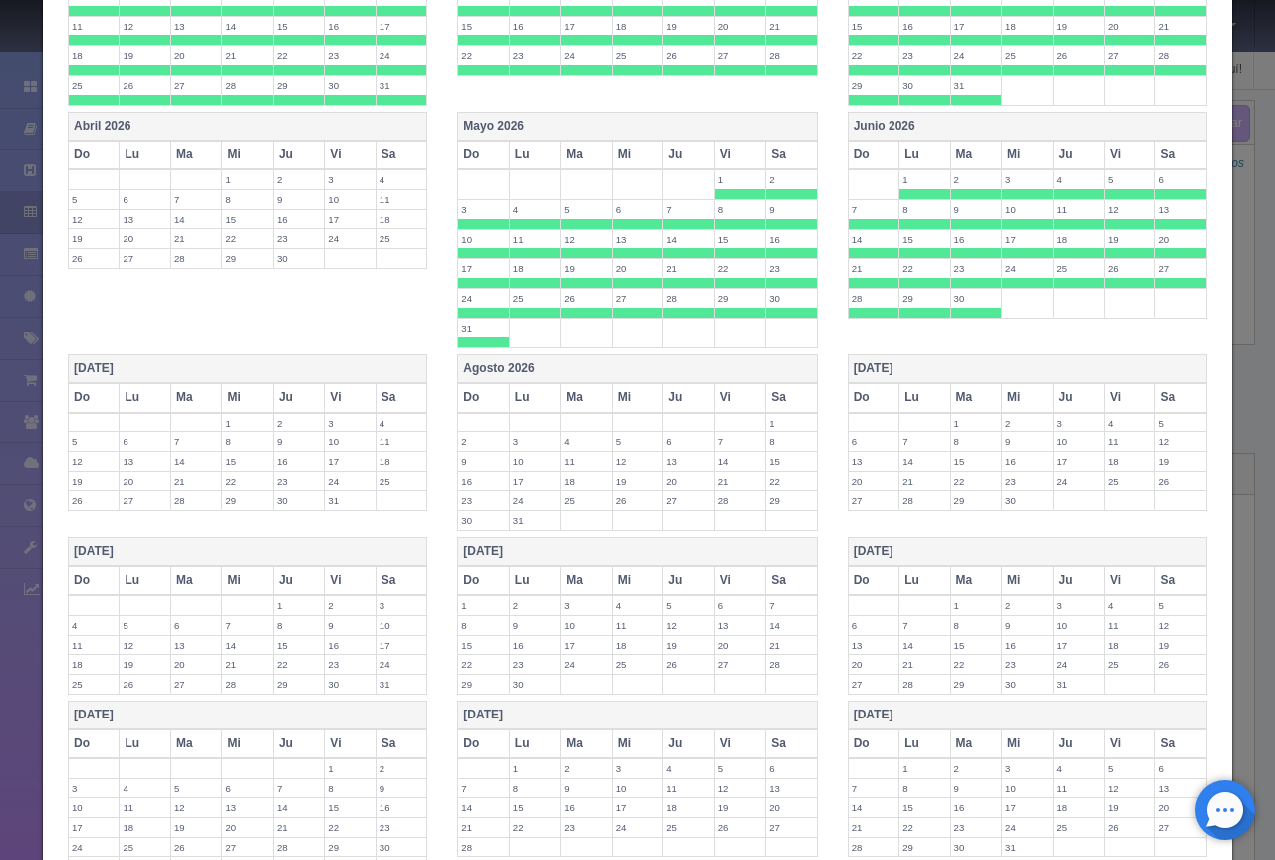
click at [314, 365] on th "Julio 2026" at bounding box center [248, 369] width 359 height 29
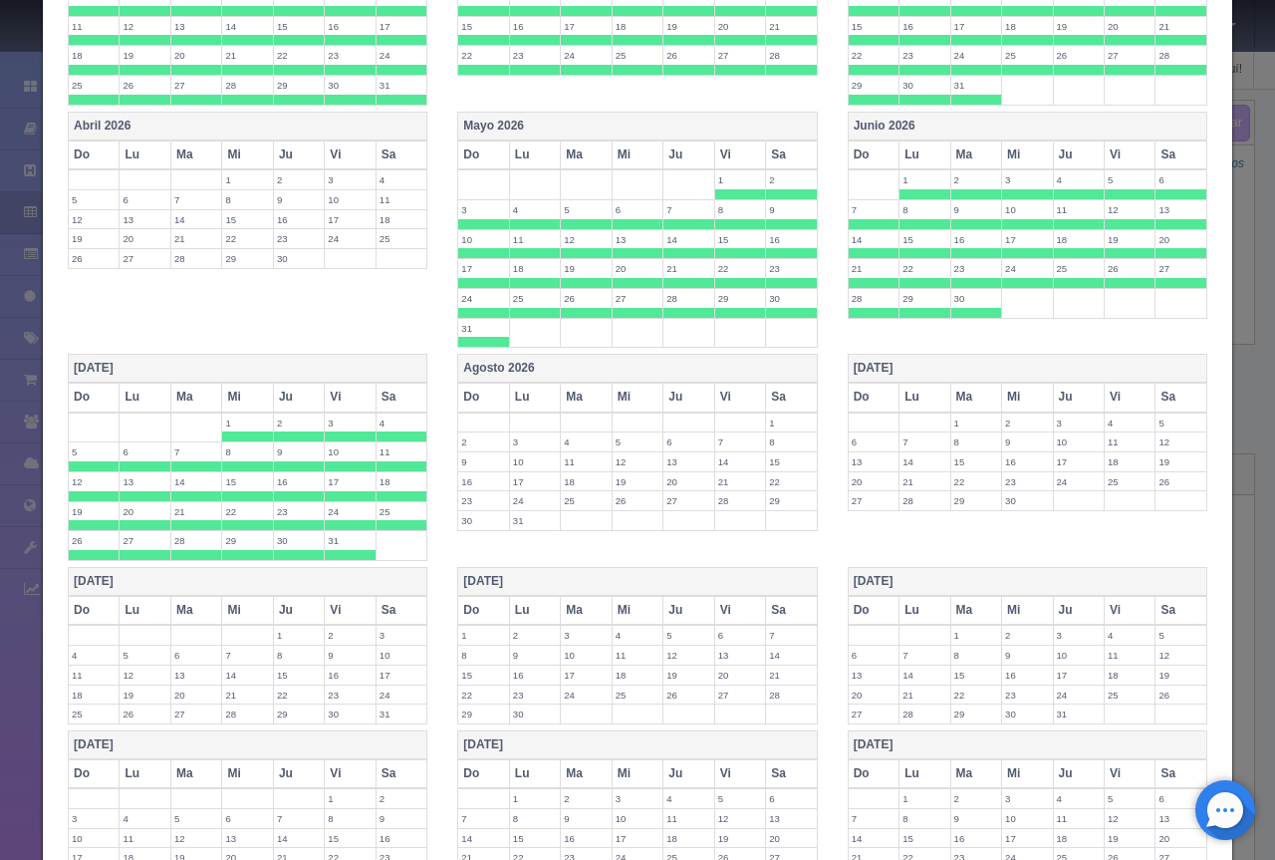
click at [538, 362] on th "Agosto 2026" at bounding box center [637, 369] width 359 height 29
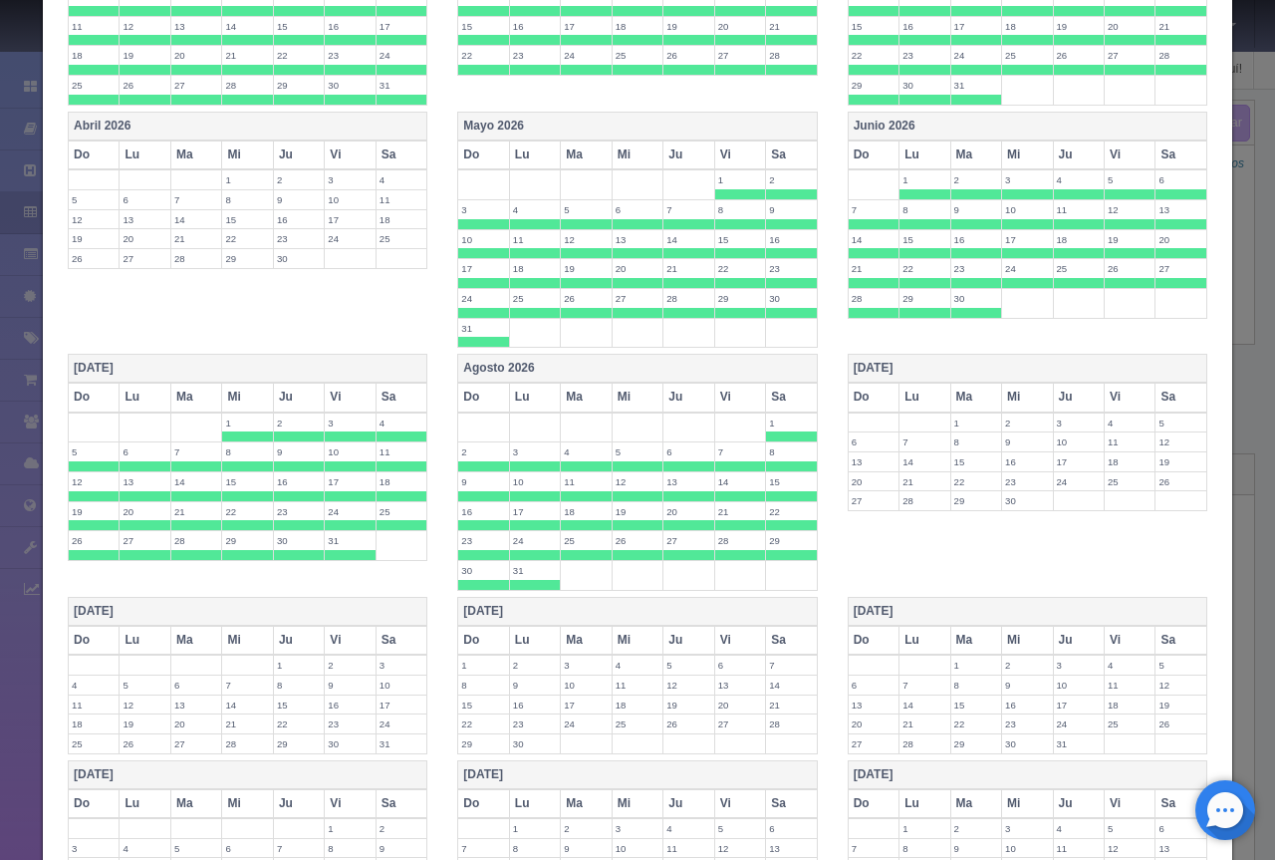
click at [952, 362] on th "Septiembre 2026" at bounding box center [1027, 369] width 359 height 29
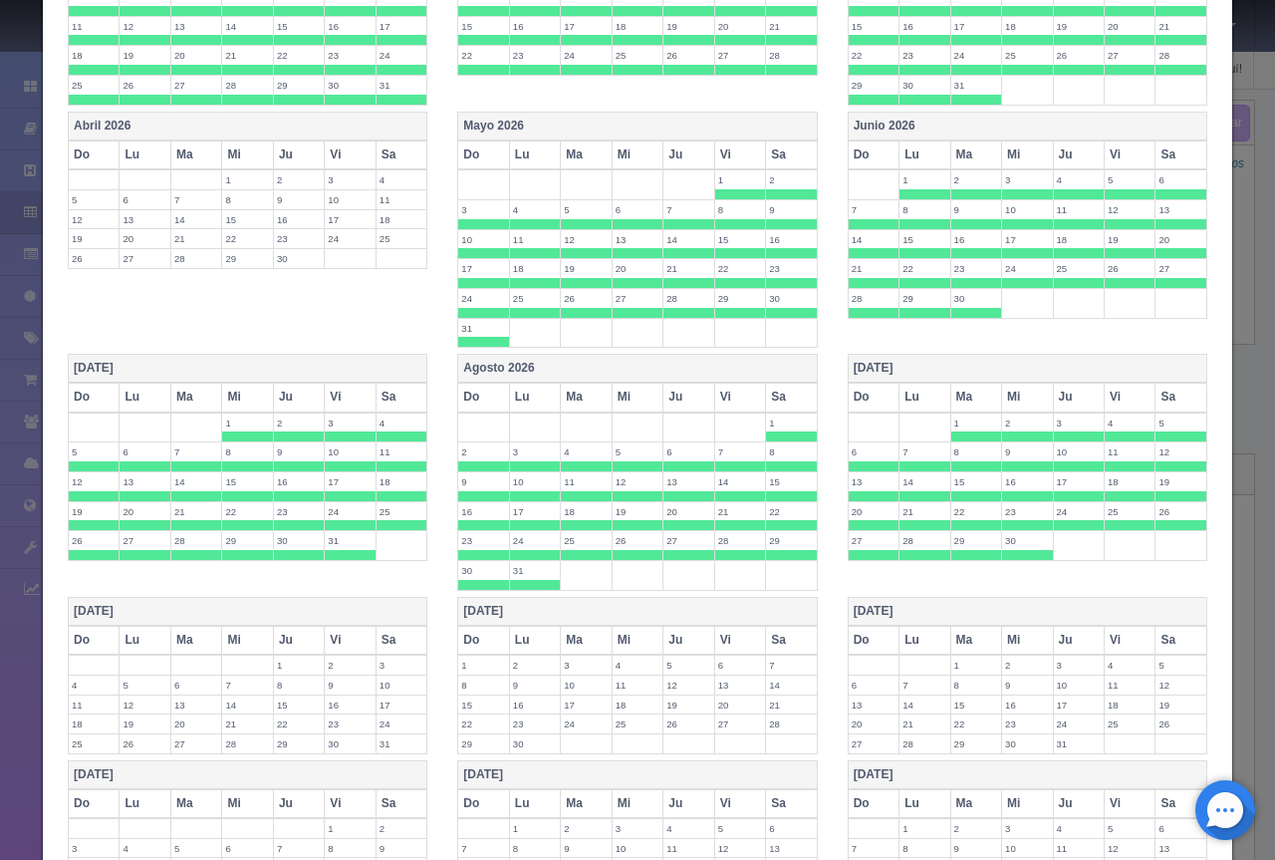
scroll to position [1267, 0]
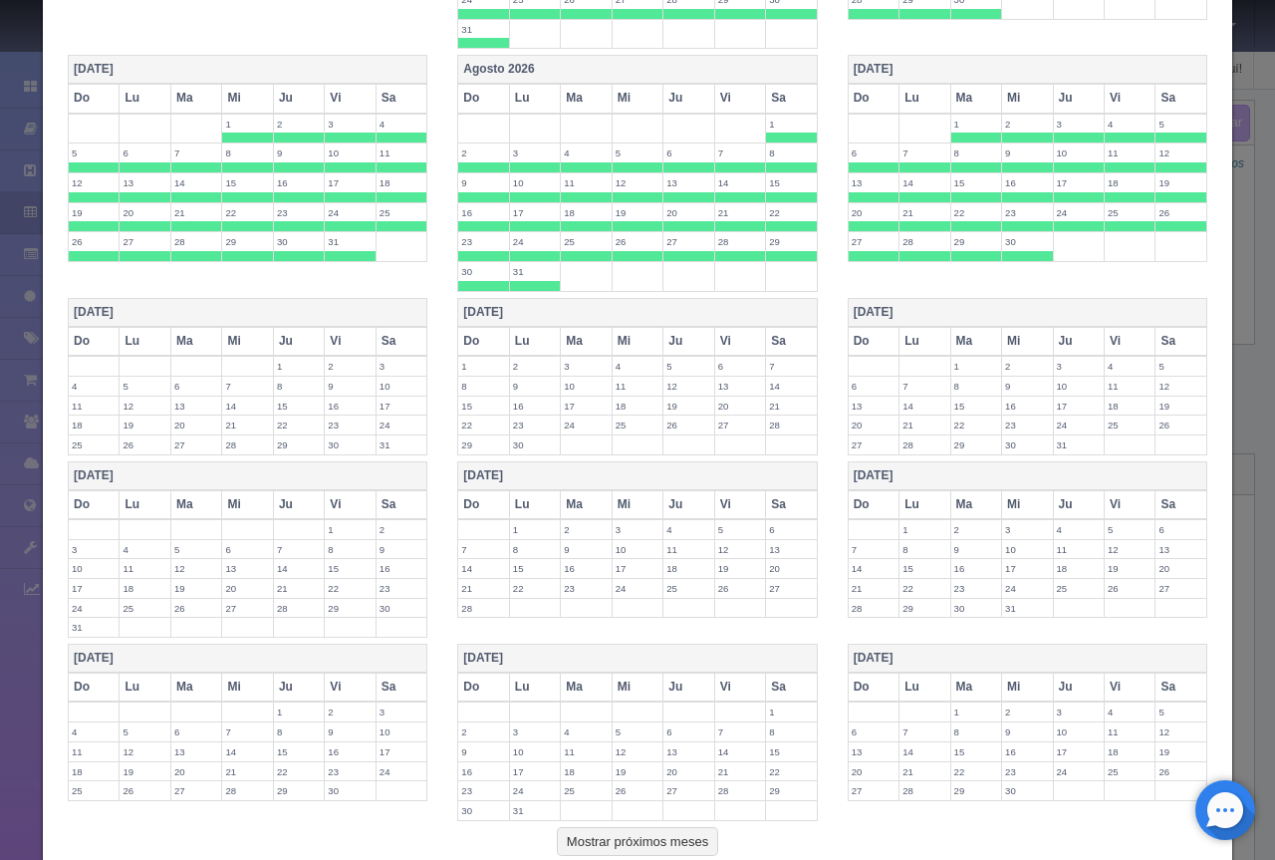
click at [299, 317] on th "Octubre 2026" at bounding box center [248, 312] width 359 height 29
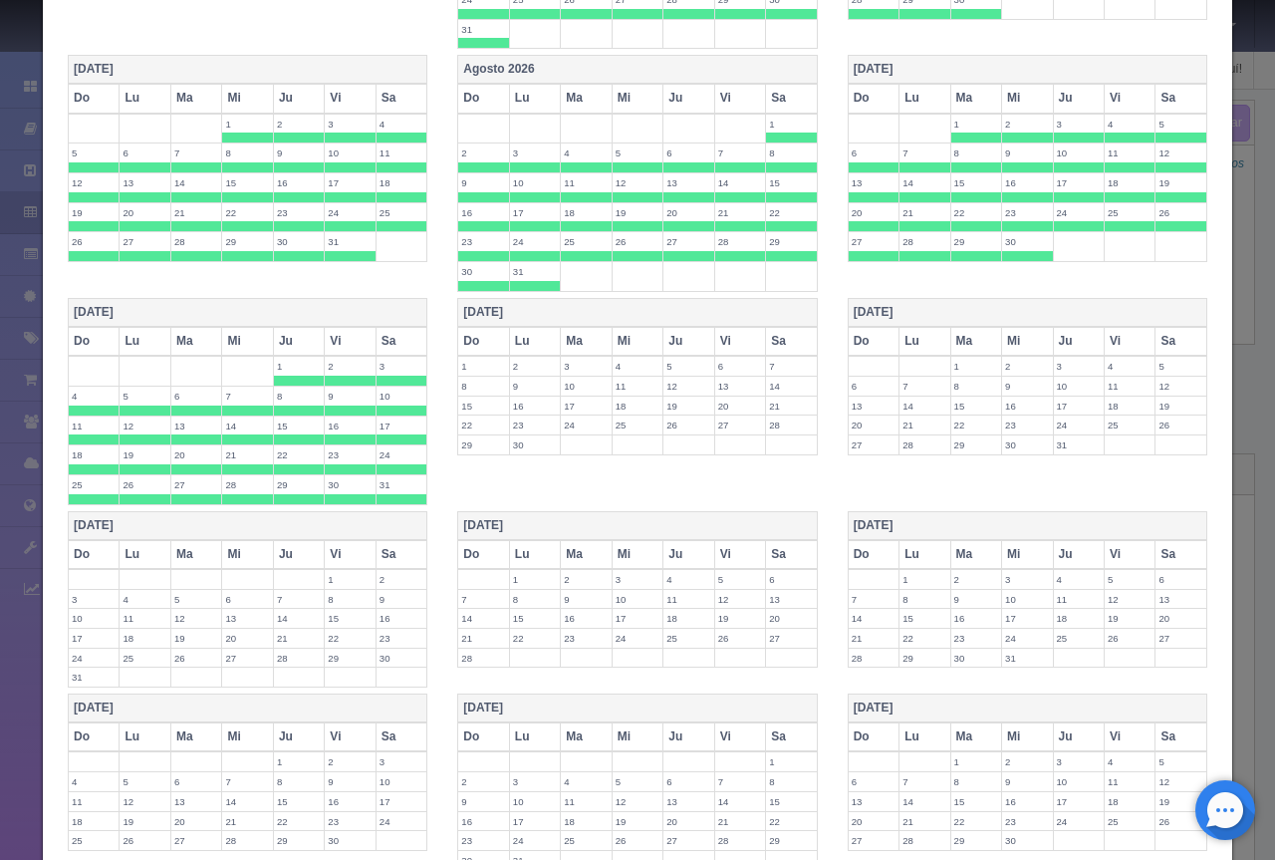
click at [504, 315] on th "Noviembre 2026" at bounding box center [637, 312] width 359 height 29
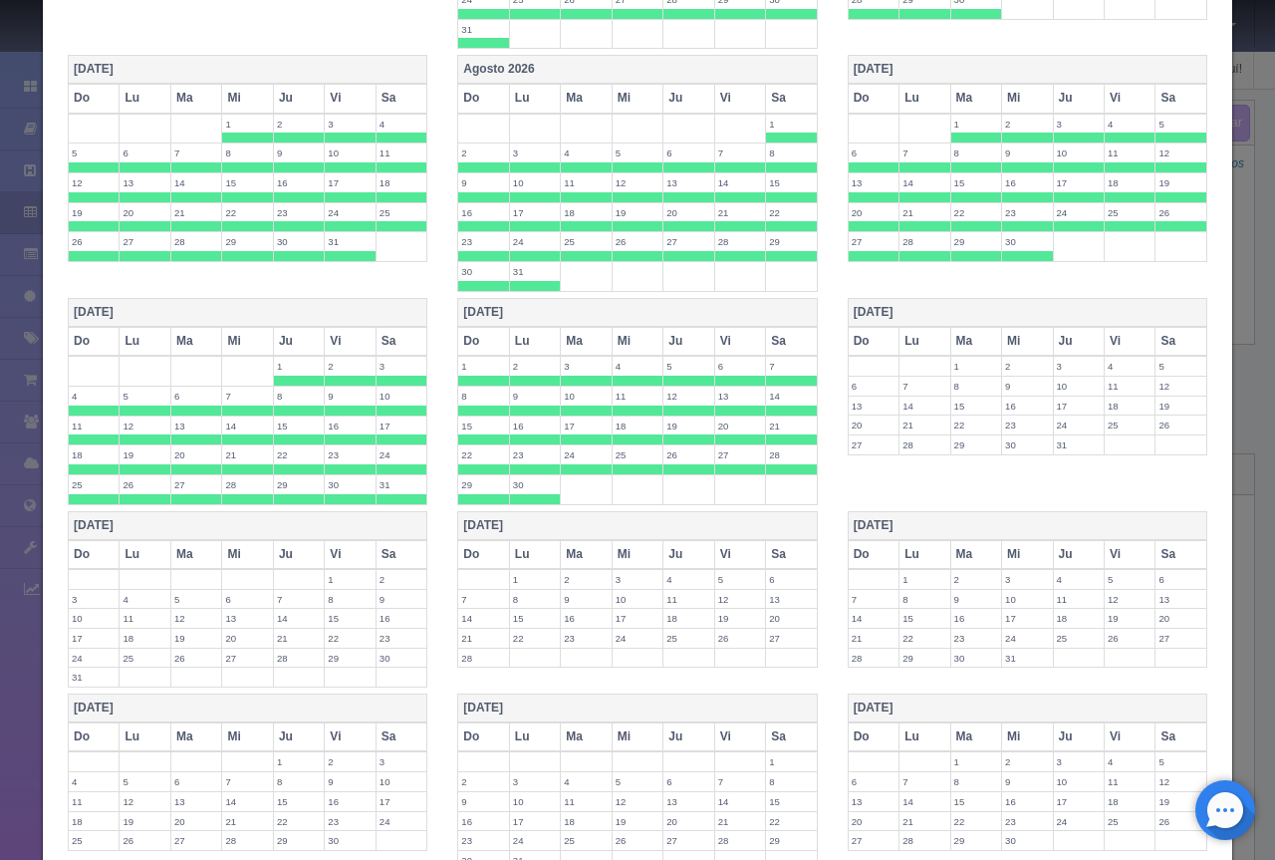
click at [940, 313] on th "Diciembre 2026" at bounding box center [1027, 312] width 359 height 29
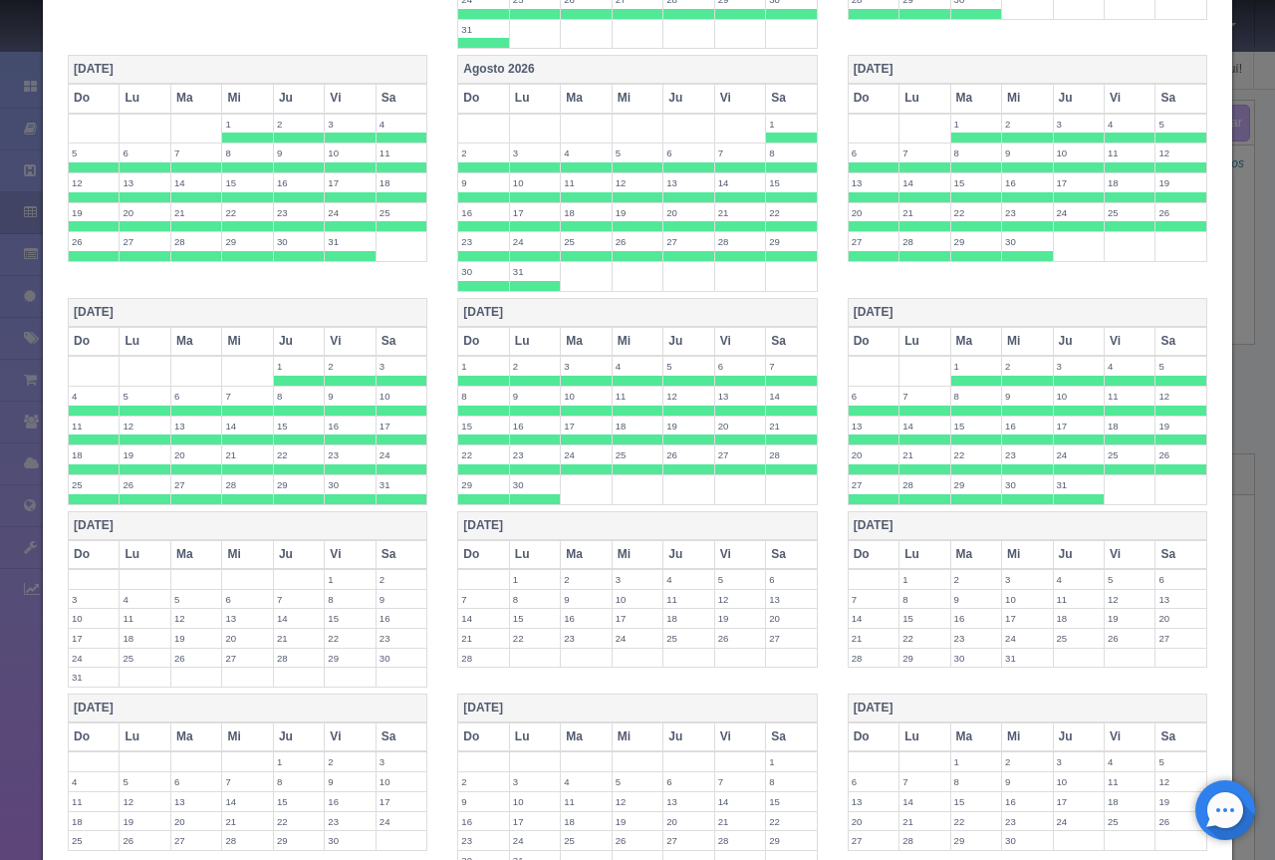
scroll to position [1452, 0]
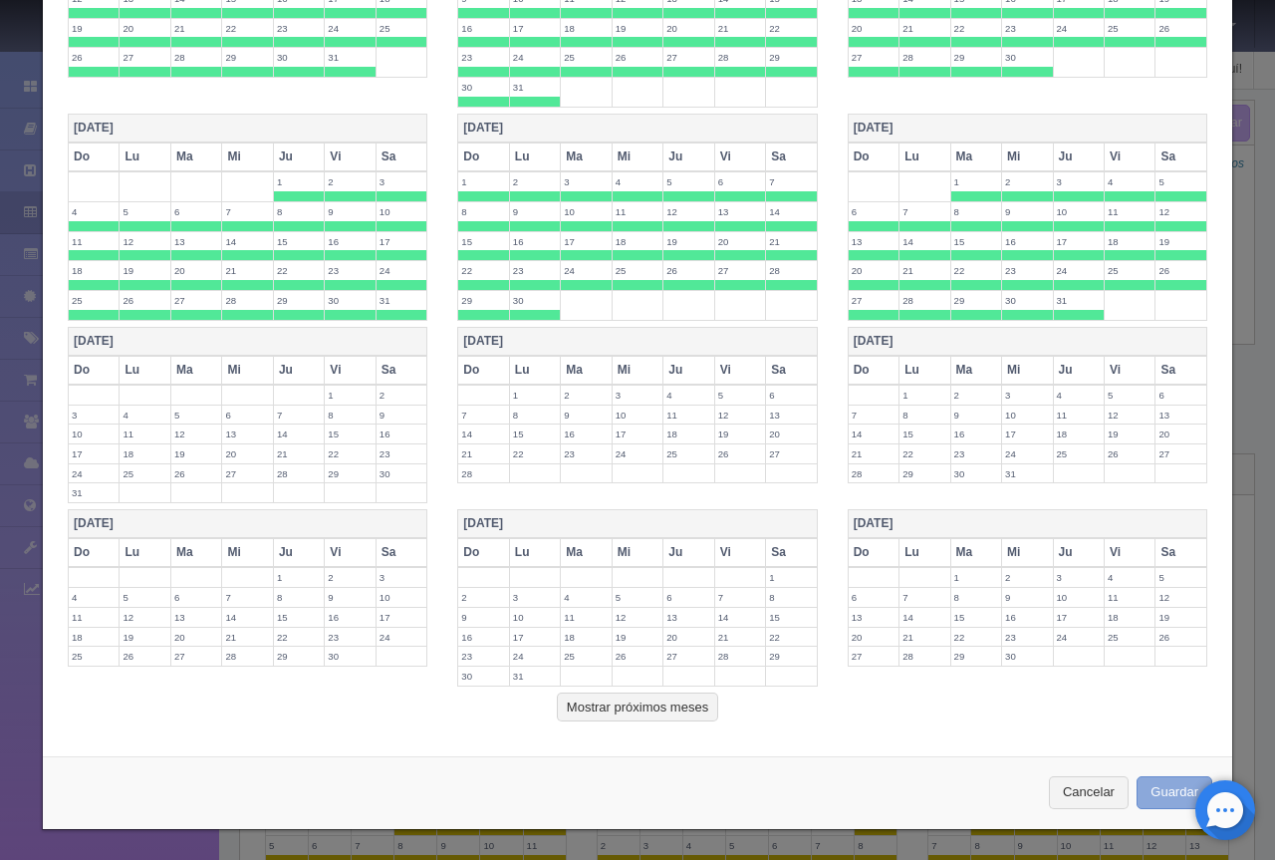
click at [1145, 780] on button "Guardar" at bounding box center [1175, 792] width 76 height 33
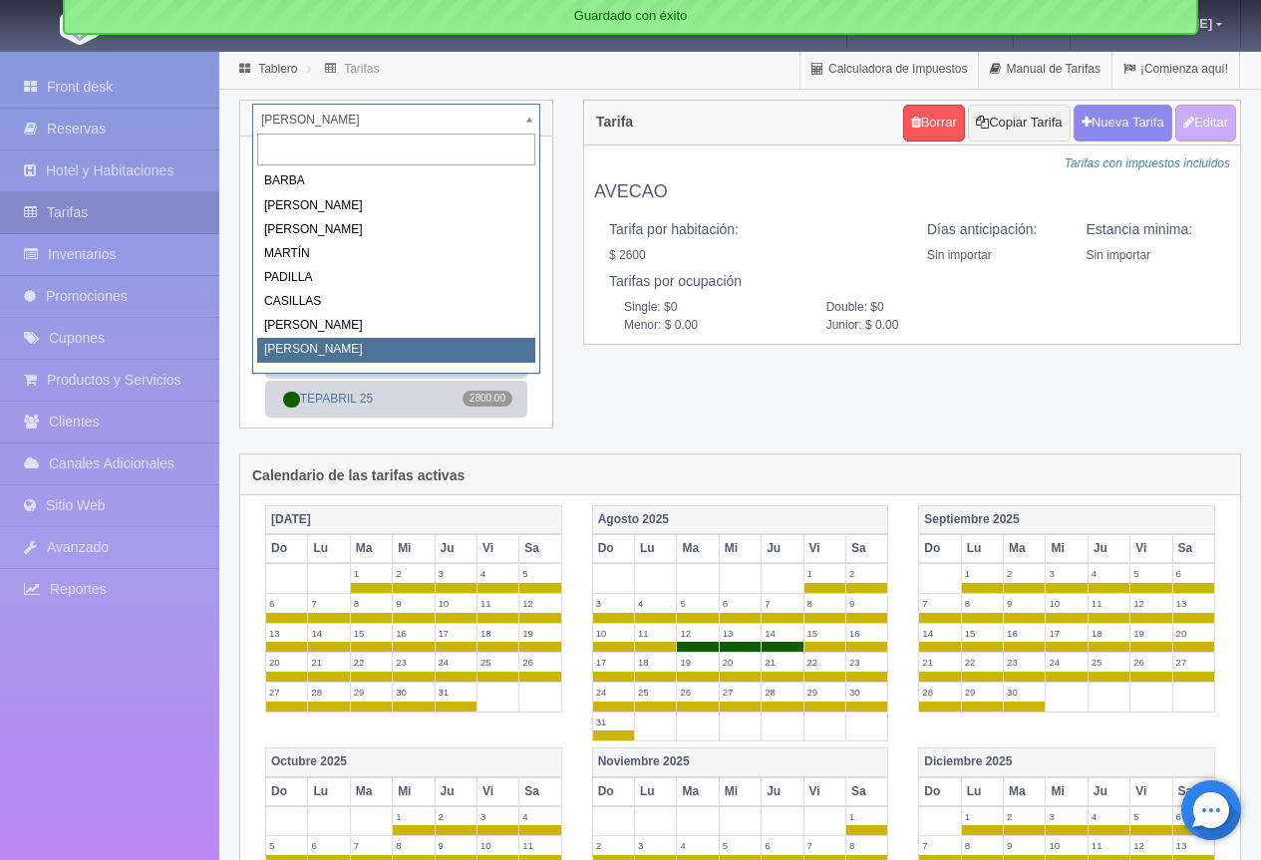
click at [347, 121] on body "Grand Casa Naranjos Manuales de Ayuda Actualizaciones recientes Mathilde Mi Per…" at bounding box center [630, 782] width 1261 height 1464
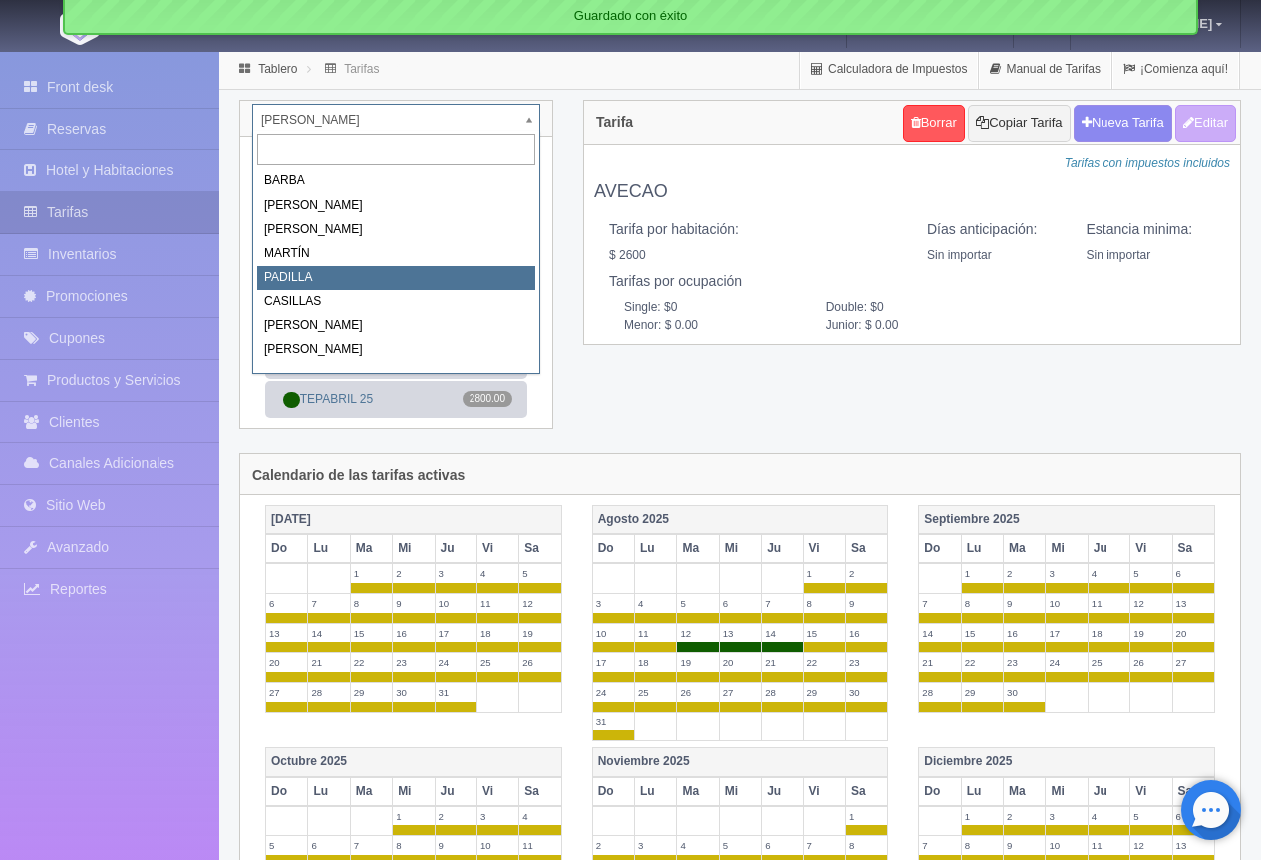
scroll to position [17, 0]
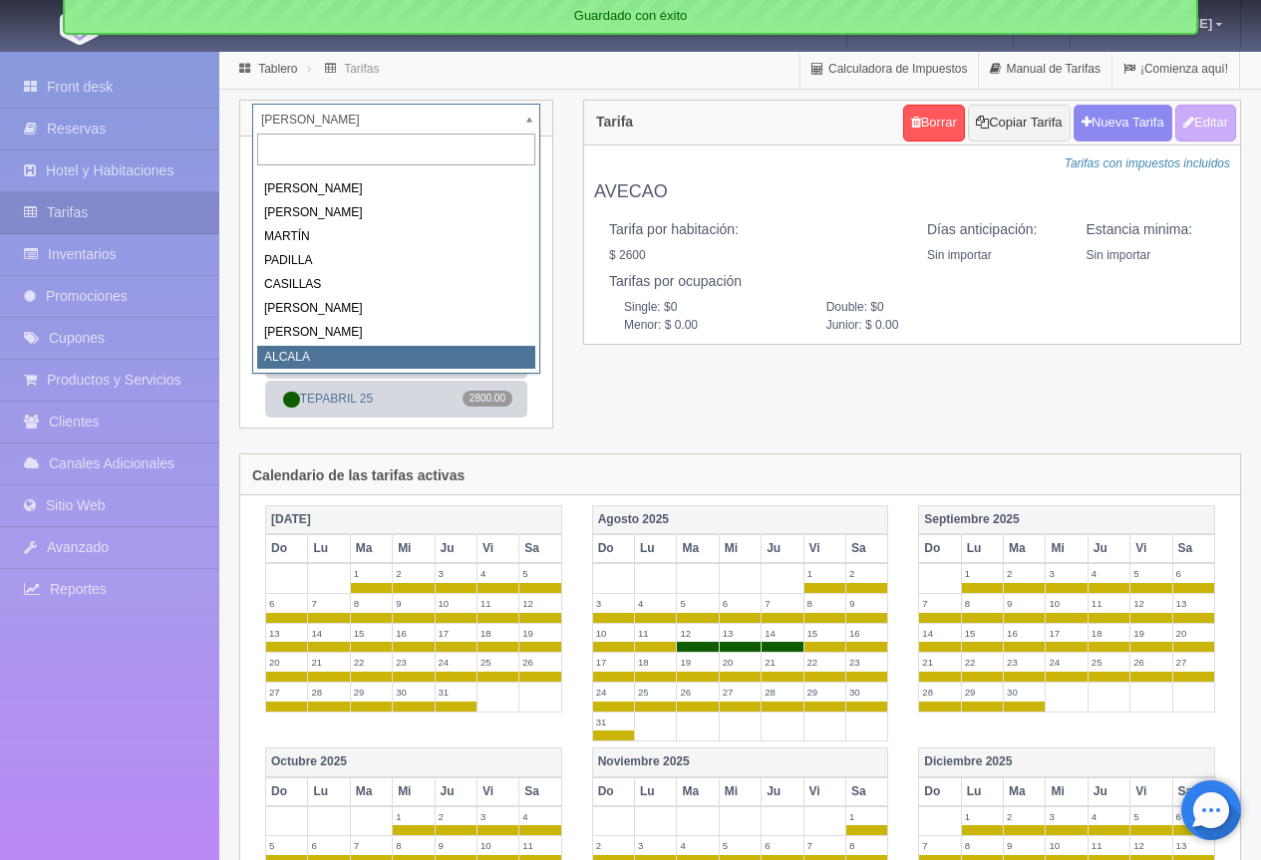
select select "2222"
